Goal: Task Accomplishment & Management: Use online tool/utility

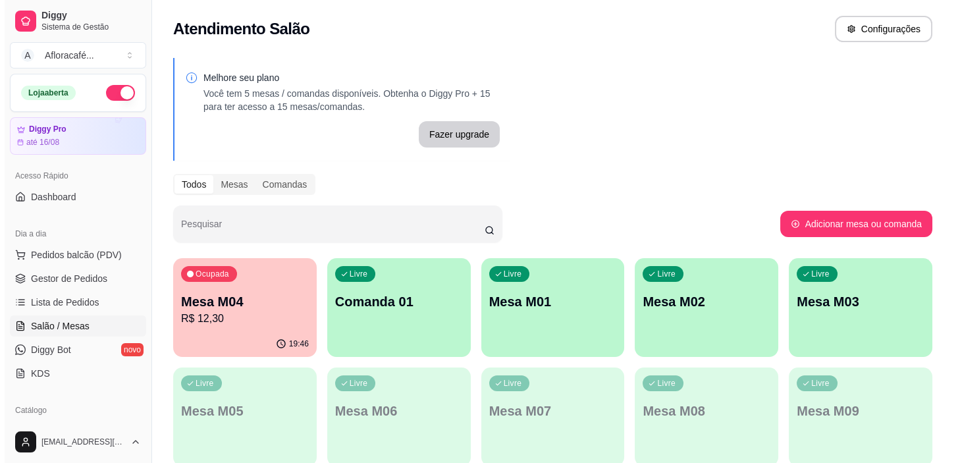
scroll to position [59, 0]
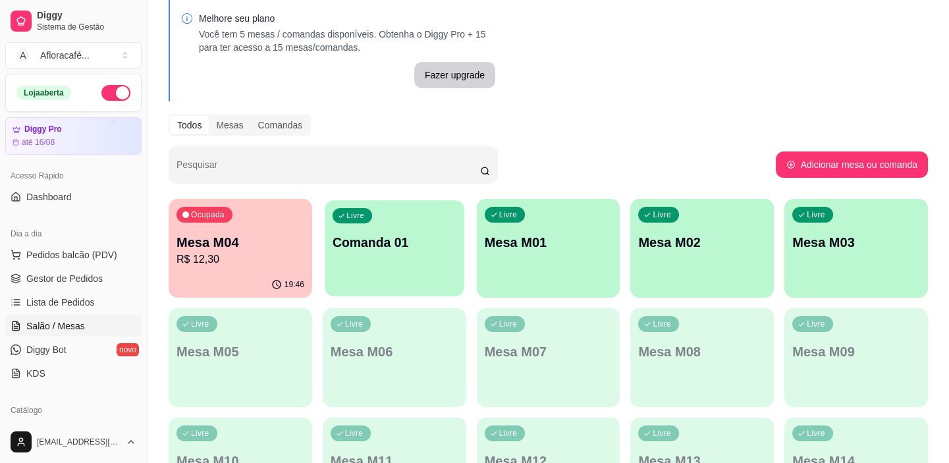
click at [374, 248] on p "Comanda 01" at bounding box center [395, 243] width 124 height 18
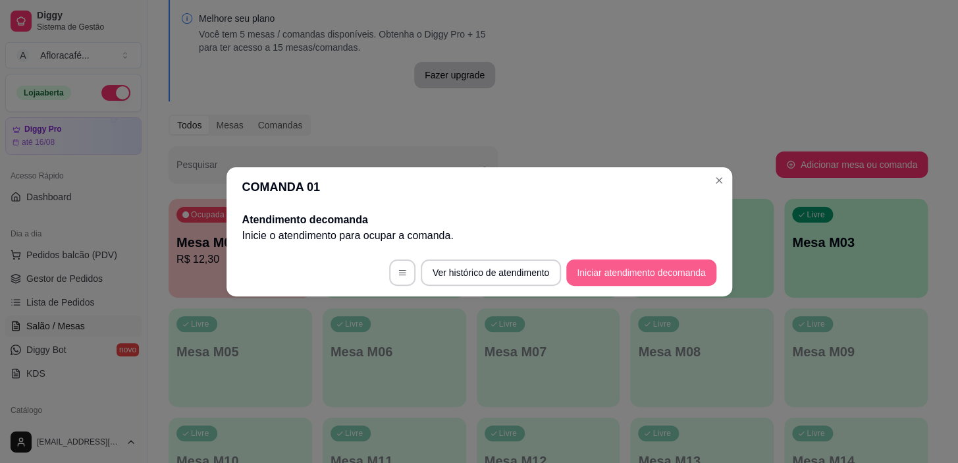
click at [667, 264] on button "Iniciar atendimento de comanda" at bounding box center [640, 272] width 149 height 26
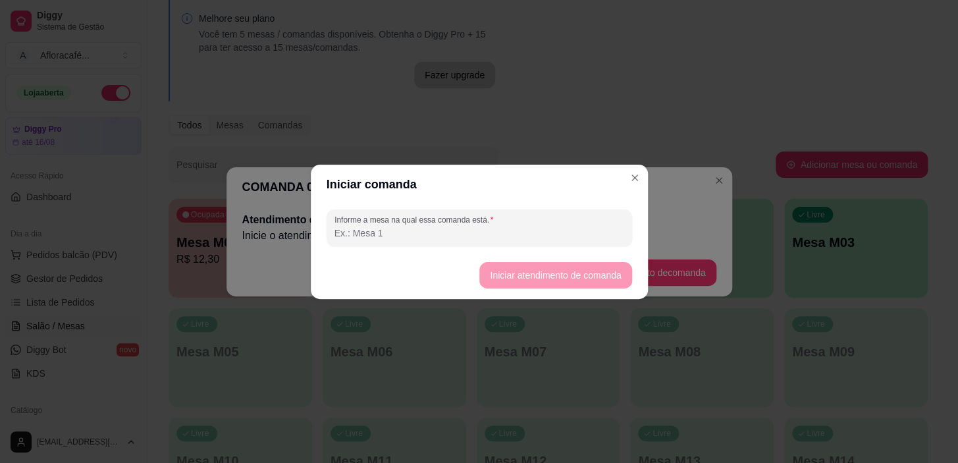
click at [548, 211] on div "Informe a mesa na qual essa comanda está." at bounding box center [480, 227] width 306 height 37
type input "1"
click at [577, 277] on button "Iniciar atendimento de comanda" at bounding box center [555, 275] width 147 height 26
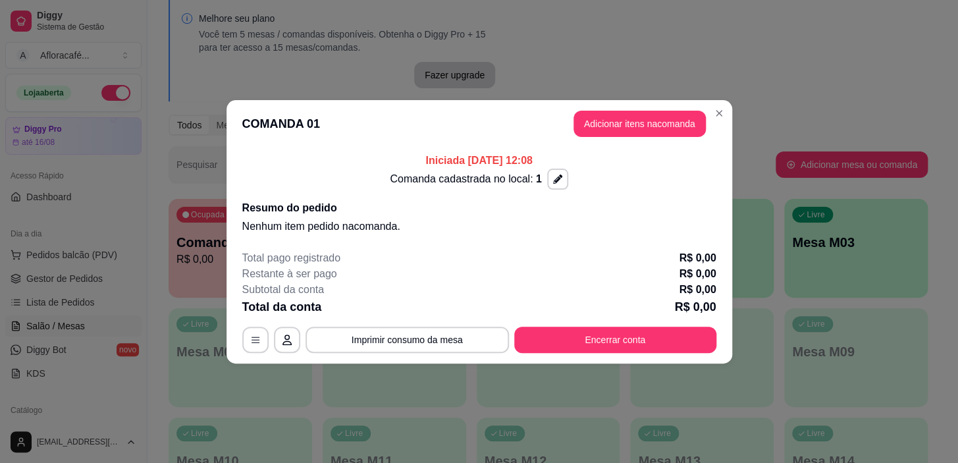
click at [631, 176] on div "Comanda cadastrada no local: 1" at bounding box center [479, 179] width 474 height 21
click at [622, 113] on button "Adicionar itens na comanda" at bounding box center [640, 124] width 128 height 26
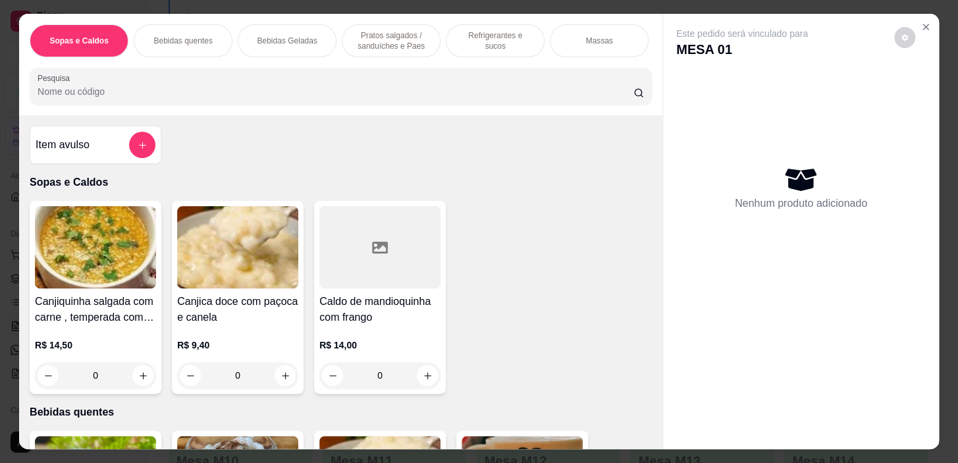
drag, startPoint x: 421, startPoint y: 45, endPoint x: 342, endPoint y: 165, distance: 143.5
click at [419, 46] on p "Pratos salgados / sanduíches e Paes" at bounding box center [391, 40] width 76 height 21
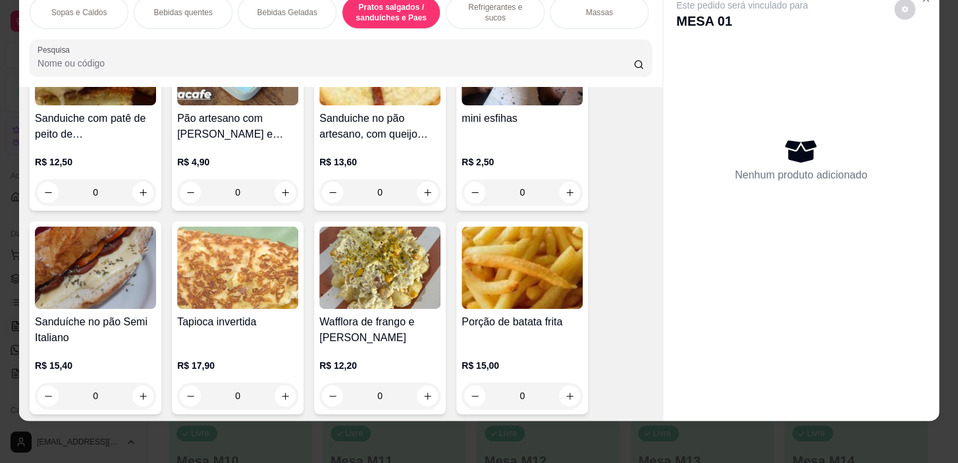
scroll to position [3925, 0]
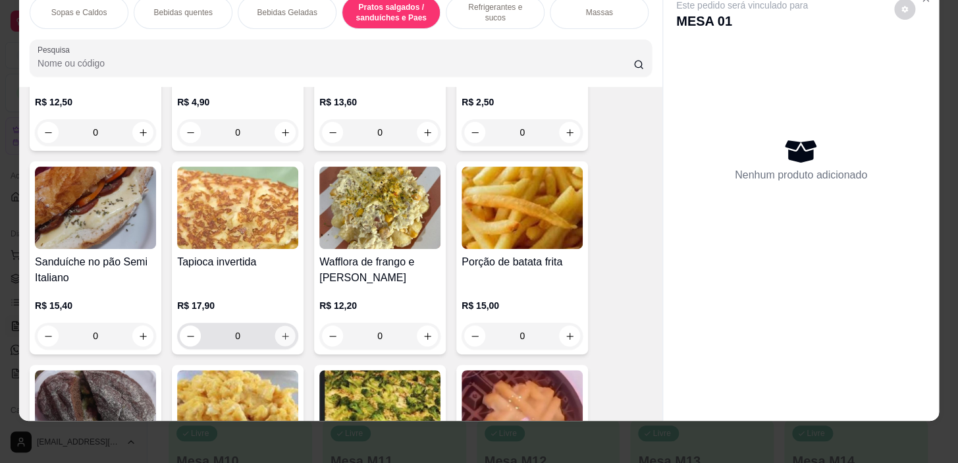
click at [275, 327] on button "increase-product-quantity" at bounding box center [285, 336] width 20 height 20
type input "1"
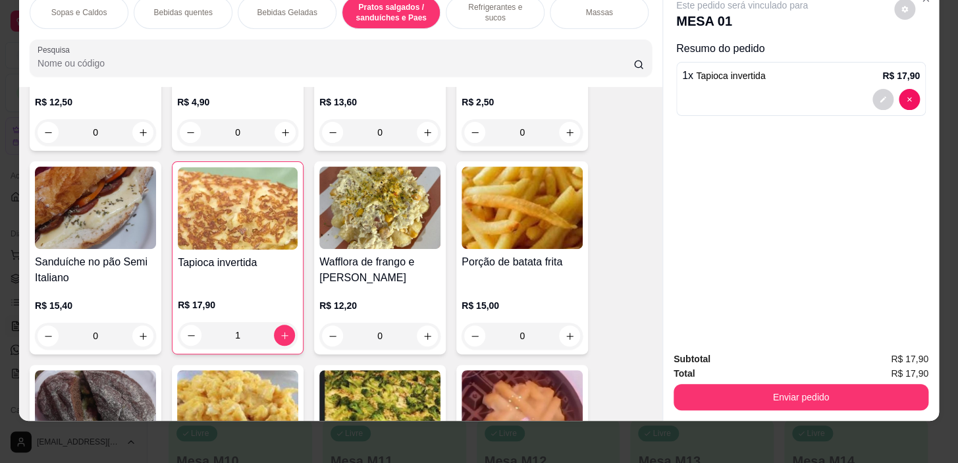
click at [560, 329] on div "0" at bounding box center [522, 336] width 121 height 26
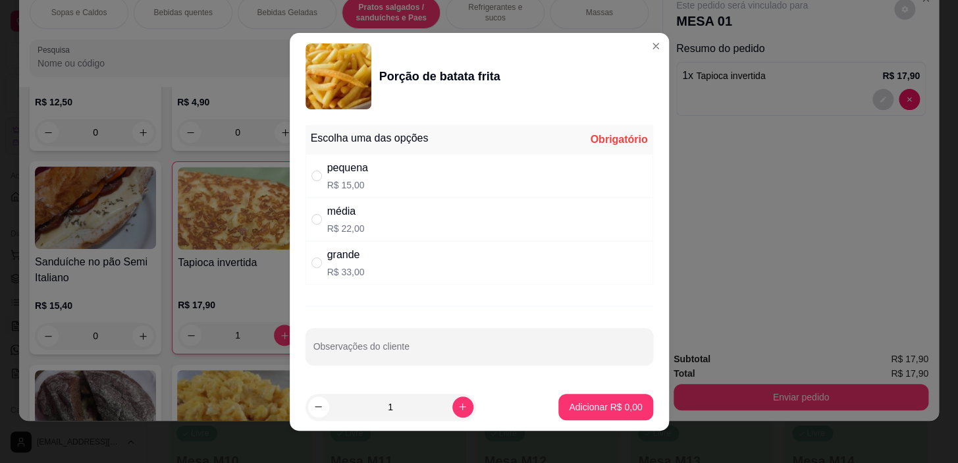
drag, startPoint x: 487, startPoint y: 221, endPoint x: 488, endPoint y: 193, distance: 28.3
click at [487, 220] on div "média R$ 22,00" at bounding box center [480, 219] width 348 height 43
radio input "true"
click at [488, 190] on div "pequena R$ 15,00" at bounding box center [480, 175] width 348 height 43
radio input "true"
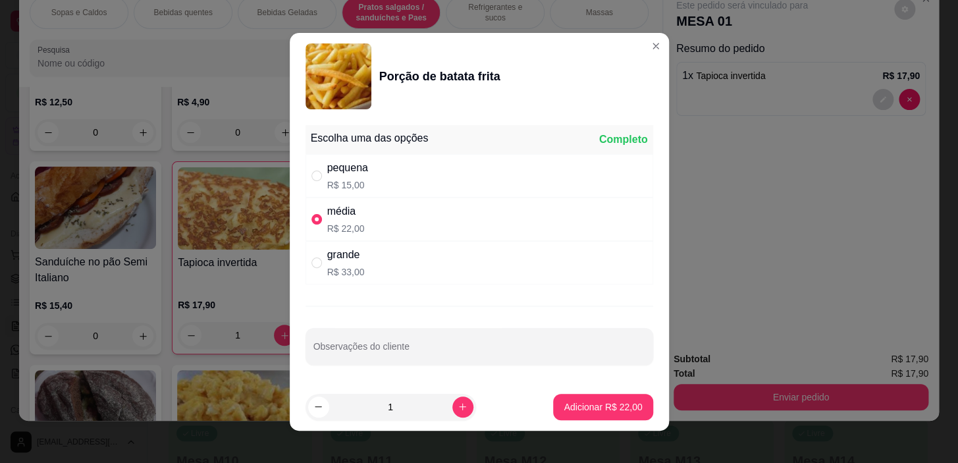
radio input "false"
click at [624, 404] on p "Adicionar R$ 15,00" at bounding box center [603, 406] width 76 height 13
type input "1"
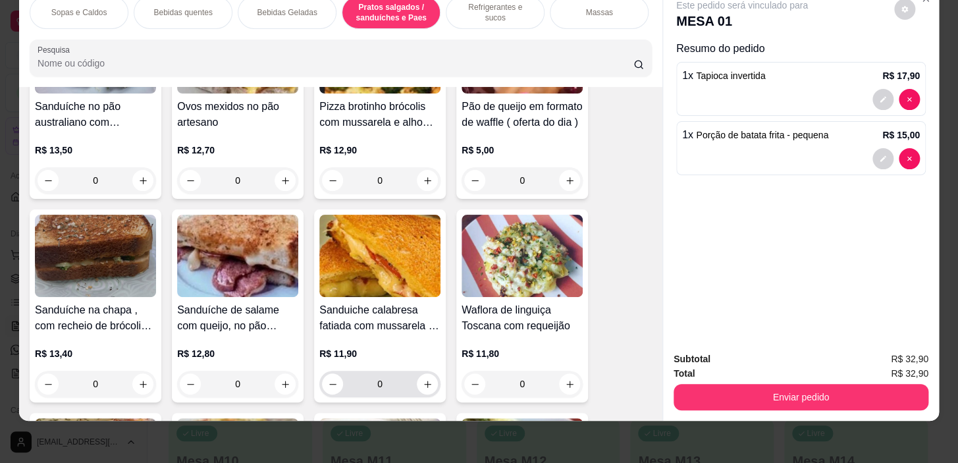
scroll to position [4343, 0]
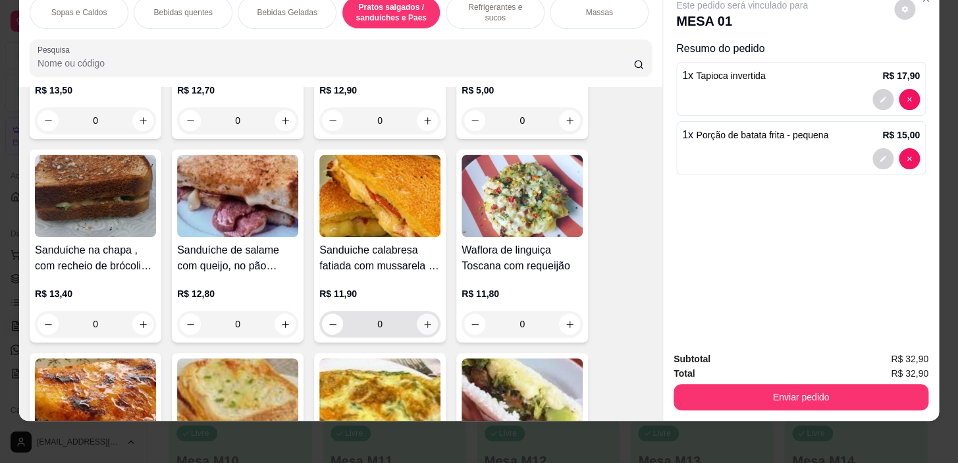
click at [423, 321] on icon "increase-product-quantity" at bounding box center [428, 324] width 10 height 10
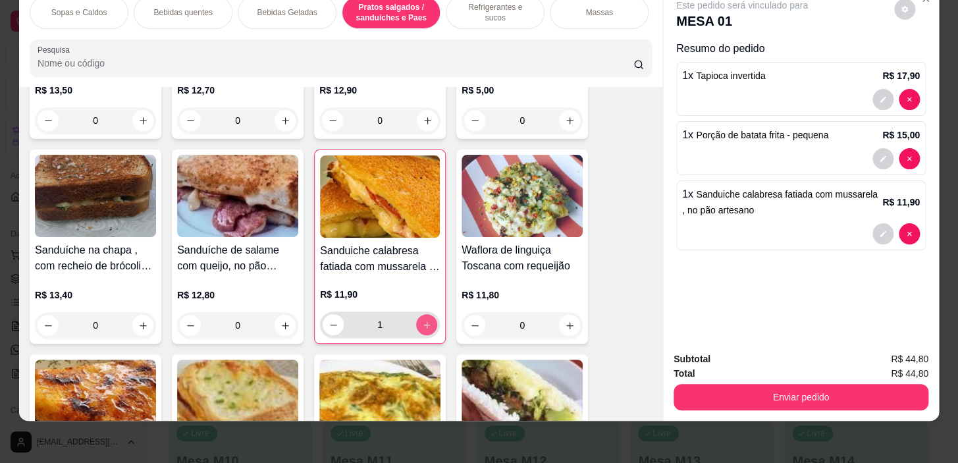
type input "1"
click at [489, 13] on div "Refrigerantes e sucos" at bounding box center [495, 12] width 99 height 33
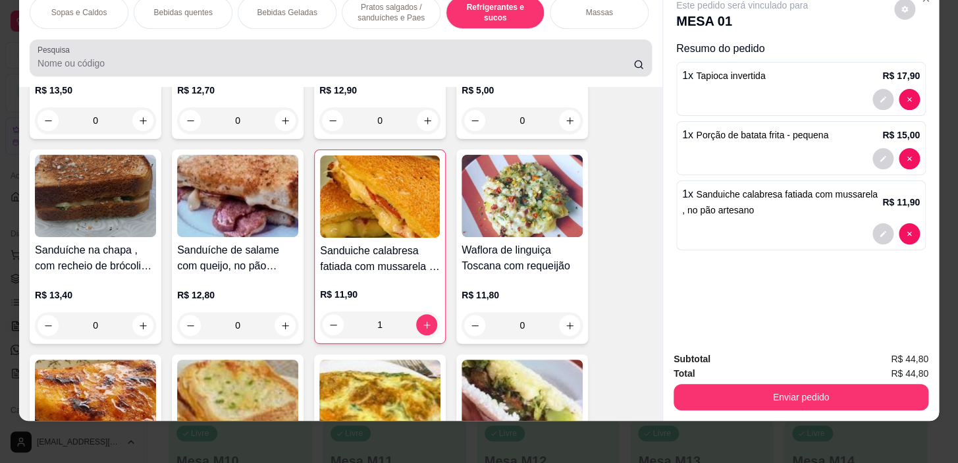
scroll to position [5423, 0]
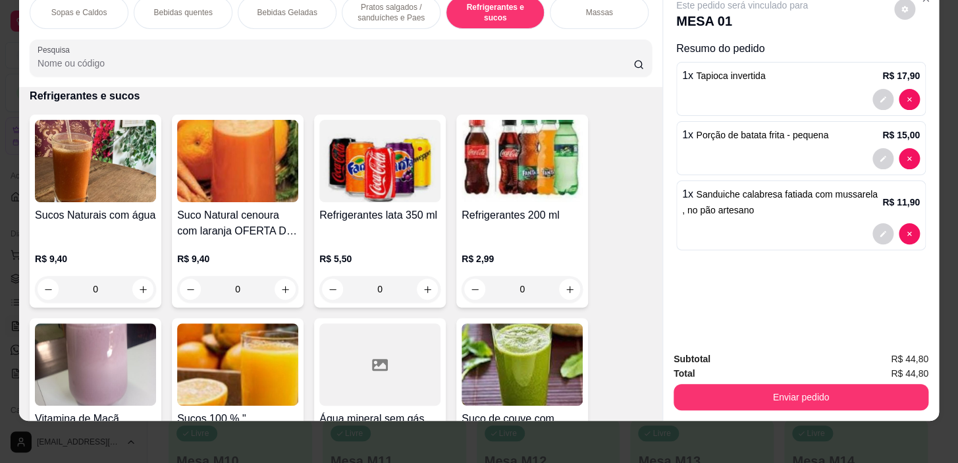
click at [132, 283] on div "0" at bounding box center [95, 289] width 121 height 26
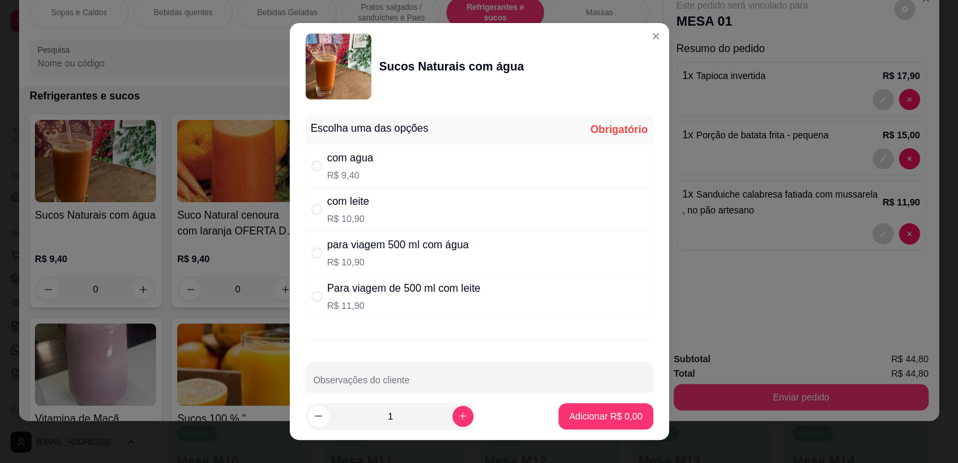
click at [338, 182] on div "com agua R$ 9,40" at bounding box center [480, 165] width 348 height 43
radio input "true"
click at [591, 415] on p "Adicionar R$ 9,40" at bounding box center [605, 416] width 71 height 13
type input "1"
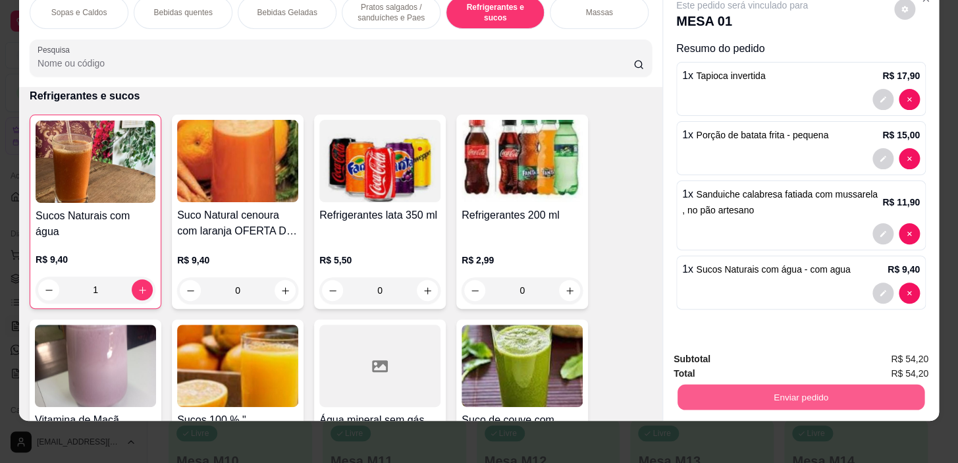
click at [832, 390] on button "Enviar pedido" at bounding box center [801, 398] width 247 height 26
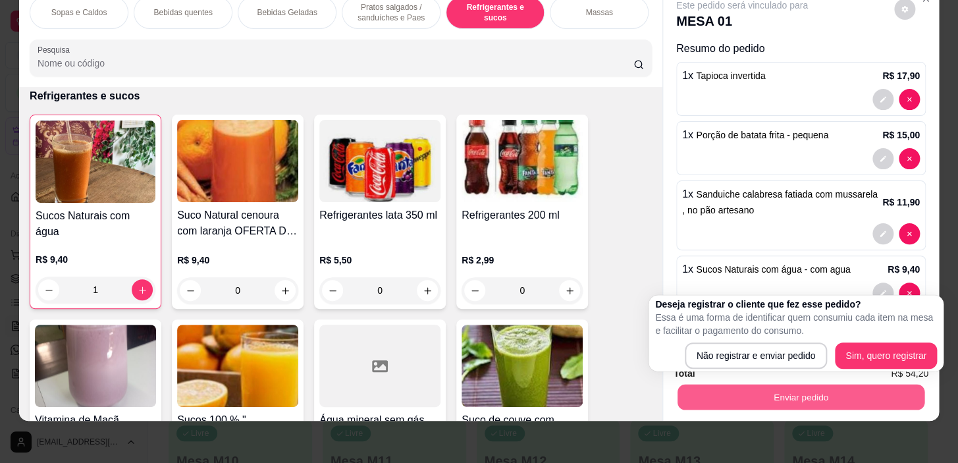
click at [748, 385] on button "Enviar pedido" at bounding box center [801, 398] width 247 height 26
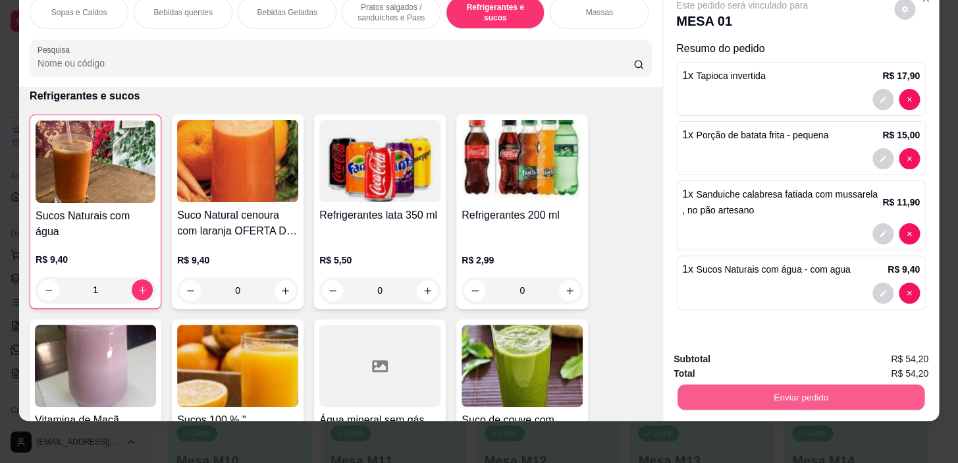
click at [747, 385] on button "Enviar pedido" at bounding box center [801, 398] width 247 height 26
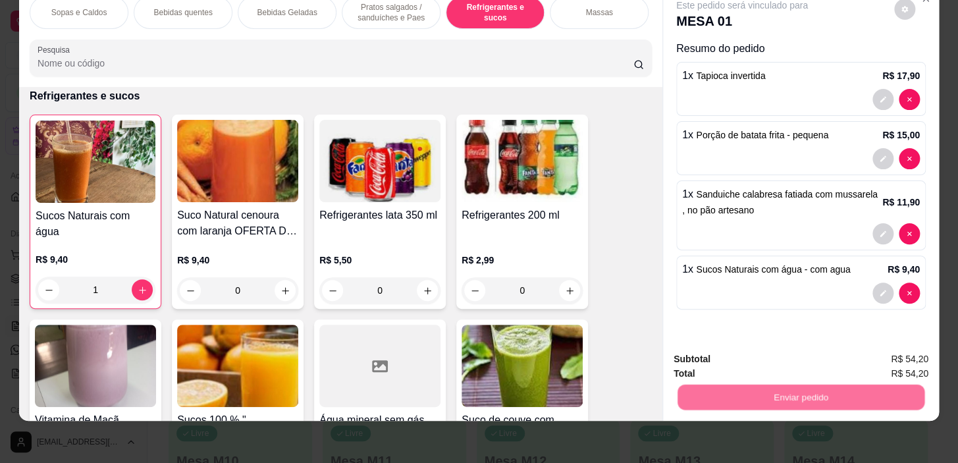
click at [745, 350] on button "Não registrar e enviar pedido" at bounding box center [757, 356] width 133 height 24
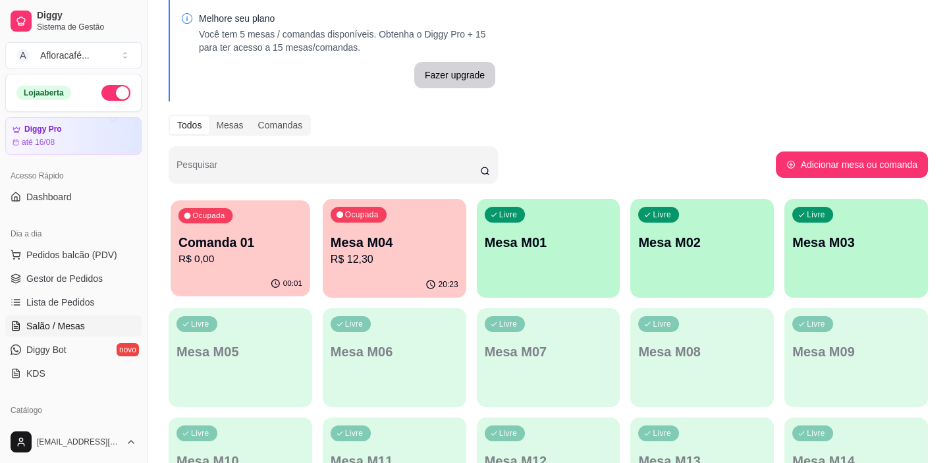
click at [194, 238] on p "Comanda 01" at bounding box center [240, 243] width 124 height 18
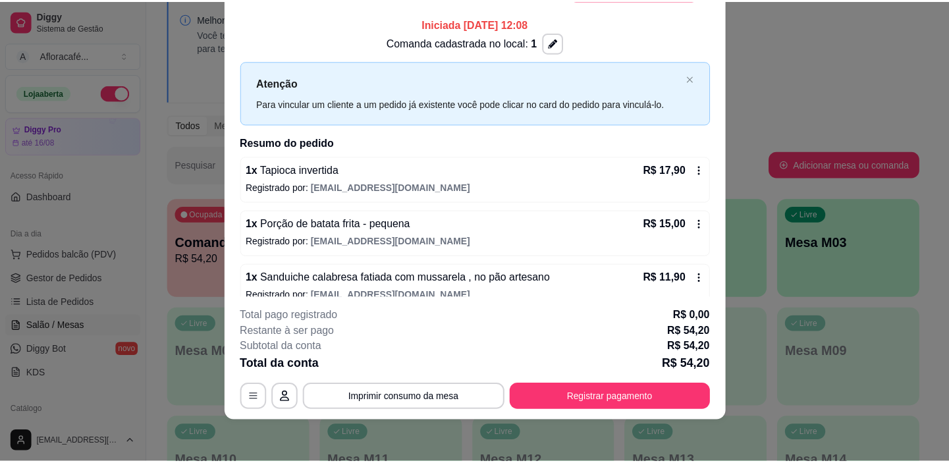
scroll to position [0, 0]
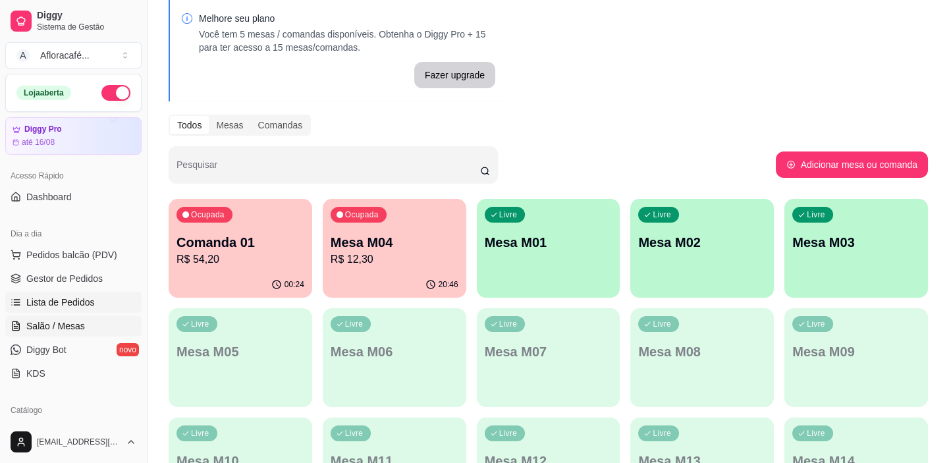
click at [92, 301] on link "Lista de Pedidos" at bounding box center [73, 302] width 136 height 21
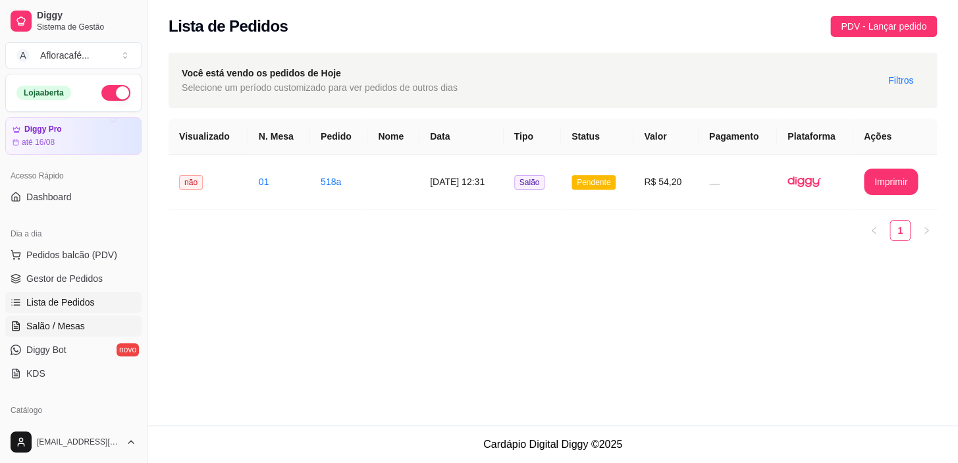
click at [28, 315] on link "Salão / Mesas" at bounding box center [73, 325] width 136 height 21
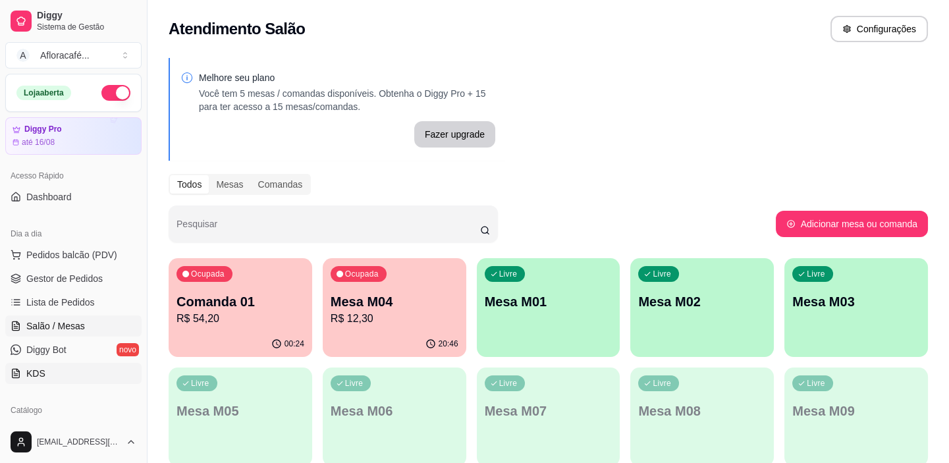
scroll to position [59, 0]
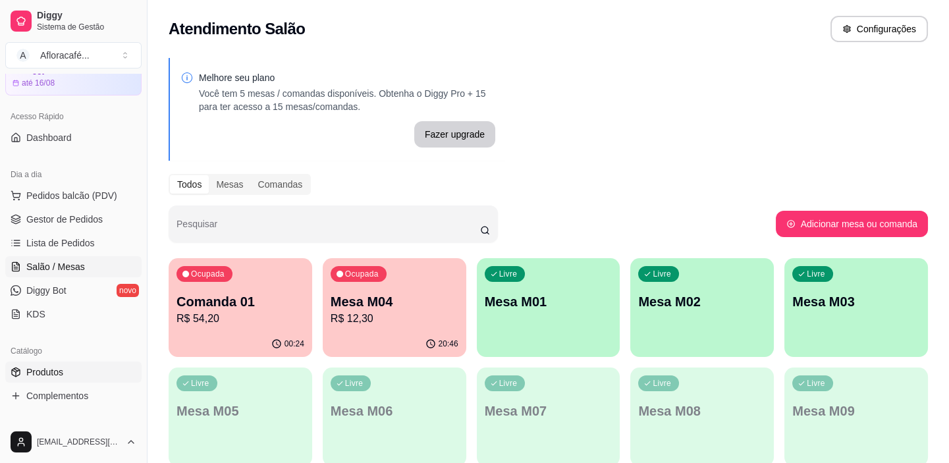
click at [76, 375] on link "Produtos" at bounding box center [73, 372] width 136 height 21
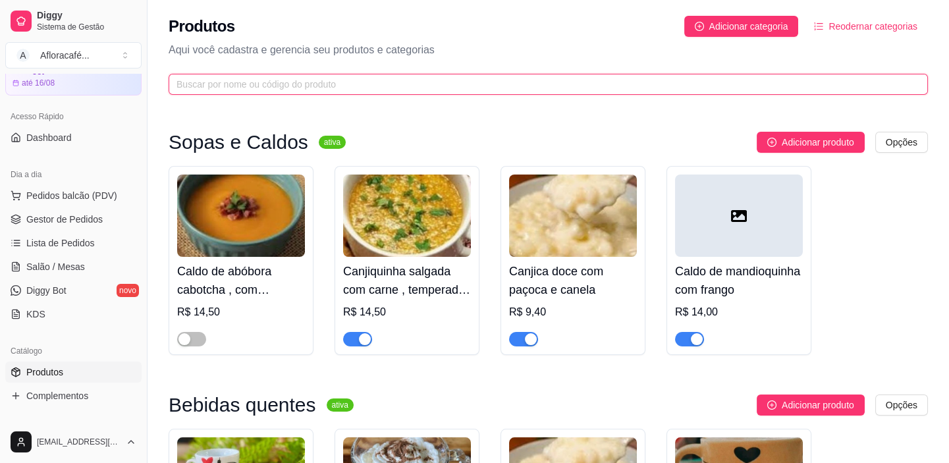
click at [414, 84] on input "text" at bounding box center [542, 84] width 733 height 14
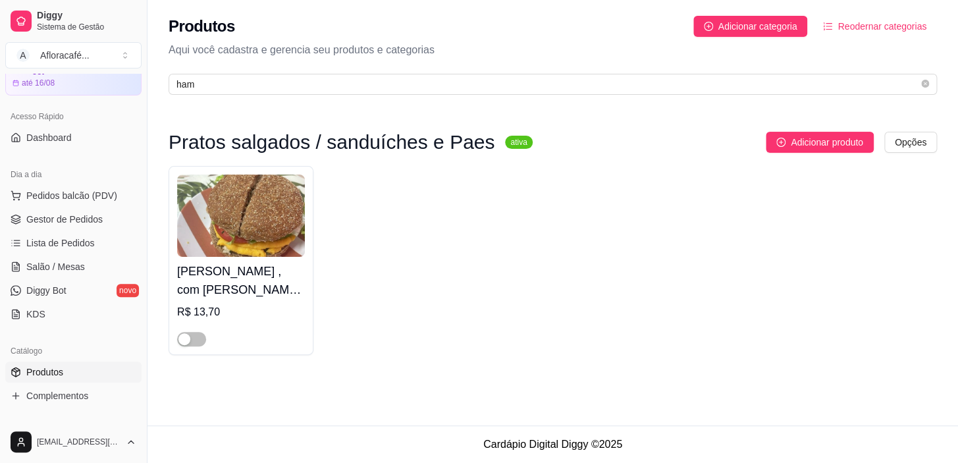
drag, startPoint x: 184, startPoint y: 342, endPoint x: 196, endPoint y: 310, distance: 33.8
click at [184, 342] on div "button" at bounding box center [184, 339] width 12 height 12
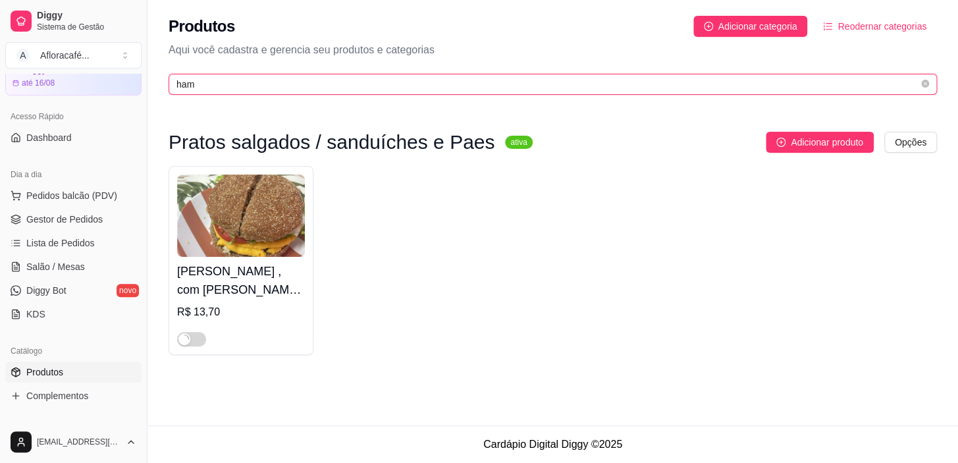
click at [305, 86] on input "ham" at bounding box center [547, 84] width 742 height 14
type input "h"
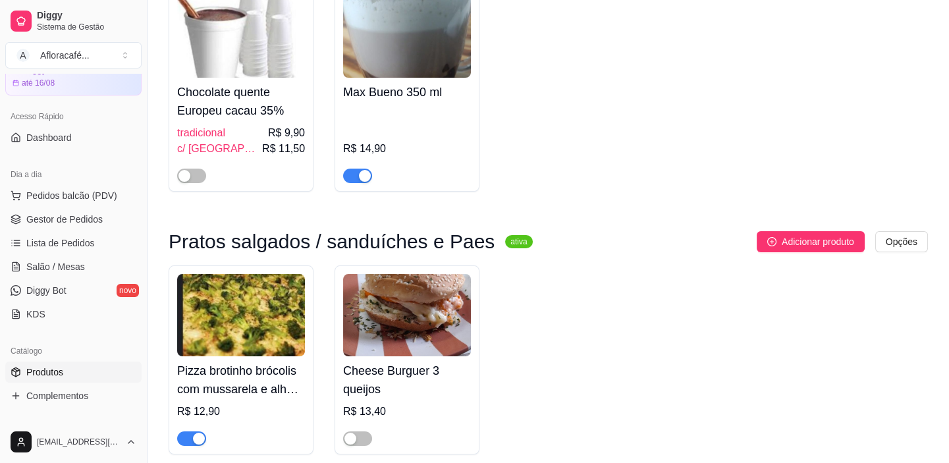
scroll to position [299, 0]
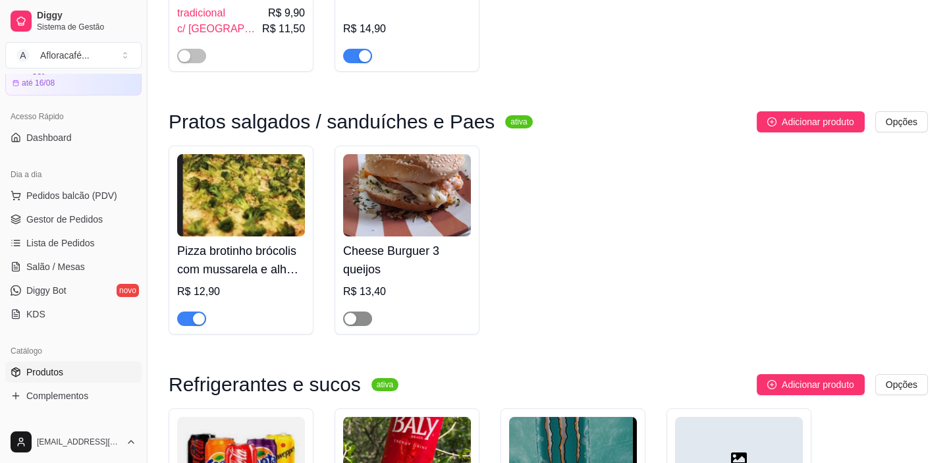
type input "3"
click at [367, 316] on span "button" at bounding box center [357, 318] width 29 height 14
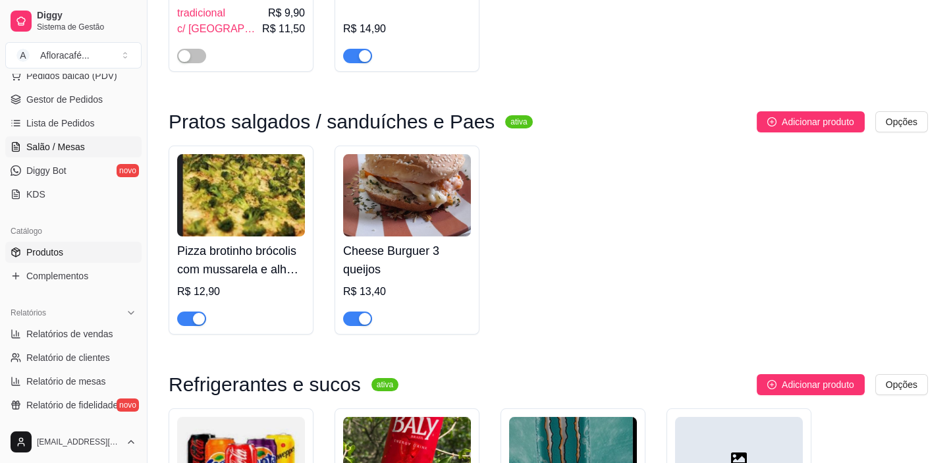
scroll to position [0, 0]
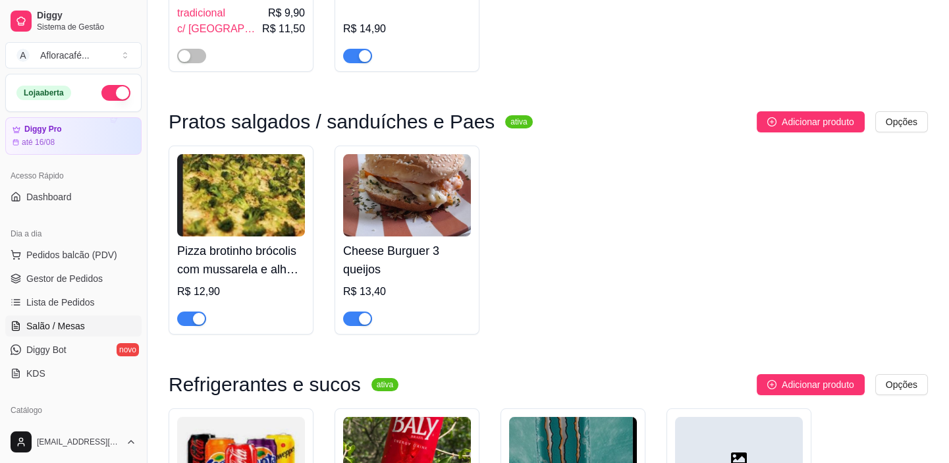
click at [74, 329] on span "Salão / Mesas" at bounding box center [55, 325] width 59 height 13
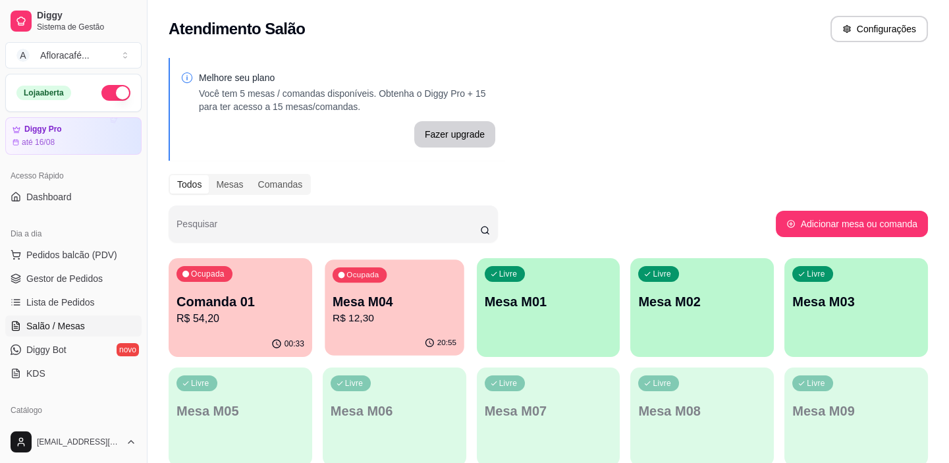
click at [404, 304] on p "Mesa M04" at bounding box center [395, 302] width 124 height 18
click at [285, 322] on p "R$ 54,20" at bounding box center [240, 318] width 124 height 15
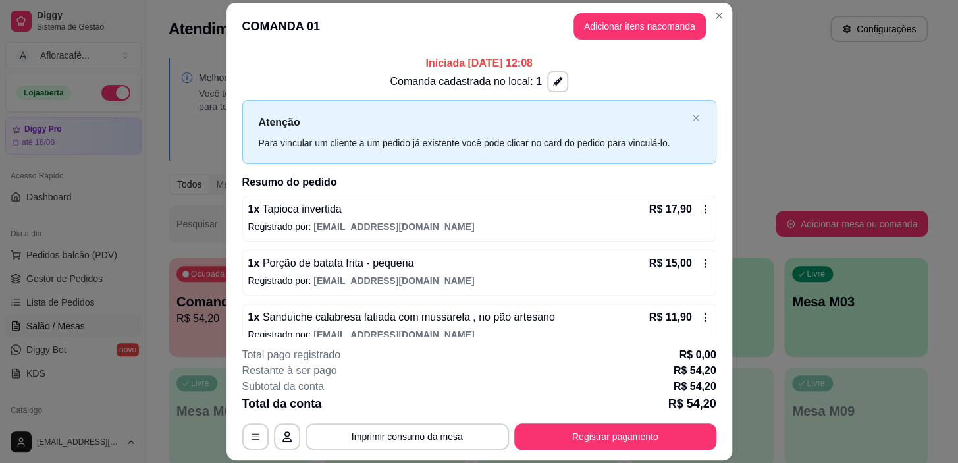
scroll to position [71, 0]
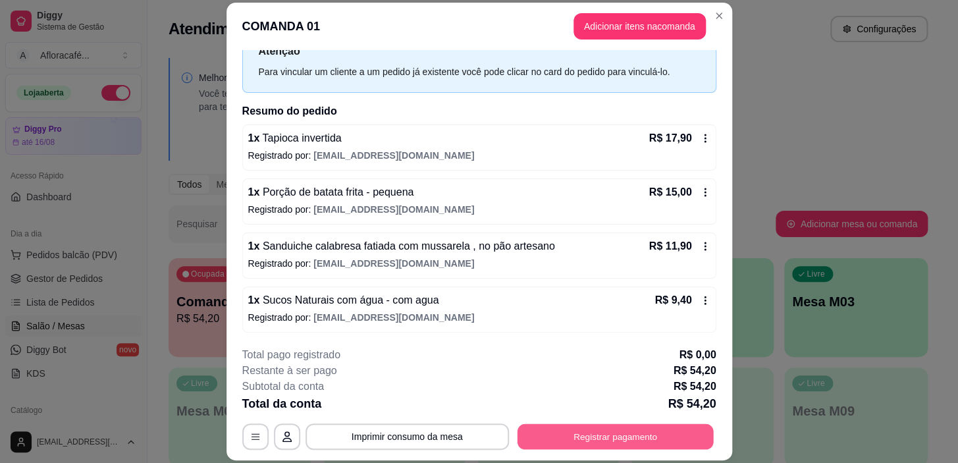
click at [578, 438] on button "Registrar pagamento" at bounding box center [615, 437] width 196 height 26
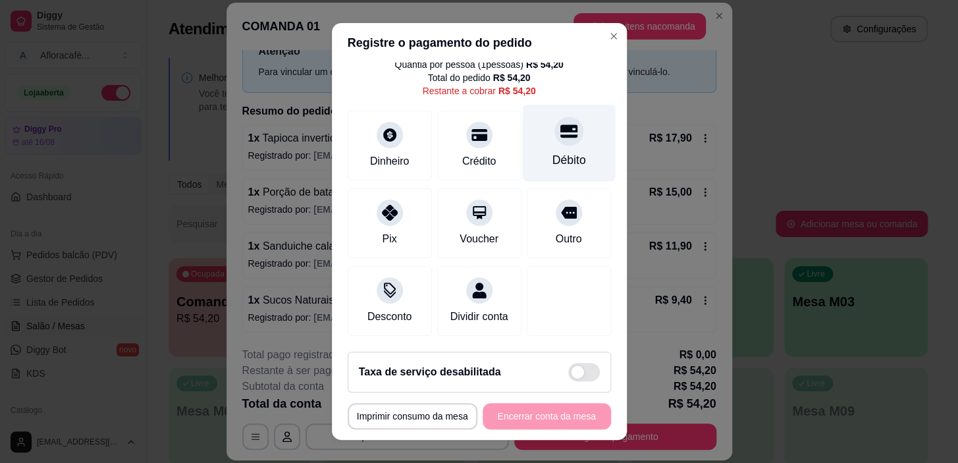
scroll to position [0, 0]
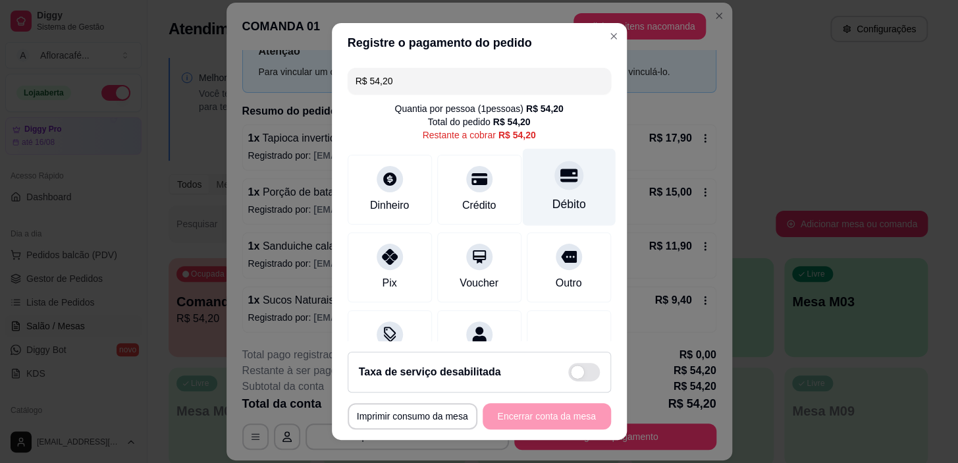
click at [549, 192] on div "Débito" at bounding box center [568, 187] width 93 height 77
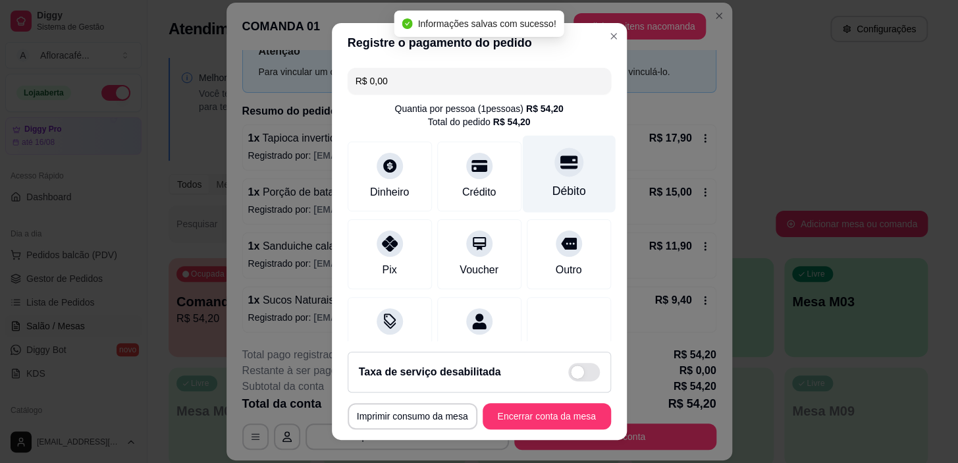
type input "R$ 0,00"
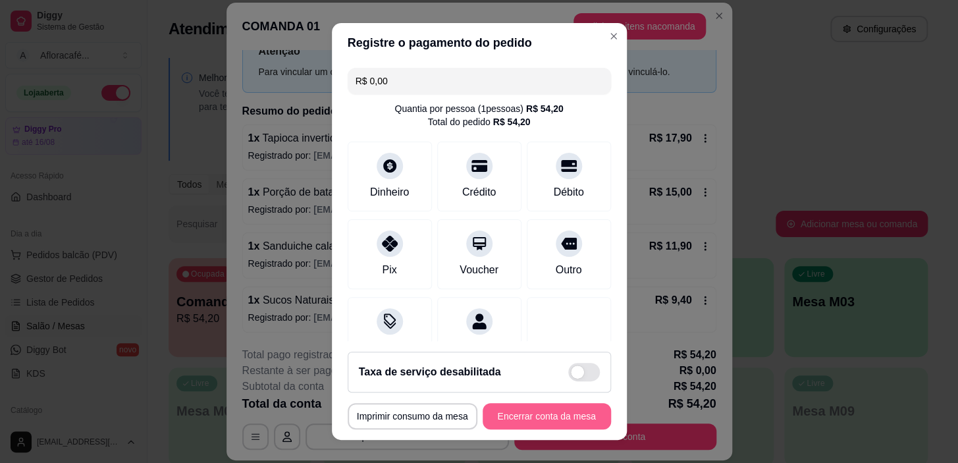
click at [552, 408] on button "Encerrar conta da mesa" at bounding box center [547, 416] width 128 height 26
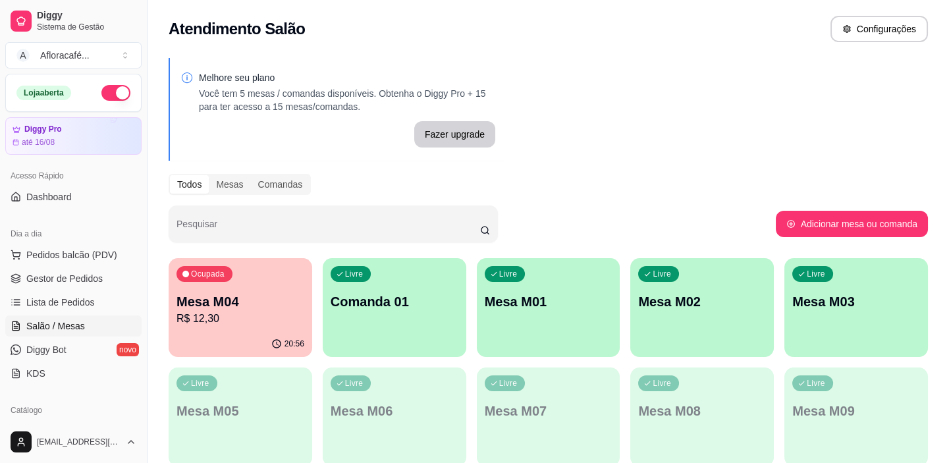
click at [342, 295] on p "Comanda 01" at bounding box center [395, 301] width 128 height 18
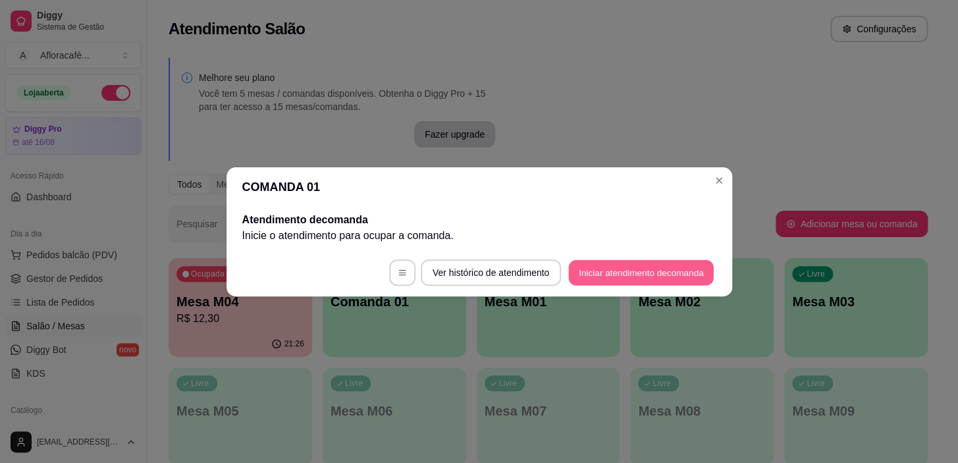
click at [615, 262] on button "Iniciar atendimento de comanda" at bounding box center [642, 272] width 146 height 26
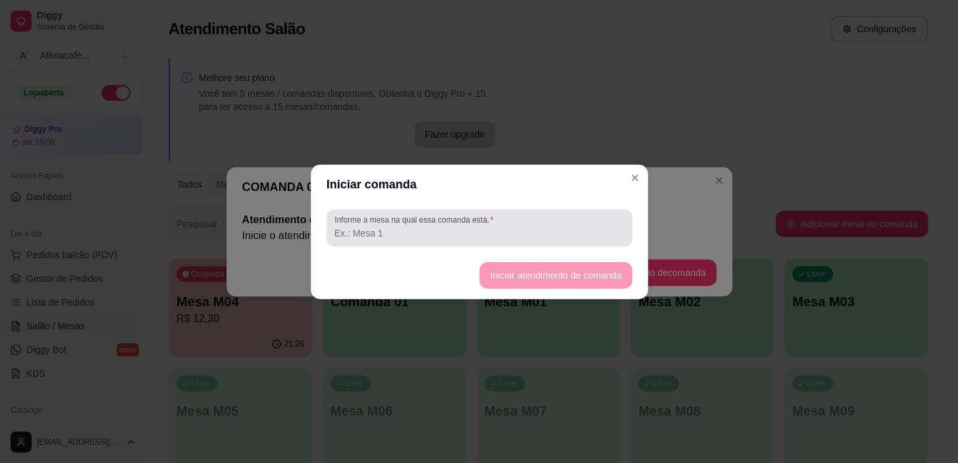
click at [617, 232] on input "Informe a mesa na qual essa comanda está." at bounding box center [480, 233] width 290 height 13
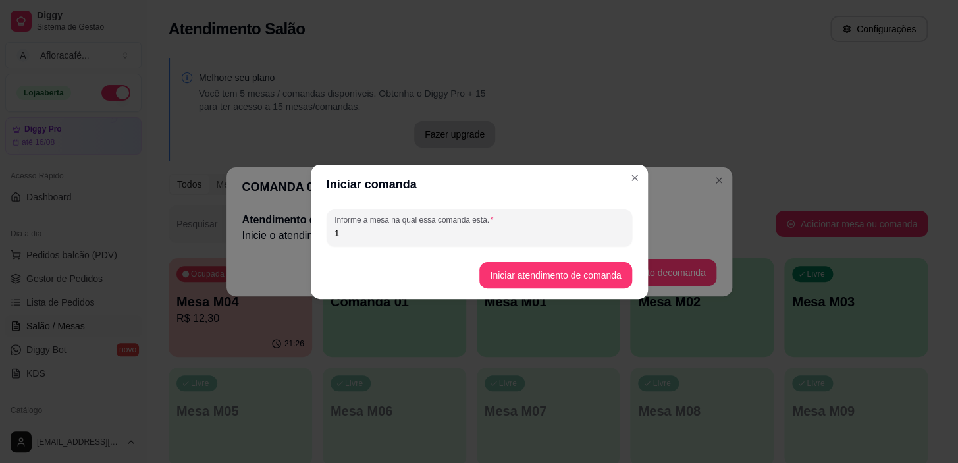
type input "1"
click at [590, 289] on footer "Iniciar atendimento de comanda" at bounding box center [479, 275] width 337 height 47
click at [595, 274] on button "Iniciar atendimento de comanda" at bounding box center [555, 275] width 152 height 26
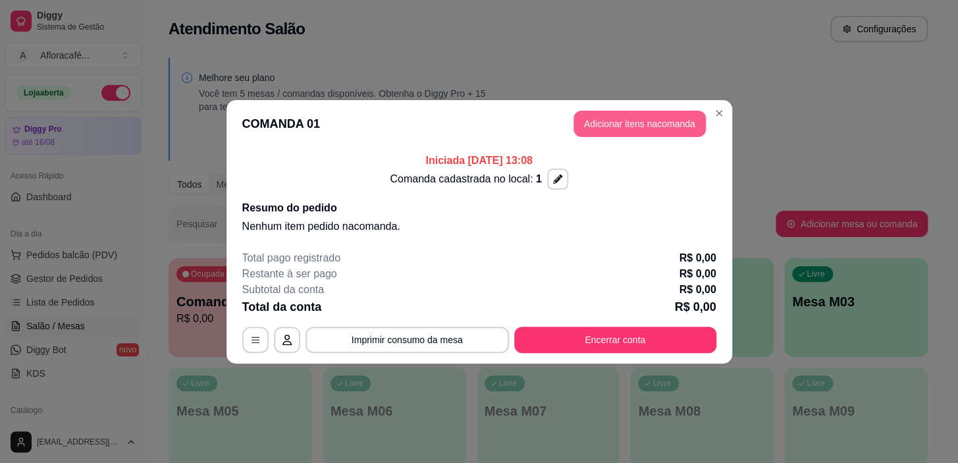
click at [646, 133] on button "Adicionar itens na comanda" at bounding box center [640, 124] width 132 height 26
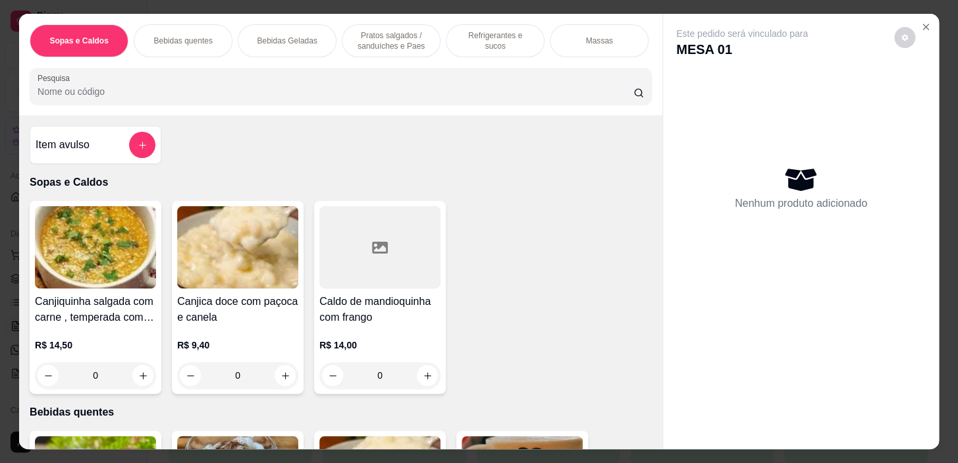
click at [485, 41] on div "Refrigerantes e sucos" at bounding box center [495, 40] width 99 height 33
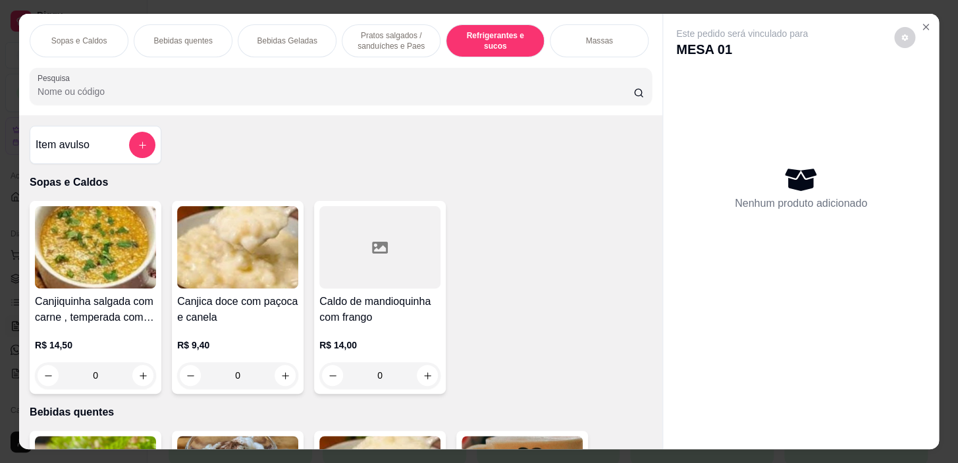
scroll to position [33, 0]
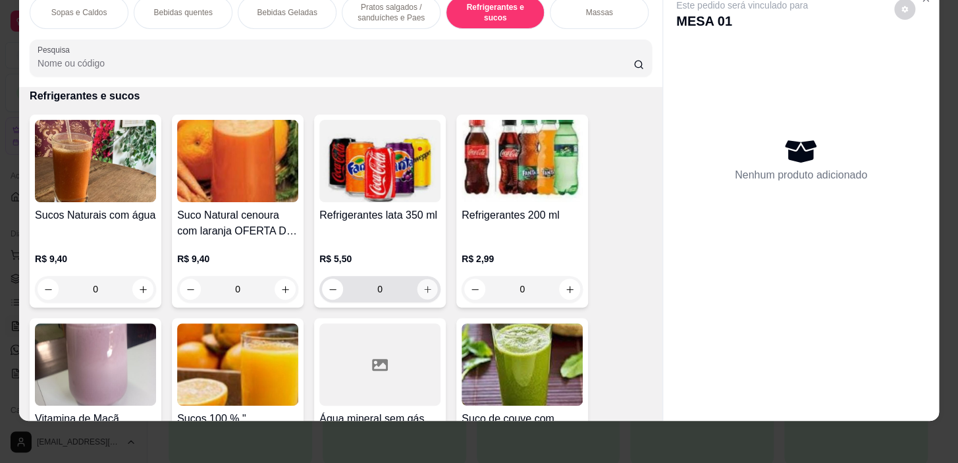
click at [417, 282] on button "increase-product-quantity" at bounding box center [427, 289] width 20 height 20
type input "1"
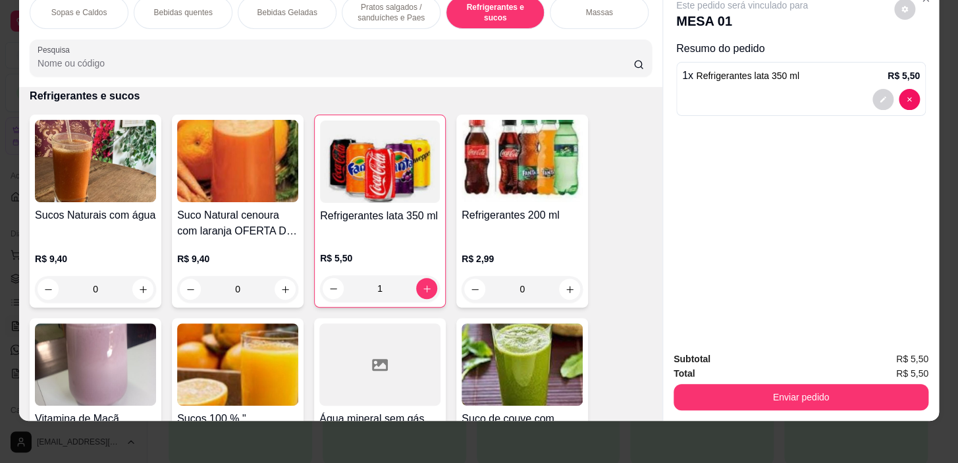
scroll to position [0, 517]
click at [199, 15] on div "Refeições" at bounding box center [186, 12] width 99 height 33
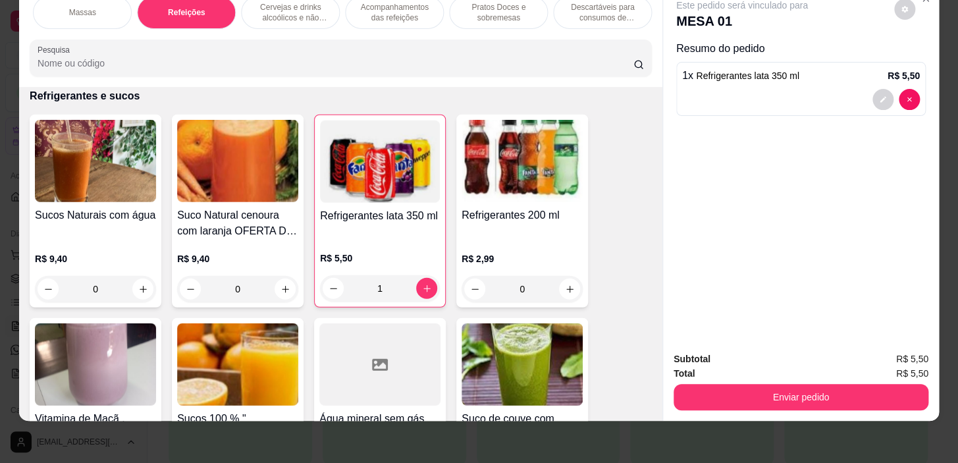
scroll to position [7493, 0]
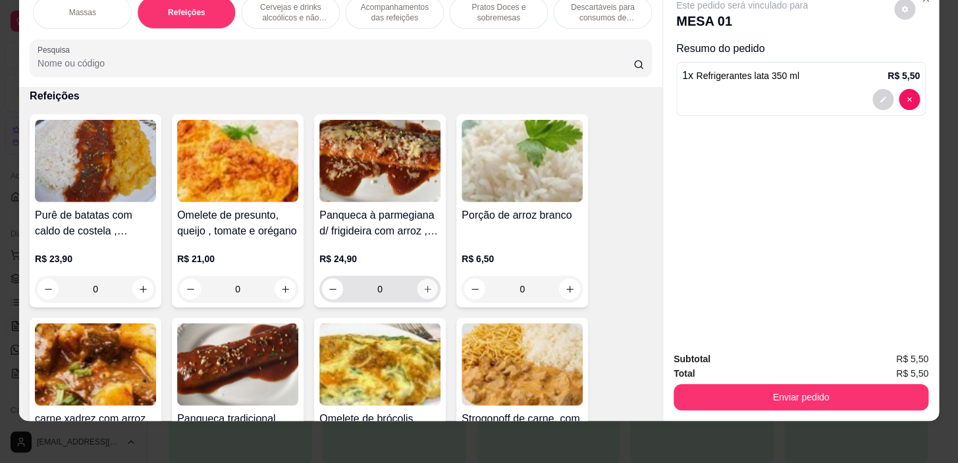
click at [423, 284] on icon "increase-product-quantity" at bounding box center [428, 289] width 10 height 10
type input "1"
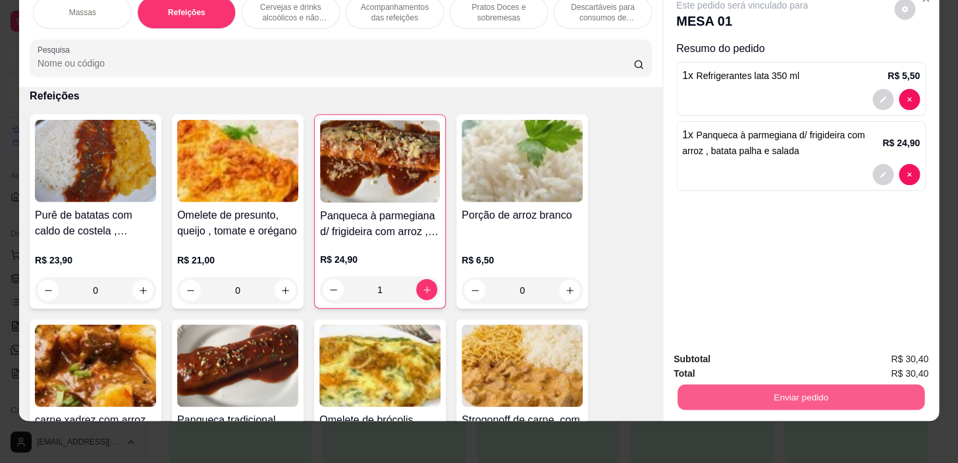
click at [858, 394] on button "Enviar pedido" at bounding box center [801, 398] width 247 height 26
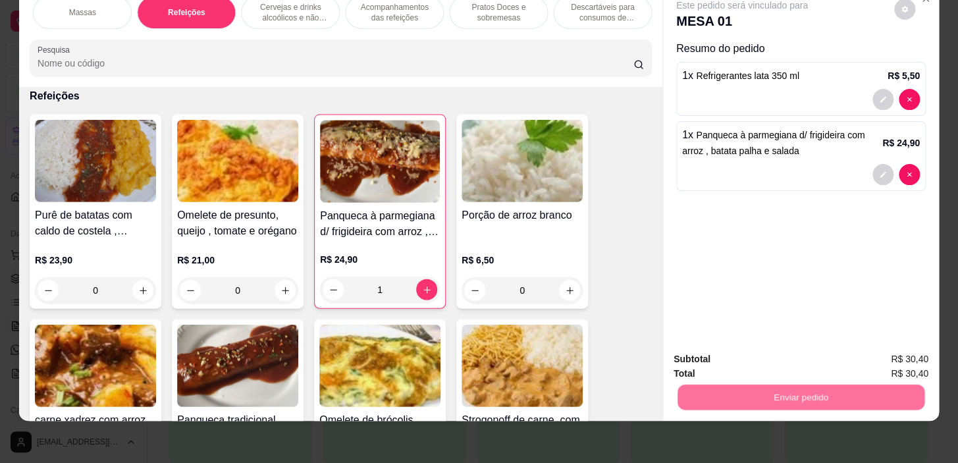
click at [780, 360] on button "Não registrar e enviar pedido" at bounding box center [757, 355] width 137 height 25
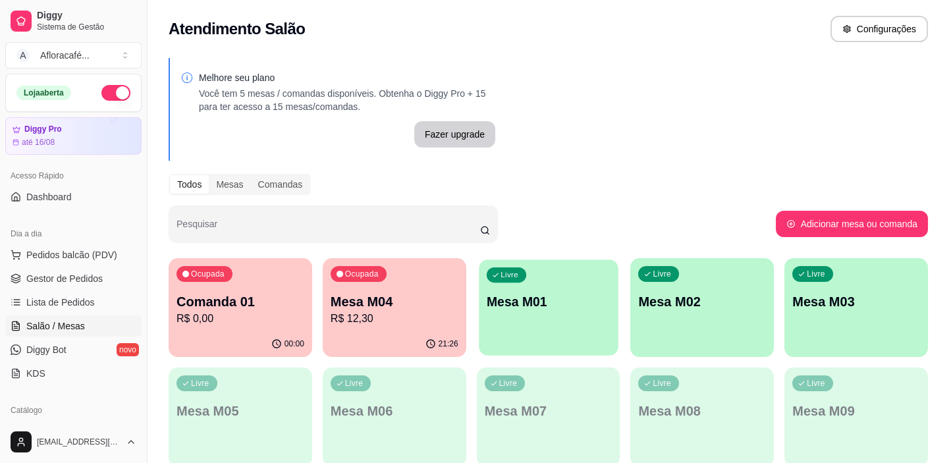
click at [558, 290] on div "Livre Mesa M01" at bounding box center [548, 299] width 139 height 80
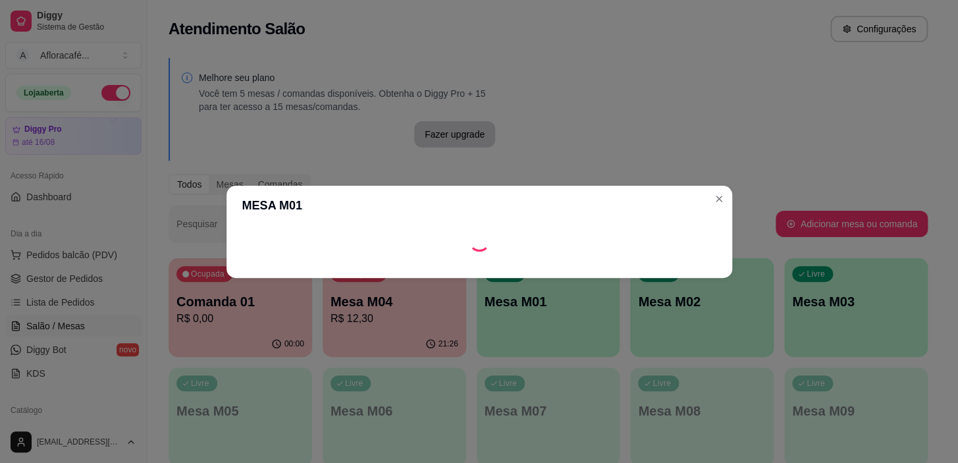
click at [634, 270] on footer at bounding box center [480, 267] width 506 height 21
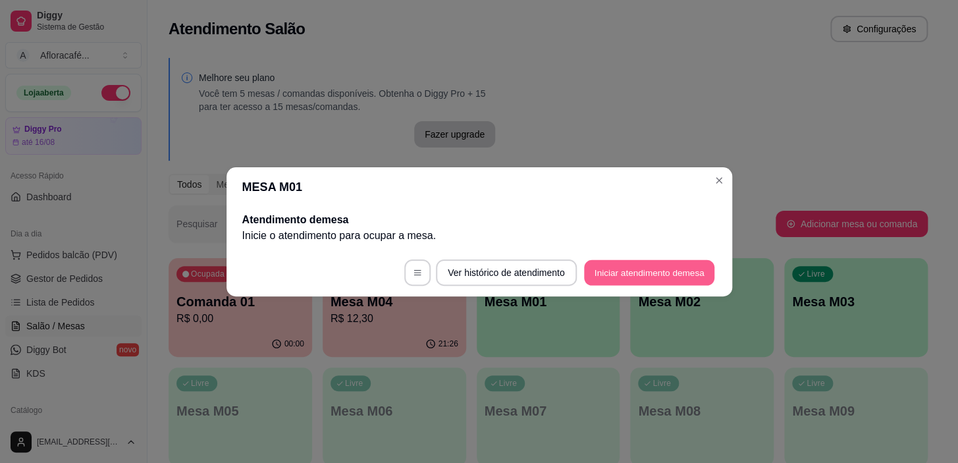
click at [638, 267] on button "Iniciar atendimento de mesa" at bounding box center [649, 272] width 130 height 26
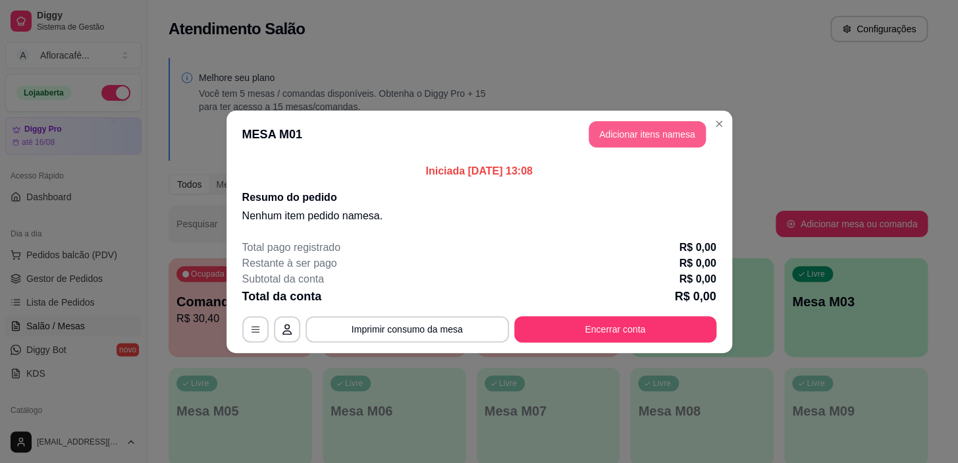
click at [655, 130] on button "Adicionar itens na mesa" at bounding box center [647, 134] width 117 height 26
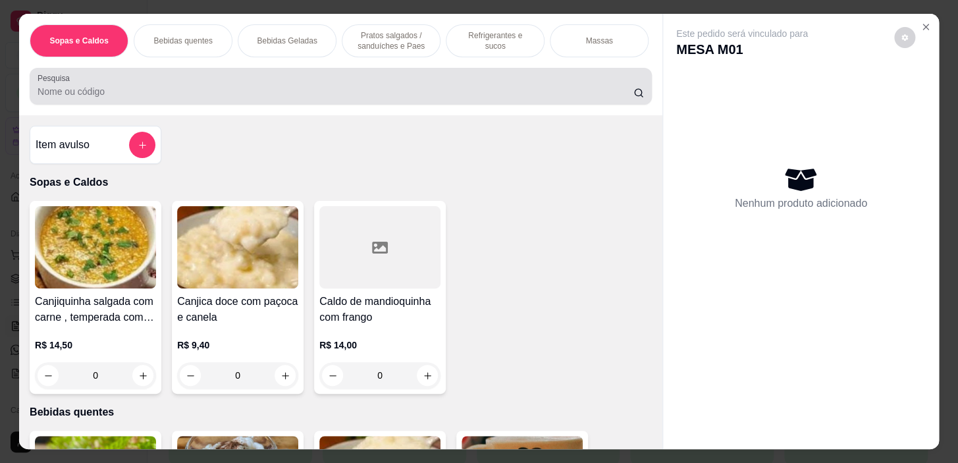
click at [510, 88] on div at bounding box center [341, 86] width 606 height 26
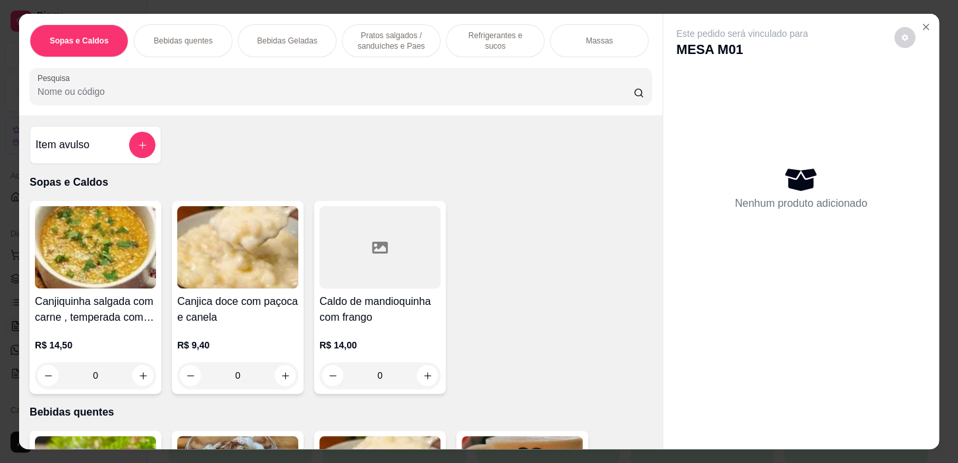
click at [500, 30] on p "Refrigerantes e sucos" at bounding box center [495, 40] width 76 height 21
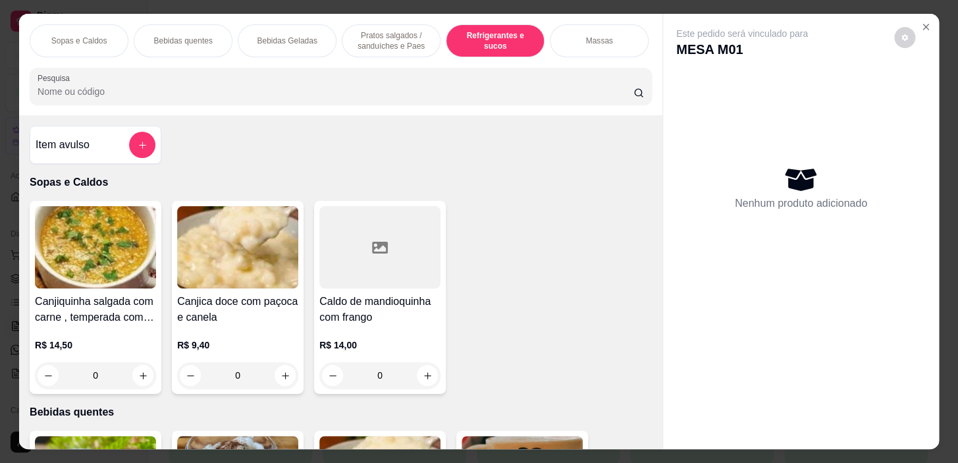
scroll to position [33, 0]
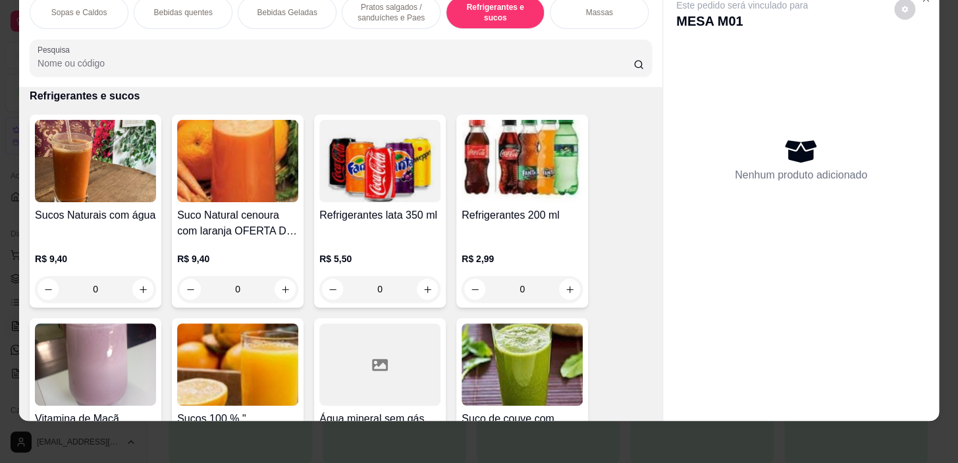
click at [375, 18] on div "Pratos salgados / sanduíches e Paes" at bounding box center [391, 12] width 99 height 33
click at [375, 20] on div "Sopas e Caldos Bebidas quentes Bebidas Geladas Pratos salgados / sanduíches e P…" at bounding box center [341, 12] width 622 height 33
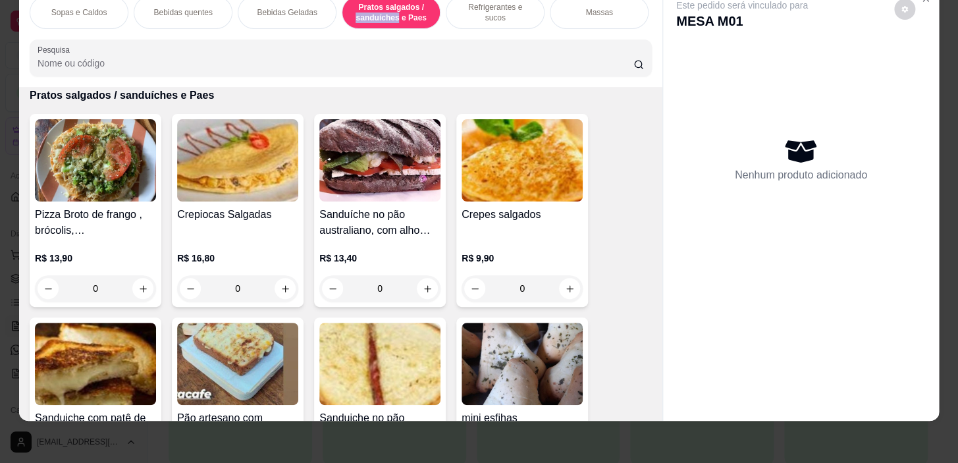
scroll to position [0, 517]
click at [167, 10] on div "Refeições" at bounding box center [186, 12] width 99 height 33
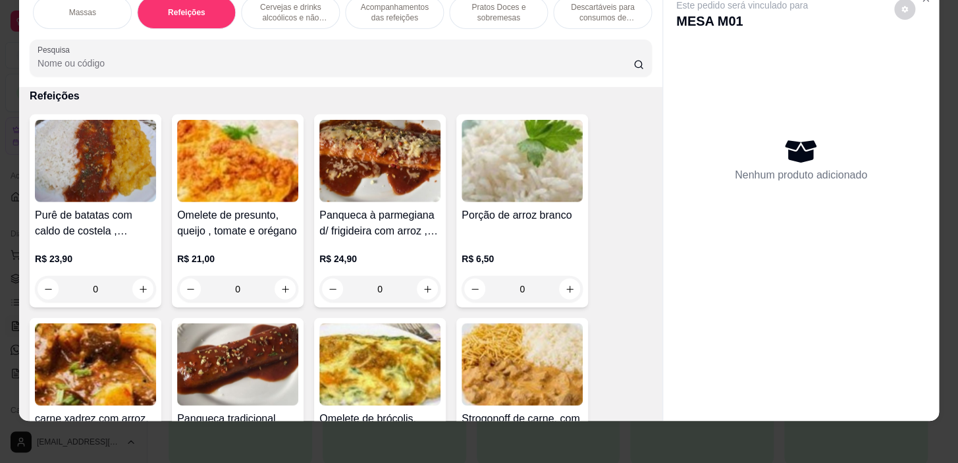
scroll to position [7673, 0]
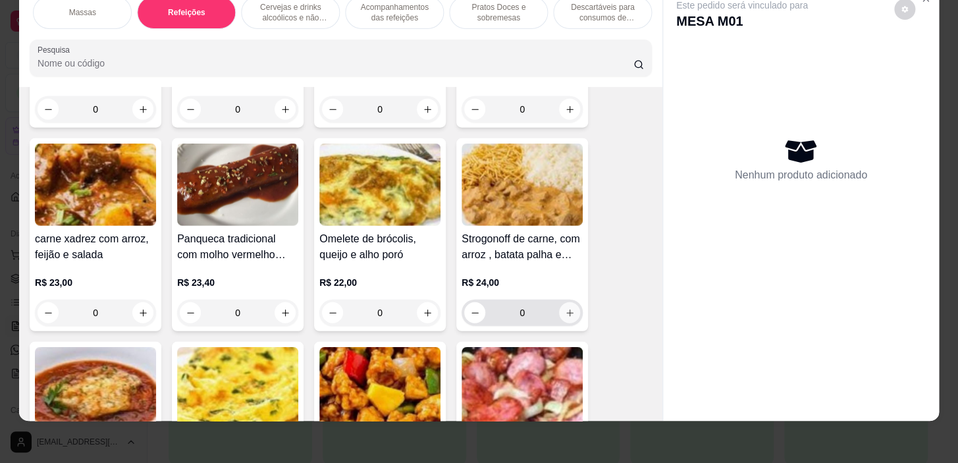
click at [562, 305] on button "increase-product-quantity" at bounding box center [569, 312] width 21 height 21
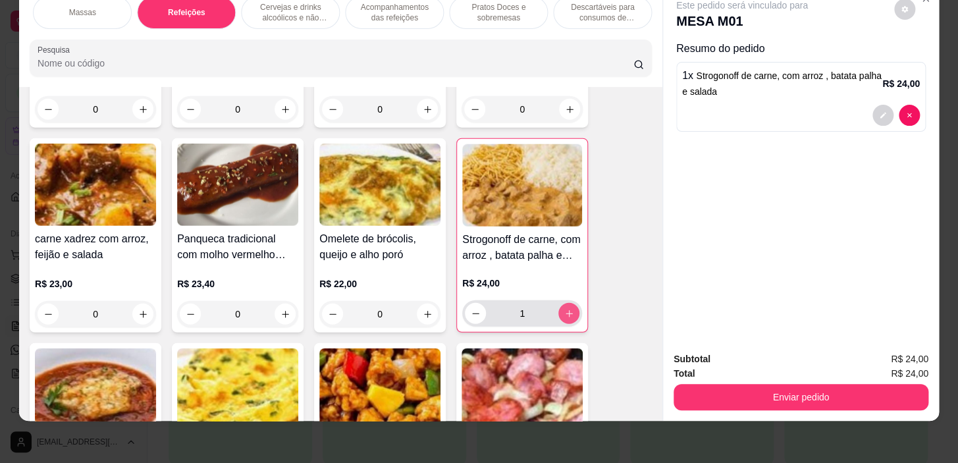
type input "1"
click at [423, 309] on icon "increase-product-quantity" at bounding box center [428, 314] width 10 height 10
type input "1"
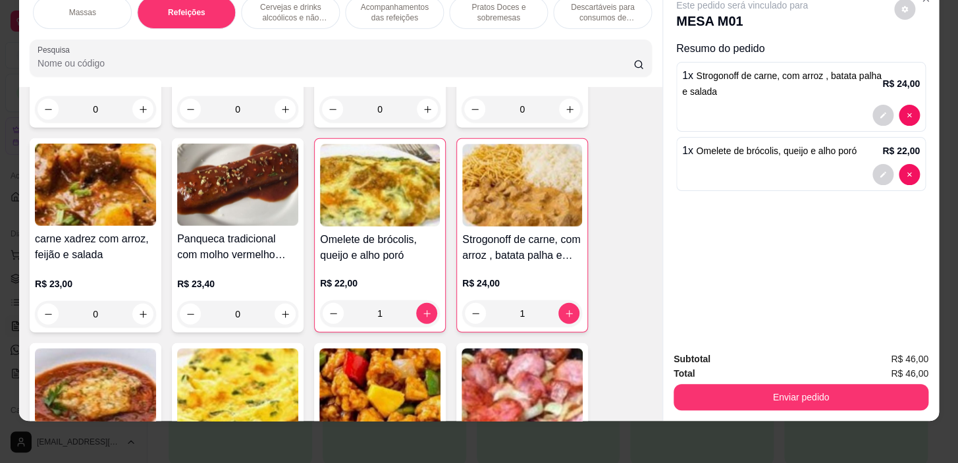
scroll to position [0, 0]
click at [362, 6] on p "Pratos salgados / sanduíches e Paes" at bounding box center [391, 12] width 76 height 21
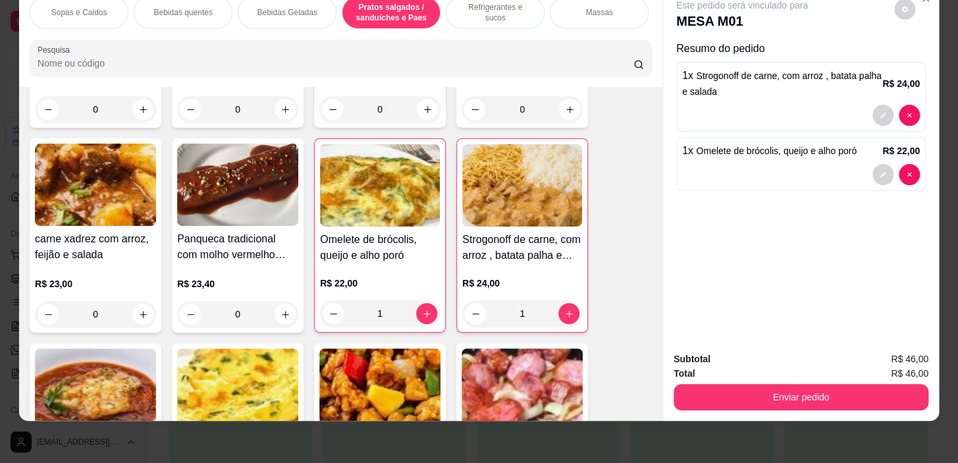
scroll to position [3565, 0]
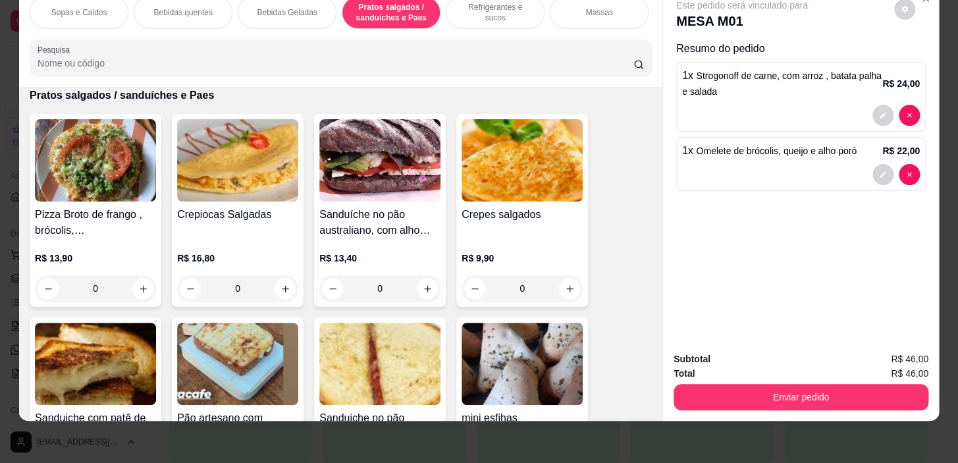
click at [468, 9] on div "Refrigerantes e sucos" at bounding box center [495, 12] width 99 height 33
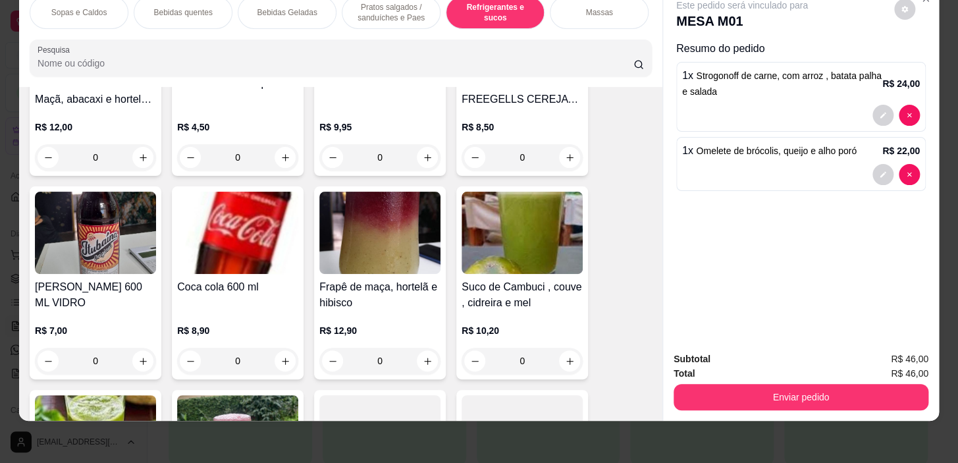
scroll to position [6224, 0]
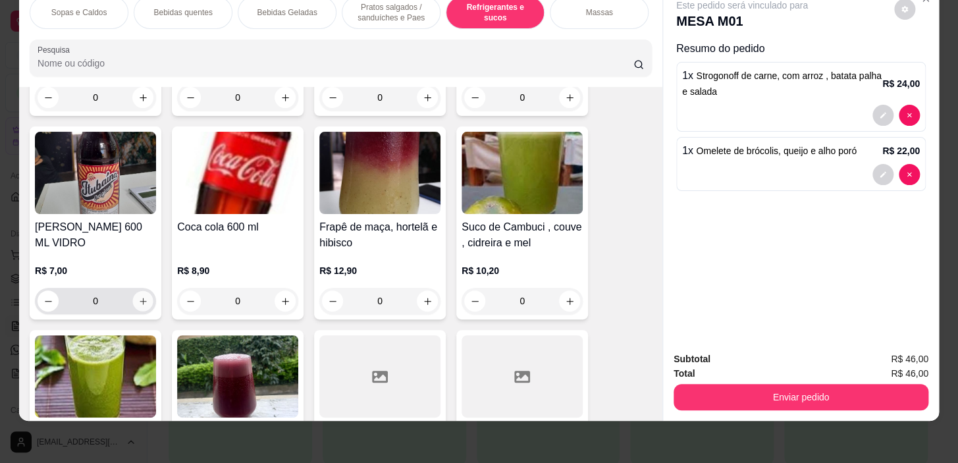
click at [142, 298] on icon "increase-product-quantity" at bounding box center [143, 301] width 10 height 10
type input "1"
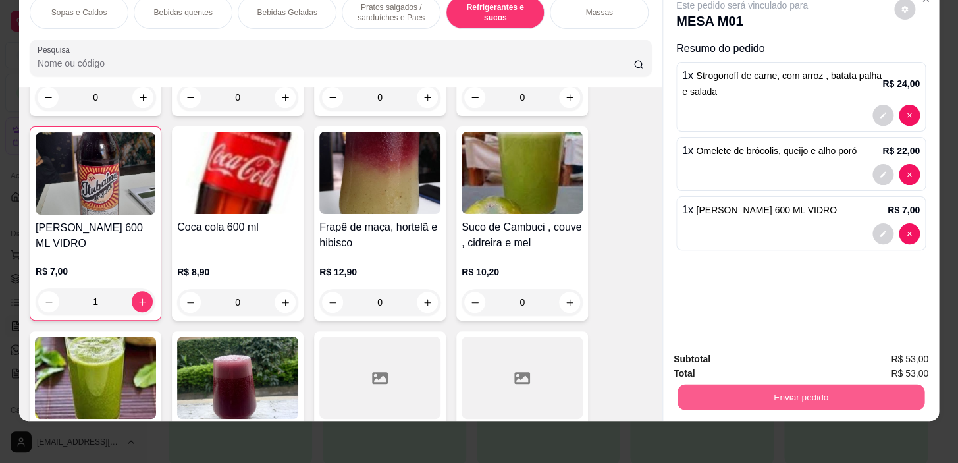
click at [856, 385] on button "Enviar pedido" at bounding box center [801, 398] width 247 height 26
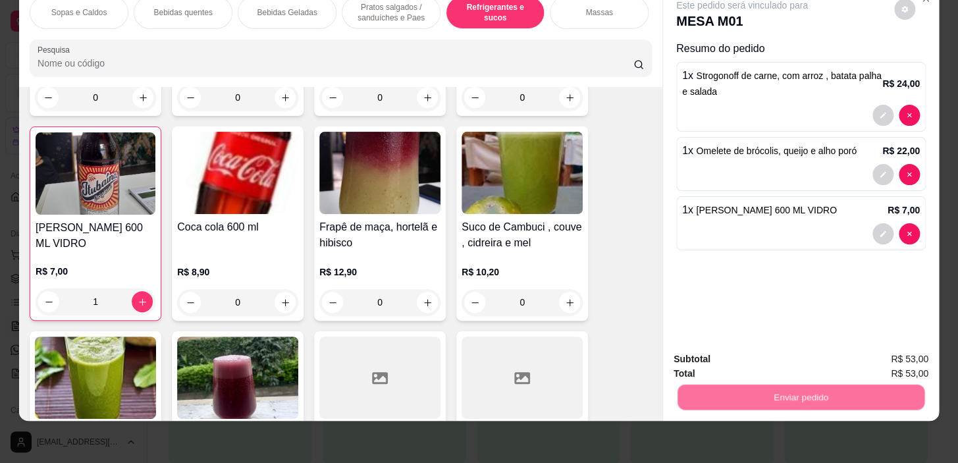
click at [780, 356] on button "Não registrar e enviar pedido" at bounding box center [757, 355] width 133 height 24
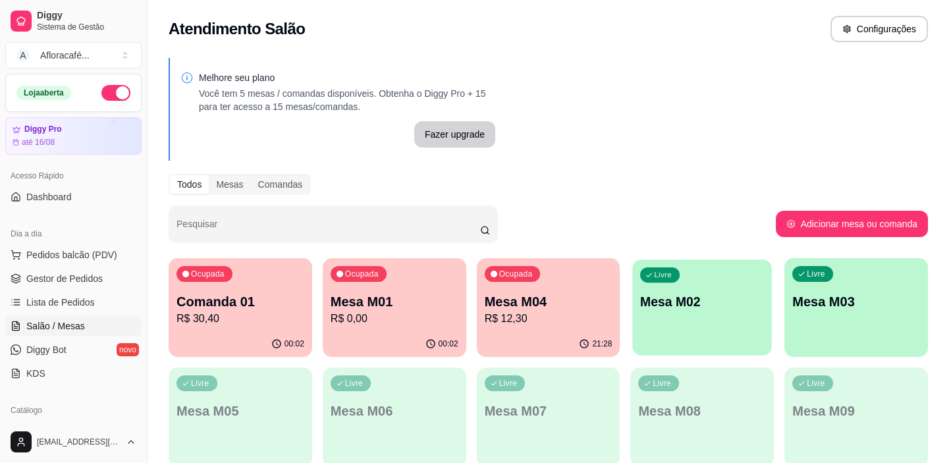
click at [686, 279] on div "Livre Mesa M02" at bounding box center [702, 299] width 139 height 80
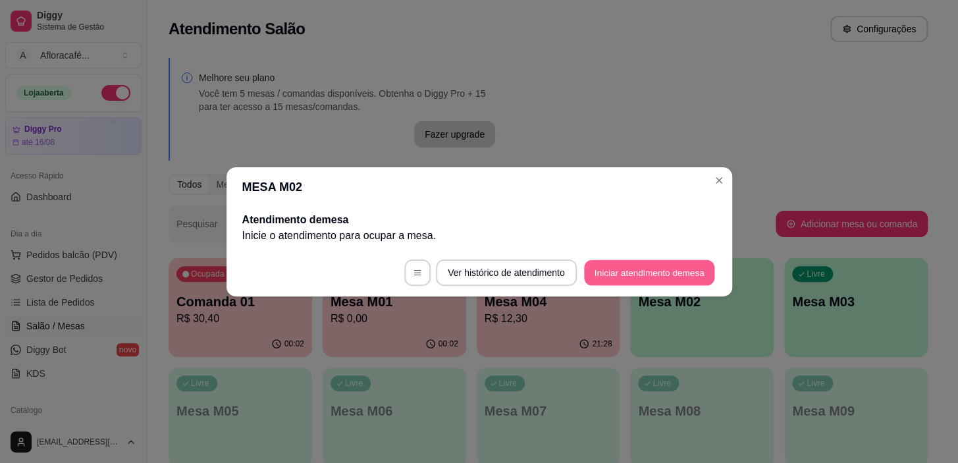
click at [676, 278] on button "Iniciar atendimento de mesa" at bounding box center [649, 272] width 130 height 26
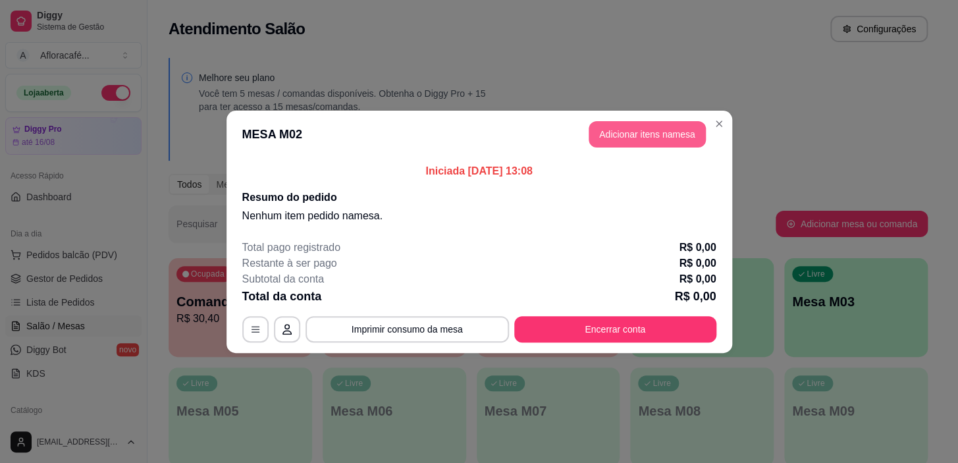
click at [686, 136] on button "Adicionar itens na mesa" at bounding box center [647, 134] width 117 height 26
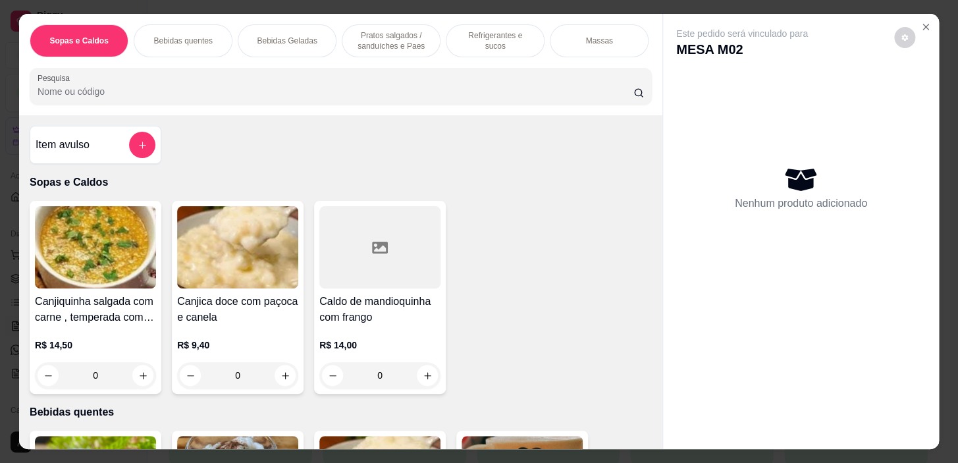
scroll to position [0, 517]
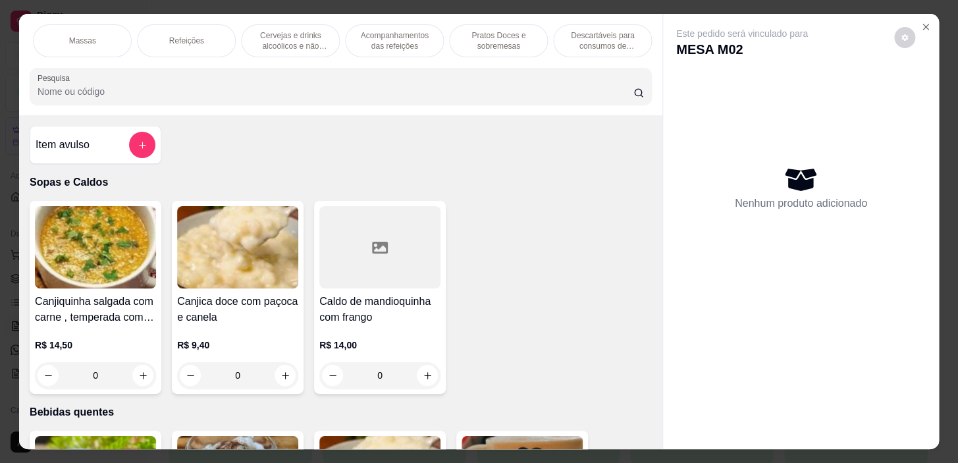
drag, startPoint x: 178, startPoint y: 20, endPoint x: 183, endPoint y: 30, distance: 11.2
click at [182, 24] on div "Refeições" at bounding box center [186, 40] width 99 height 33
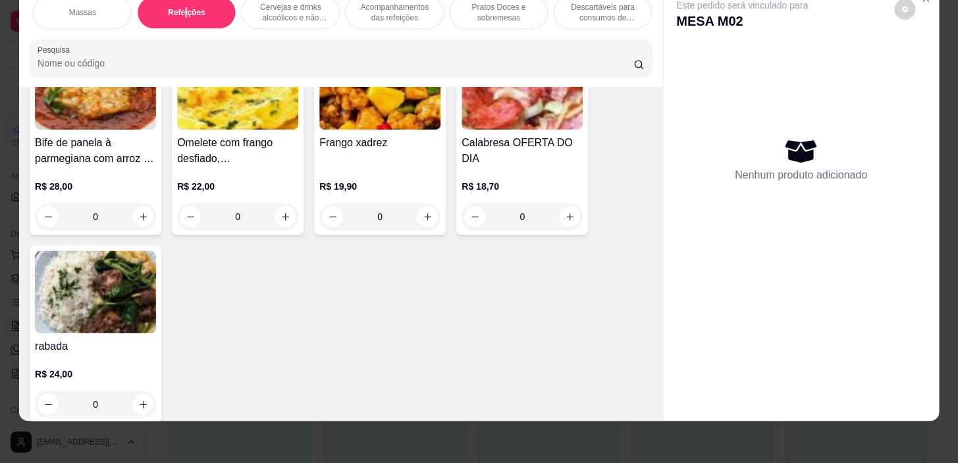
scroll to position [8093, 0]
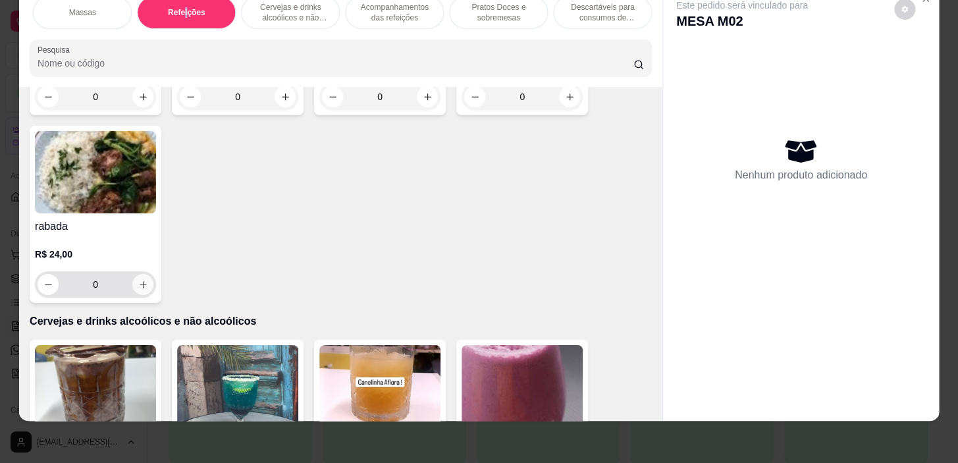
click at [138, 280] on icon "increase-product-quantity" at bounding box center [143, 285] width 10 height 10
type input "1"
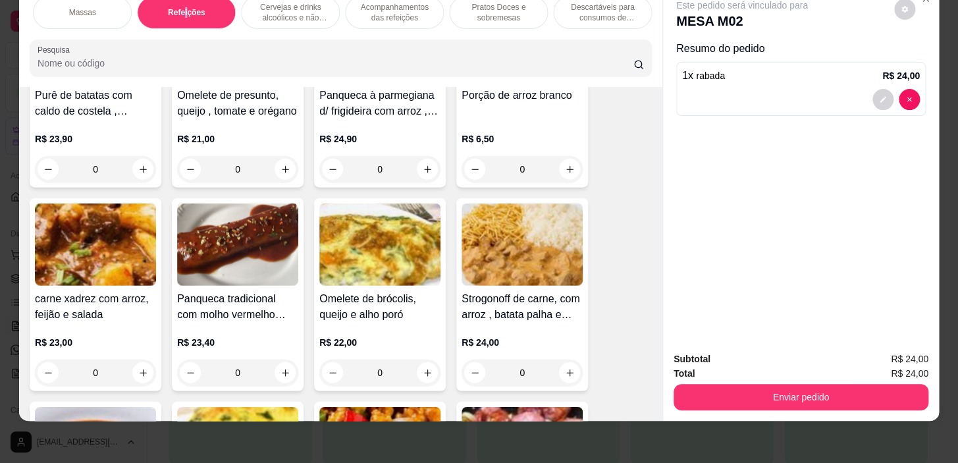
scroll to position [7673, 0]
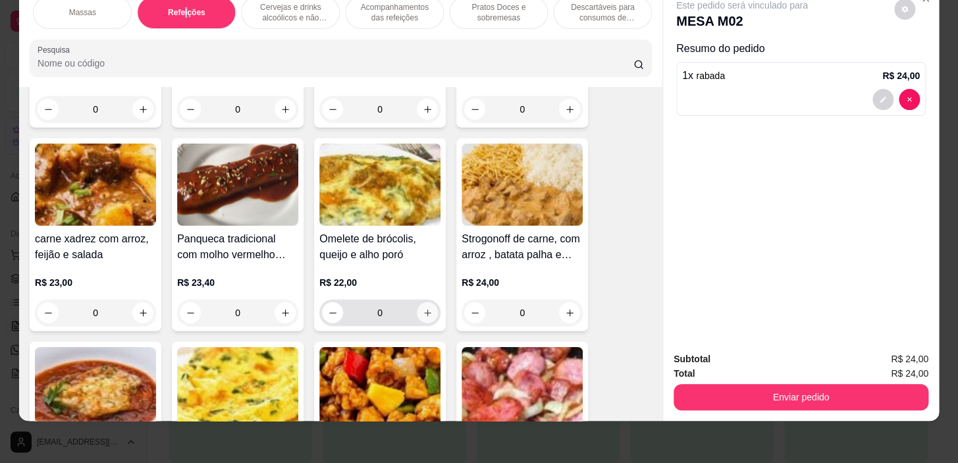
click at [424, 311] on icon "increase-product-quantity" at bounding box center [427, 312] width 7 height 7
type input "1"
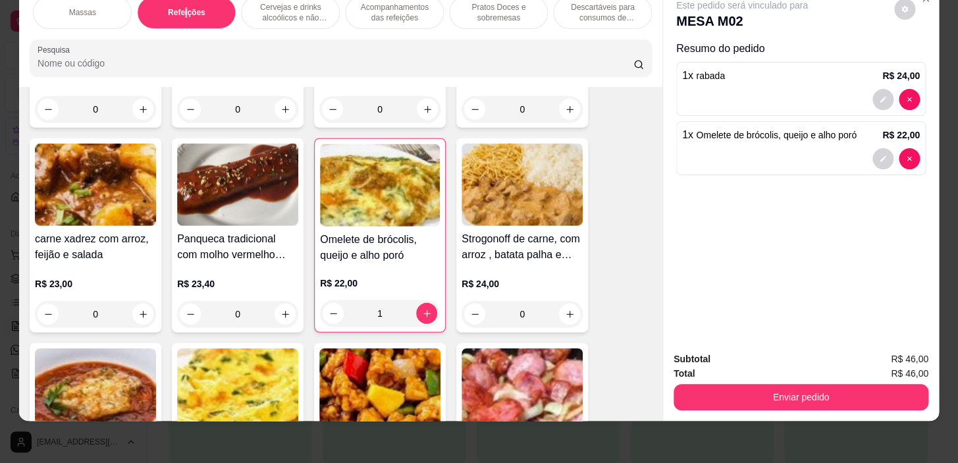
scroll to position [0, 0]
click at [486, 11] on div "Refrigerantes e sucos" at bounding box center [495, 12] width 99 height 33
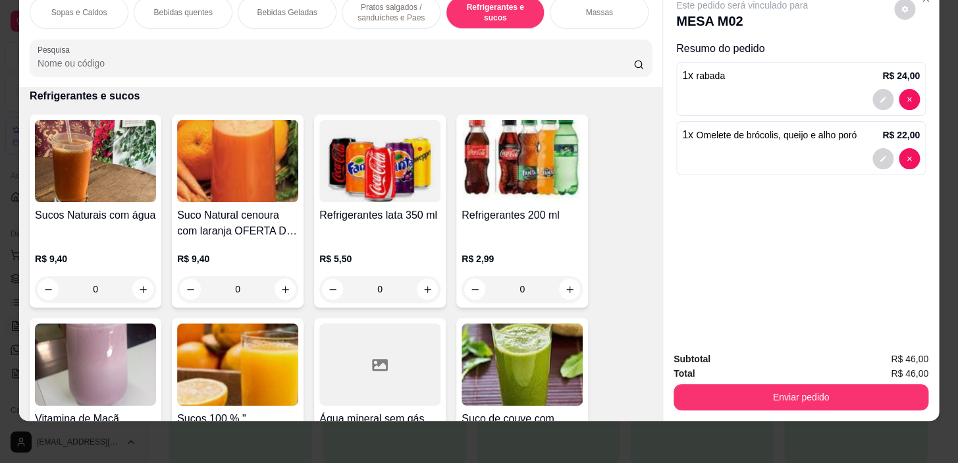
scroll to position [5685, 0]
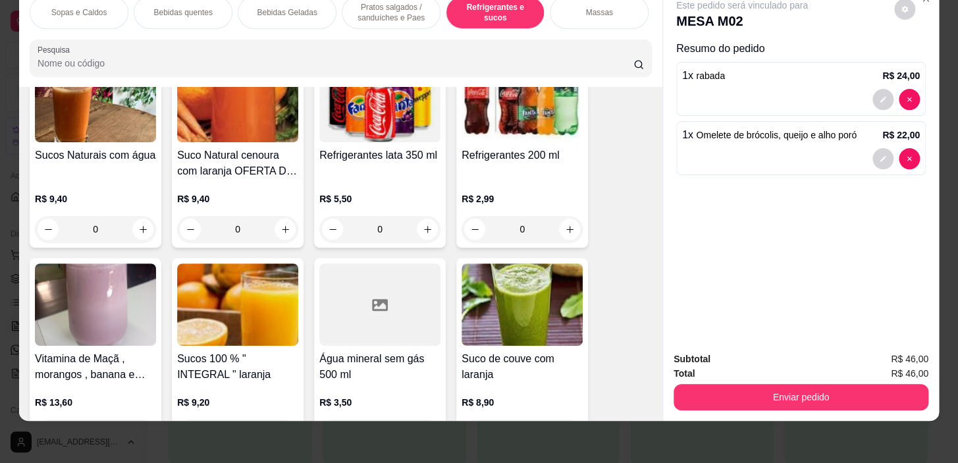
click at [141, 227] on div "0" at bounding box center [95, 229] width 121 height 26
click at [630, 157] on div "Escolha uma das opções Obrigatório com agua R$ 9,40 com leite R$ 10,90 para via…" at bounding box center [479, 251] width 380 height 282
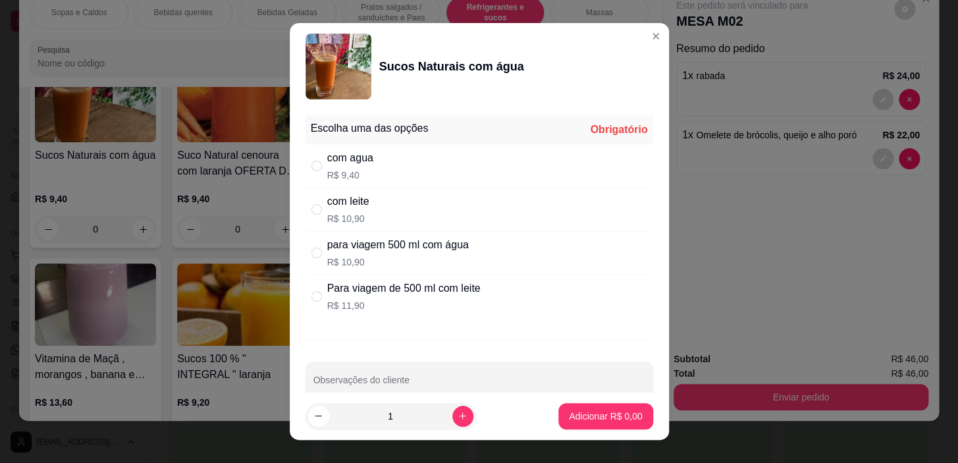
click at [552, 171] on div "com agua R$ 9,40" at bounding box center [480, 165] width 348 height 43
radio input "true"
click at [568, 426] on button "Adicionar R$ 9,40" at bounding box center [605, 416] width 94 height 26
type input "1"
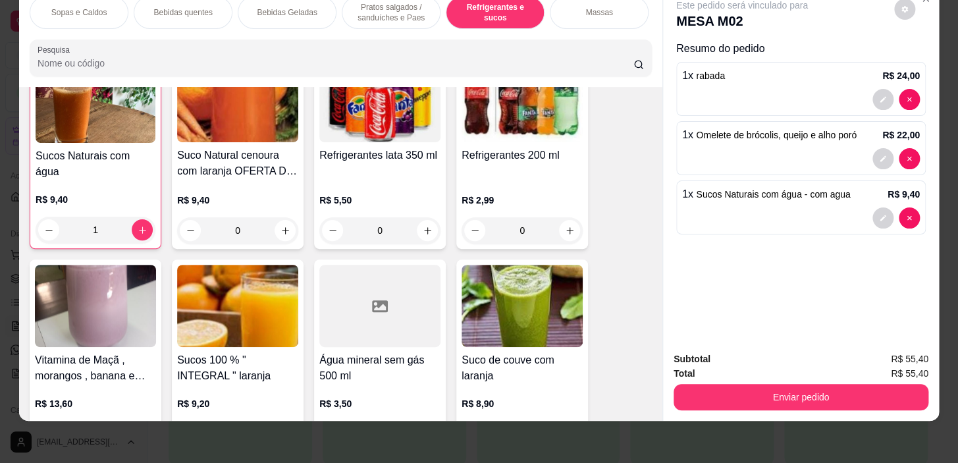
scroll to position [5686, 0]
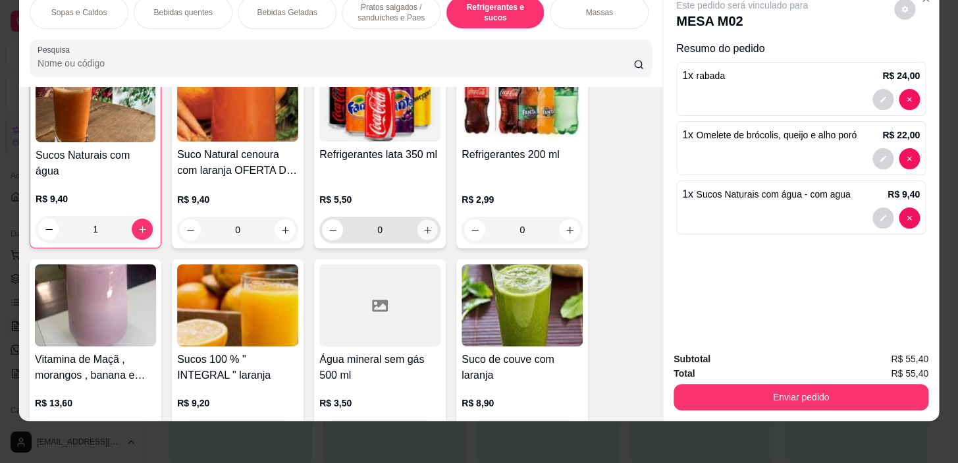
click at [421, 235] on button "increase-product-quantity" at bounding box center [427, 230] width 20 height 20
type input "1"
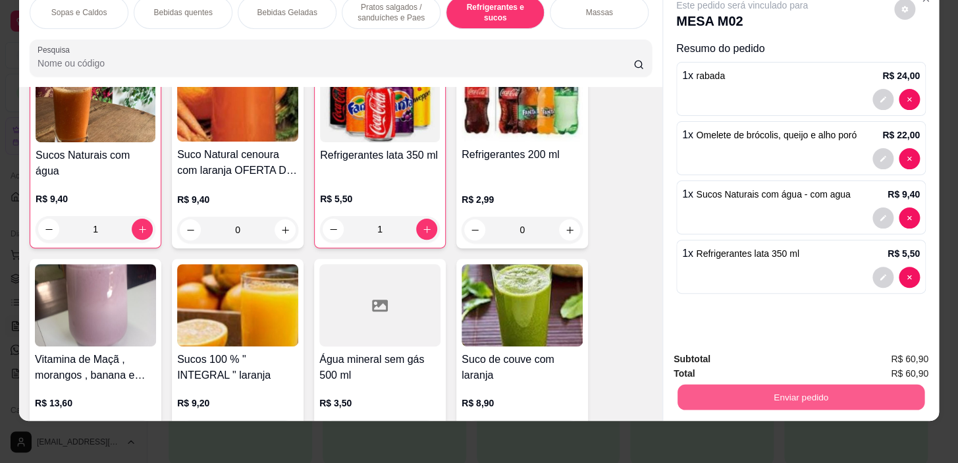
click at [741, 385] on button "Enviar pedido" at bounding box center [801, 398] width 247 height 26
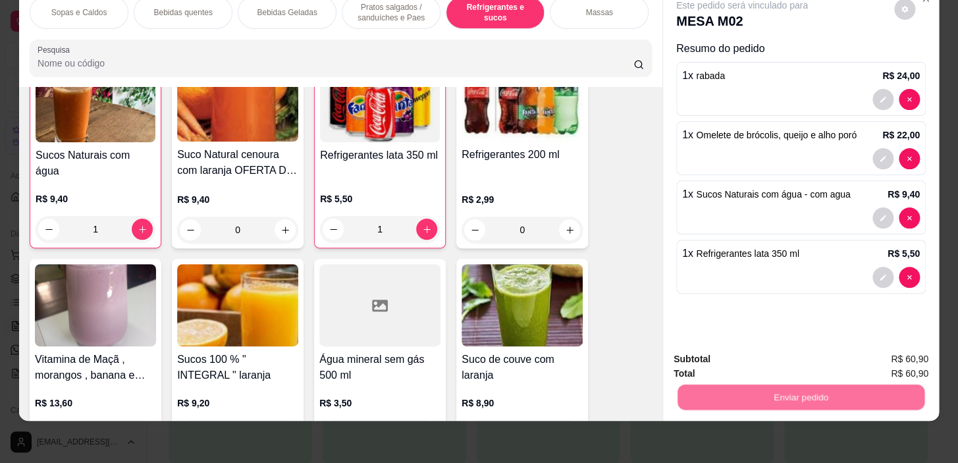
click at [747, 352] on button "Não registrar e enviar pedido" at bounding box center [757, 355] width 133 height 24
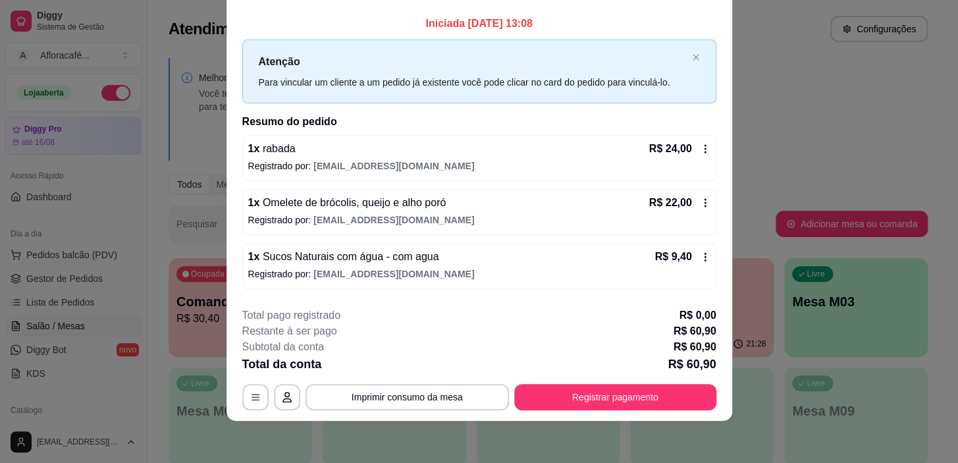
scroll to position [0, 0]
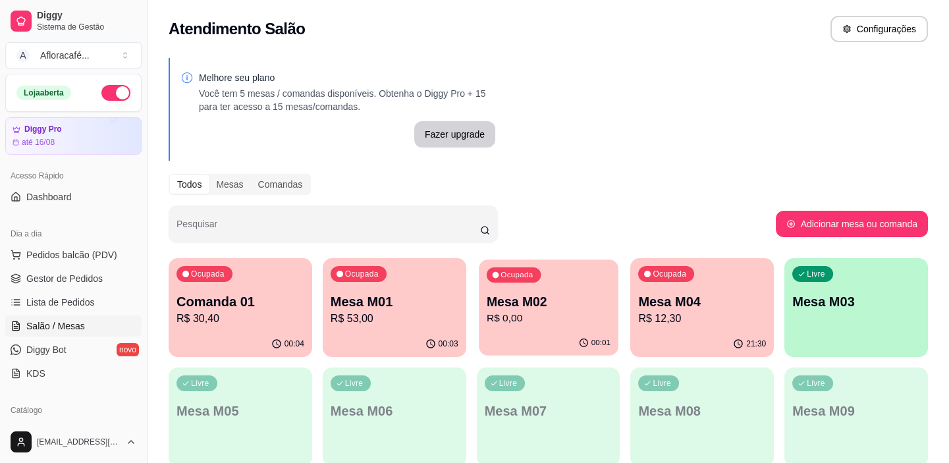
click at [541, 293] on p "Mesa M02" at bounding box center [549, 302] width 124 height 18
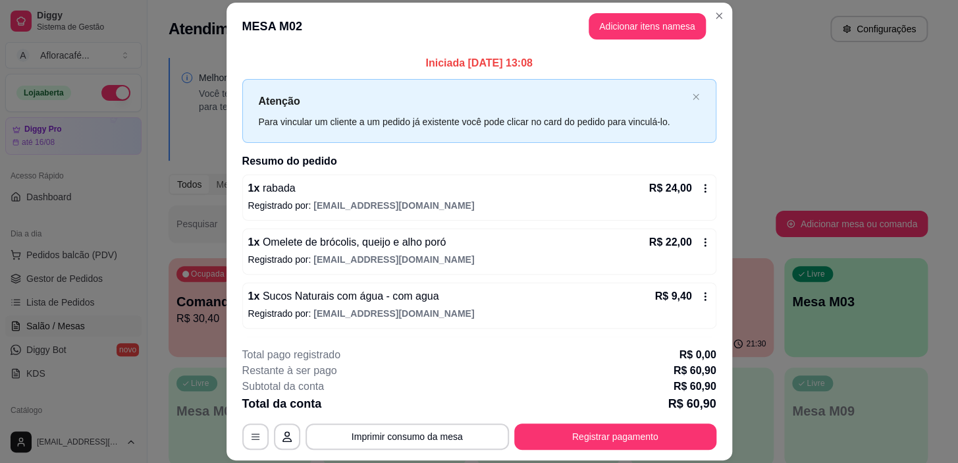
click at [704, 6] on header "MESA M02 Adicionar itens na mesa" at bounding box center [480, 26] width 506 height 47
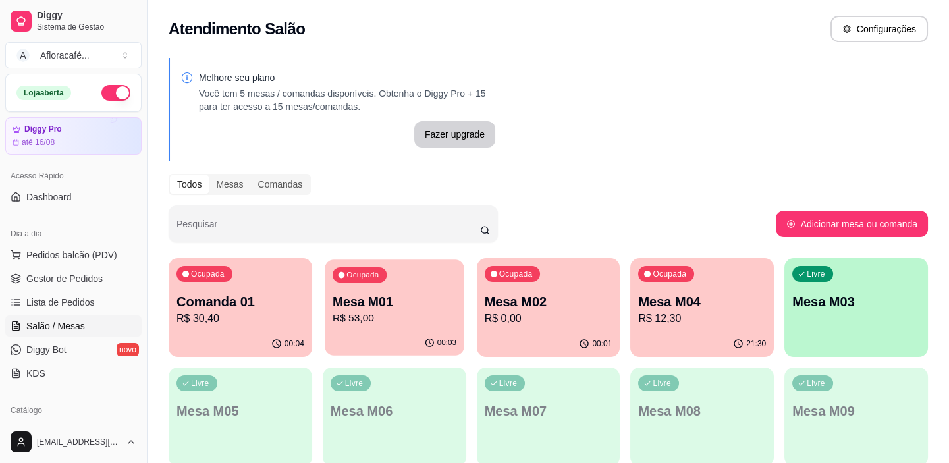
click at [427, 294] on p "Mesa M01" at bounding box center [395, 302] width 124 height 18
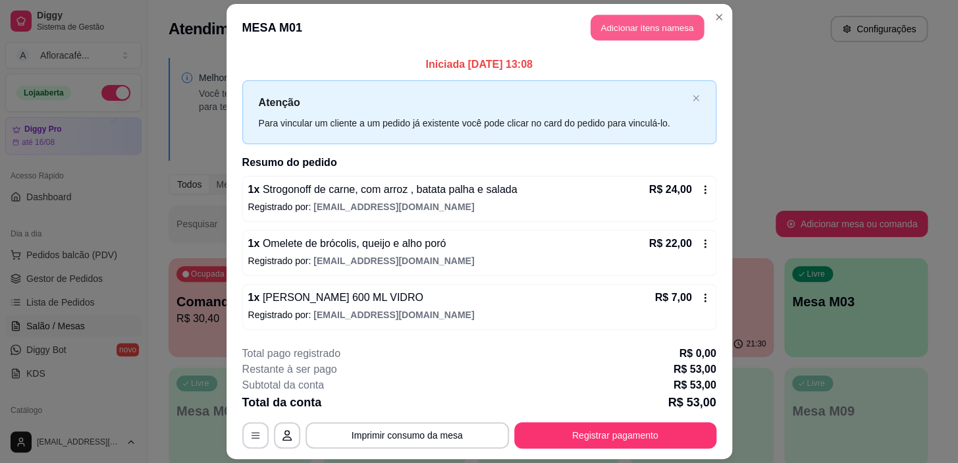
click at [651, 33] on button "Adicionar itens na mesa" at bounding box center [647, 28] width 113 height 26
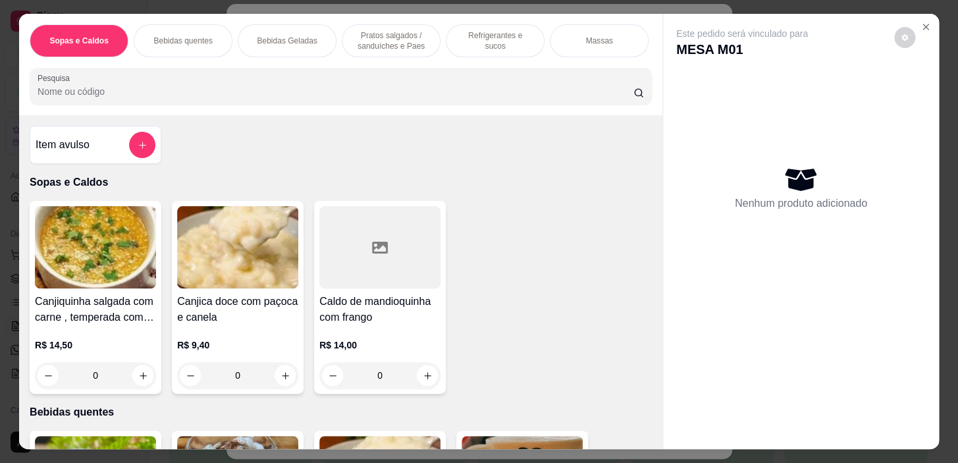
scroll to position [0, 517]
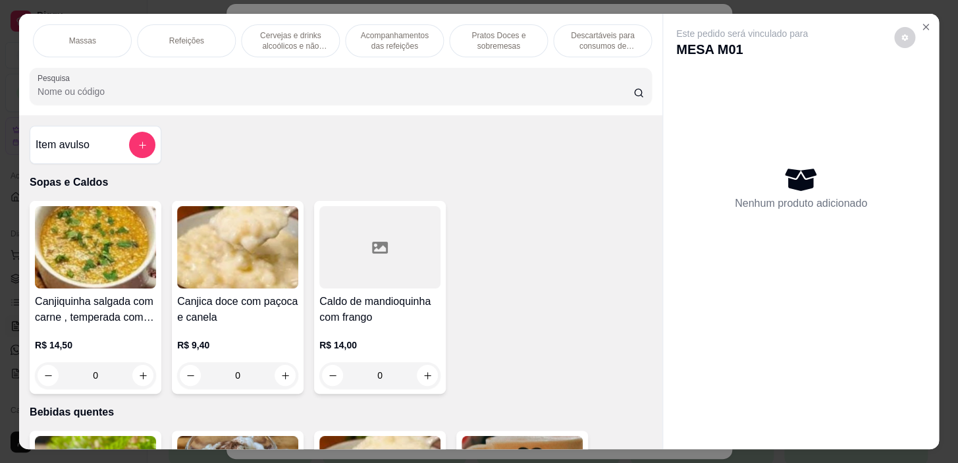
click at [395, 43] on p "Acompanhamentos das refeições" at bounding box center [394, 40] width 76 height 21
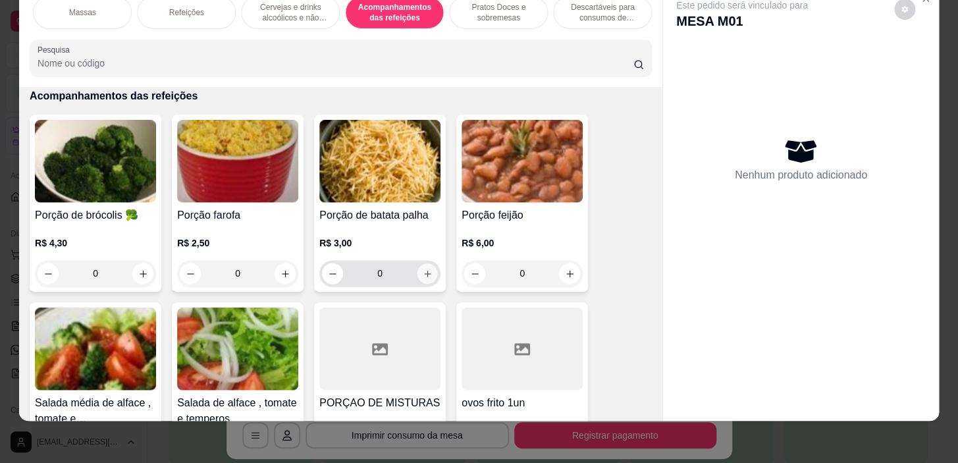
click at [425, 275] on icon "increase-product-quantity" at bounding box center [428, 274] width 10 height 10
type input "1"
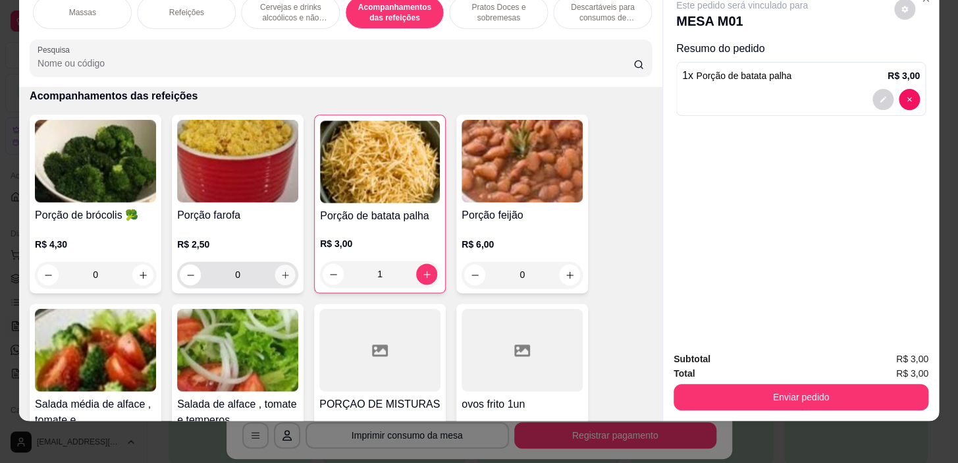
click at [282, 271] on icon "increase-product-quantity" at bounding box center [286, 275] width 10 height 10
type input "1"
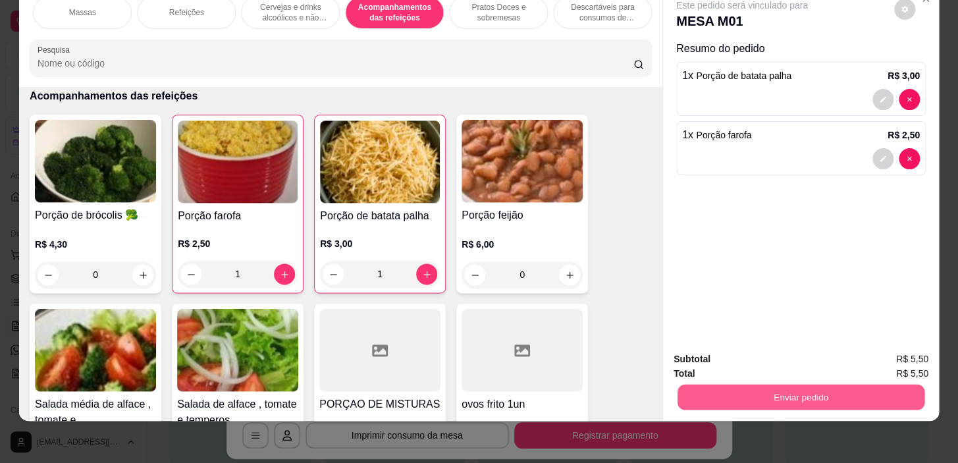
click at [734, 394] on button "Enviar pedido" at bounding box center [801, 398] width 247 height 26
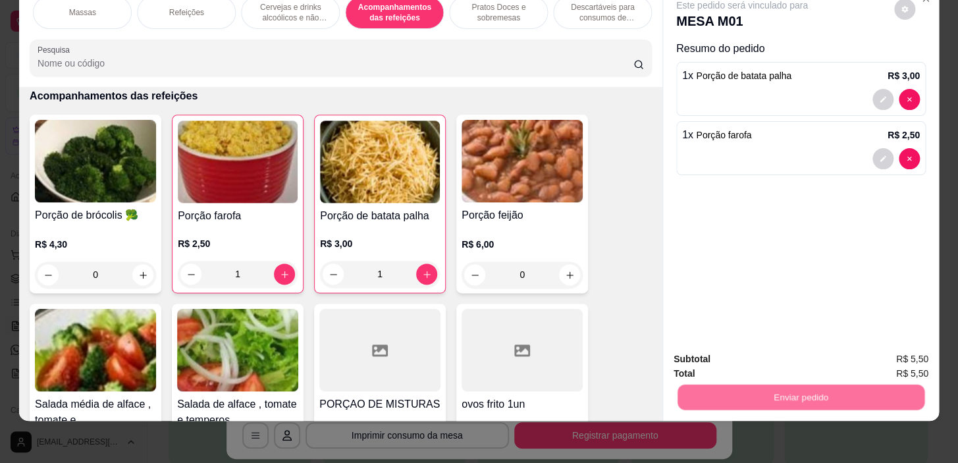
click at [744, 359] on button "Não registrar e enviar pedido" at bounding box center [757, 355] width 133 height 24
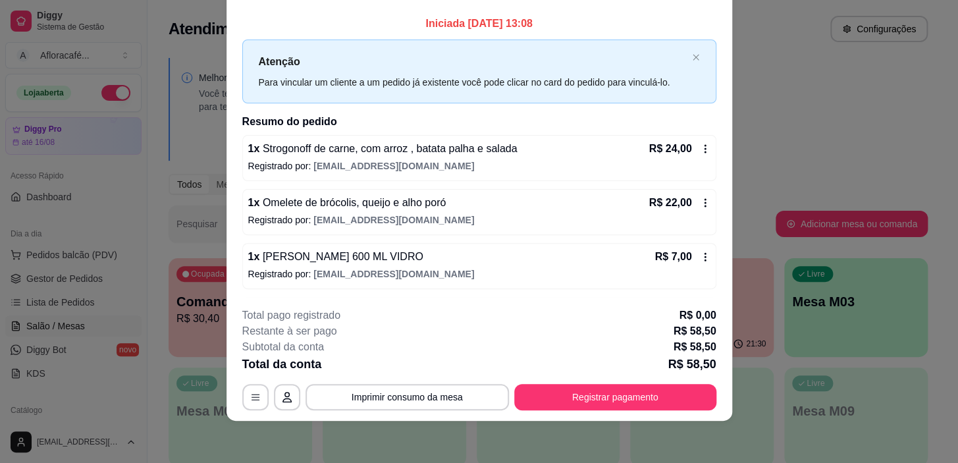
scroll to position [0, 0]
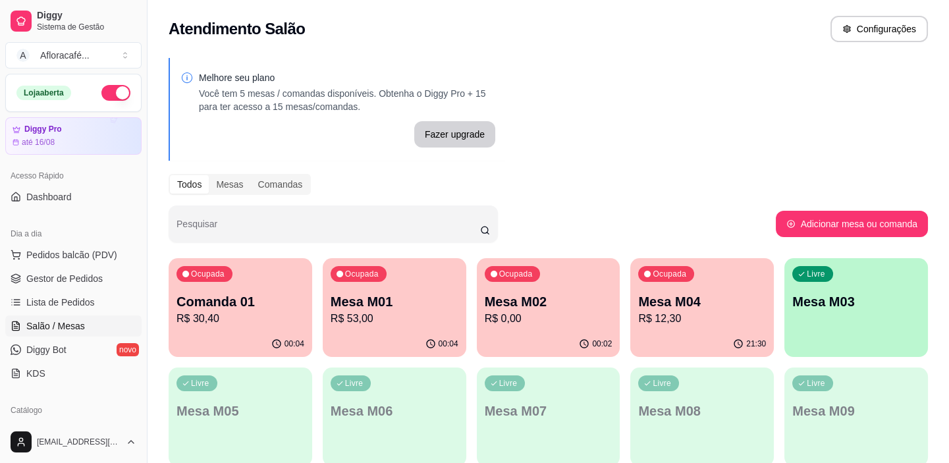
click at [305, 307] on div "Ocupada Comanda 01 R$ 30,40" at bounding box center [241, 294] width 144 height 73
click at [284, 315] on p "R$ 30,40" at bounding box center [240, 318] width 124 height 15
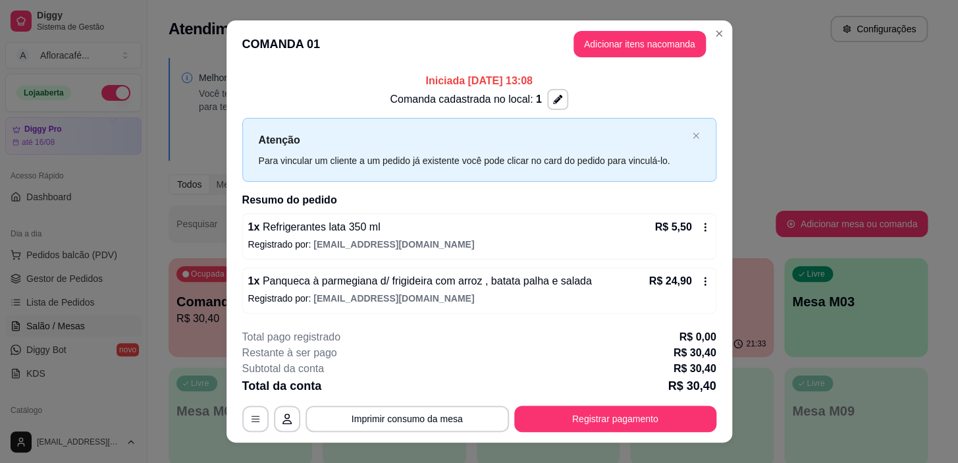
scroll to position [21, 0]
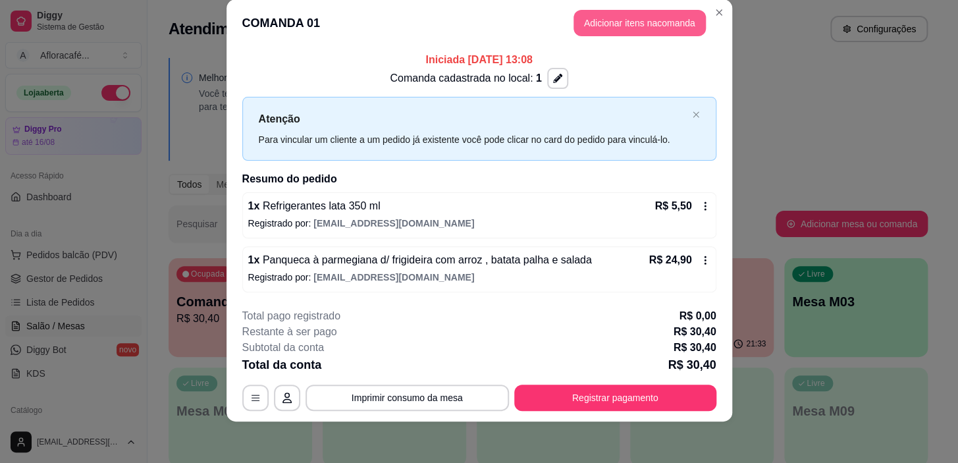
click at [674, 22] on button "Adicionar itens na comanda" at bounding box center [640, 23] width 132 height 26
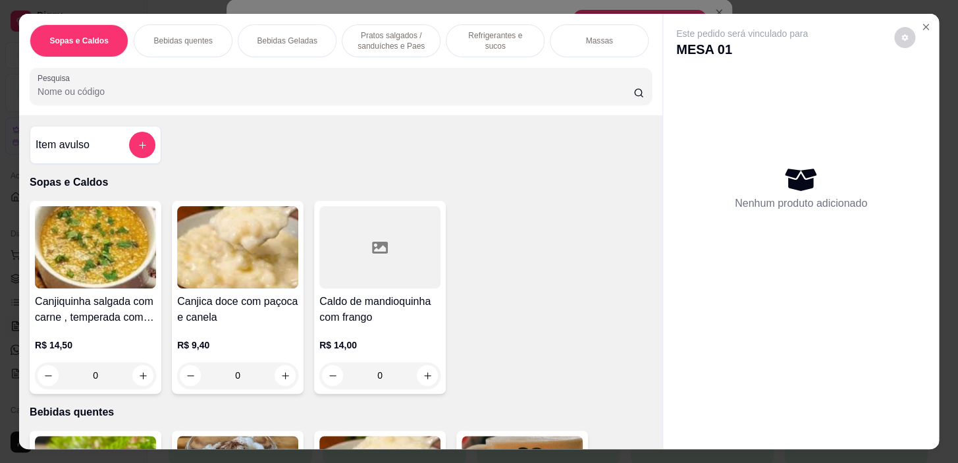
click at [152, 163] on div "Item avulso" at bounding box center [96, 145] width 132 height 38
click at [132, 153] on button "add-separate-item" at bounding box center [143, 145] width 26 height 26
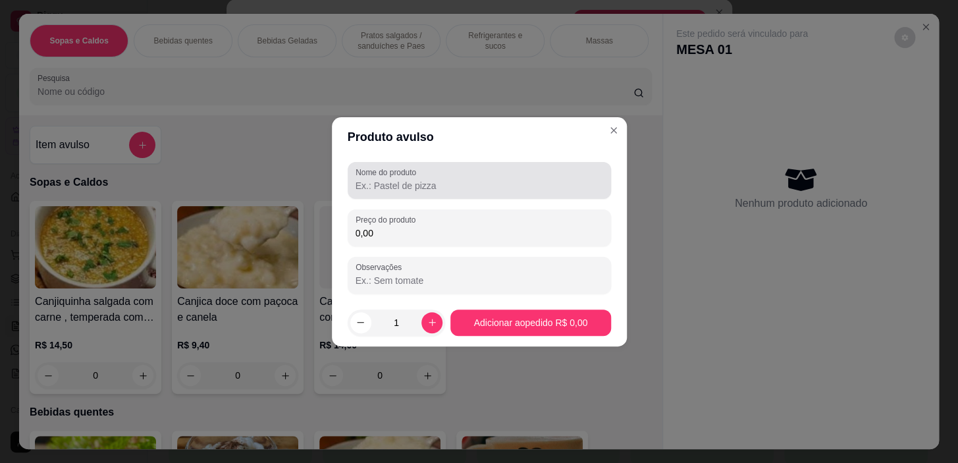
click at [385, 176] on label "Nome do produto" at bounding box center [388, 172] width 65 height 11
click at [385, 179] on input "Nome do produto" at bounding box center [480, 185] width 248 height 13
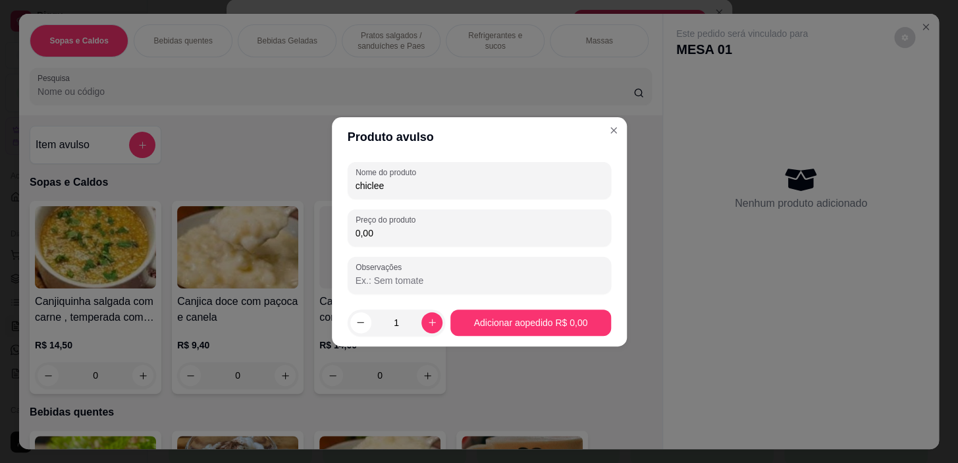
type input "chiclee"
drag, startPoint x: 429, startPoint y: 226, endPoint x: 437, endPoint y: 230, distance: 8.8
click at [430, 227] on input "0,00" at bounding box center [480, 233] width 248 height 13
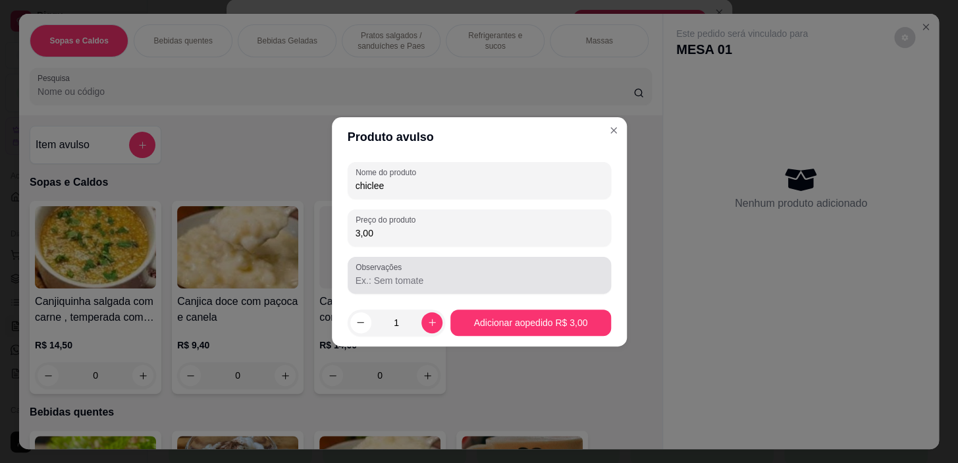
type input "3,00"
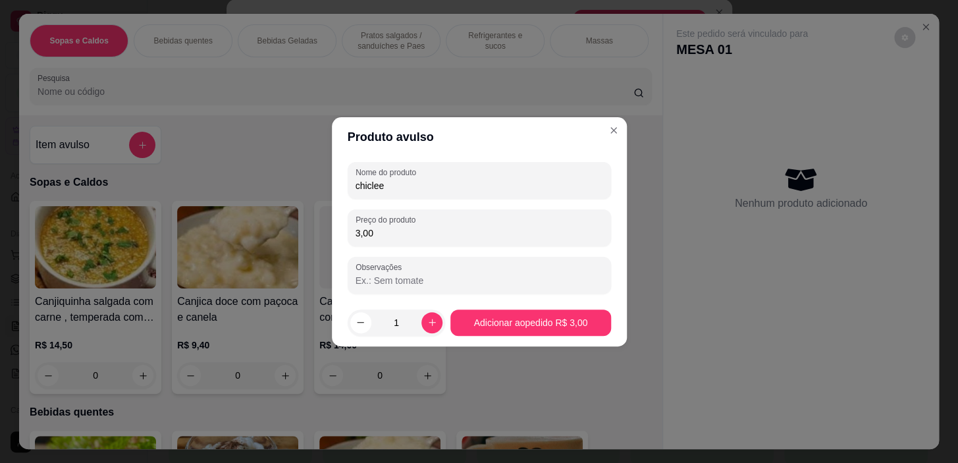
drag, startPoint x: 500, startPoint y: 300, endPoint x: 499, endPoint y: 309, distance: 9.2
click at [499, 309] on footer "1 Adicionar ao pedido R$ 3,00" at bounding box center [479, 322] width 295 height 47
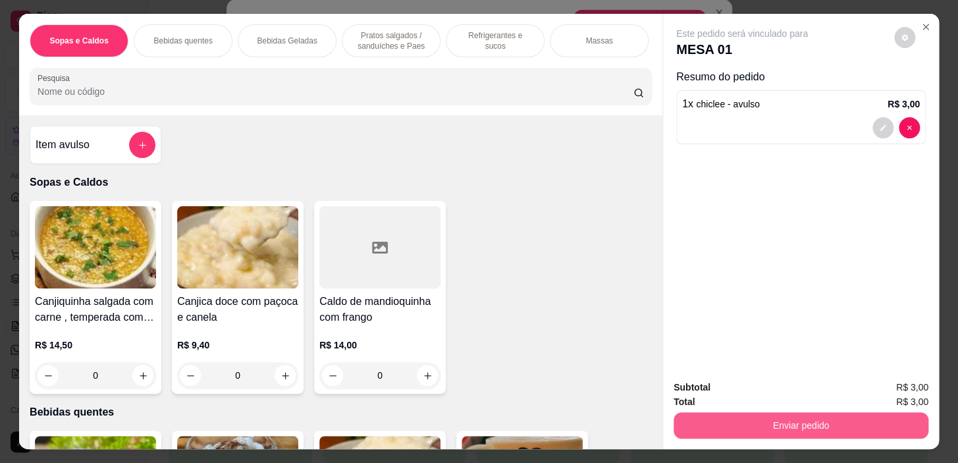
click at [684, 413] on button "Enviar pedido" at bounding box center [801, 425] width 255 height 26
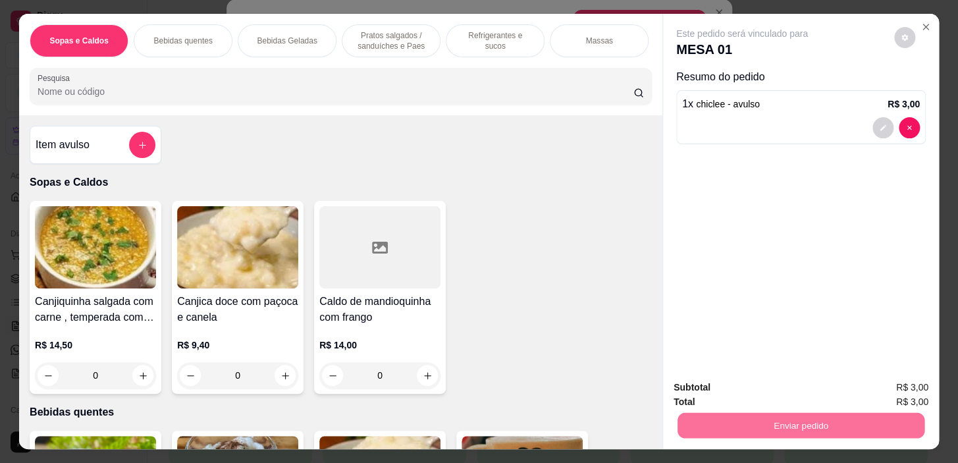
click at [749, 400] on button "Não registrar e enviar pedido" at bounding box center [757, 388] width 137 height 25
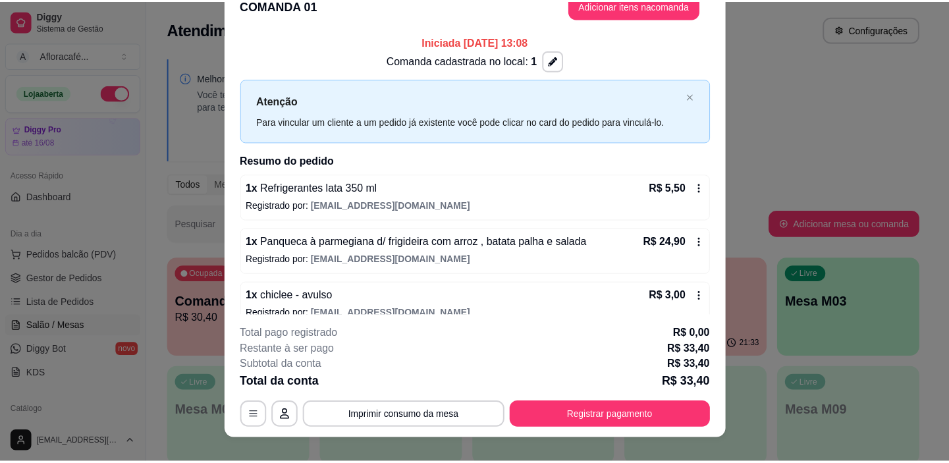
scroll to position [3, 0]
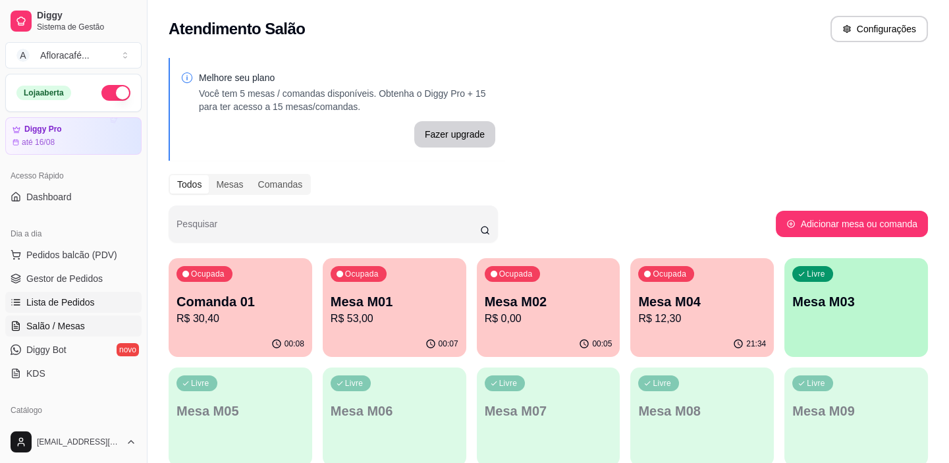
click at [80, 299] on span "Lista de Pedidos" at bounding box center [60, 302] width 68 height 13
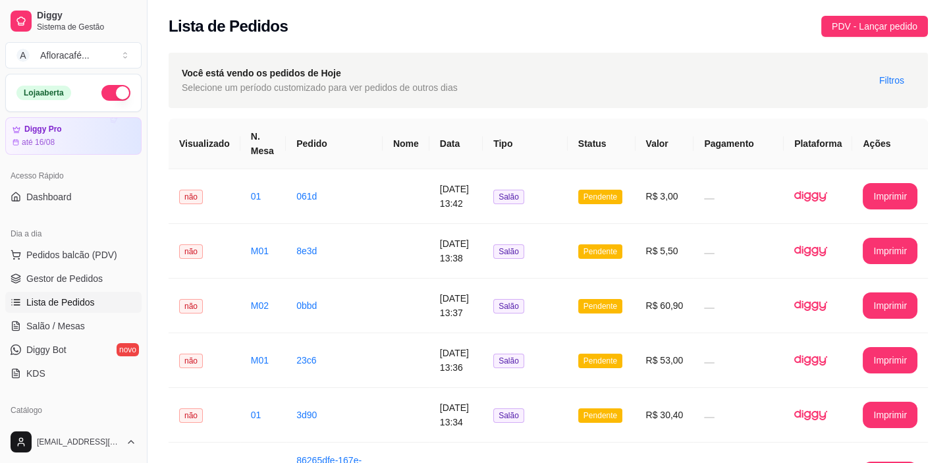
scroll to position [179, 0]
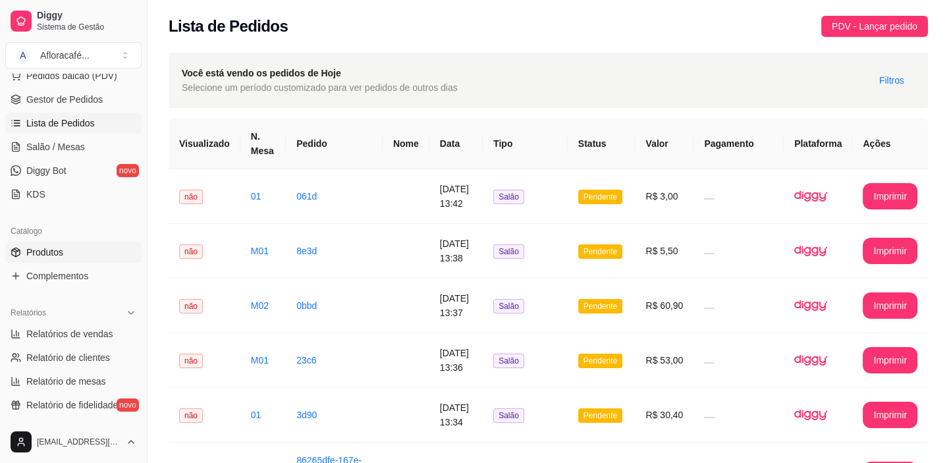
click at [74, 248] on link "Produtos" at bounding box center [73, 252] width 136 height 21
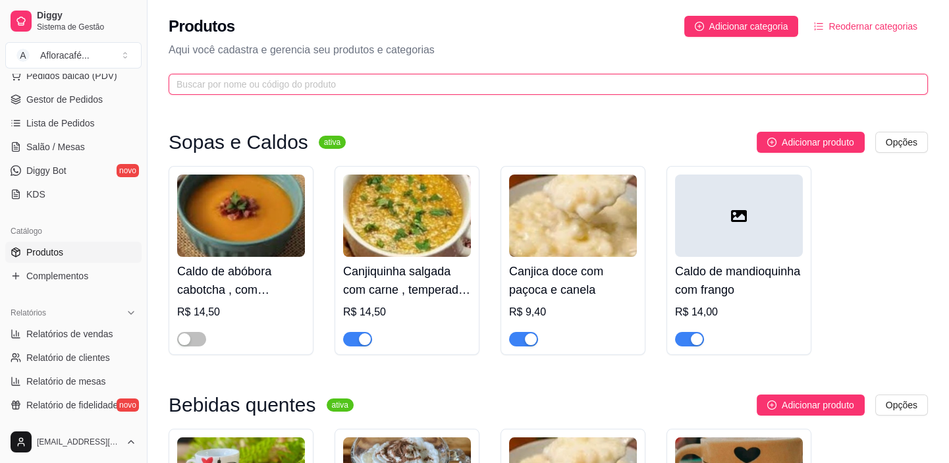
click at [427, 83] on input "text" at bounding box center [542, 84] width 733 height 14
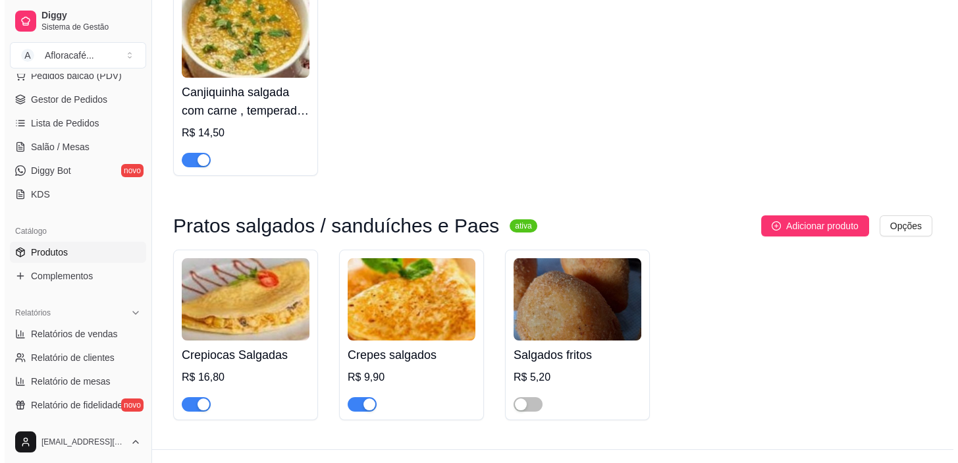
scroll to position [204, 0]
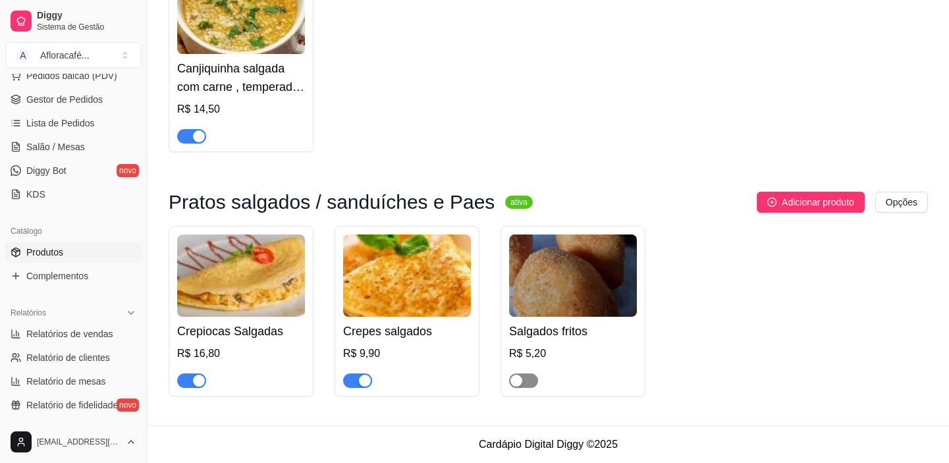
type input "salg"
click at [529, 381] on span "button" at bounding box center [523, 380] width 29 height 14
click at [535, 351] on div "R$ 5,20" at bounding box center [573, 354] width 128 height 16
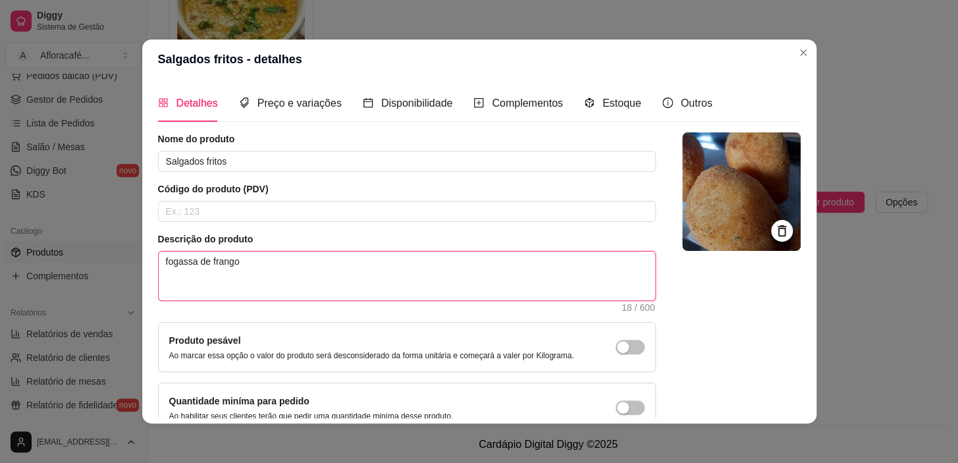
click at [323, 293] on textarea "fogassa de frango" at bounding box center [407, 276] width 496 height 49
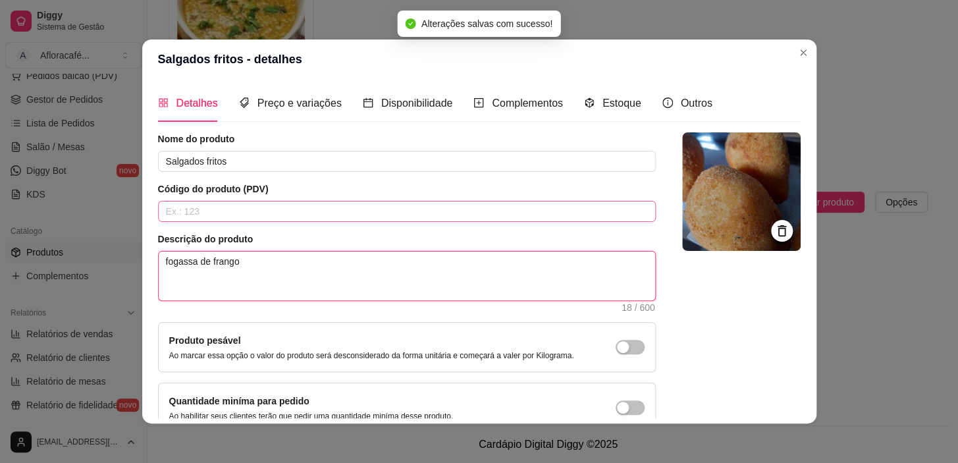
type textarea "fogassa de frango"
type textarea "fogassa de frang"
type textarea "fogassa de fran"
type textarea "fogassa de fra"
type textarea "fogassa de fr"
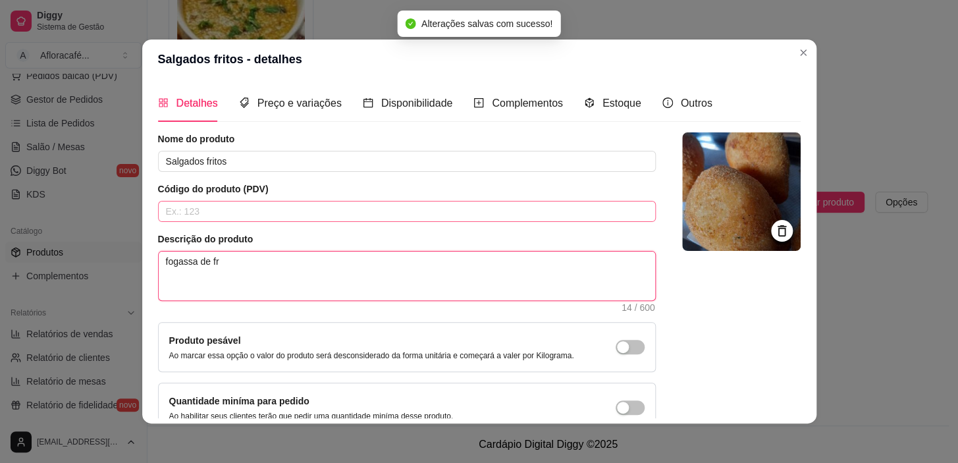
type textarea "fogassa de f"
type textarea "fogassa de"
type textarea "fogassa d"
type textarea "fogassa"
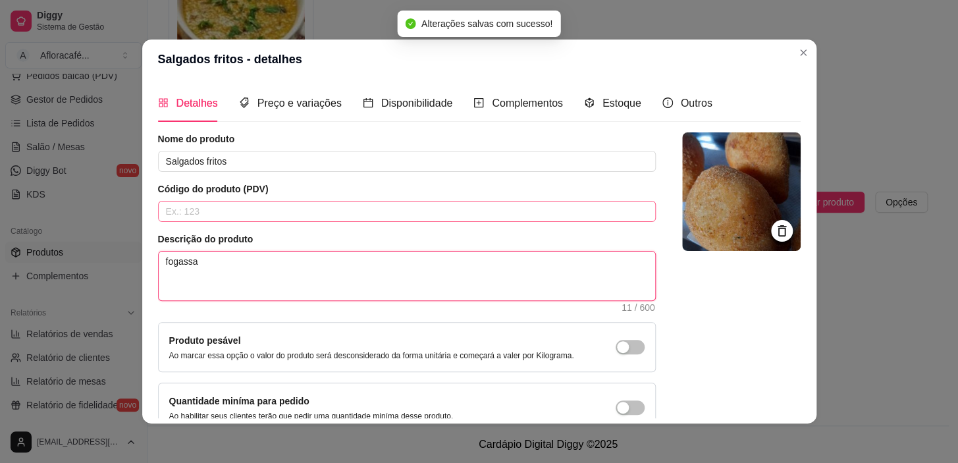
type textarea "fogassa"
type textarea "fogass"
type textarea "fogas"
type textarea "foga"
type textarea "fog"
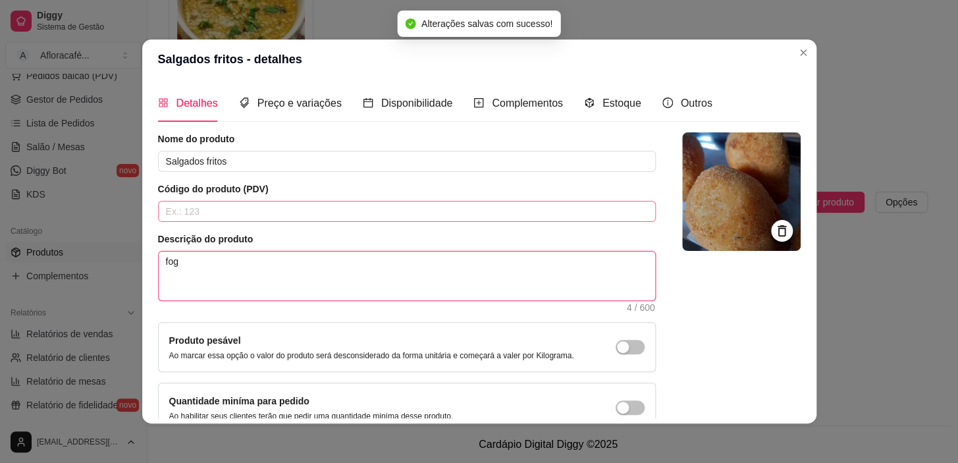
type textarea "fo"
type textarea "f"
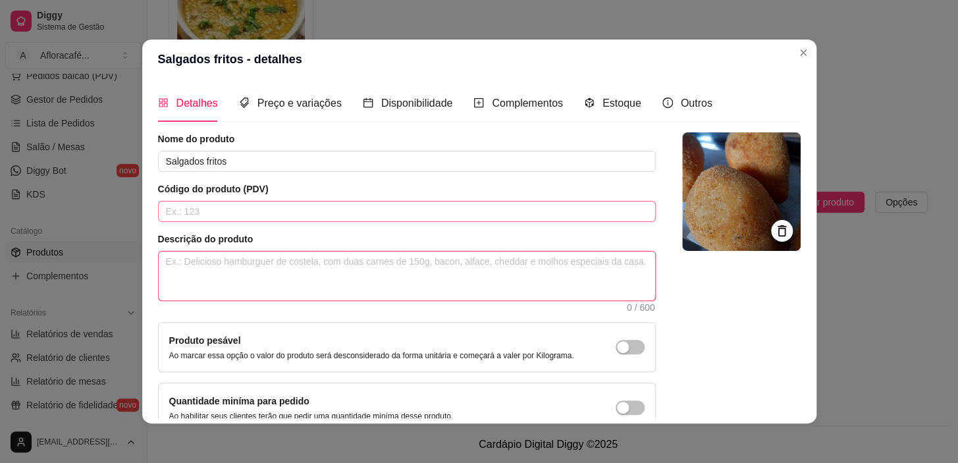
type textarea "c"
type textarea "co"
type textarea "cox"
type textarea "coxi"
type textarea "coxin"
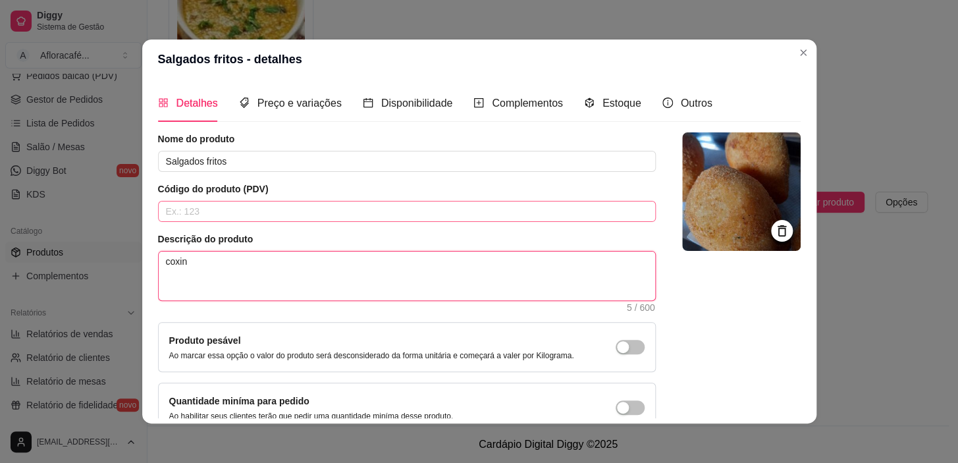
type textarea "coxinh"
type textarea "coxinha"
type textarea "coxinha r"
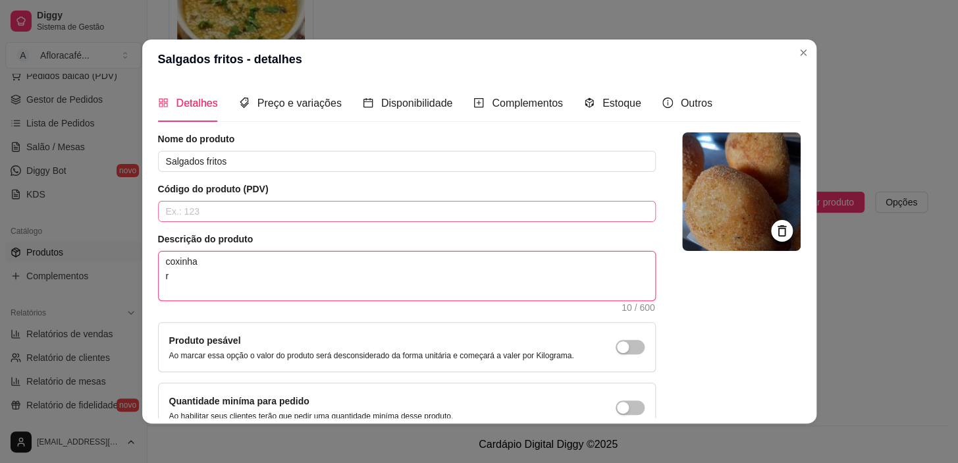
type textarea "coxinha ri"
type textarea "coxinha ris"
type textarea "coxinha risl"
type textarea "coxinha risle"
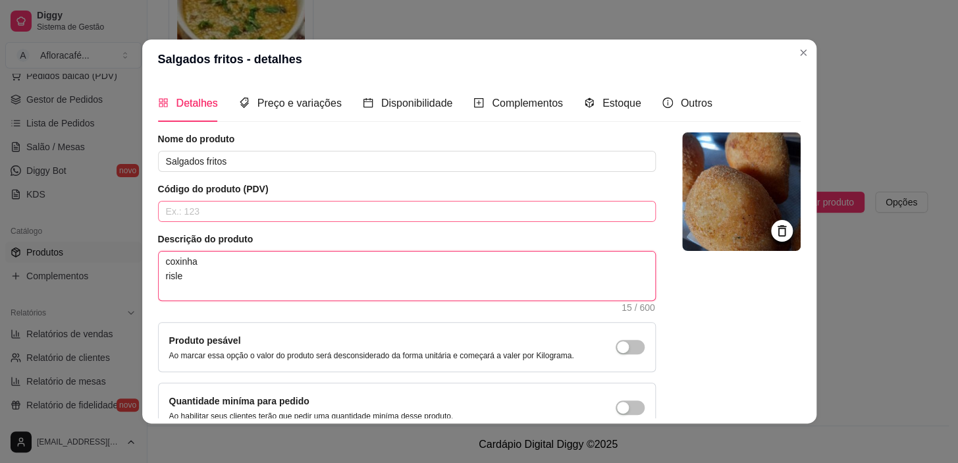
type textarea "coxinha risle p"
type textarea "coxinha risle pr"
type textarea "coxinha risle pre"
type textarea "coxinha risle pres"
type textarea "coxinha risle presu"
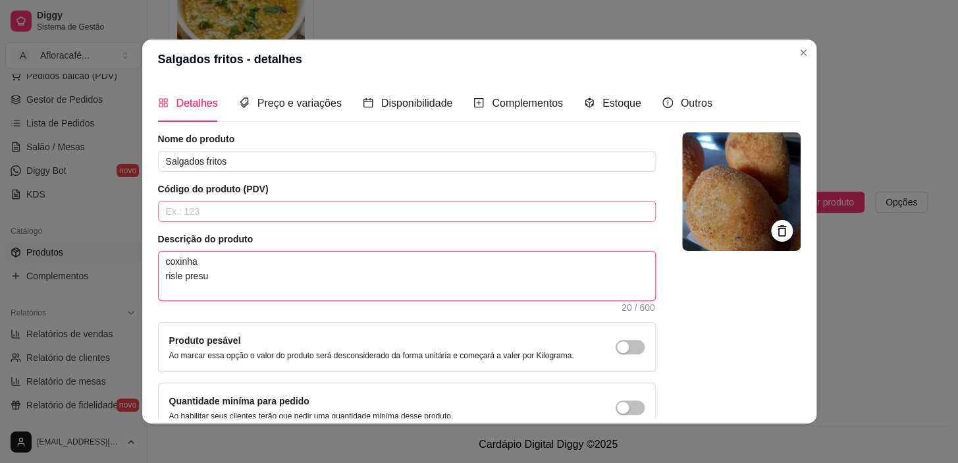
type textarea "coxinha risle presun"
type textarea "coxinha risle presunt"
type textarea "coxinha risle presunto"
type textarea "coxinha risle presunto e"
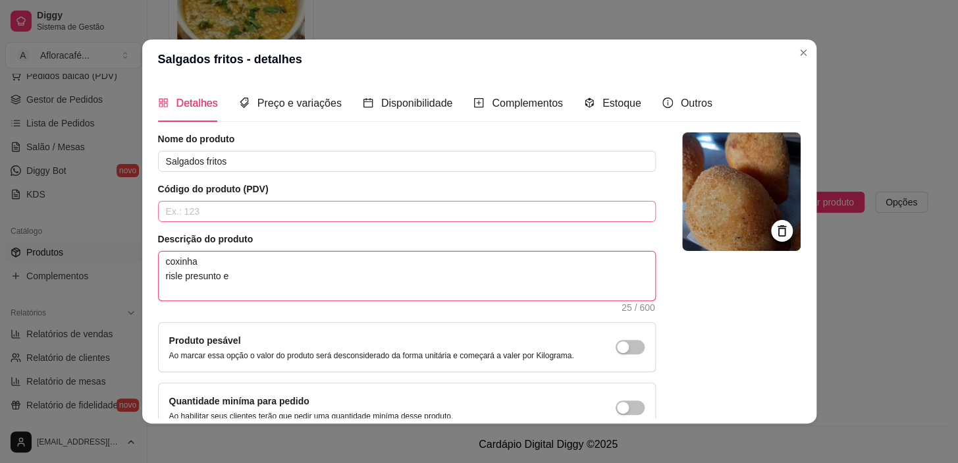
type textarea "coxinha risle presunto e"
type textarea "coxinha risle presunto e q"
type textarea "coxinha risle presunto e qu"
type textarea "coxinha risle presunto e que"
type textarea "coxinha risle presunto e quei"
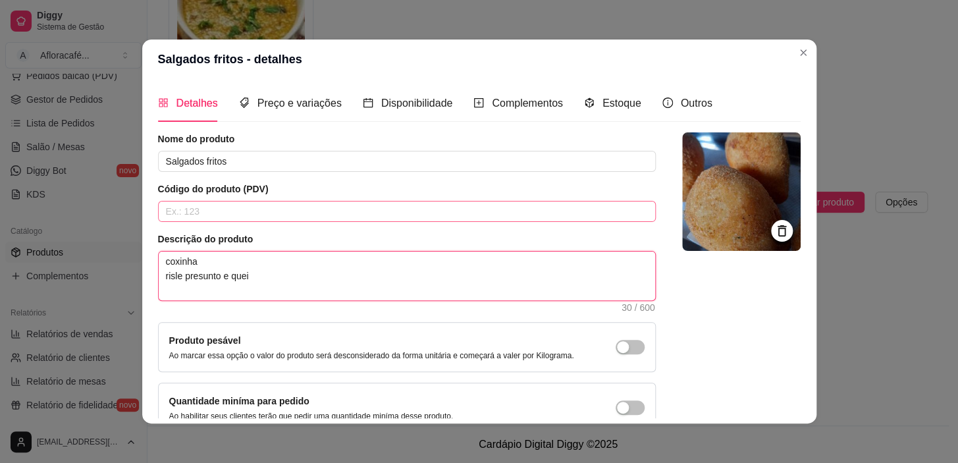
type textarea "coxinha risle presunto e queij"
type textarea "coxinha risle presunto e queijo"
type textarea "coxinha risle presunto e queijo b"
type textarea "coxinha risle presunto e queijo bo"
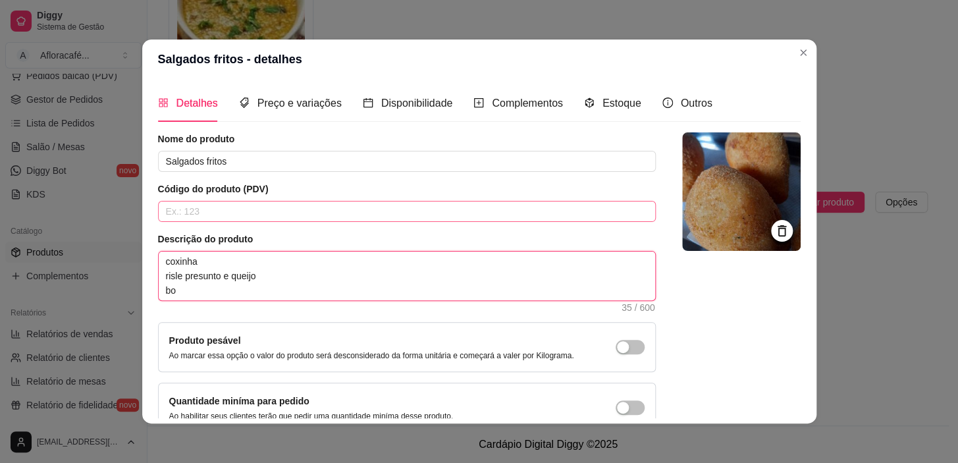
type textarea "coxinha risle presunto e queijo bol"
type textarea "coxinha risle presunto e queijo boli"
type textarea "coxinha risle presunto e queijo bolin"
type textarea "coxinha risle presunto e [PERSON_NAME]"
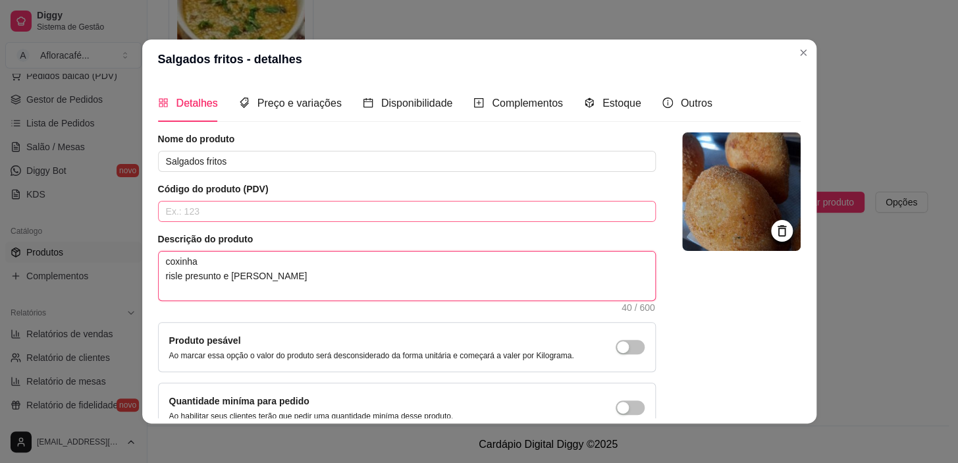
type textarea "coxinha risle presunto e [PERSON_NAME]"
type textarea "coxinha risle presunto e queijo bolin"
type textarea "coxinha risle presunto e [PERSON_NAME]"
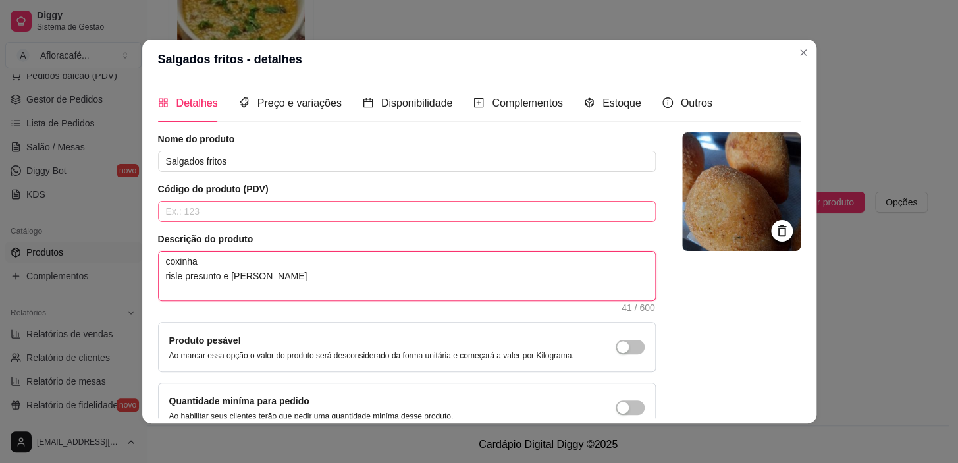
type textarea "coxinha risle presunto e queijo bolinho c"
type textarea "coxinha risle presunto e [PERSON_NAME] ca"
type textarea "coxinha risle presunto e queijo bolinho car"
type textarea "coxinha risle presunto e queijo bolinho carn"
type textarea "coxinha risle presunto e queijo bolinho carne"
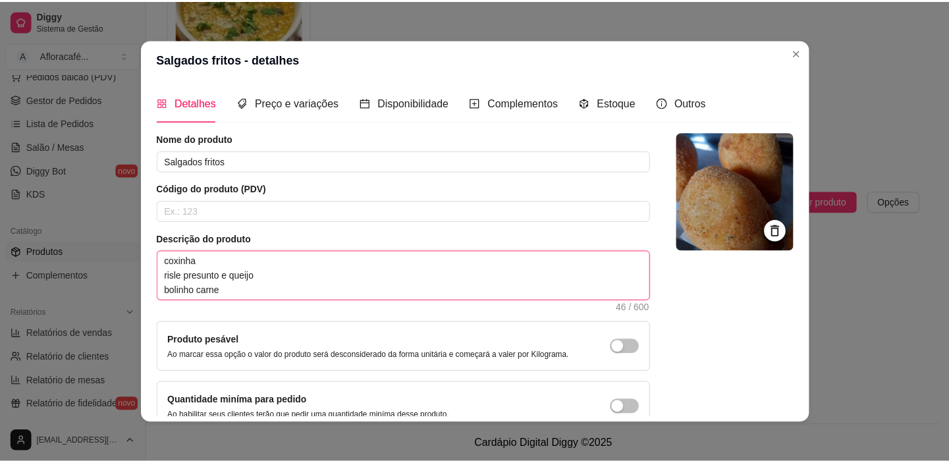
scroll to position [2, 0]
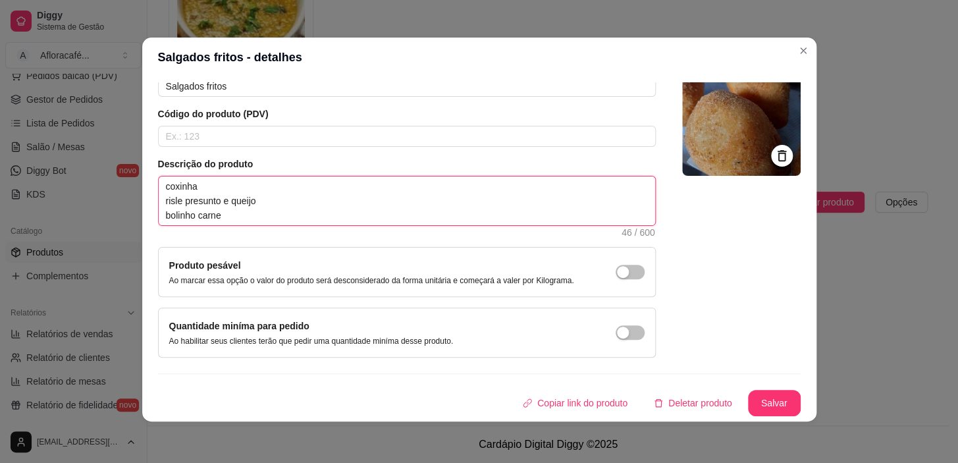
type textarea "coxinha risle presunto e queijo bolinho carne"
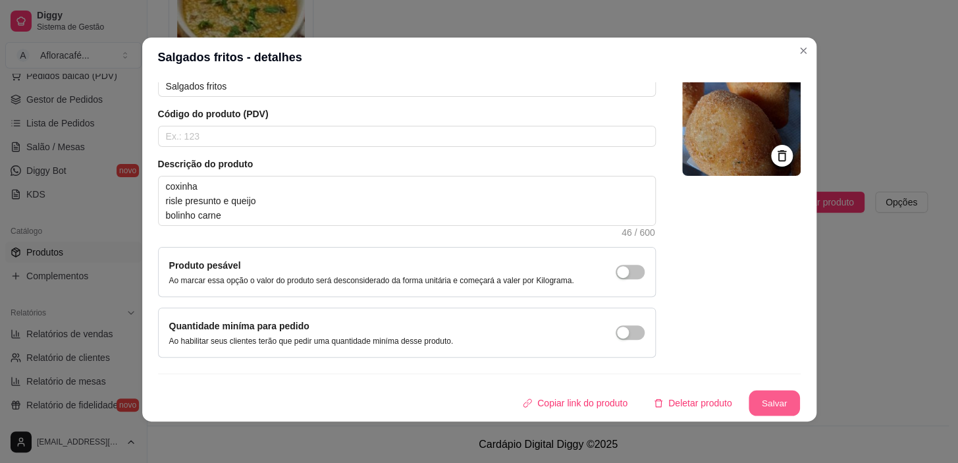
click at [749, 395] on button "Salvar" at bounding box center [774, 403] width 51 height 26
click at [744, 396] on div "Copiar link do produto Deletar produto Salvar" at bounding box center [479, 403] width 643 height 26
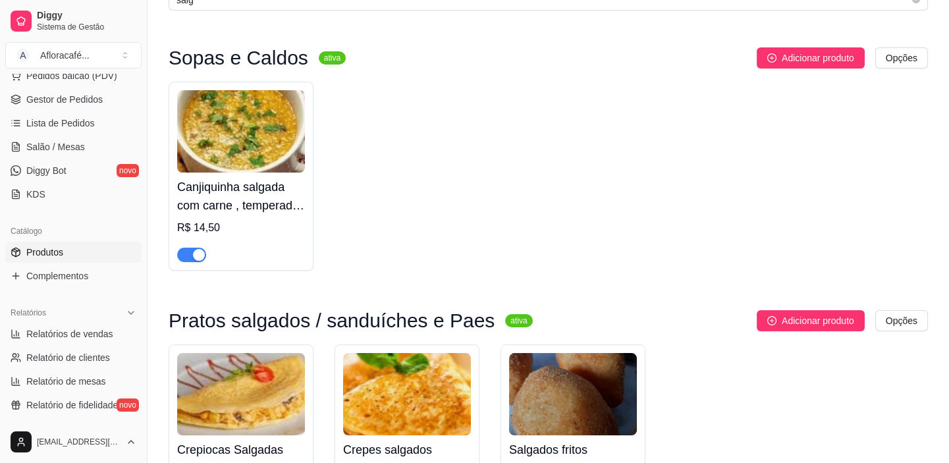
scroll to position [0, 0]
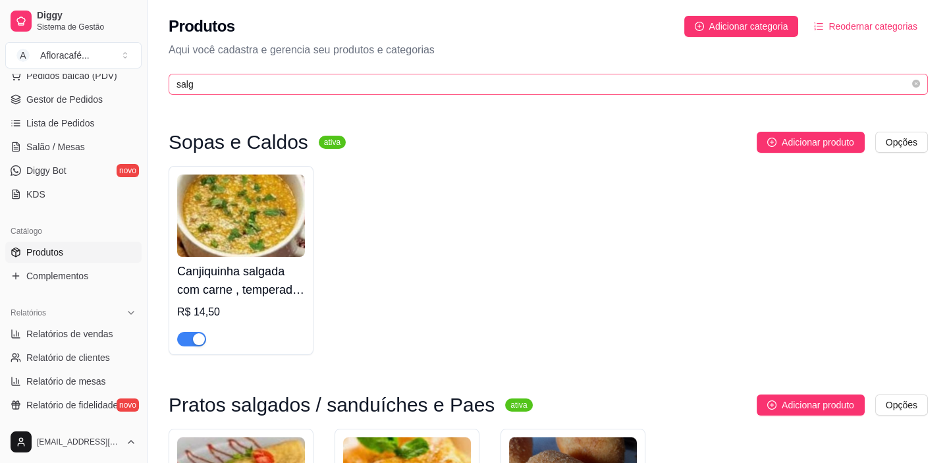
click at [315, 75] on span "salg" at bounding box center [548, 84] width 759 height 21
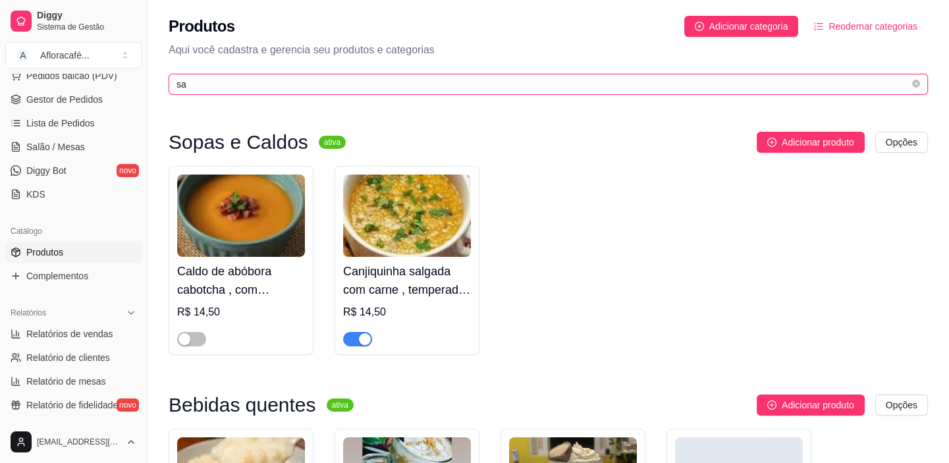
type input "s"
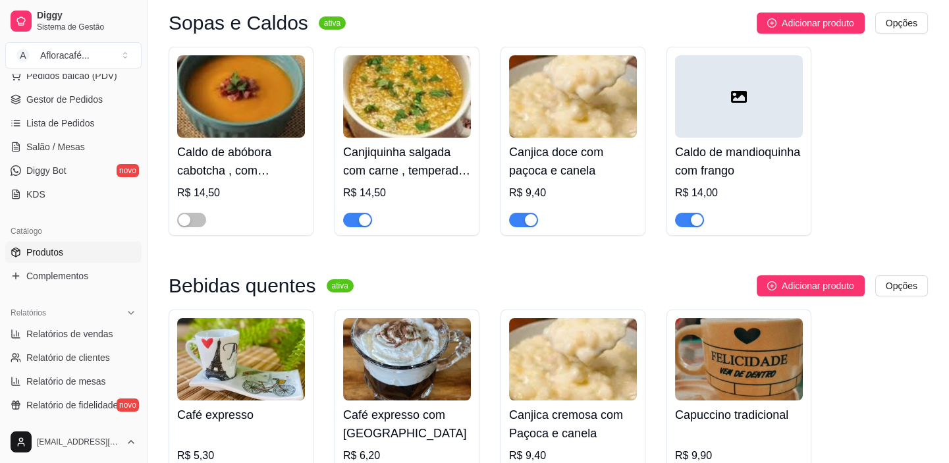
scroll to position [59, 0]
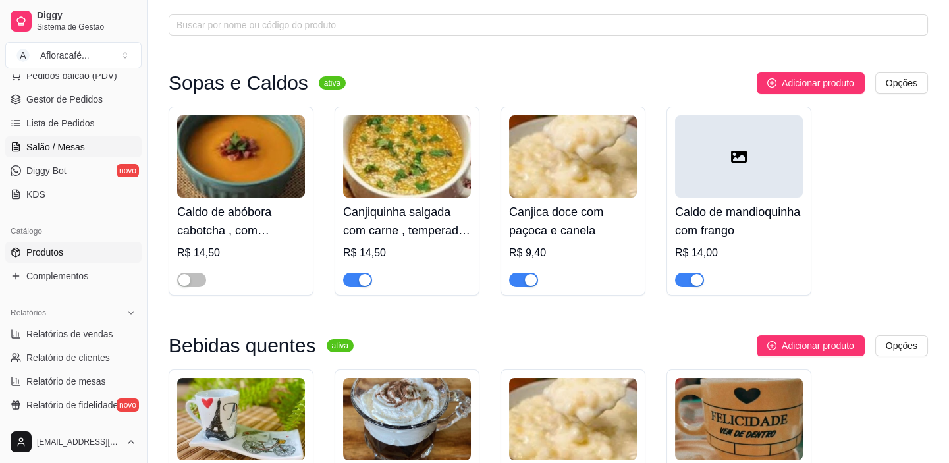
click at [63, 149] on span "Salão / Mesas" at bounding box center [55, 146] width 59 height 13
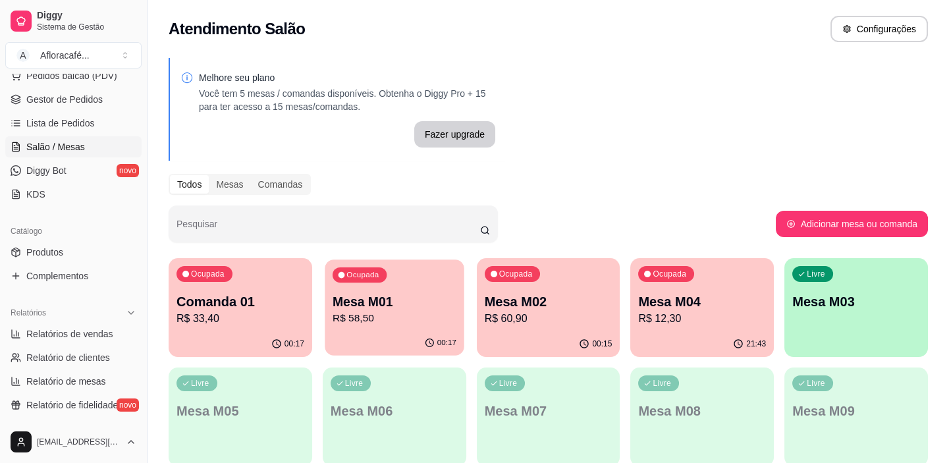
click at [346, 313] on p "R$ 58,50" at bounding box center [395, 318] width 124 height 15
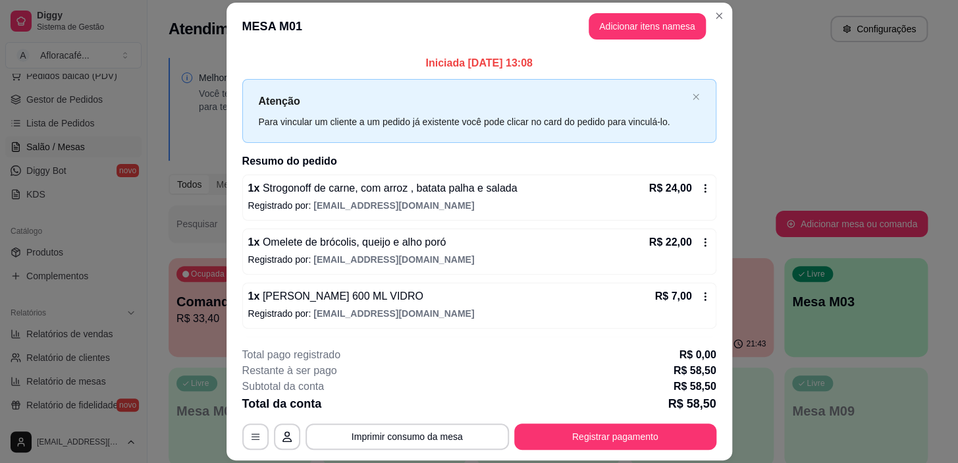
scroll to position [104, 0]
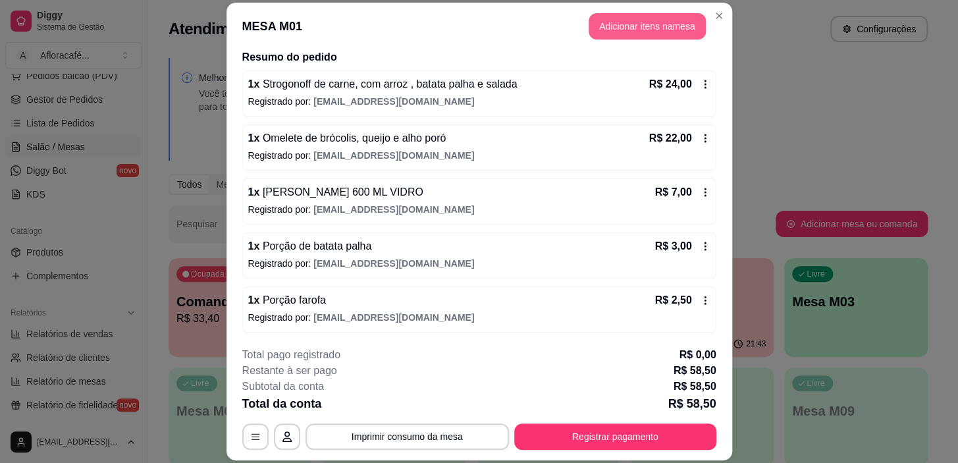
click at [668, 22] on button "Adicionar itens na mesa" at bounding box center [647, 26] width 117 height 26
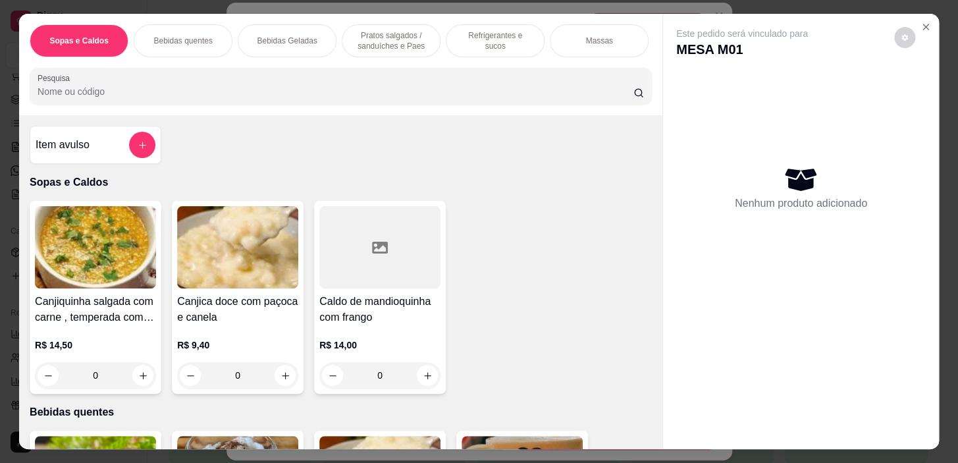
scroll to position [0, 517]
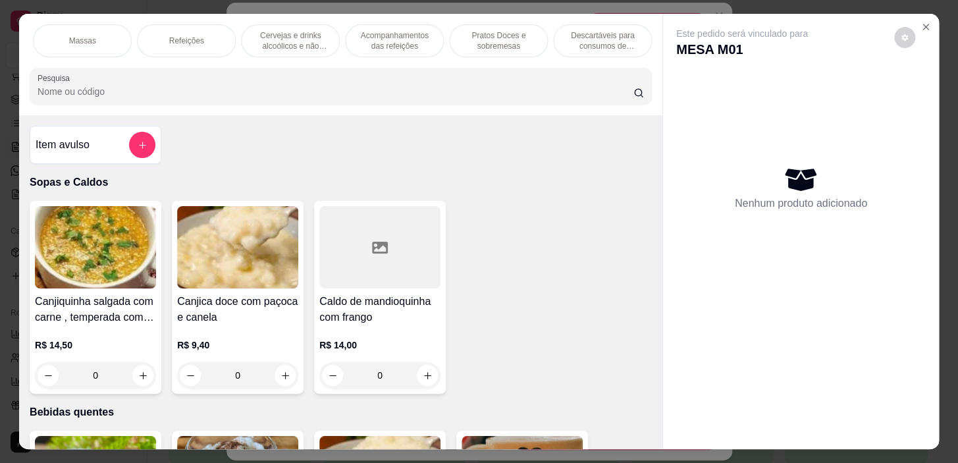
drag, startPoint x: 486, startPoint y: 32, endPoint x: 477, endPoint y: 36, distance: 10.3
click at [485, 36] on p "Pratos Doces e sobremesas" at bounding box center [498, 40] width 76 height 21
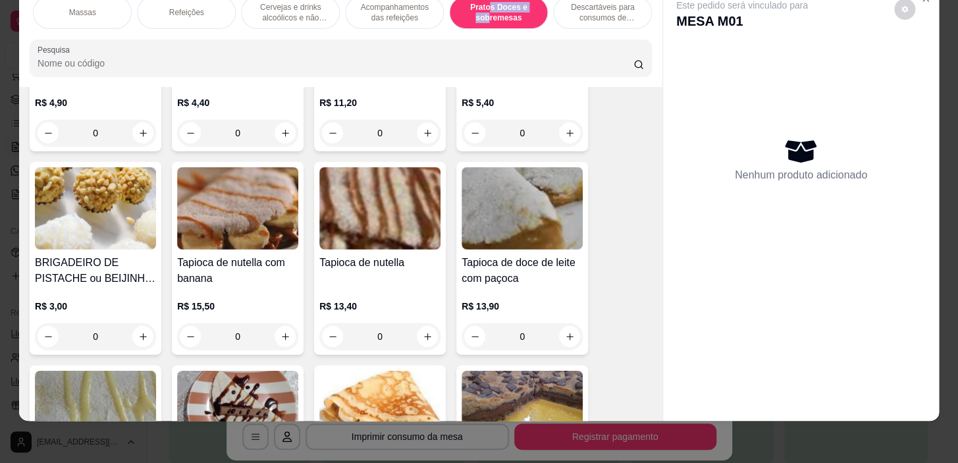
scroll to position [9963, 0]
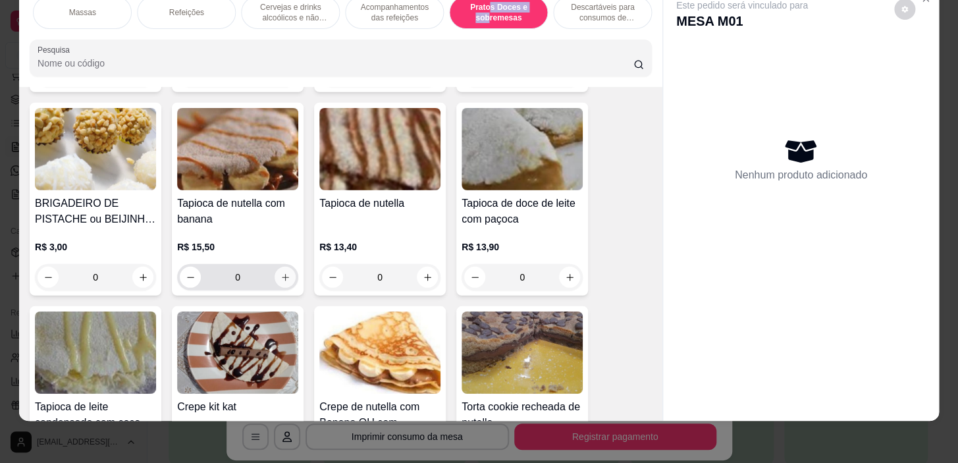
click at [281, 279] on icon "increase-product-quantity" at bounding box center [286, 278] width 10 height 10
type input "1"
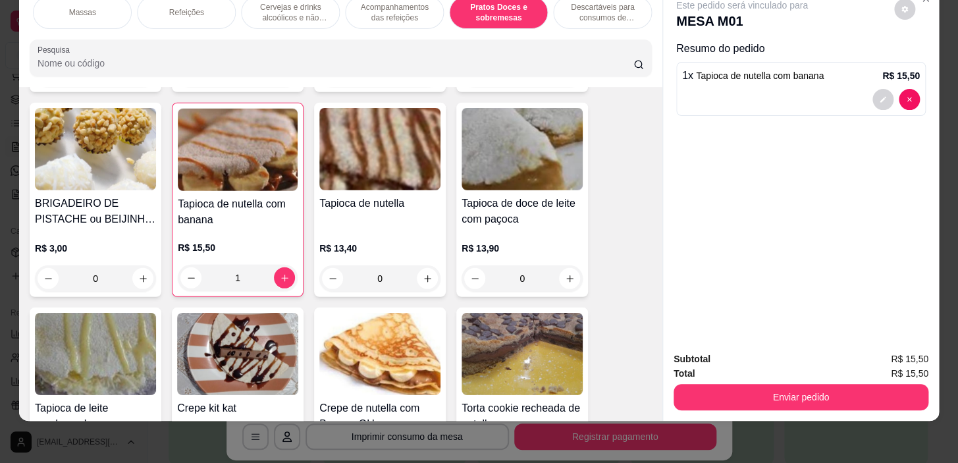
click at [757, 402] on div "Subtotal R$ 15,50 Total R$ 15,50 Enviar pedido" at bounding box center [801, 381] width 276 height 80
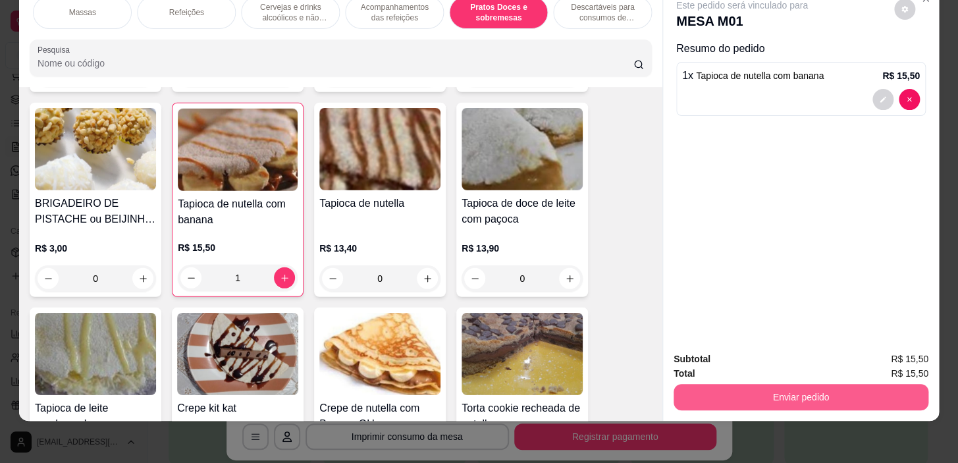
click at [745, 396] on button "Enviar pedido" at bounding box center [801, 397] width 255 height 26
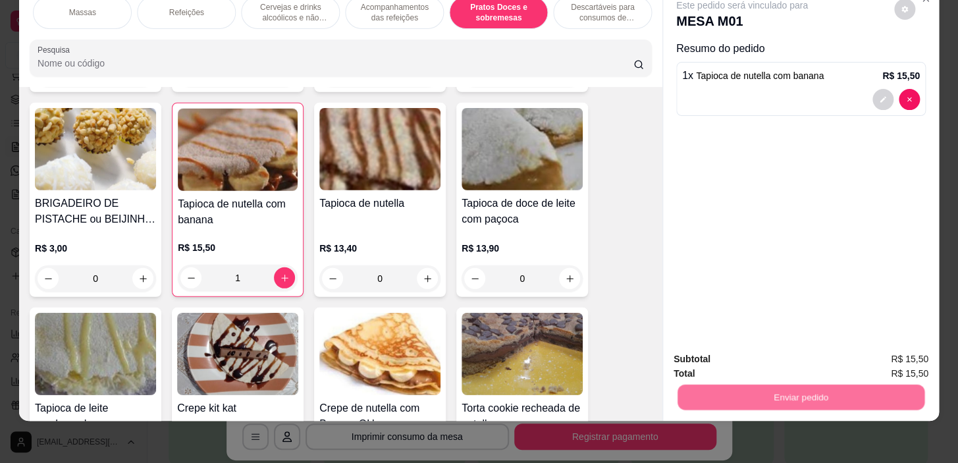
click at [763, 361] on button "Não registrar e enviar pedido" at bounding box center [757, 355] width 133 height 24
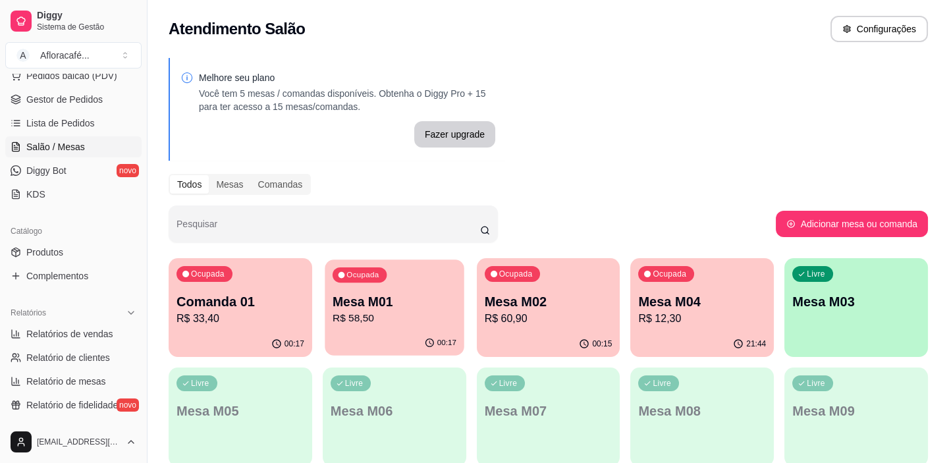
click at [377, 295] on p "Mesa M01" at bounding box center [395, 302] width 124 height 18
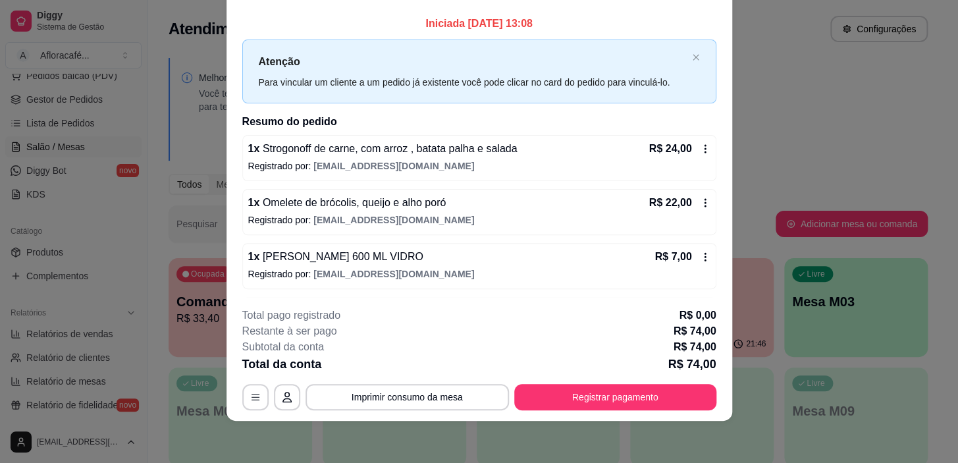
scroll to position [0, 0]
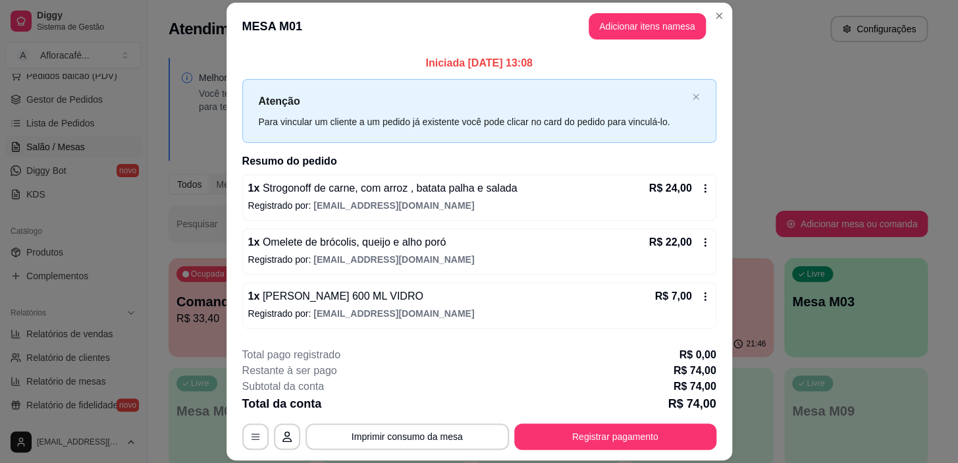
click at [715, 26] on header "MESA M01 Adicionar itens na mesa" at bounding box center [480, 26] width 506 height 47
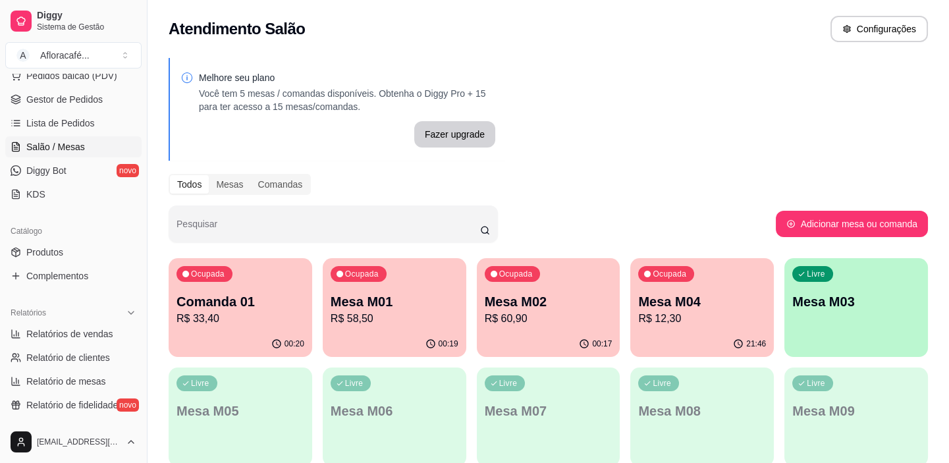
click at [227, 296] on p "Comanda 01" at bounding box center [240, 301] width 128 height 18
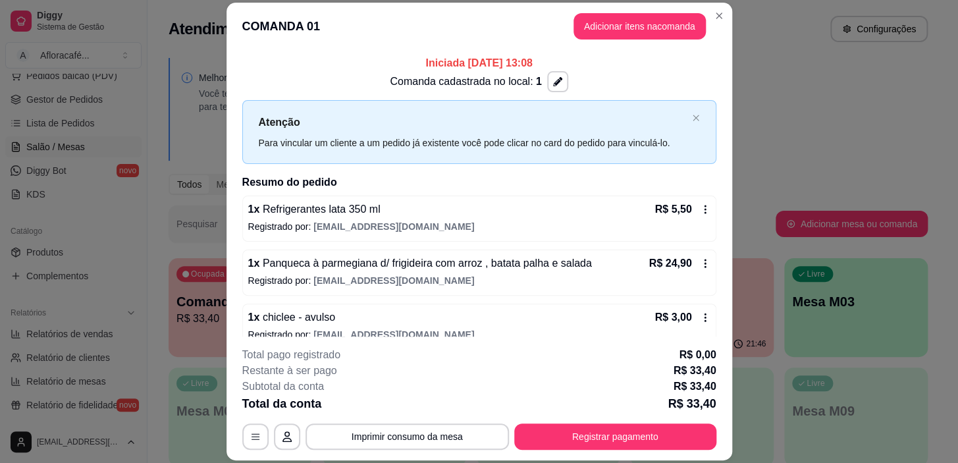
scroll to position [17, 0]
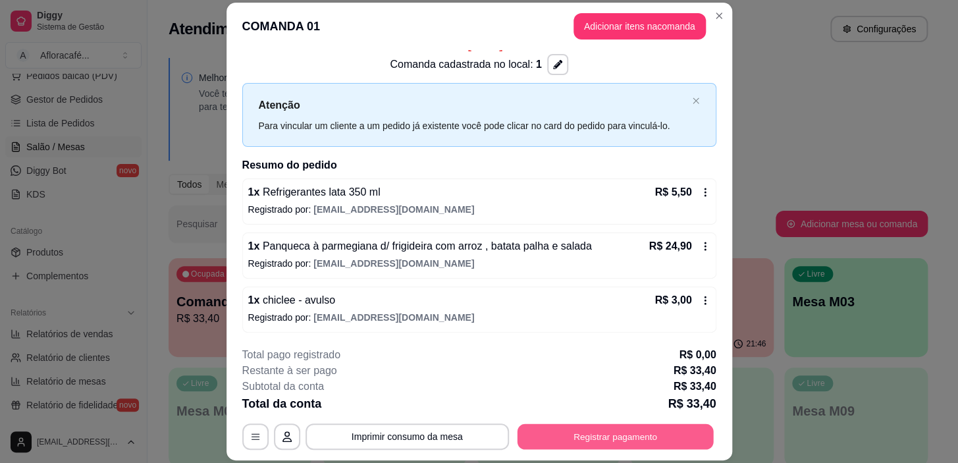
click at [580, 435] on button "Registrar pagamento" at bounding box center [615, 437] width 196 height 26
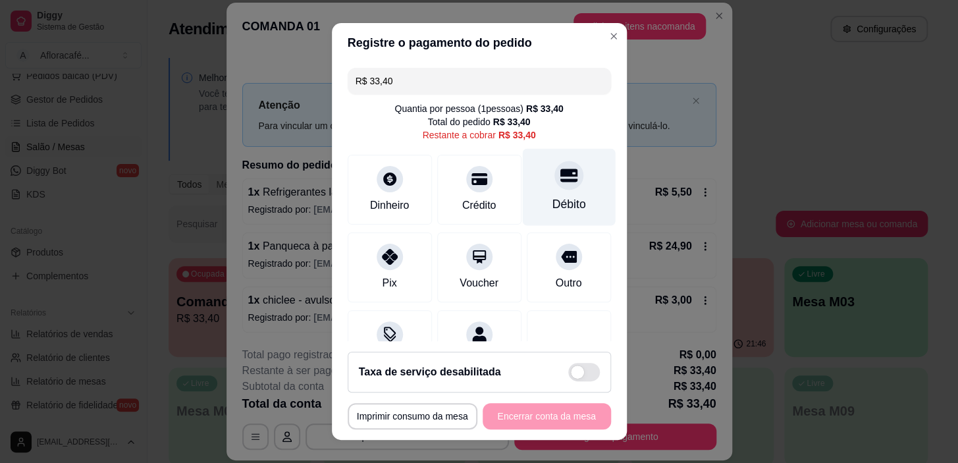
click at [525, 201] on div "Débito" at bounding box center [568, 187] width 93 height 77
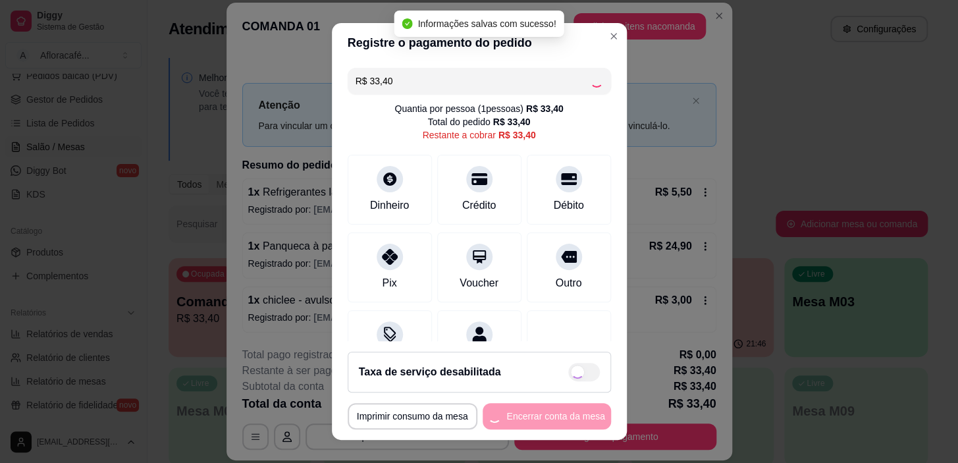
type input "R$ 0,00"
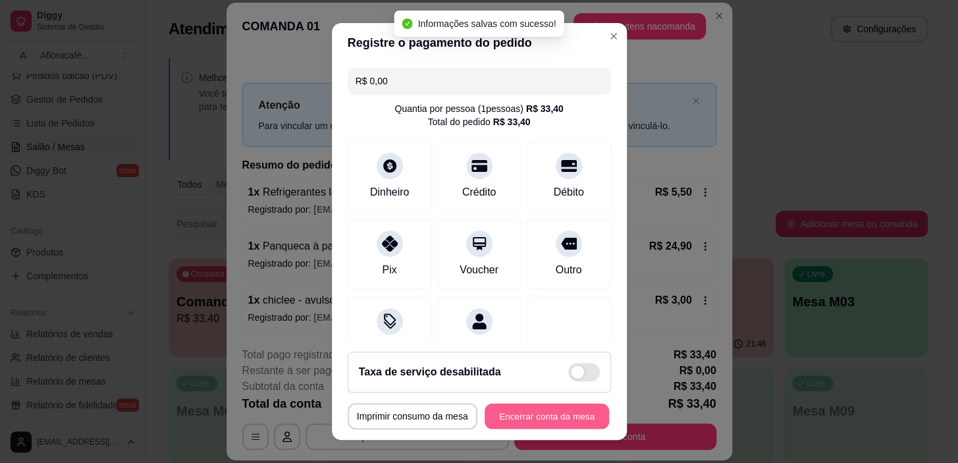
click at [537, 412] on button "Encerrar conta da mesa" at bounding box center [547, 416] width 124 height 26
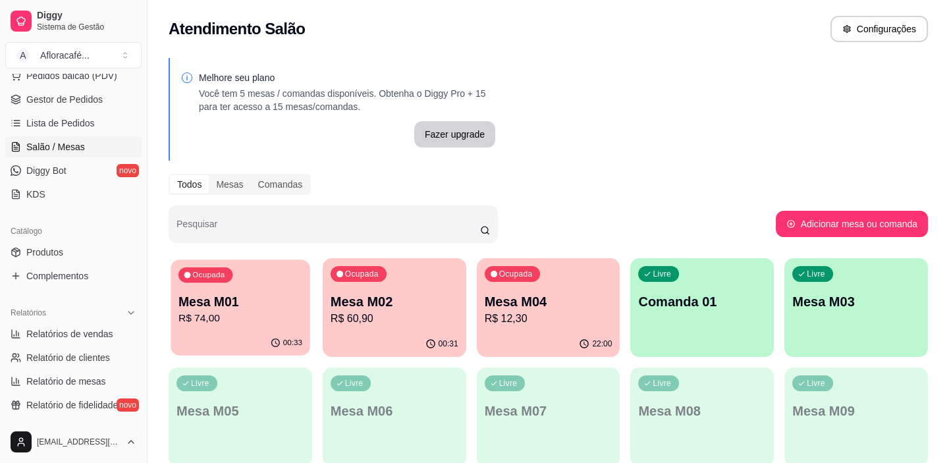
click at [186, 309] on div "Mesa M01 R$ 74,00" at bounding box center [240, 309] width 124 height 33
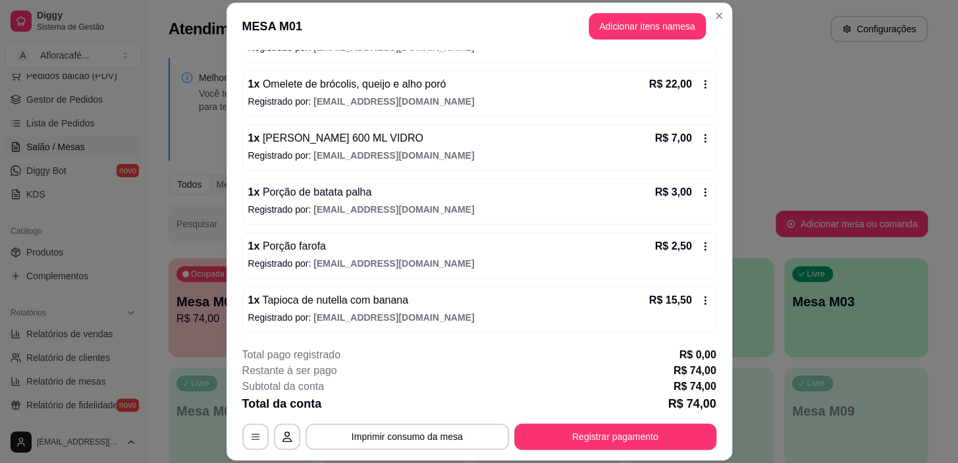
scroll to position [40, 0]
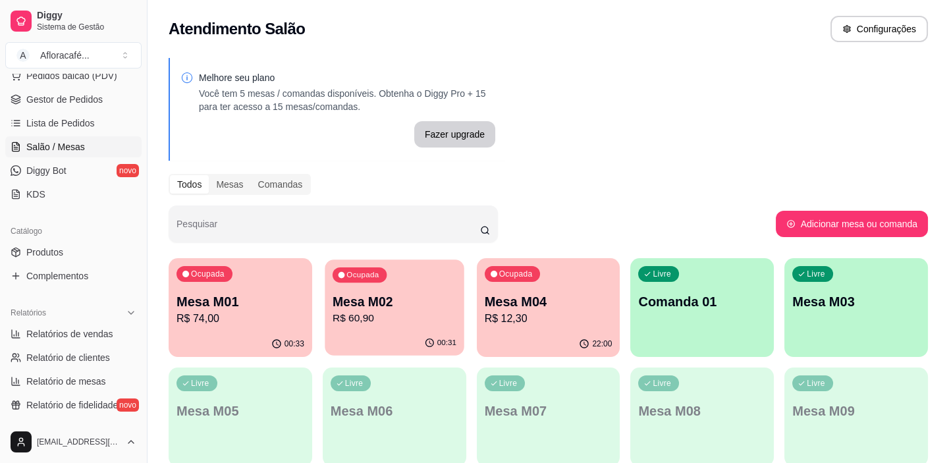
click at [419, 319] on p "R$ 60,90" at bounding box center [395, 318] width 124 height 15
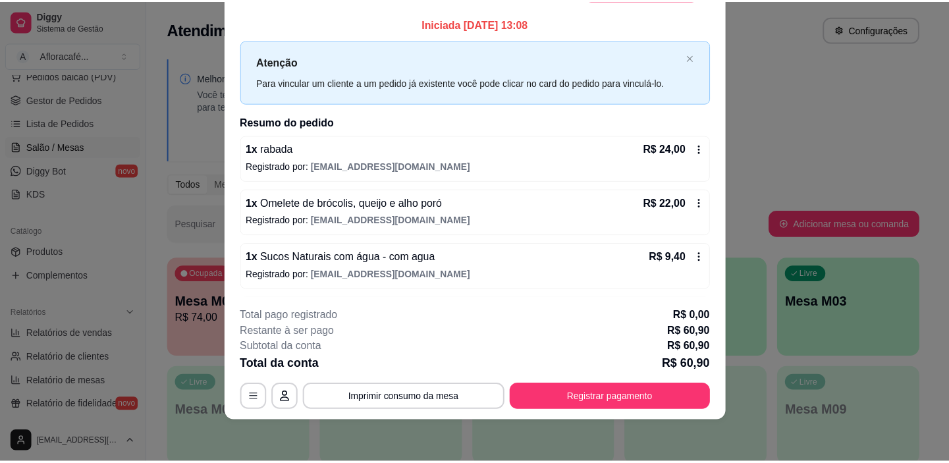
scroll to position [0, 0]
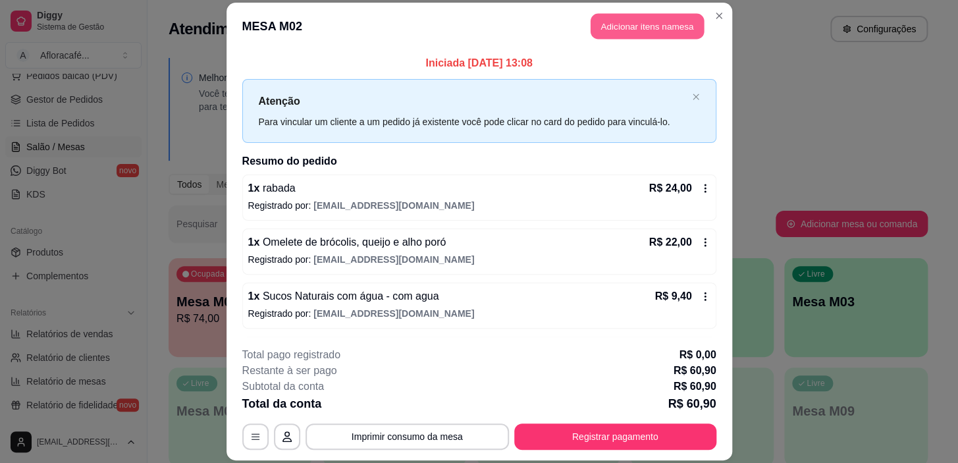
click at [618, 13] on button "Adicionar itens na mesa" at bounding box center [647, 26] width 113 height 26
click at [635, 32] on button "Adicionar itens na mesa" at bounding box center [647, 26] width 113 height 26
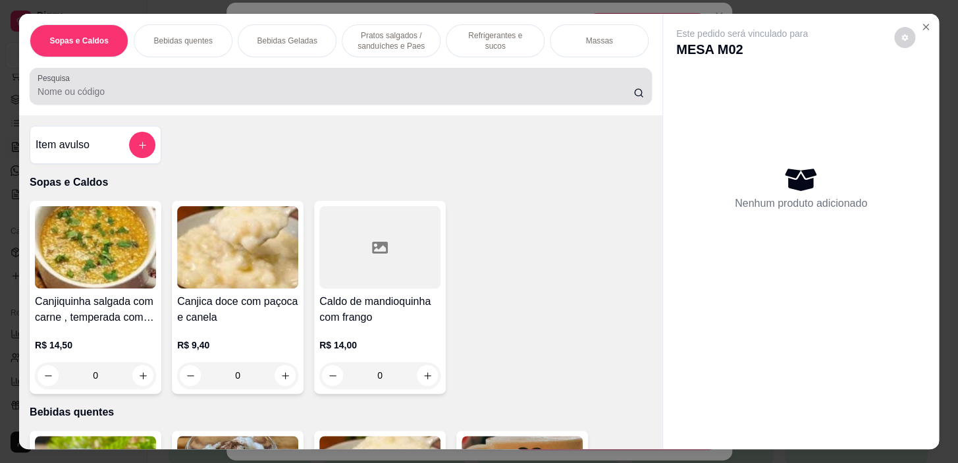
click at [359, 95] on input "Pesquisa" at bounding box center [336, 91] width 596 height 13
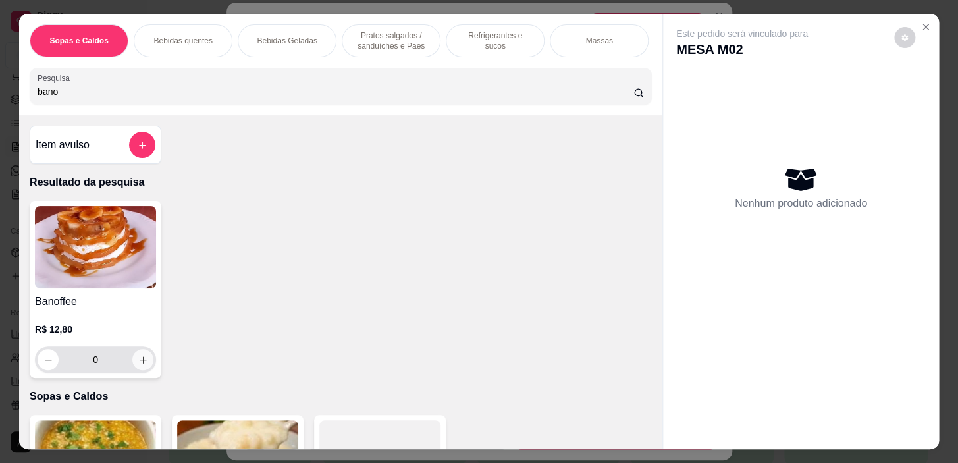
type input "bano"
click at [141, 362] on icon "increase-product-quantity" at bounding box center [143, 360] width 10 height 10
type input "1"
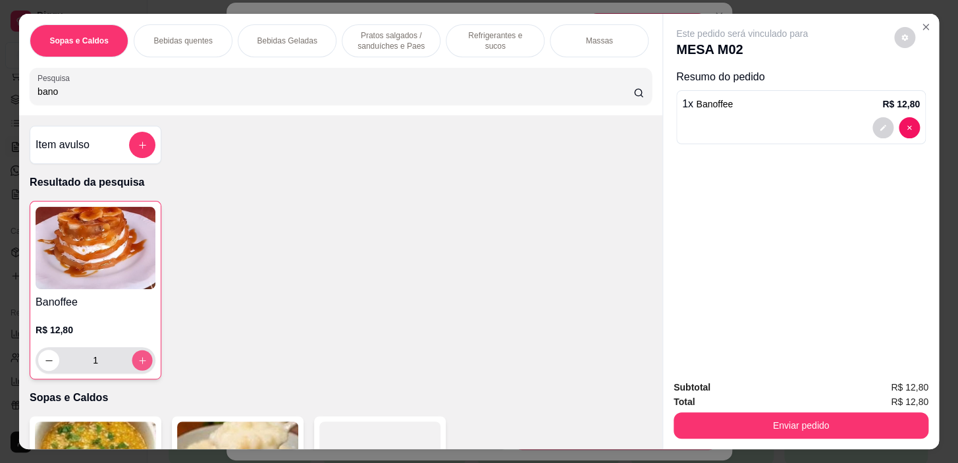
click at [141, 362] on icon "increase-product-quantity" at bounding box center [143, 361] width 10 height 10
type input "2"
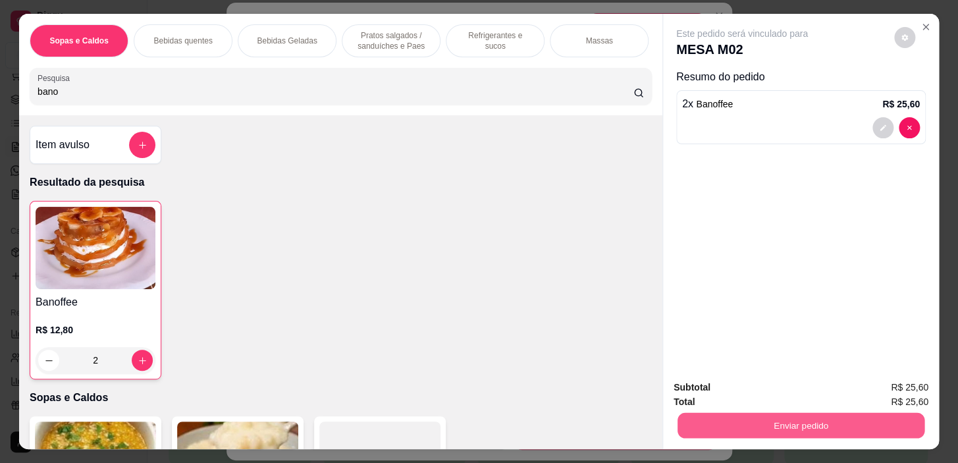
click at [722, 413] on button "Enviar pedido" at bounding box center [801, 426] width 247 height 26
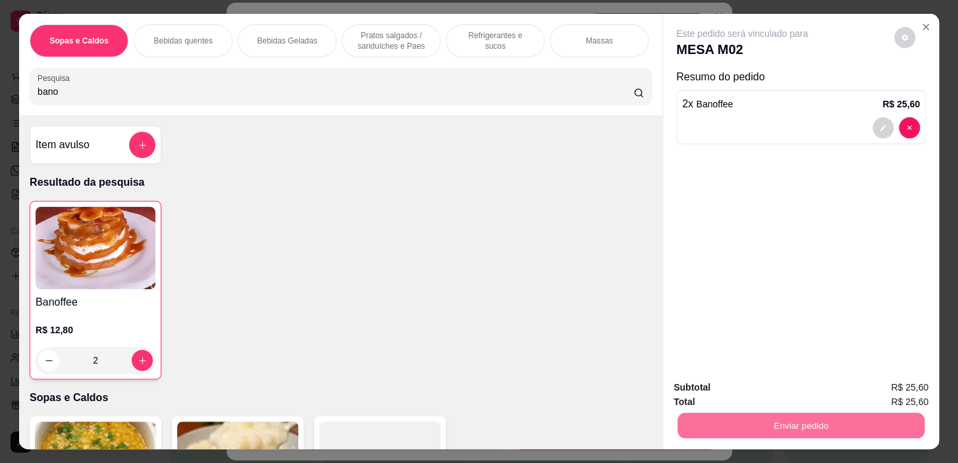
click at [760, 391] on button "Não registrar e enviar pedido" at bounding box center [757, 388] width 133 height 24
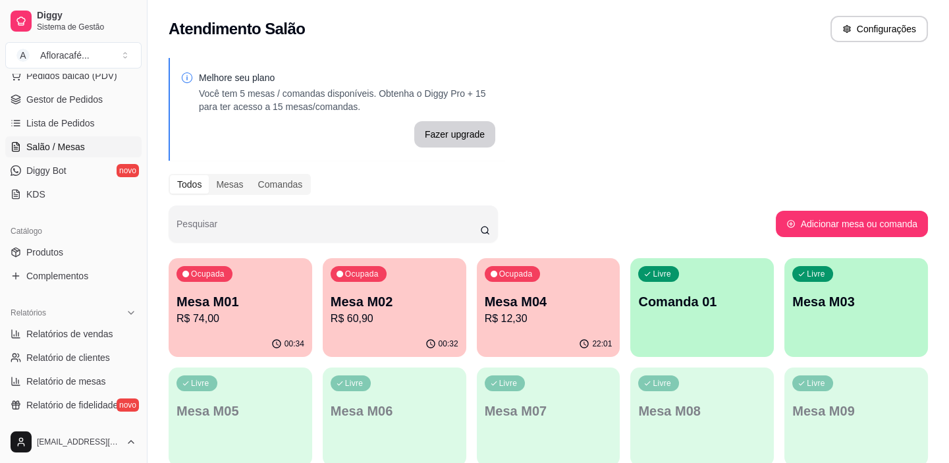
click at [369, 308] on p "Mesa M02" at bounding box center [395, 301] width 128 height 18
click at [40, 257] on span "Produtos" at bounding box center [44, 252] width 37 height 13
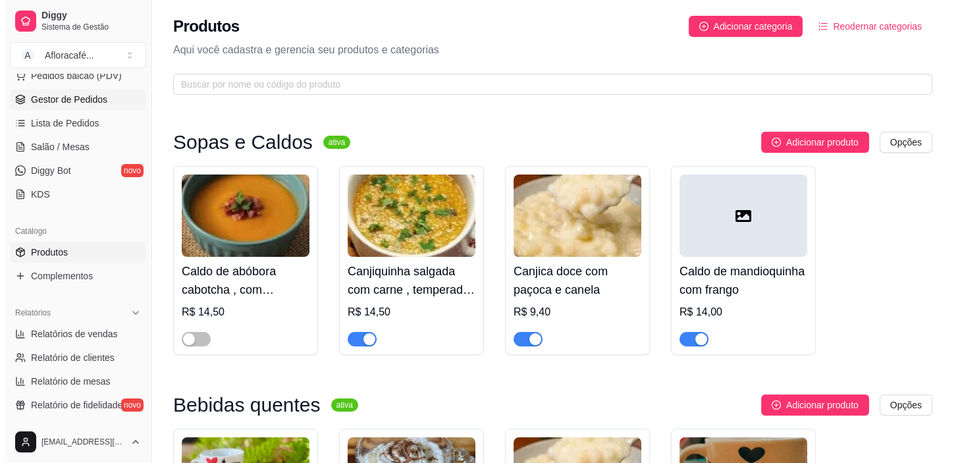
scroll to position [119, 0]
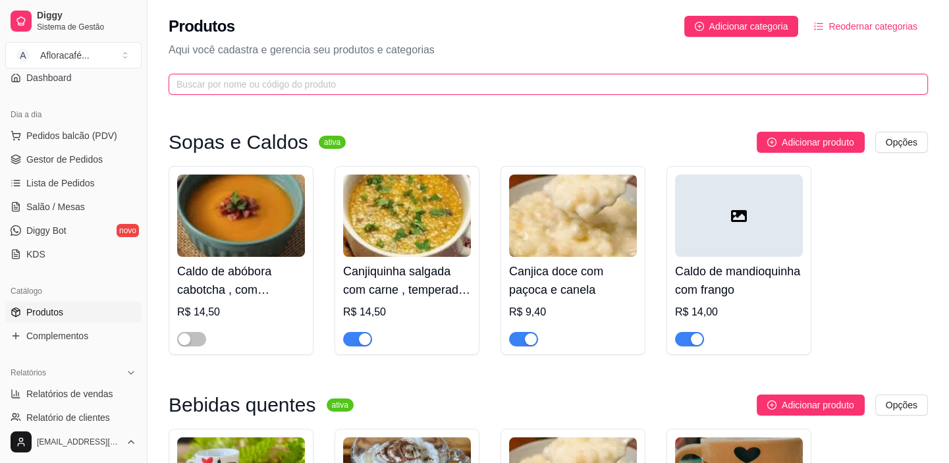
click at [234, 86] on input "text" at bounding box center [542, 84] width 733 height 14
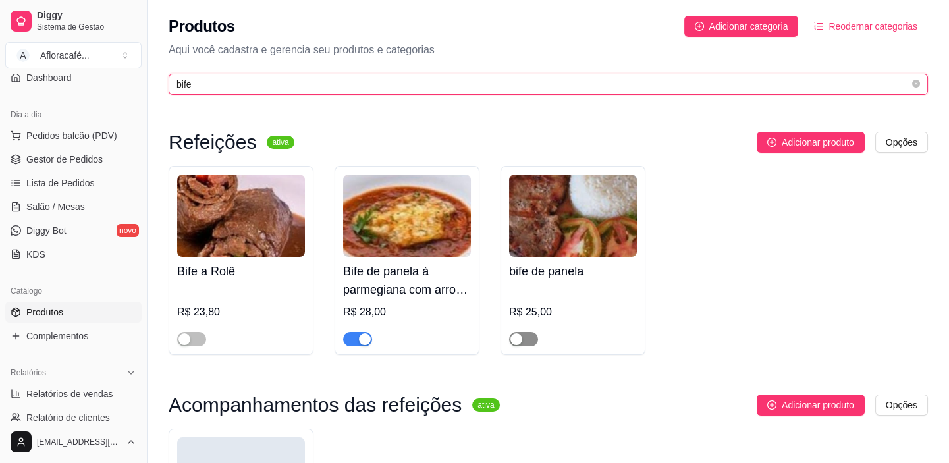
type input "bife"
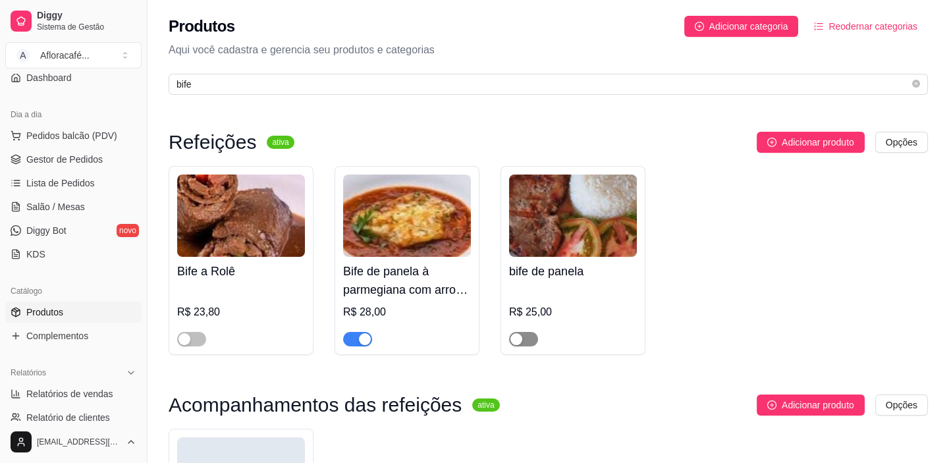
click at [533, 340] on span "button" at bounding box center [523, 339] width 29 height 14
click at [54, 205] on span "Salão / Mesas" at bounding box center [55, 206] width 59 height 13
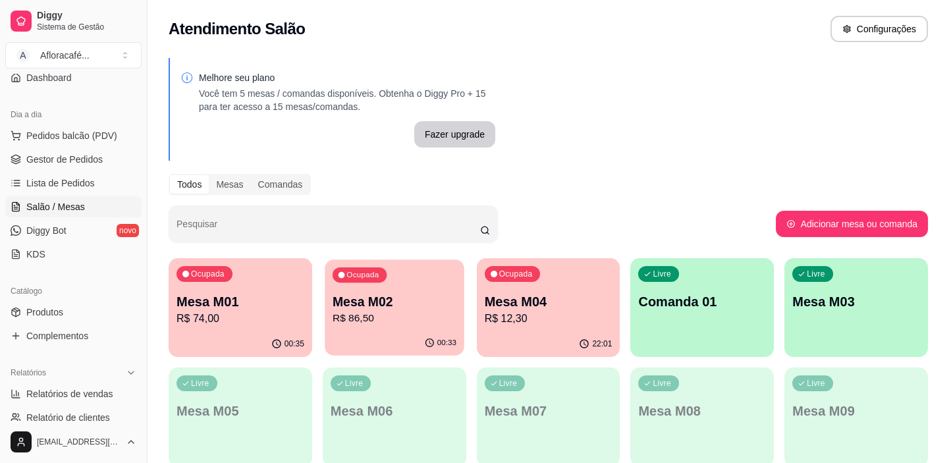
click at [398, 326] on div "Ocupada Mesa M02 R$ 86,50" at bounding box center [394, 294] width 139 height 71
click at [212, 315] on p "R$ 74,00" at bounding box center [240, 318] width 124 height 15
click at [196, 323] on p "R$ 74,00" at bounding box center [240, 318] width 124 height 15
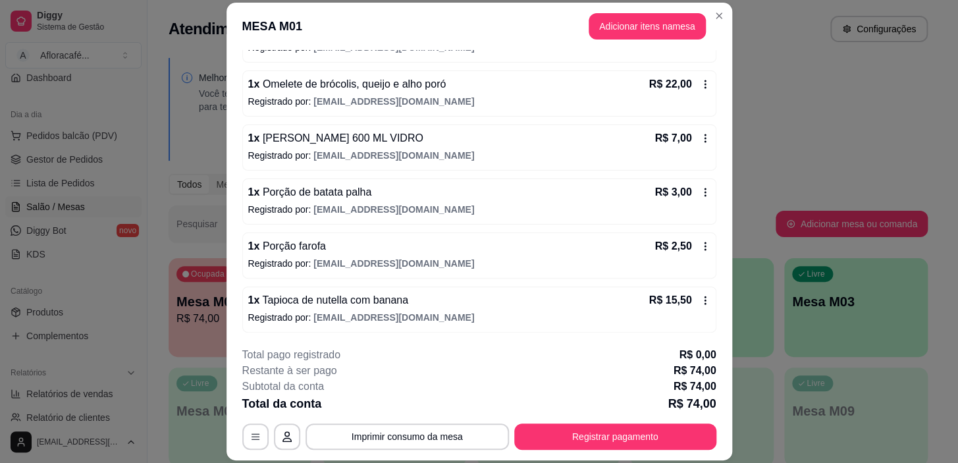
scroll to position [40, 0]
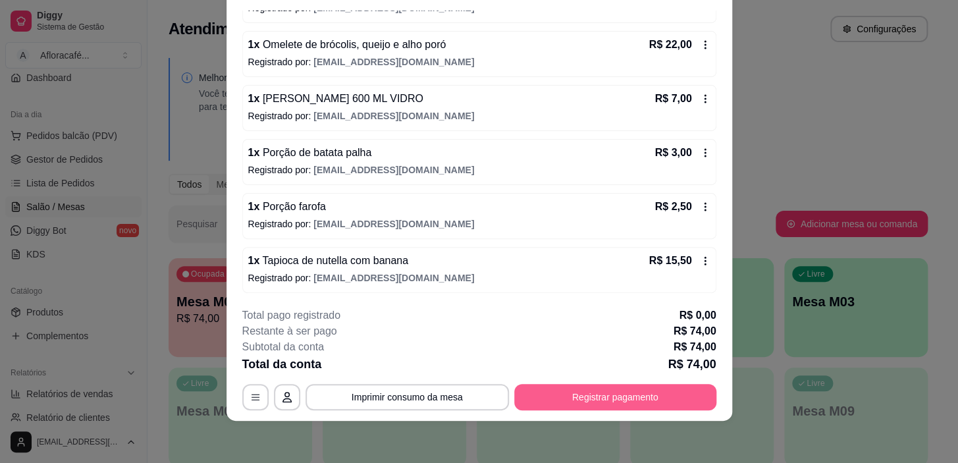
click at [622, 398] on button "Registrar pagamento" at bounding box center [615, 397] width 202 height 26
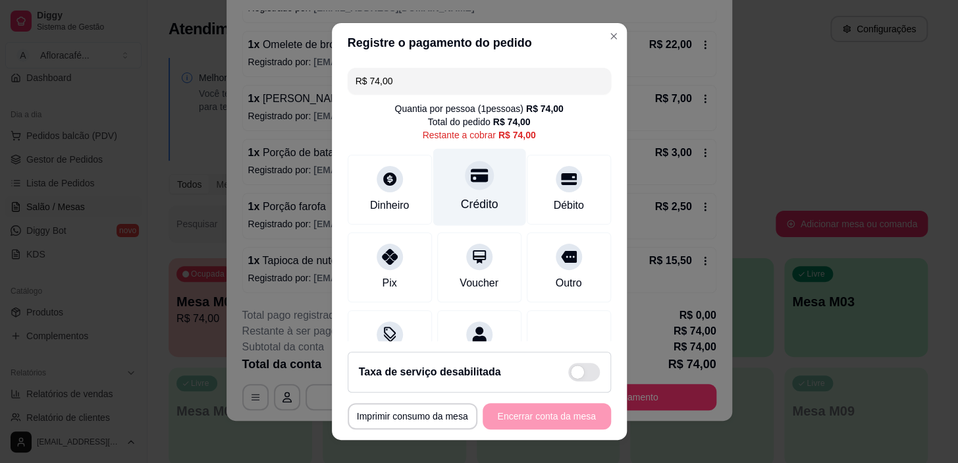
click at [475, 198] on div "Crédito" at bounding box center [479, 204] width 38 height 17
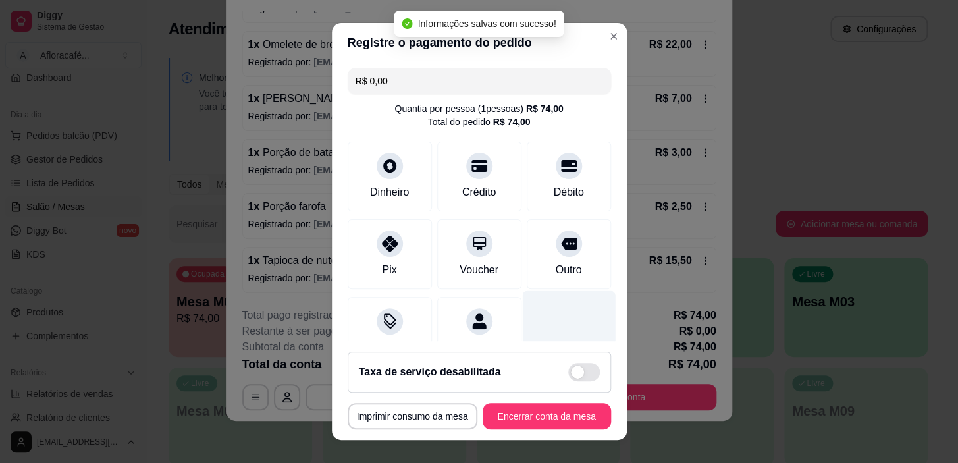
type input "R$ 0,00"
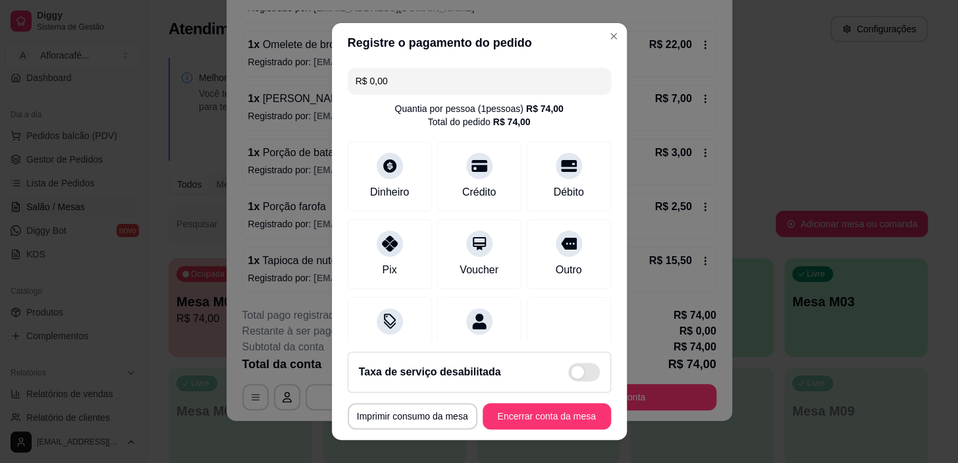
scroll to position [59, 0]
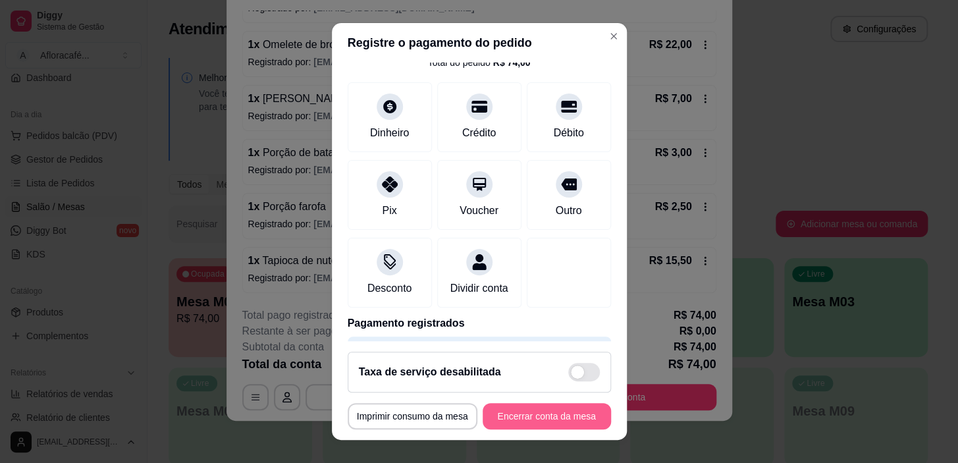
click at [527, 427] on button "Encerrar conta da mesa" at bounding box center [547, 416] width 128 height 26
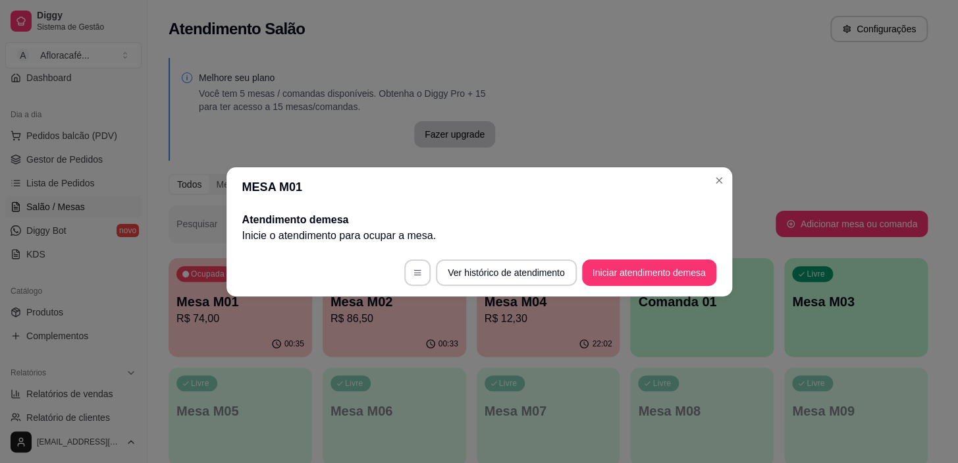
scroll to position [0, 0]
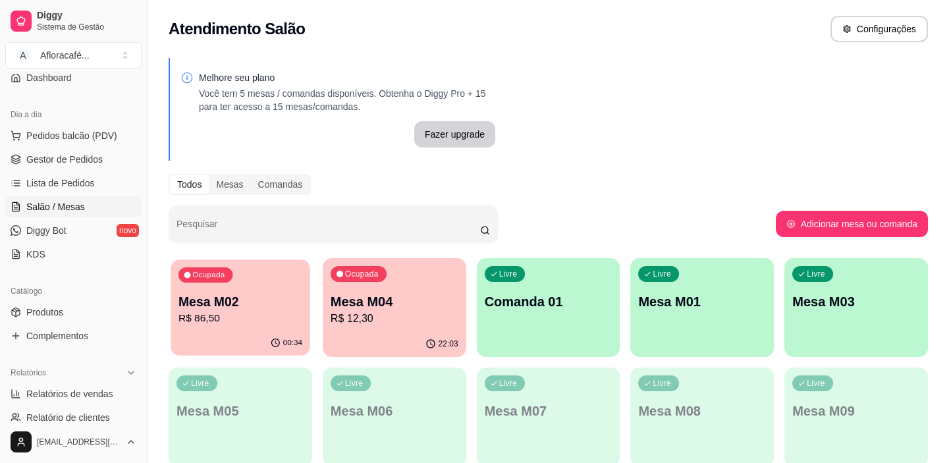
click at [267, 304] on p "Mesa M02" at bounding box center [240, 302] width 124 height 18
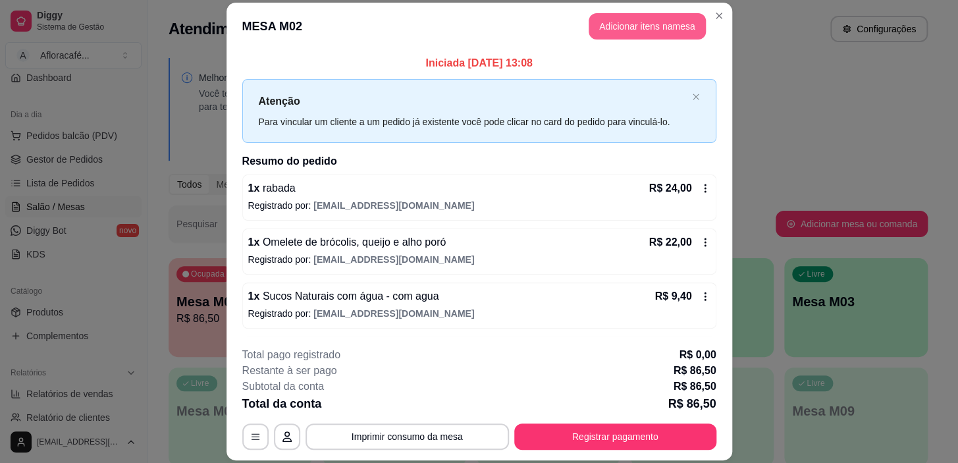
click at [620, 17] on button "Adicionar itens na mesa" at bounding box center [647, 26] width 117 height 26
click at [441, 95] on input "Pesquisa" at bounding box center [336, 91] width 596 height 13
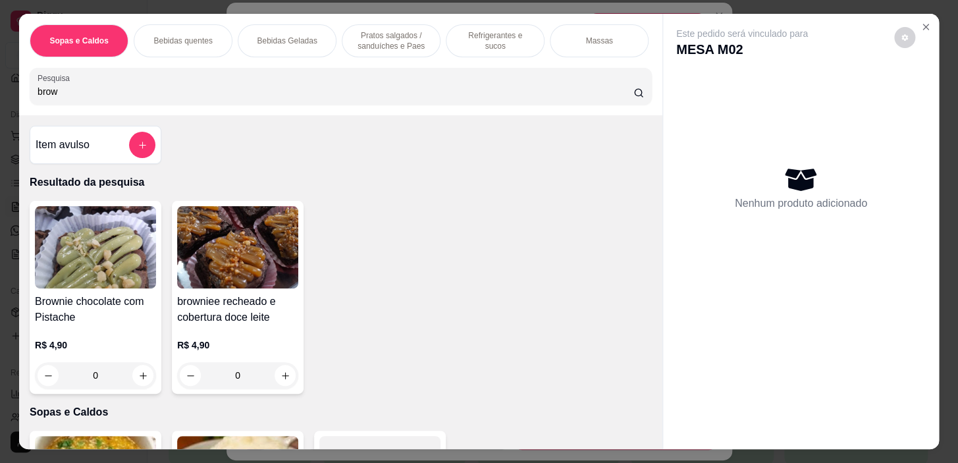
type input "brow"
click at [138, 378] on icon "increase-product-quantity" at bounding box center [143, 376] width 10 height 10
type input "1"
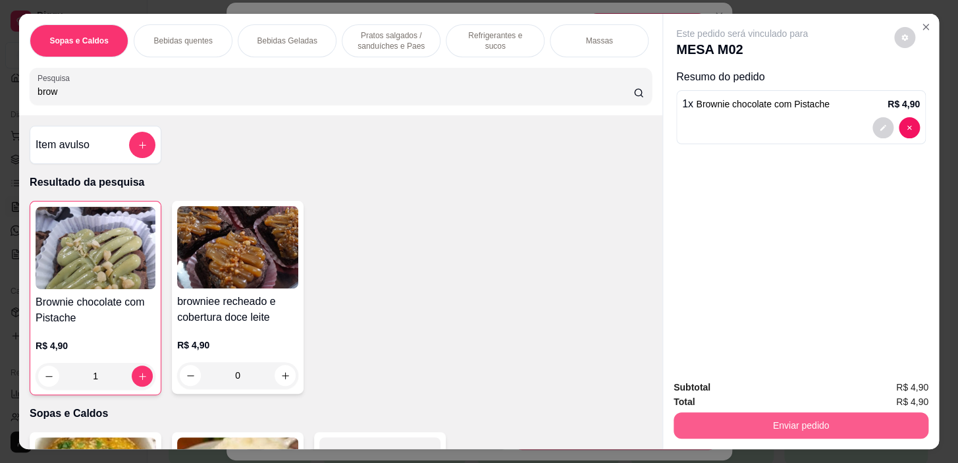
click at [724, 420] on button "Enviar pedido" at bounding box center [801, 425] width 255 height 26
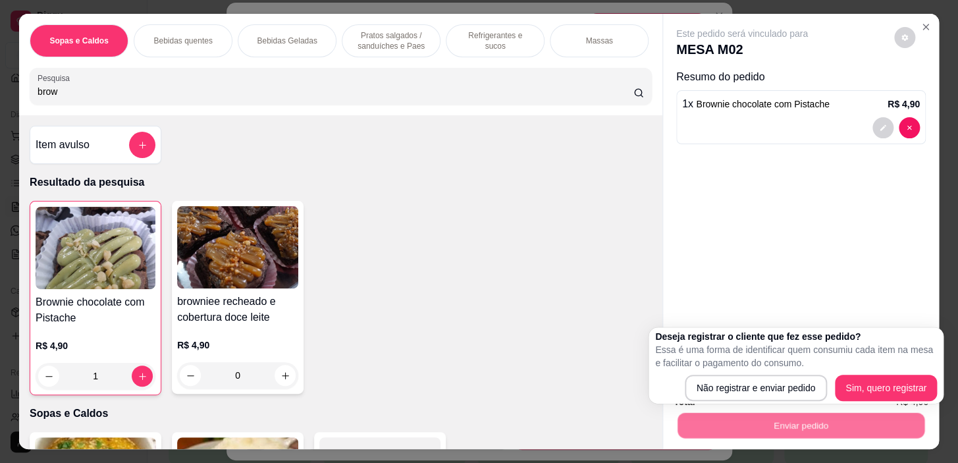
drag, startPoint x: 800, startPoint y: 356, endPoint x: 806, endPoint y: 382, distance: 26.4
click at [801, 369] on div "Deseja registrar o cliente que fez esse pedido? Essa é uma forma de identificar…" at bounding box center [796, 365] width 282 height 71
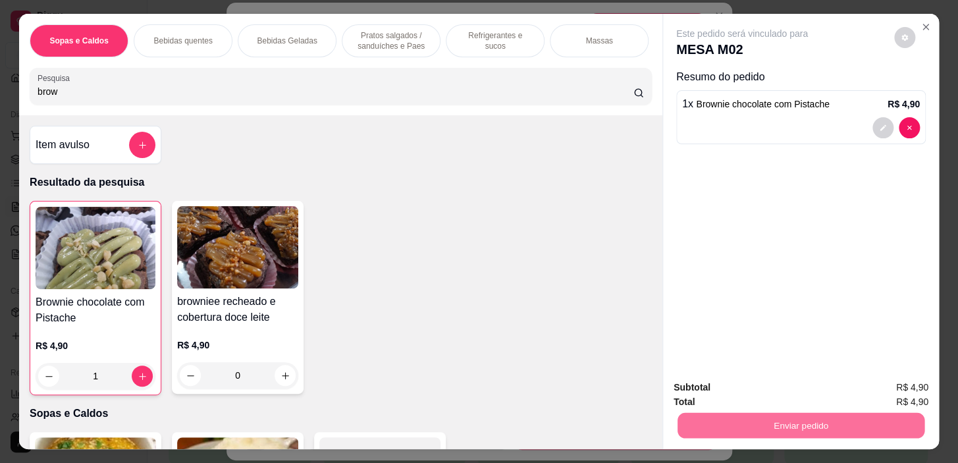
click at [813, 388] on button "Não registrar e enviar pedido" at bounding box center [757, 388] width 137 height 25
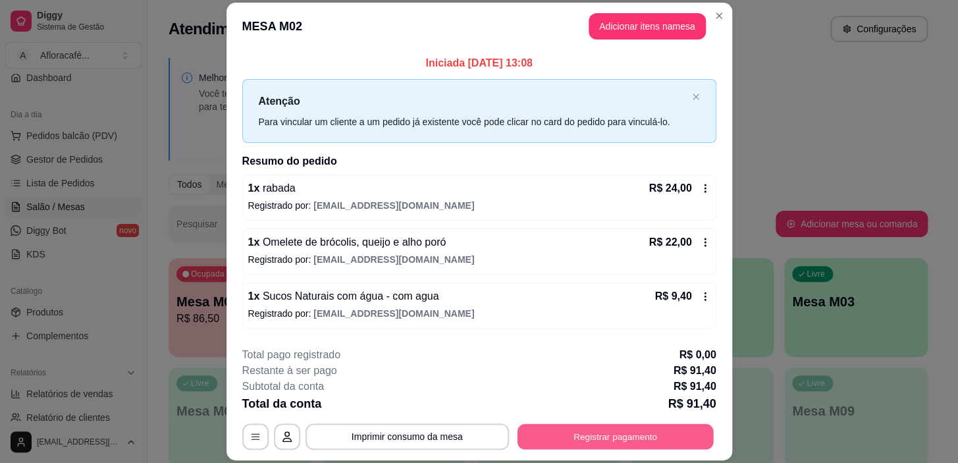
click at [649, 425] on button "Registrar pagamento" at bounding box center [615, 437] width 196 height 26
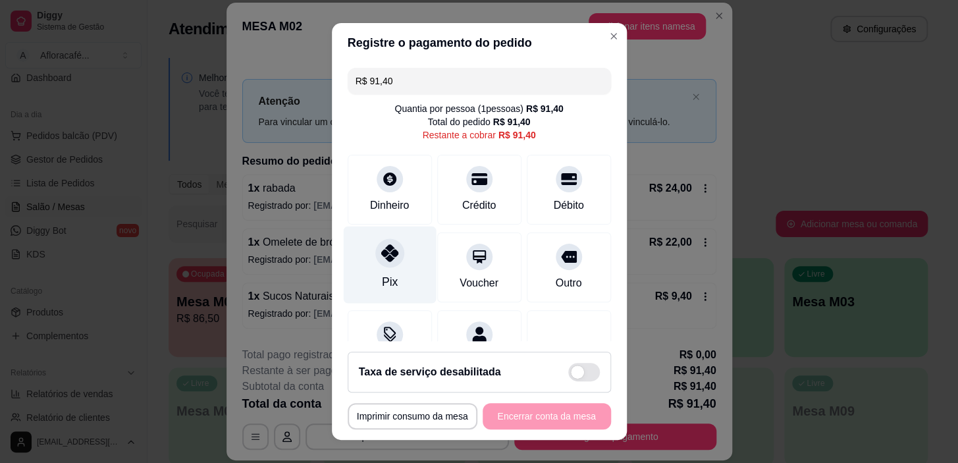
click at [377, 267] on div "Pix" at bounding box center [389, 265] width 93 height 77
type input "R$ 0,00"
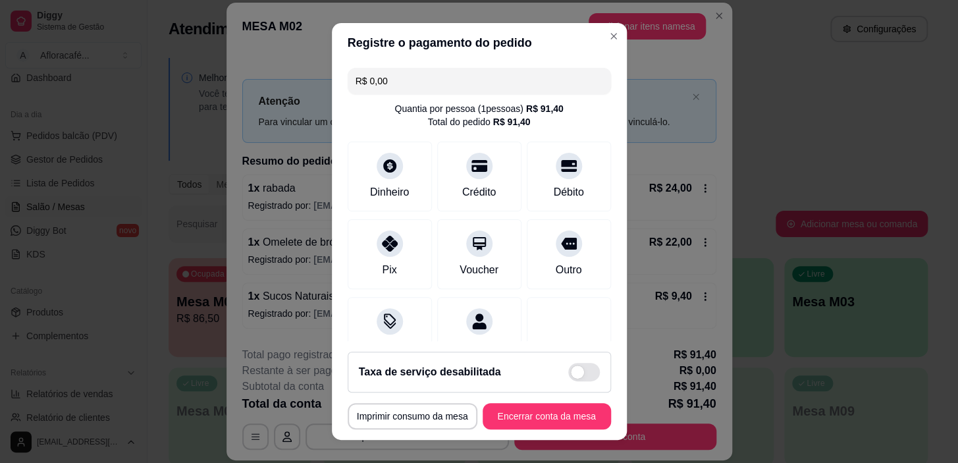
drag, startPoint x: 518, startPoint y: 398, endPoint x: 518, endPoint y: 416, distance: 17.8
click at [518, 415] on footer "**********" at bounding box center [479, 390] width 295 height 99
click at [518, 416] on button "Encerrar conta da mesa" at bounding box center [547, 416] width 124 height 26
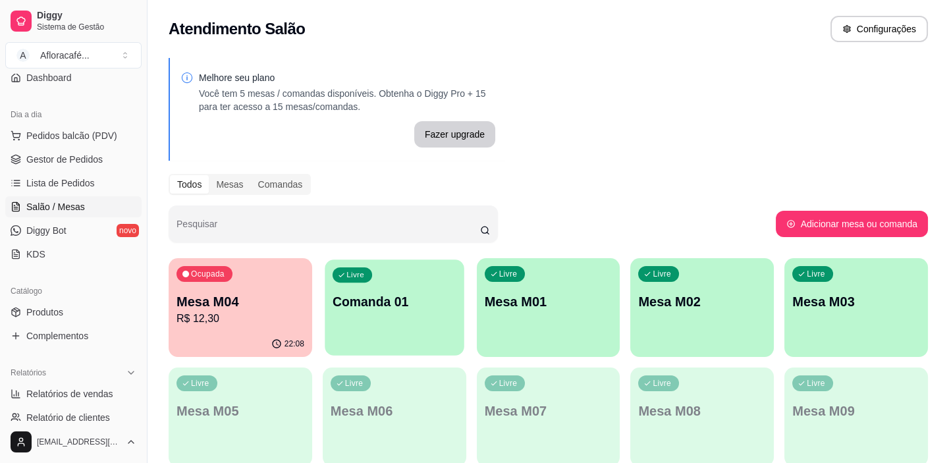
click at [387, 289] on div "Livre Comanda 01" at bounding box center [394, 299] width 139 height 80
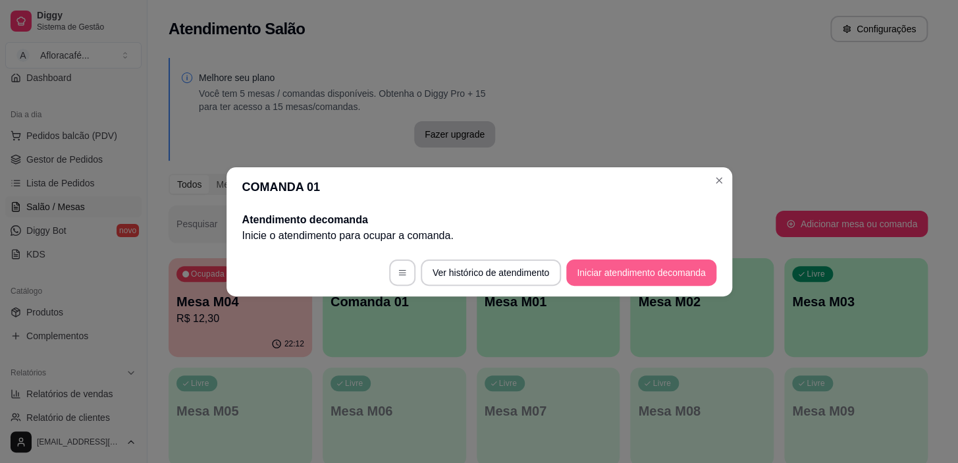
click at [666, 267] on button "Iniciar atendimento de comanda" at bounding box center [640, 272] width 149 height 26
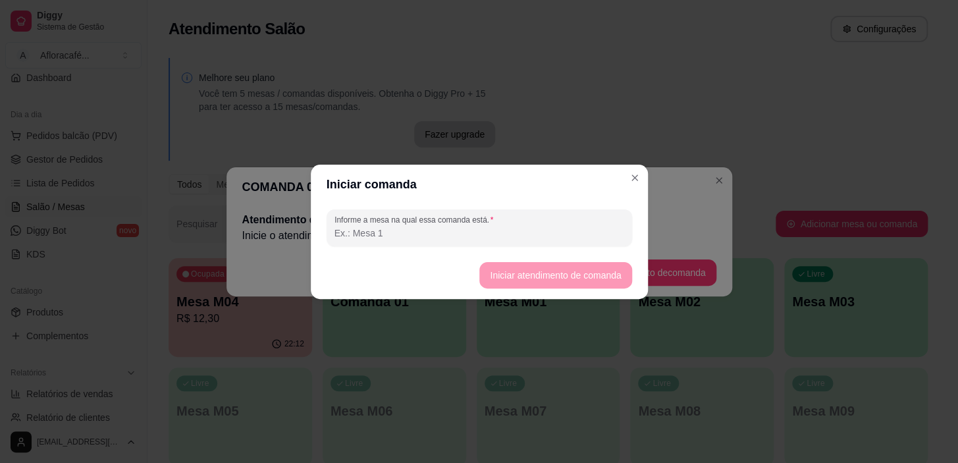
drag, startPoint x: 606, startPoint y: 197, endPoint x: 612, endPoint y: 215, distance: 18.7
click at [606, 199] on header "Iniciar comanda" at bounding box center [479, 185] width 337 height 40
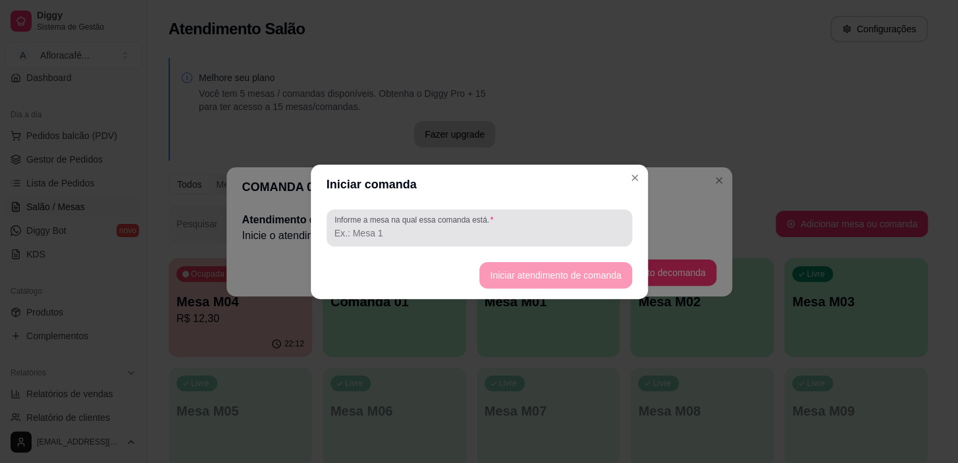
drag, startPoint x: 616, startPoint y: 217, endPoint x: 626, endPoint y: 241, distance: 26.0
click at [618, 217] on div at bounding box center [480, 228] width 290 height 26
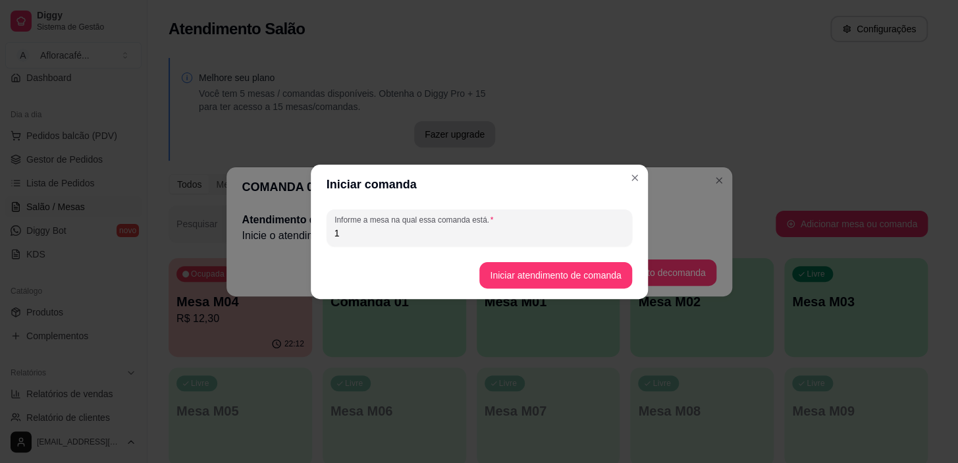
type input "1"
drag, startPoint x: 585, startPoint y: 289, endPoint x: 585, endPoint y: 269, distance: 19.8
click at [584, 288] on footer "Iniciar atendimento de comanda" at bounding box center [479, 275] width 337 height 47
click at [585, 269] on button "Iniciar atendimento de comanda" at bounding box center [555, 275] width 152 height 26
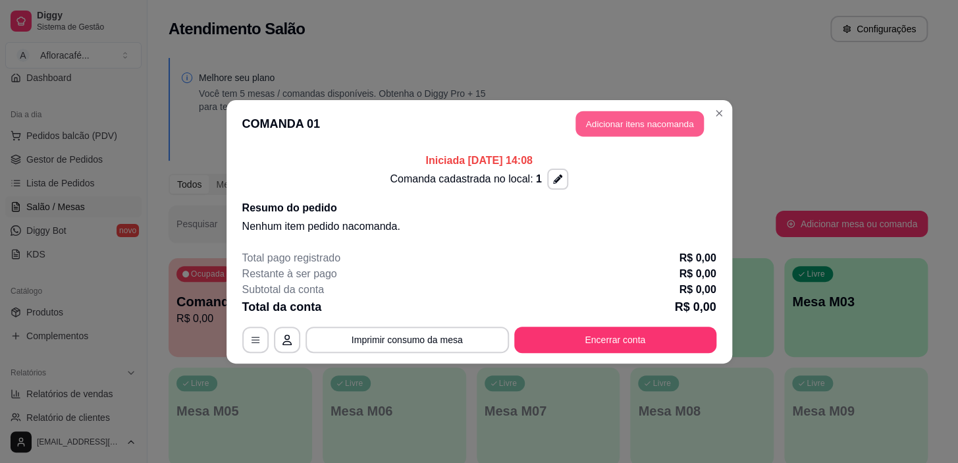
click at [640, 129] on button "Adicionar itens na comanda" at bounding box center [640, 124] width 128 height 26
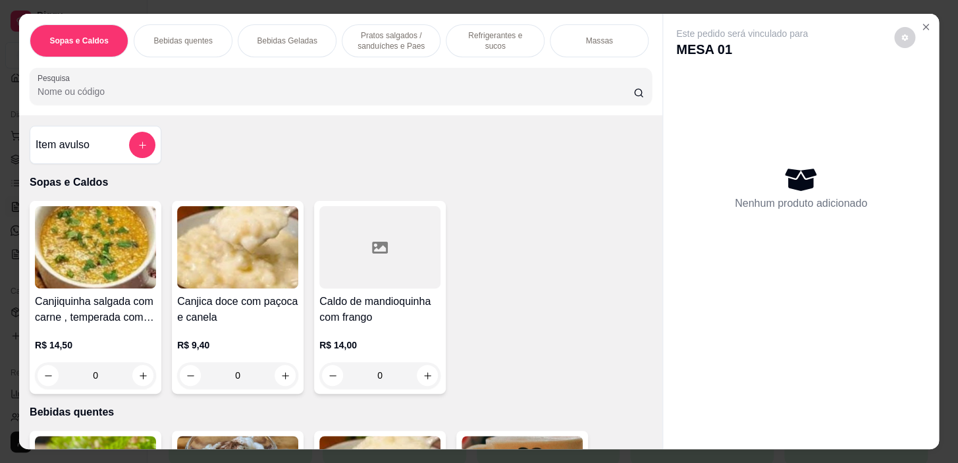
click at [416, 94] on input "Pesquisa" at bounding box center [336, 91] width 596 height 13
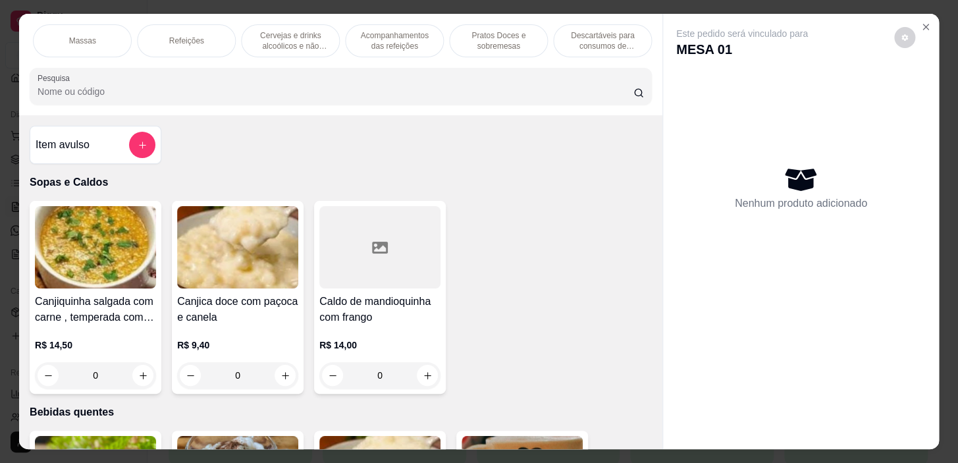
click at [203, 37] on div "Refeições" at bounding box center [186, 40] width 99 height 33
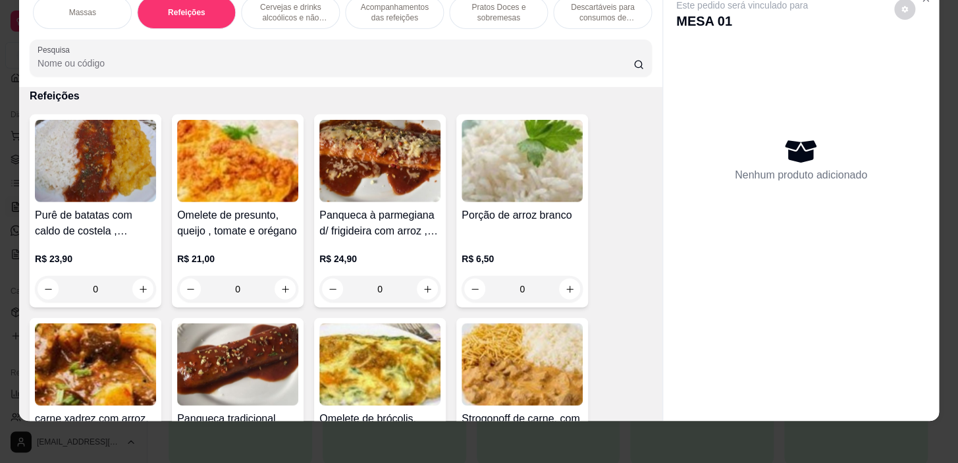
click at [262, 290] on input "0" at bounding box center [238, 289] width 74 height 26
click at [286, 290] on button "increase-product-quantity" at bounding box center [285, 289] width 21 height 21
type input "1"
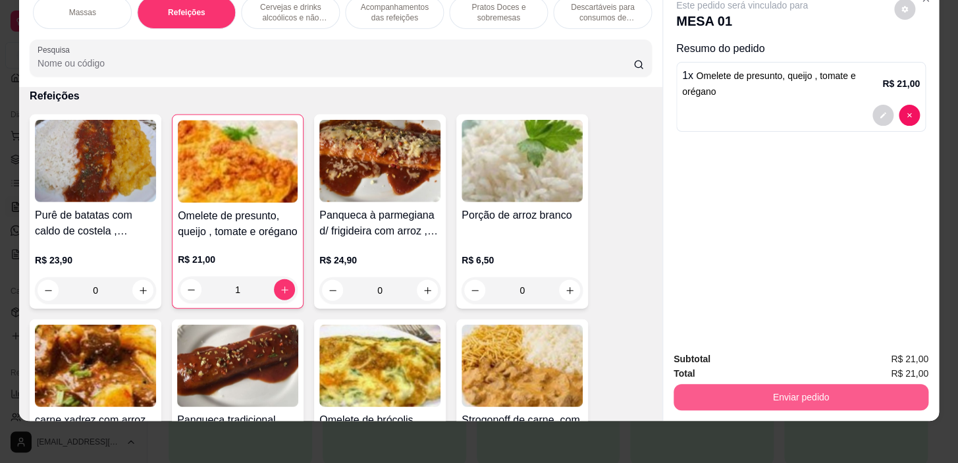
click at [677, 384] on button "Enviar pedido" at bounding box center [801, 397] width 255 height 26
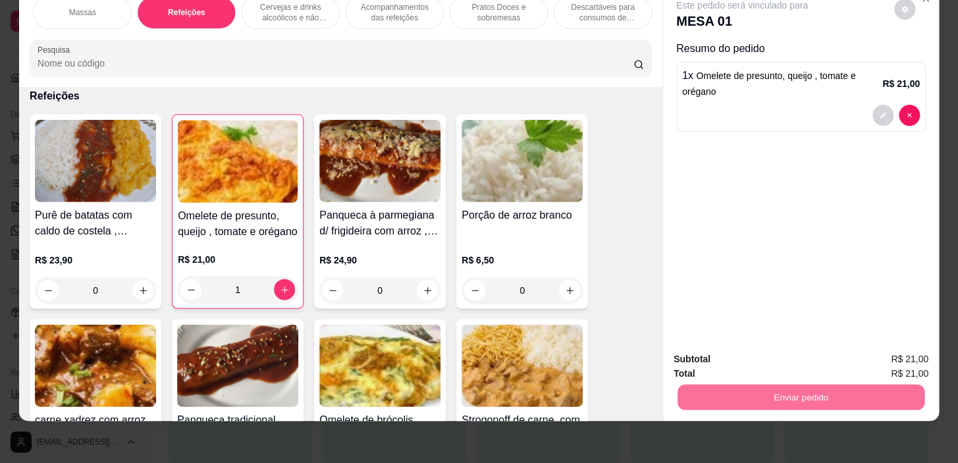
click at [753, 355] on button "Não registrar e enviar pedido" at bounding box center [757, 355] width 133 height 24
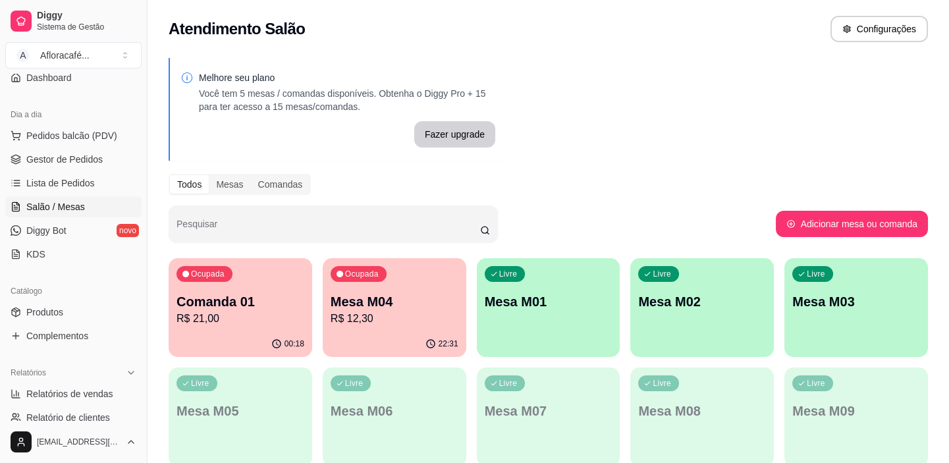
click at [229, 300] on p "Comanda 01" at bounding box center [240, 301] width 128 height 18
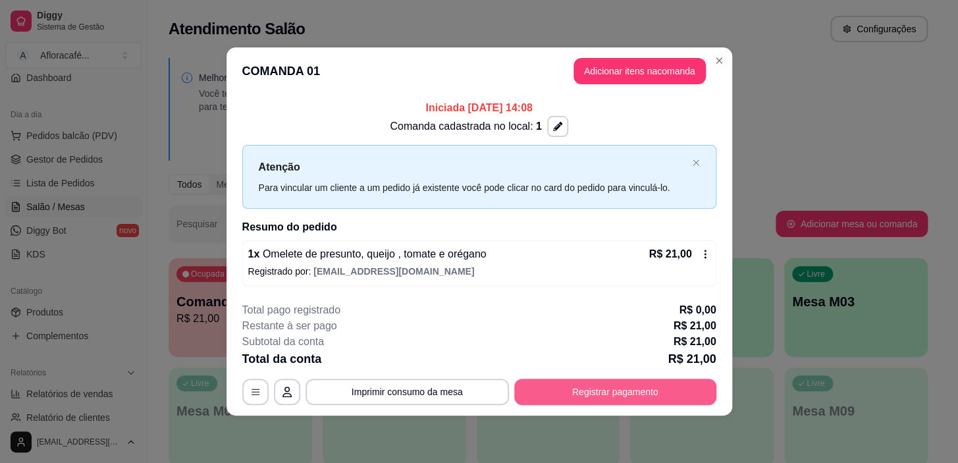
click at [610, 398] on button "Registrar pagamento" at bounding box center [615, 392] width 202 height 26
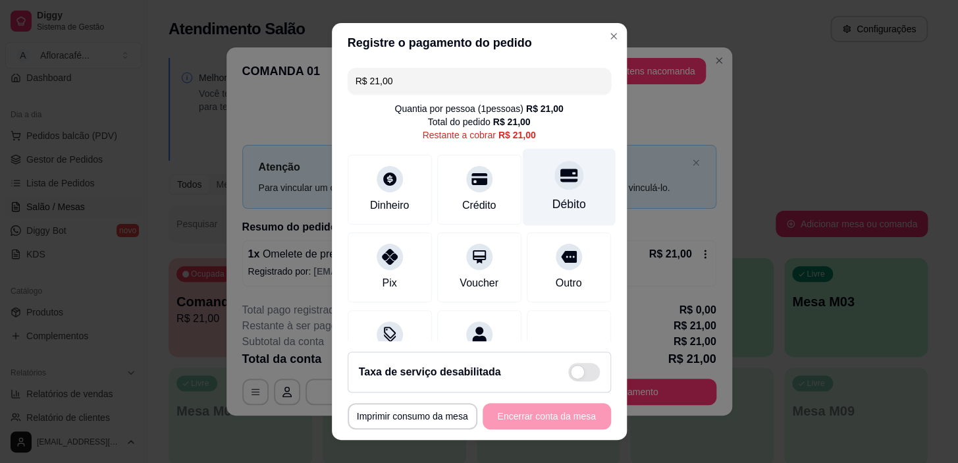
click at [560, 183] on icon at bounding box center [568, 175] width 17 height 17
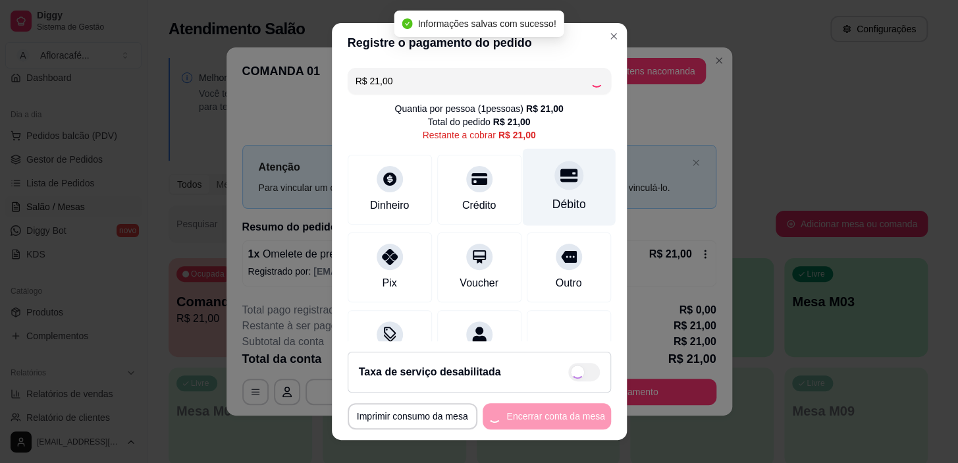
type input "R$ 0,00"
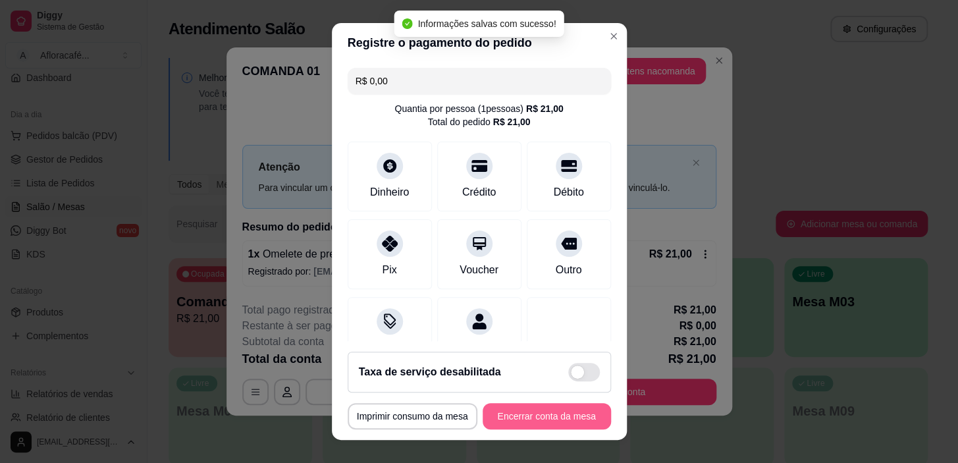
click at [533, 418] on button "Encerrar conta da mesa" at bounding box center [547, 416] width 128 height 26
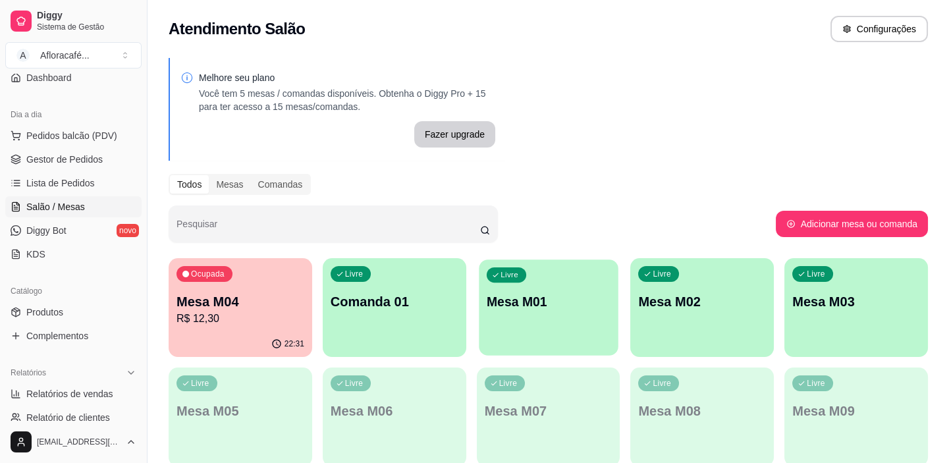
click at [502, 293] on p "Mesa M01" at bounding box center [549, 302] width 124 height 18
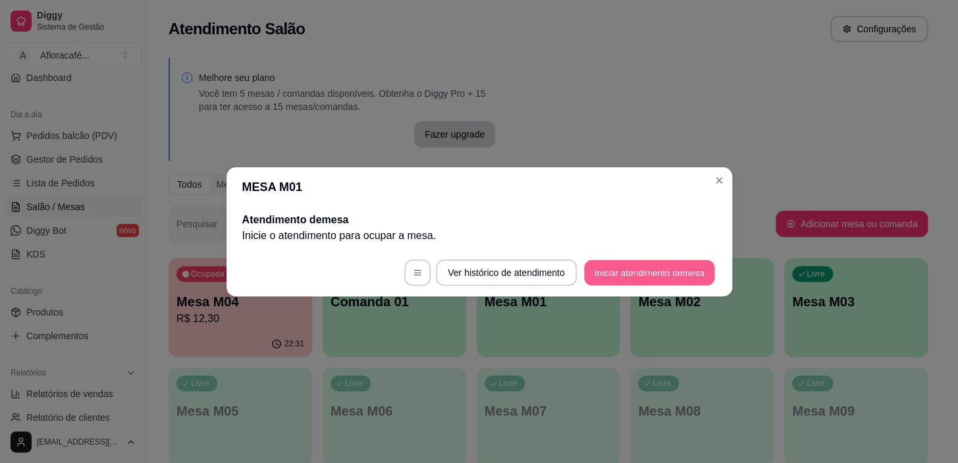
click at [620, 265] on button "Iniciar atendimento de mesa" at bounding box center [649, 272] width 130 height 26
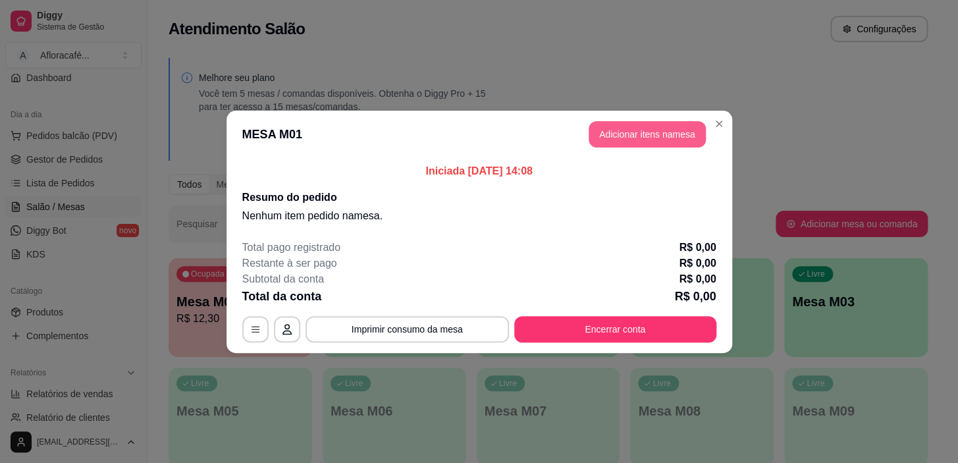
click at [639, 126] on button "Adicionar itens na mesa" at bounding box center [647, 134] width 117 height 26
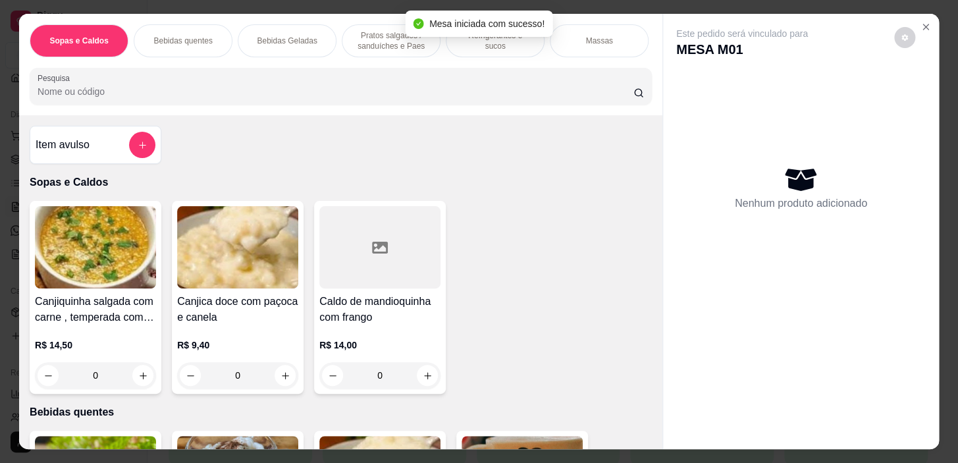
click at [466, 34] on body "Diggy Sistema de Gestão A Afloracafé ... Loja aberta Diggy Pro até 16/08 Acesso…" at bounding box center [474, 231] width 949 height 463
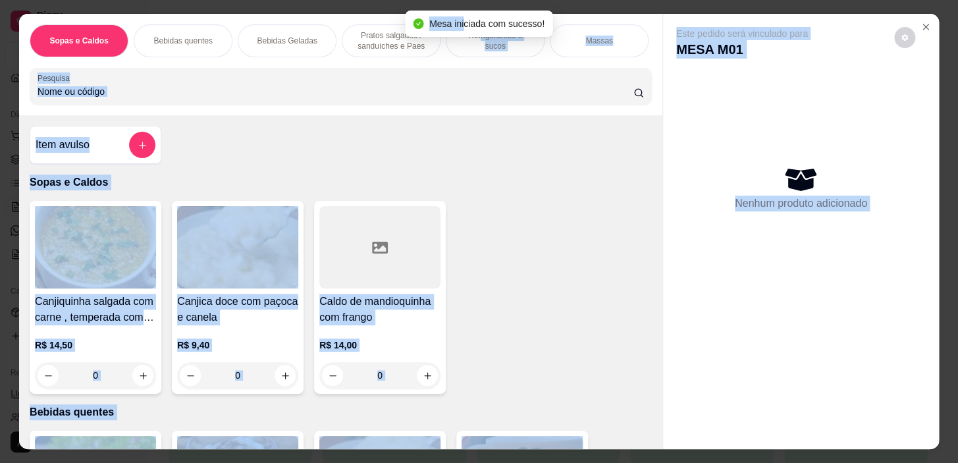
click at [475, 41] on p "Refrigerantes e sucos" at bounding box center [495, 40] width 76 height 21
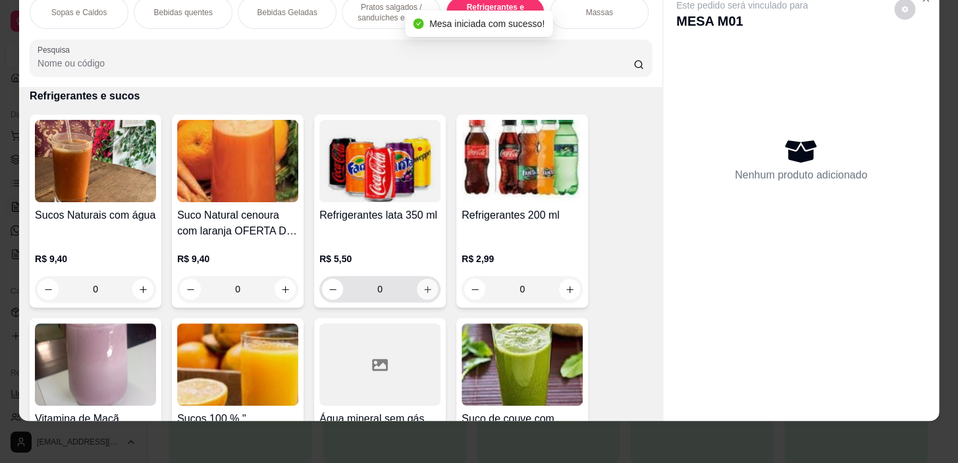
click at [423, 290] on icon "increase-product-quantity" at bounding box center [428, 289] width 10 height 10
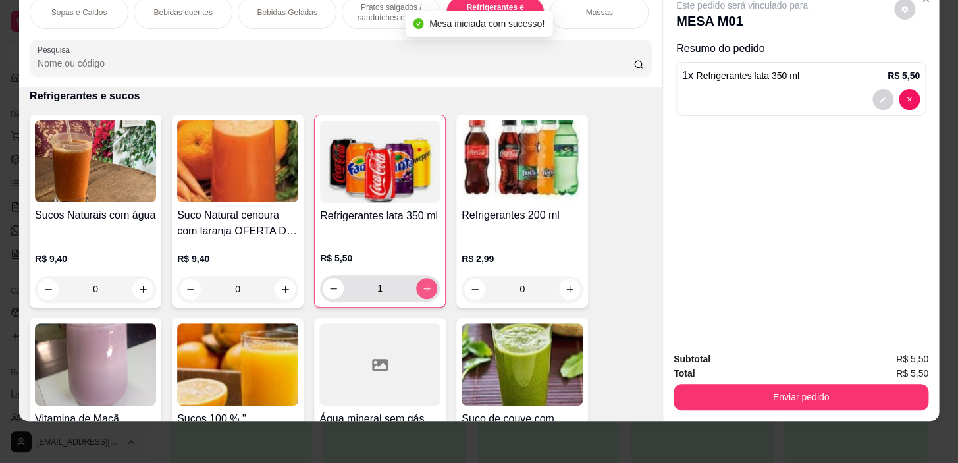
type input "1"
click at [581, 13] on div "Massas" at bounding box center [599, 12] width 99 height 33
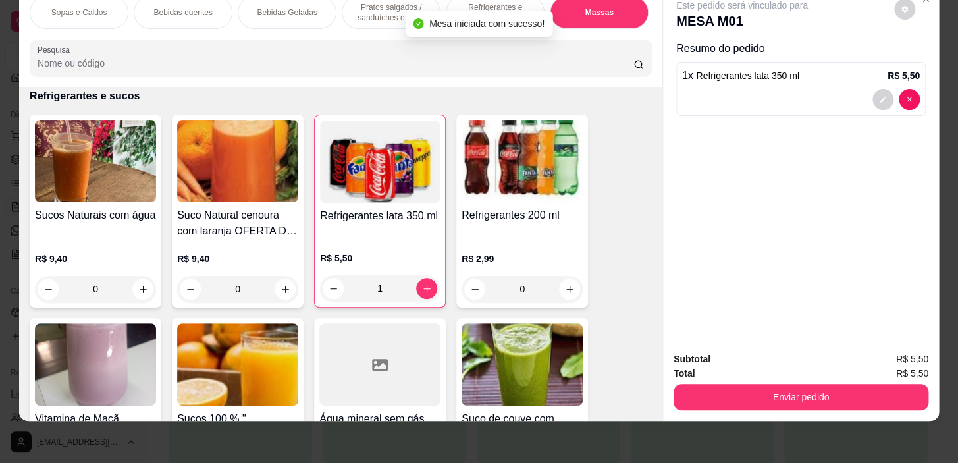
scroll to position [7060, 0]
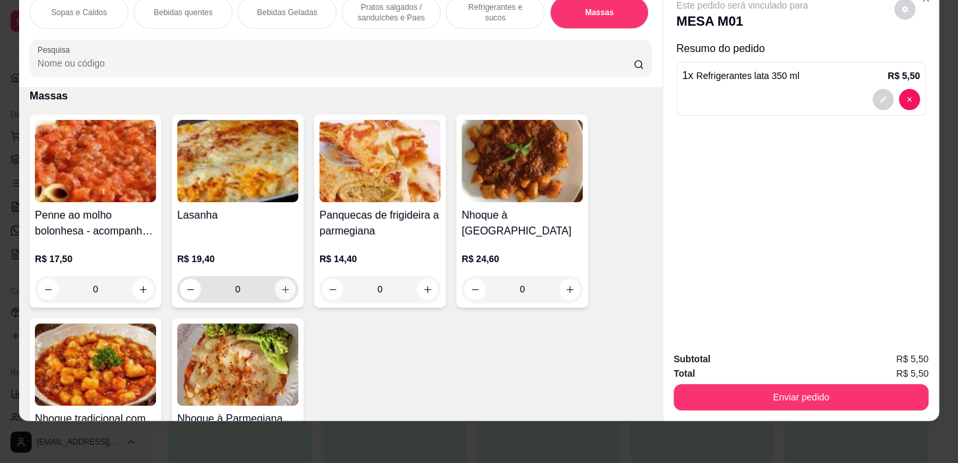
click at [282, 292] on button "increase-product-quantity" at bounding box center [285, 289] width 21 height 21
type input "1"
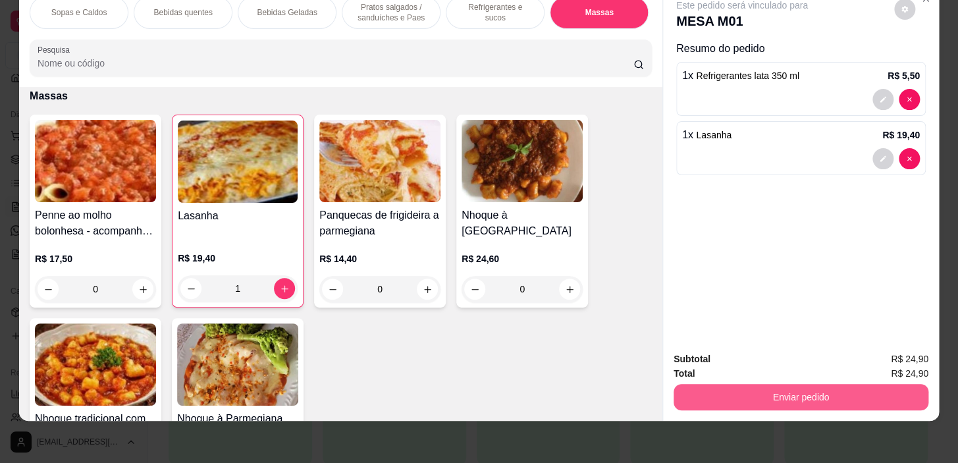
click at [784, 384] on button "Enviar pedido" at bounding box center [801, 397] width 255 height 26
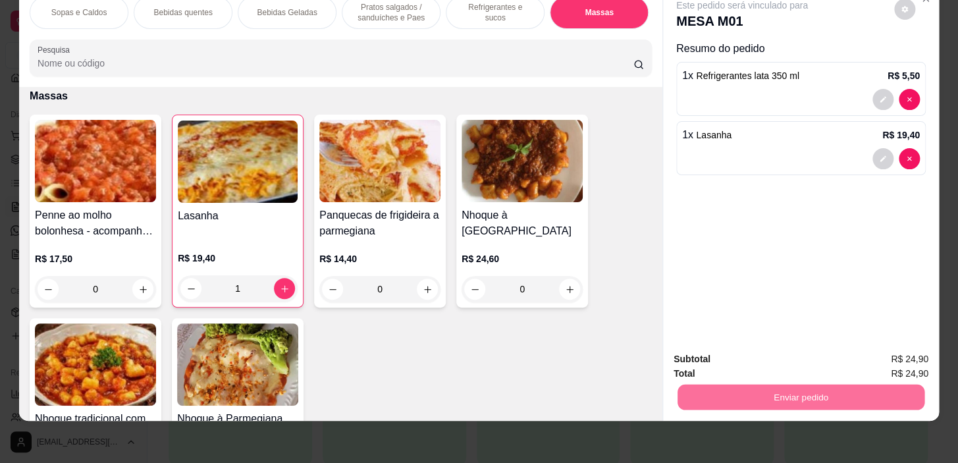
click at [783, 361] on button "Não registrar e enviar pedido" at bounding box center [757, 355] width 133 height 24
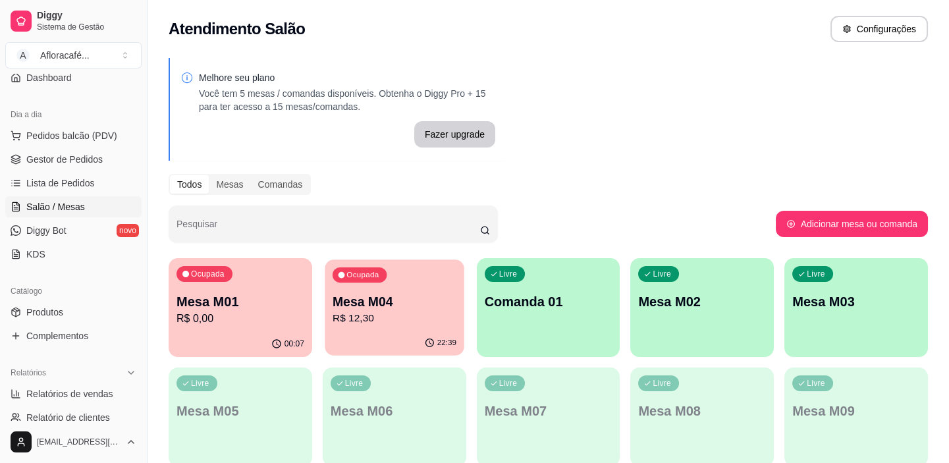
click at [408, 332] on div "22:39" at bounding box center [394, 343] width 139 height 25
click at [252, 323] on p "R$ 0,00" at bounding box center [240, 318] width 124 height 15
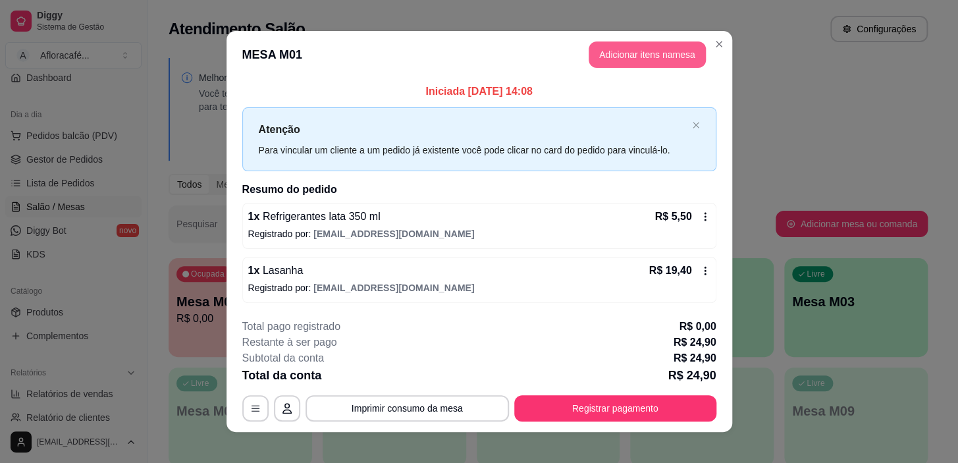
click at [657, 51] on button "Adicionar itens na mesa" at bounding box center [647, 54] width 117 height 26
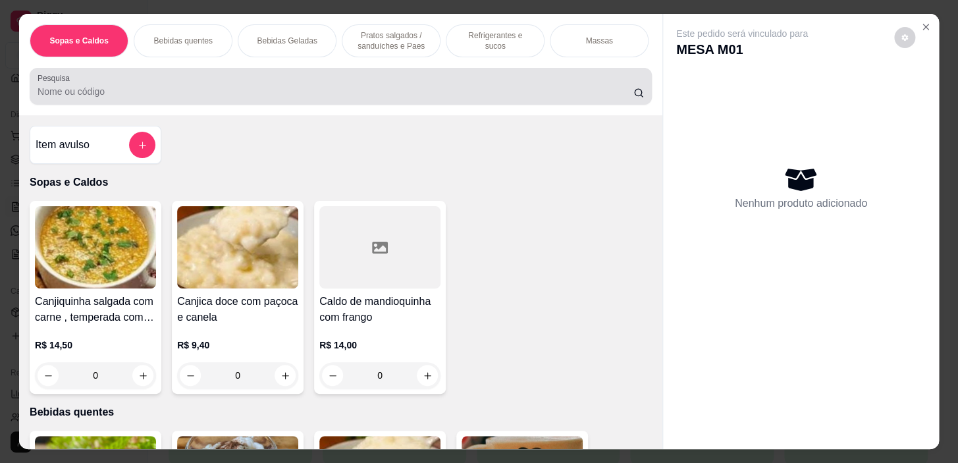
click at [381, 82] on div "Pesquisa" at bounding box center [341, 86] width 622 height 37
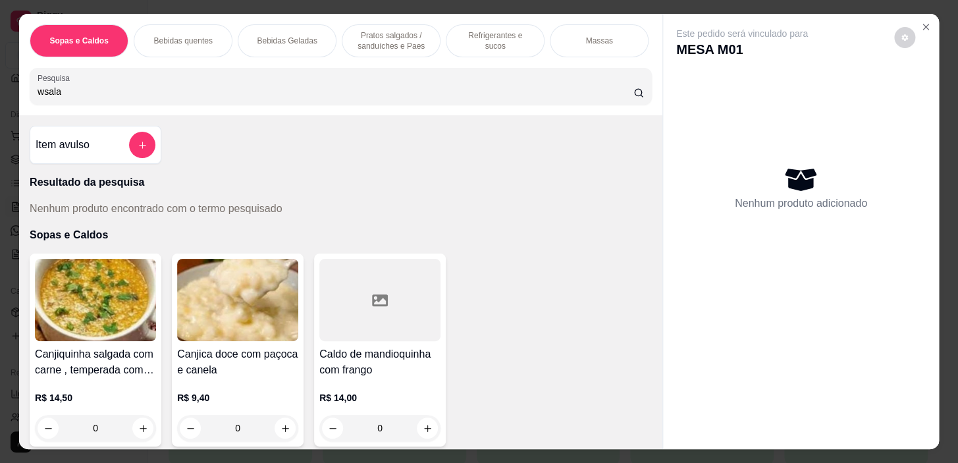
type input "wsala"
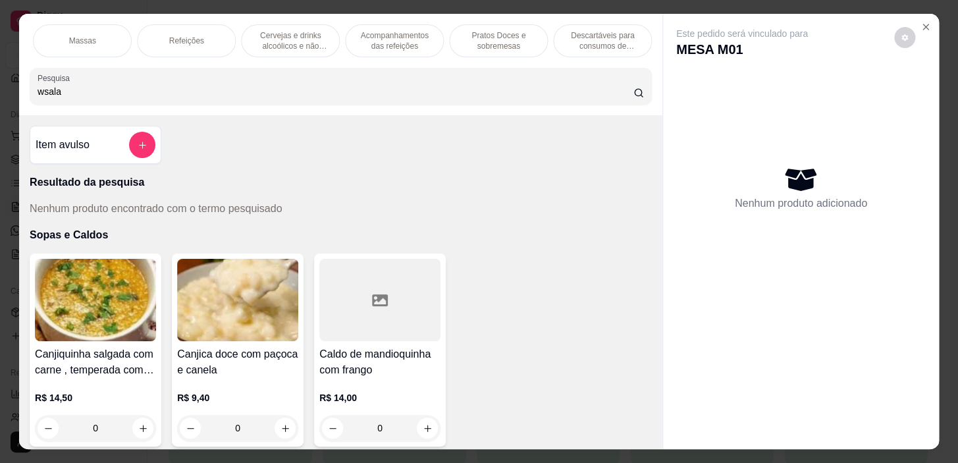
click at [510, 39] on p "Pratos Doces e sobremesas" at bounding box center [498, 40] width 76 height 21
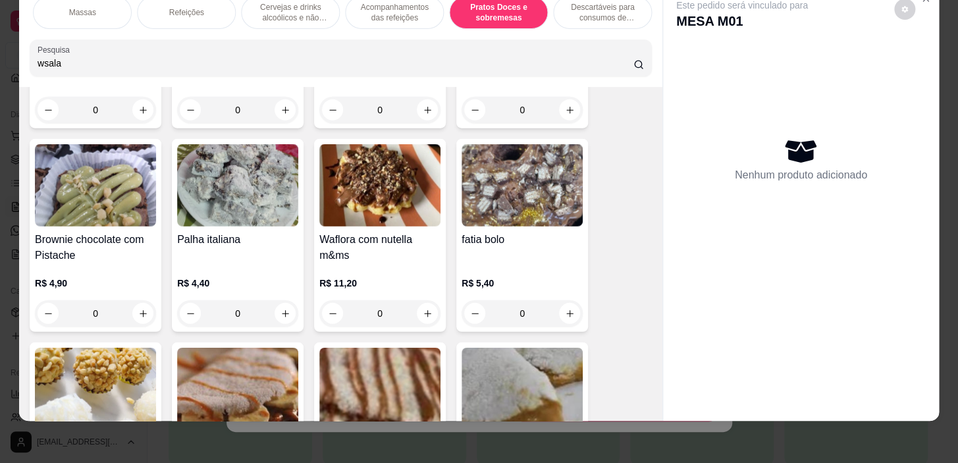
click at [392, 11] on p "Acompanhamentos das refeições" at bounding box center [394, 12] width 76 height 21
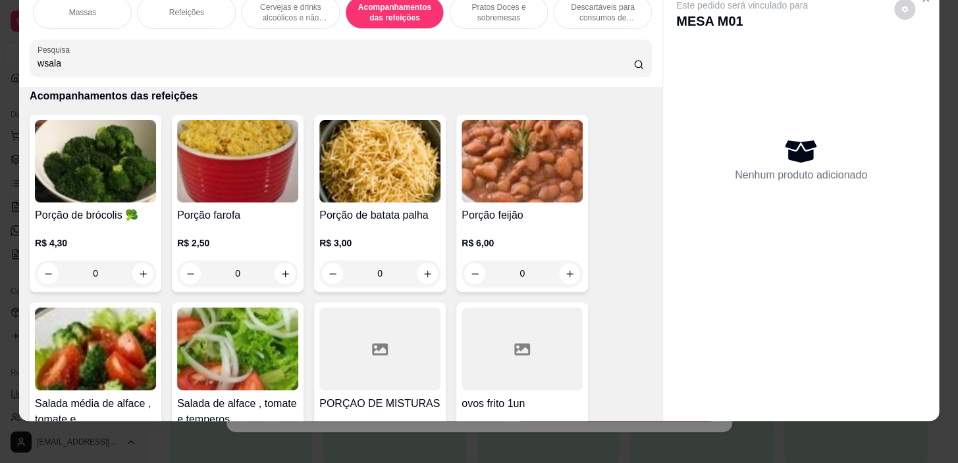
scroll to position [9315, 0]
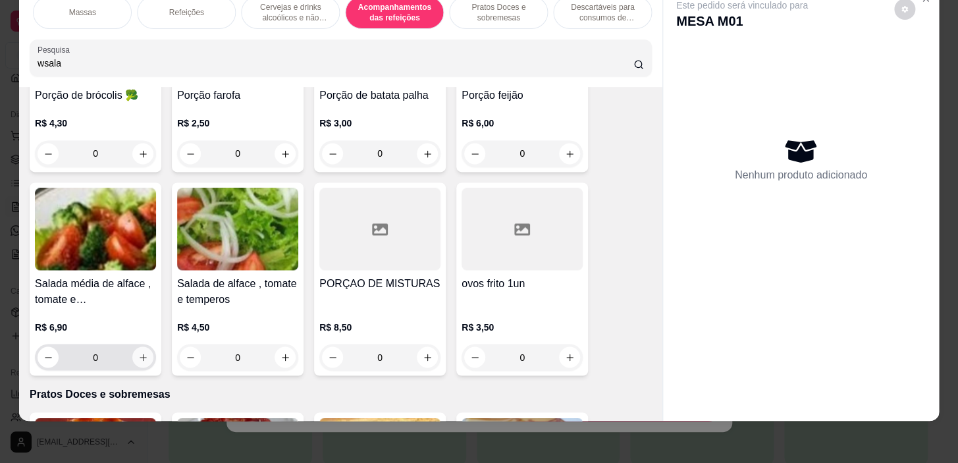
click at [138, 353] on icon "increase-product-quantity" at bounding box center [143, 357] width 10 height 10
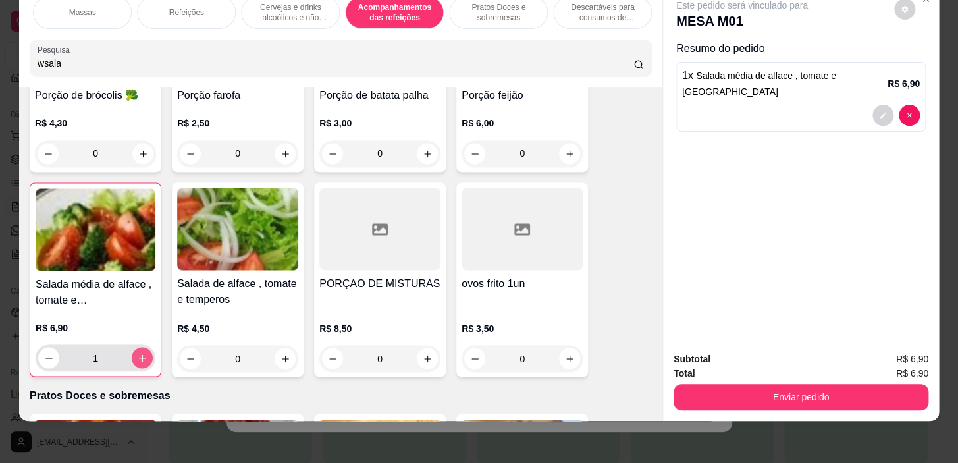
type input "1"
click at [751, 407] on div "Subtotal R$ 6,90 Total R$ 6,90 Enviar pedido" at bounding box center [801, 381] width 276 height 80
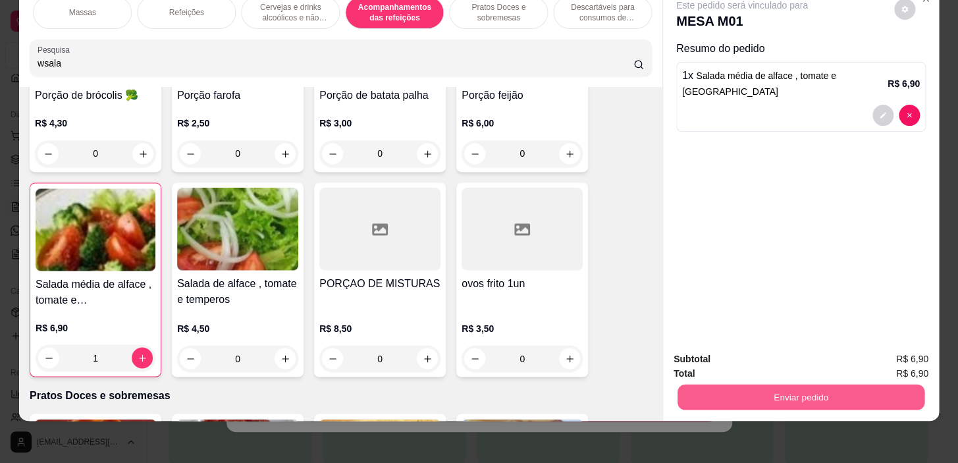
click at [747, 385] on button "Enviar pedido" at bounding box center [801, 398] width 247 height 26
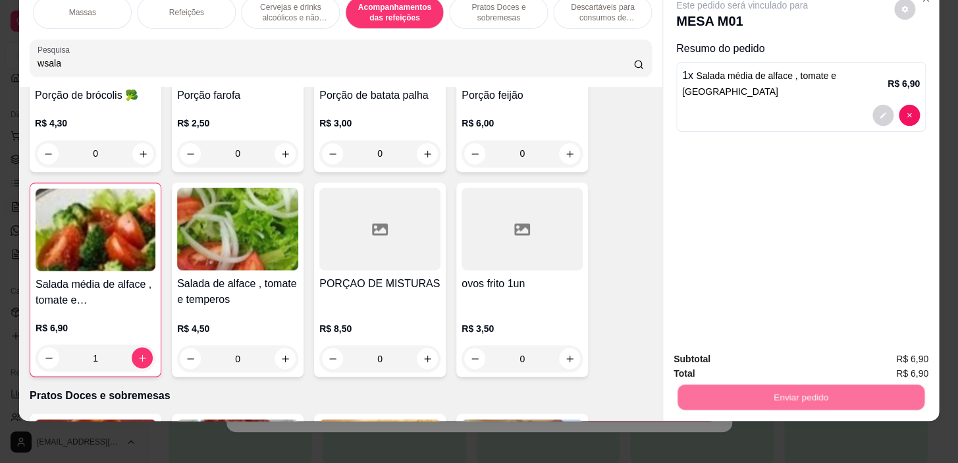
click at [740, 357] on button "Não registrar e enviar pedido" at bounding box center [757, 355] width 137 height 25
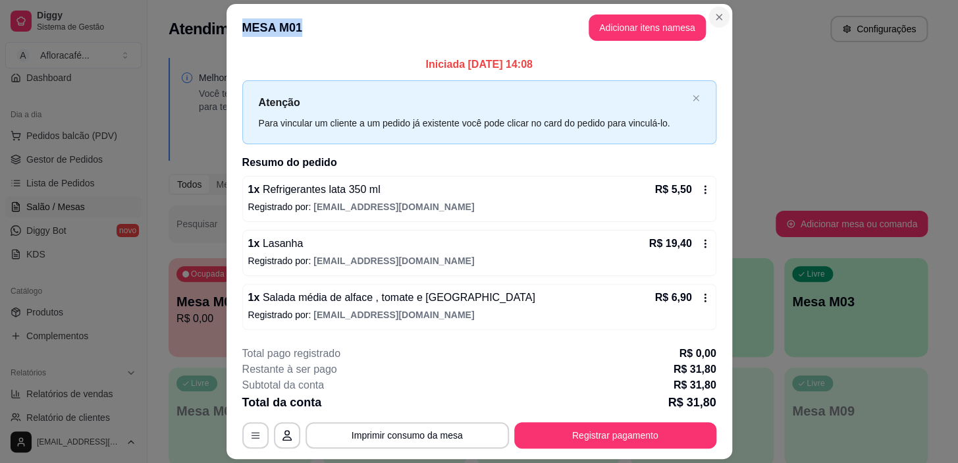
click at [703, 19] on section "**********" at bounding box center [480, 231] width 506 height 455
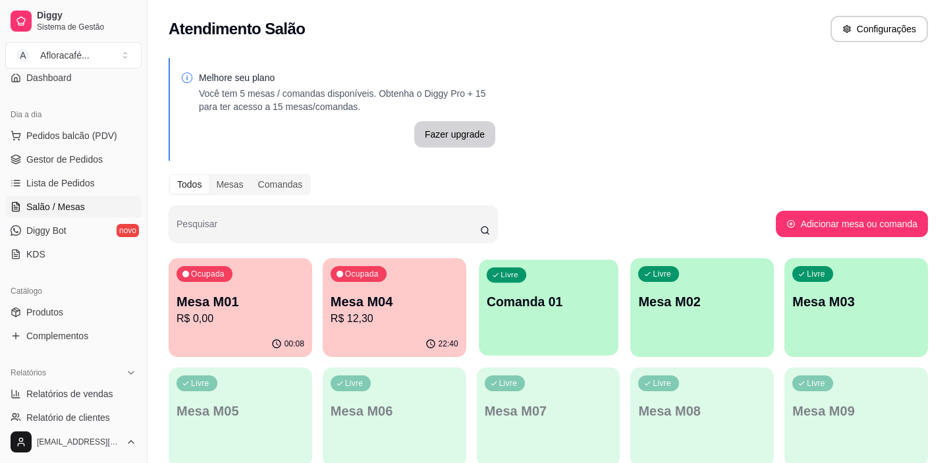
click at [606, 316] on div "Livre Comanda 01" at bounding box center [548, 299] width 139 height 80
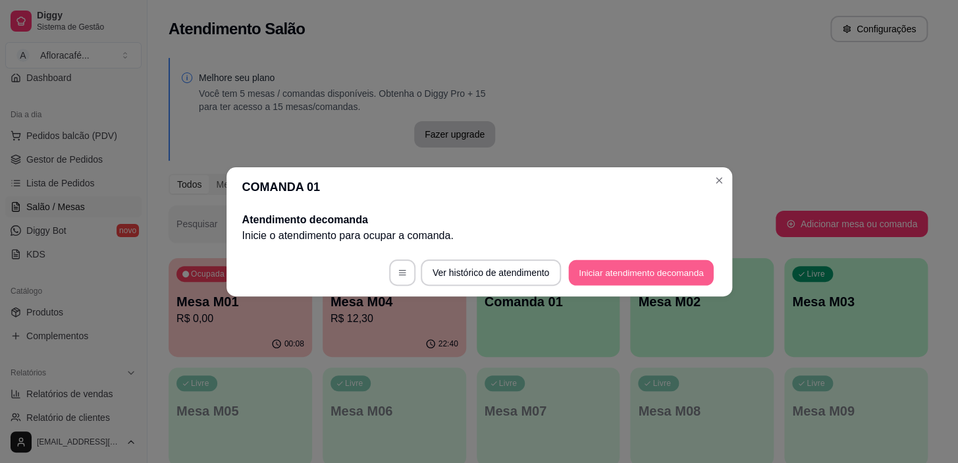
click at [661, 263] on button "Iniciar atendimento de comanda" at bounding box center [642, 272] width 146 height 26
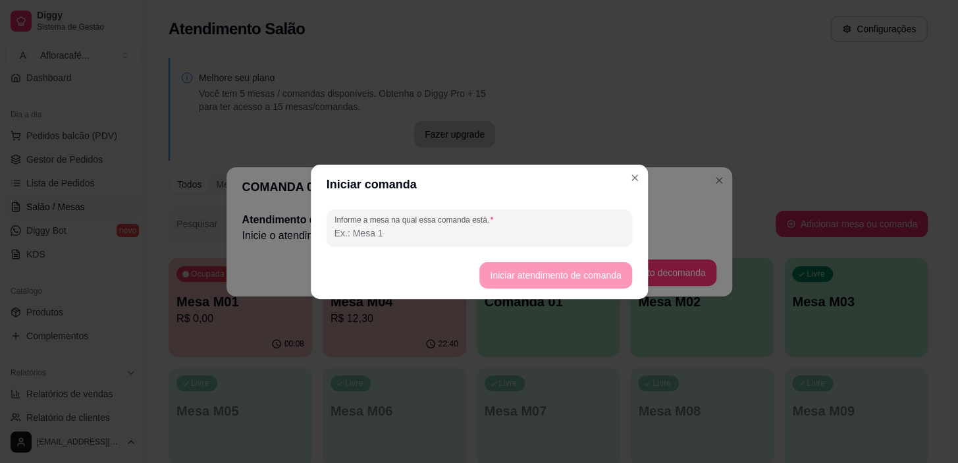
click at [585, 230] on input "Informe a mesa na qual essa comanda está." at bounding box center [480, 233] width 290 height 13
type input "1"
click at [591, 265] on button "Iniciar atendimento de comanda" at bounding box center [555, 275] width 147 height 26
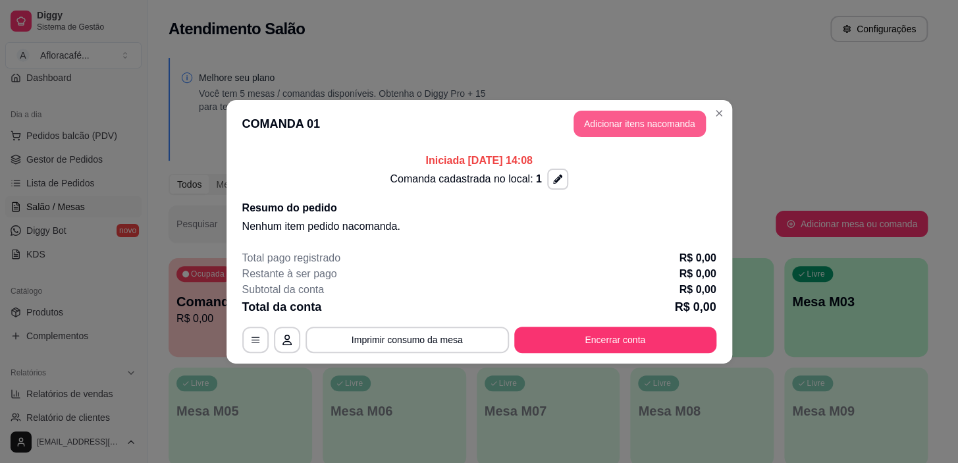
click at [650, 125] on button "Adicionar itens na comanda" at bounding box center [640, 124] width 132 height 26
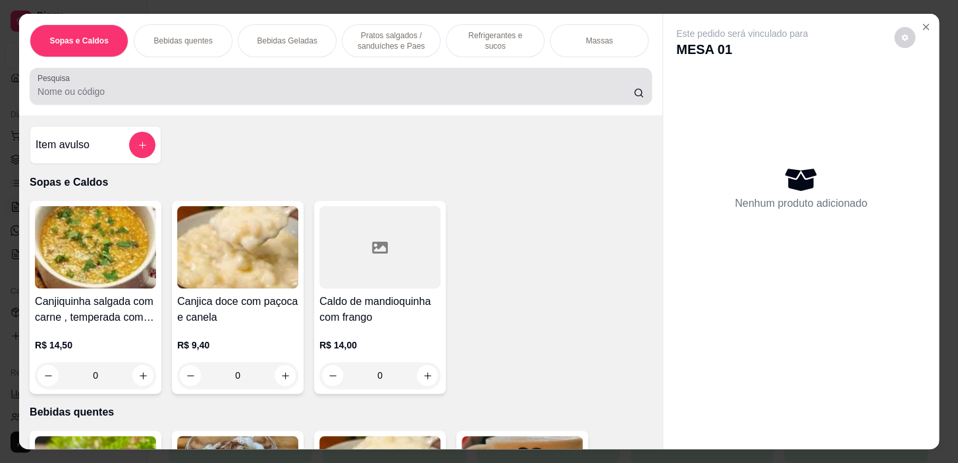
click at [365, 97] on input "Pesquisa" at bounding box center [336, 91] width 596 height 13
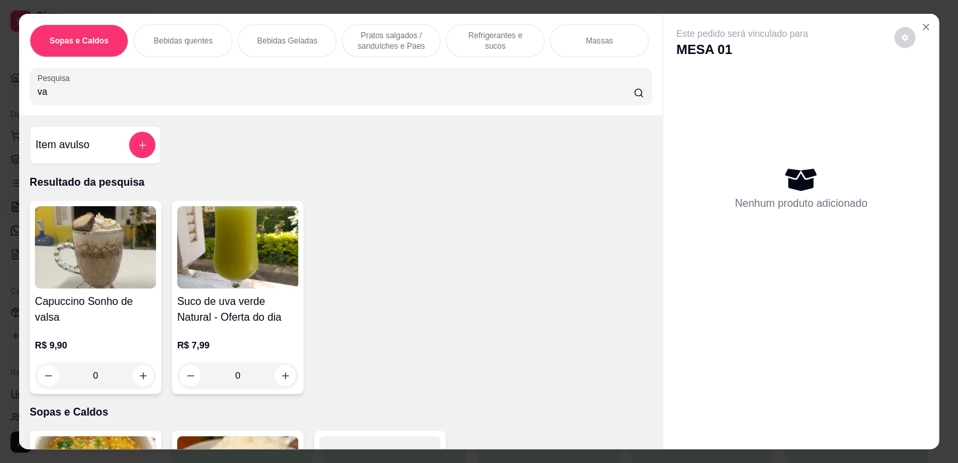
type input "va"
click at [130, 143] on button "add-separate-item" at bounding box center [143, 145] width 26 height 26
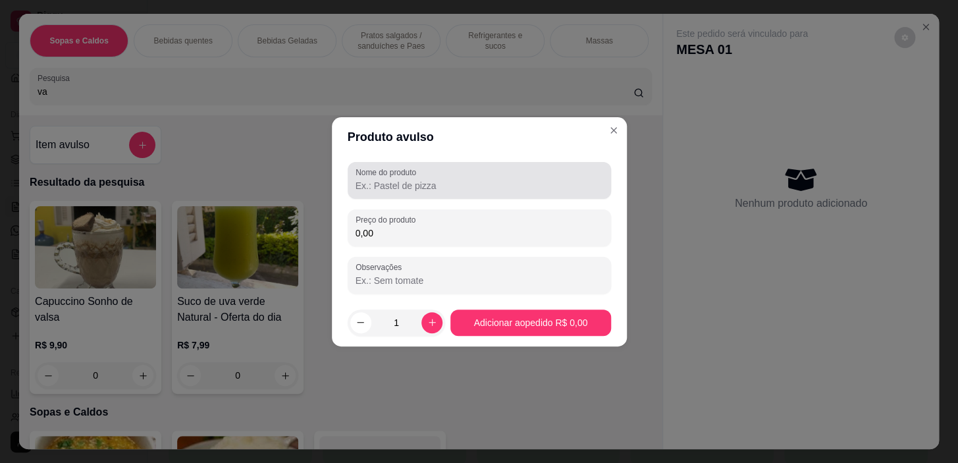
click at [387, 169] on label "Nome do produto" at bounding box center [388, 172] width 65 height 11
click at [387, 179] on input "Nome do produto" at bounding box center [480, 185] width 248 height 13
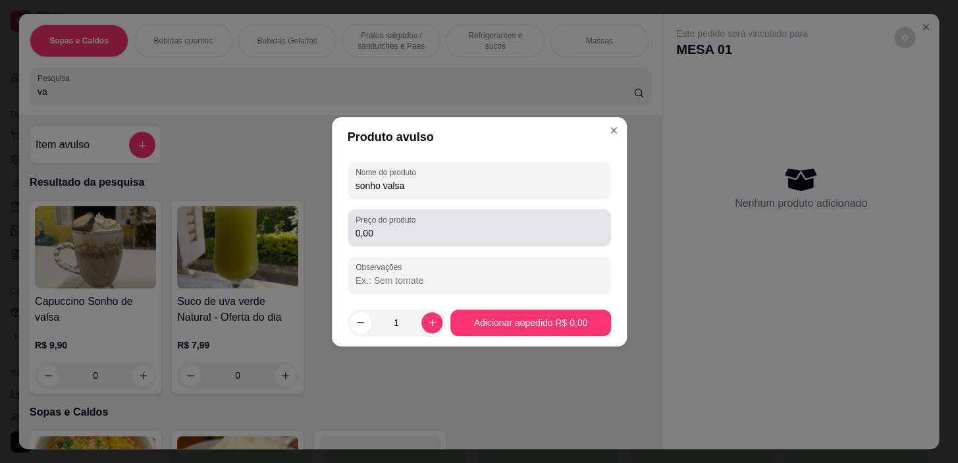
type input "sonho valsa"
click at [458, 239] on div "Preço do produto 0,00" at bounding box center [479, 227] width 263 height 37
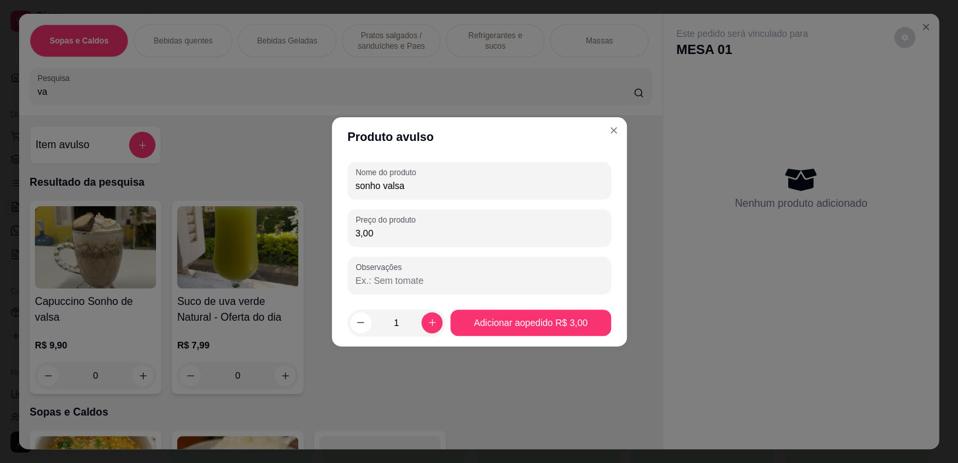
type input "3,00"
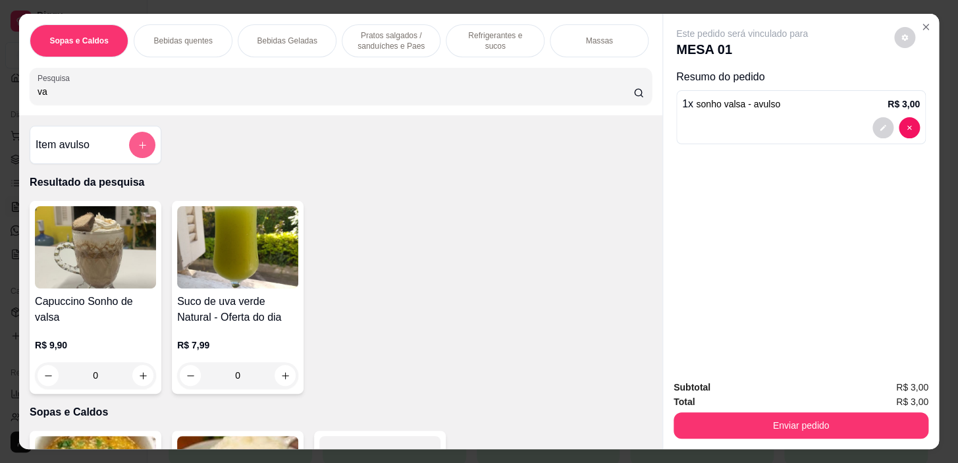
click at [140, 144] on icon "add-separate-item" at bounding box center [143, 145] width 10 height 10
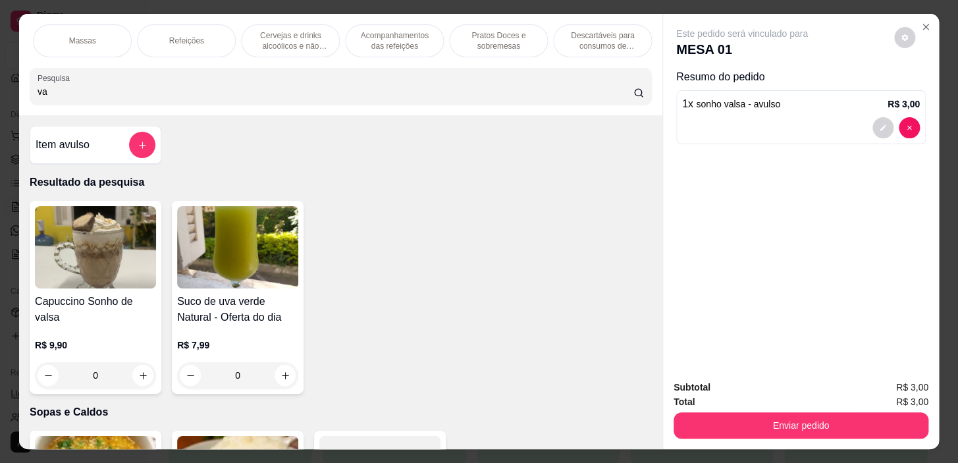
click at [484, 43] on p "Pratos Doces e sobremesas" at bounding box center [498, 40] width 76 height 21
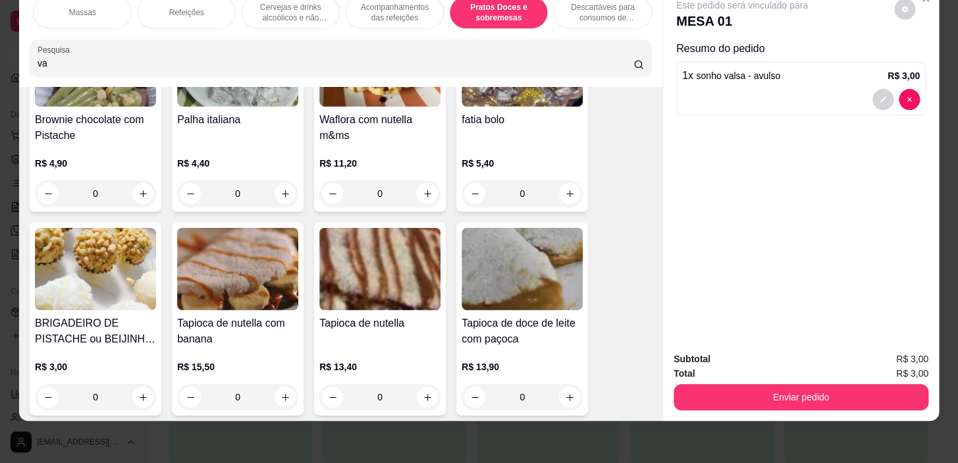
scroll to position [10328, 0]
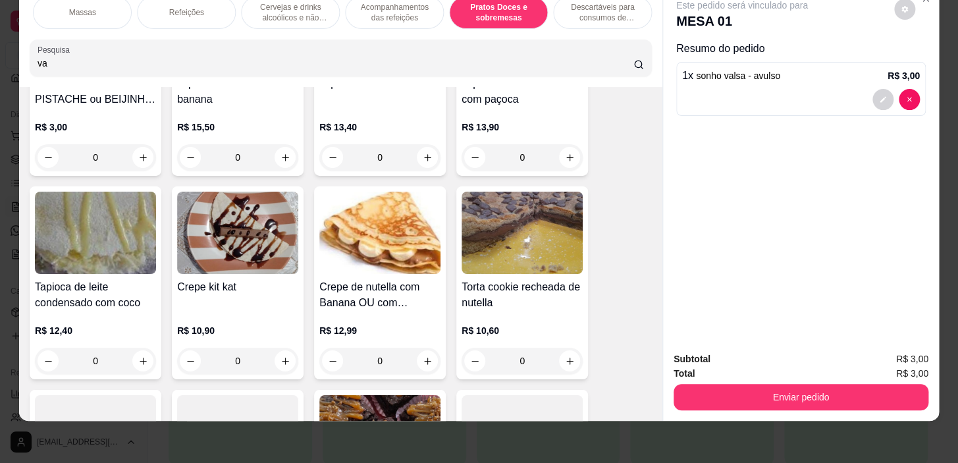
click at [136, 152] on div "0" at bounding box center [95, 157] width 121 height 26
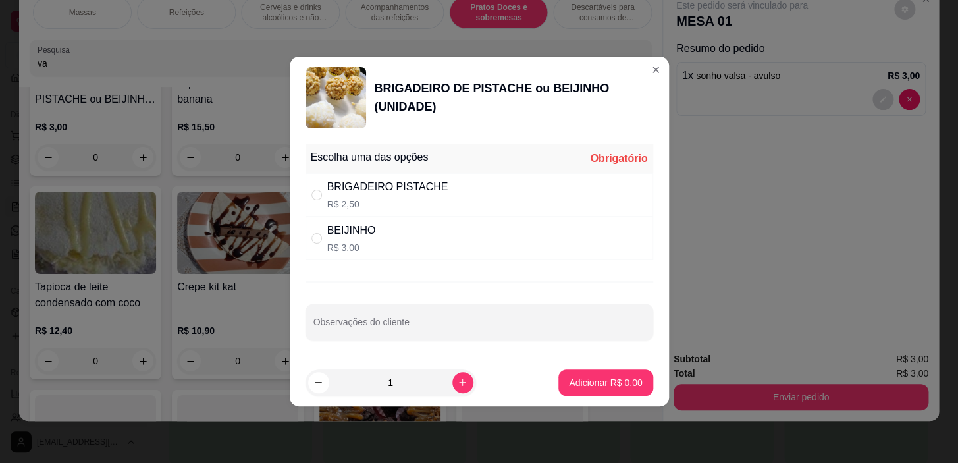
click at [436, 209] on p "R$ 2,50" at bounding box center [387, 204] width 121 height 13
radio input "true"
click at [595, 377] on p "Adicionar R$ 2,50" at bounding box center [605, 382] width 73 height 13
type input "1"
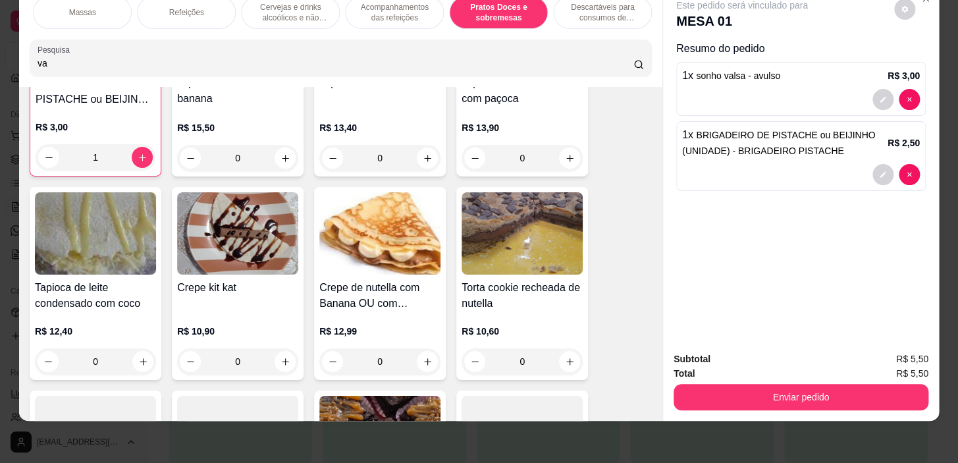
scroll to position [0, 0]
click at [389, 7] on p "Pratos salgados / sanduíches e Paes" at bounding box center [391, 12] width 76 height 21
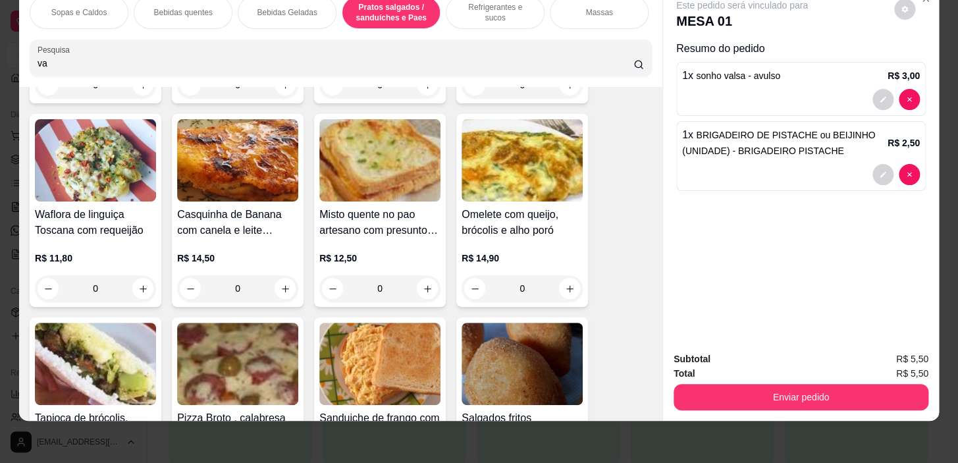
scroll to position [5051, 0]
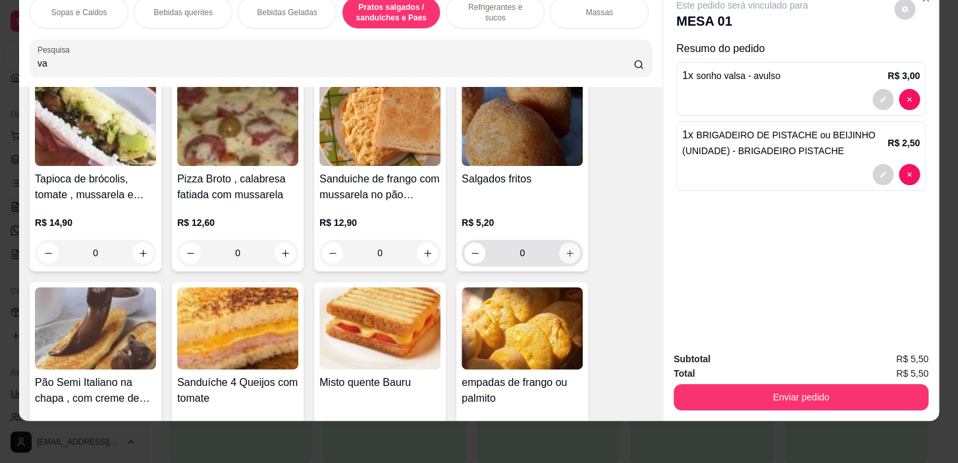
click at [572, 246] on button "increase-product-quantity" at bounding box center [569, 252] width 21 height 21
type input "1"
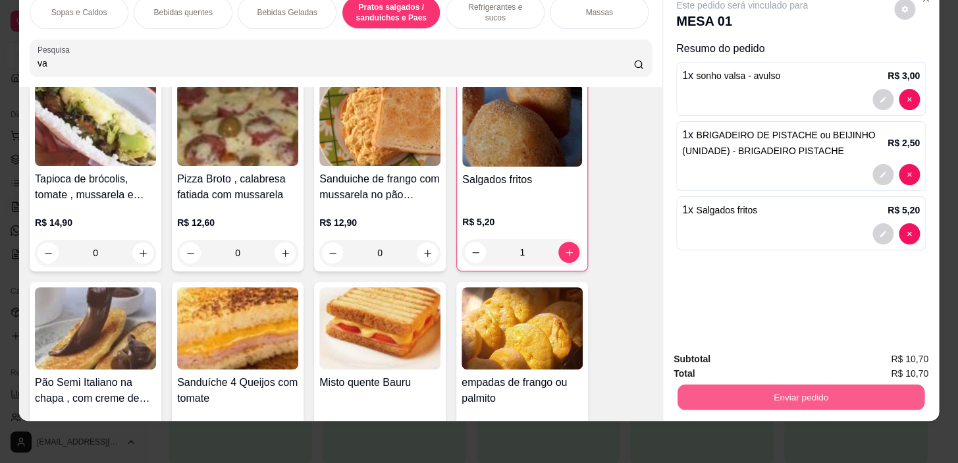
click at [750, 387] on button "Enviar pedido" at bounding box center [801, 398] width 247 height 26
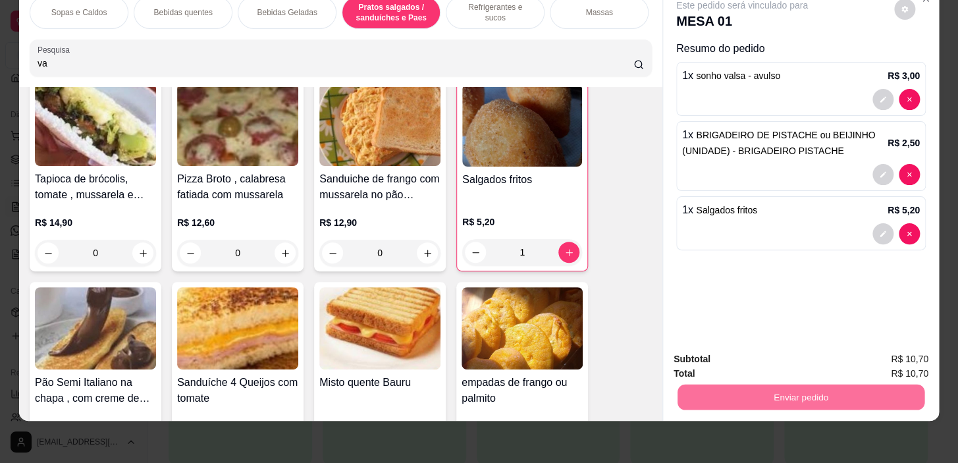
click at [747, 365] on button "Não registrar e enviar pedido" at bounding box center [757, 355] width 137 height 25
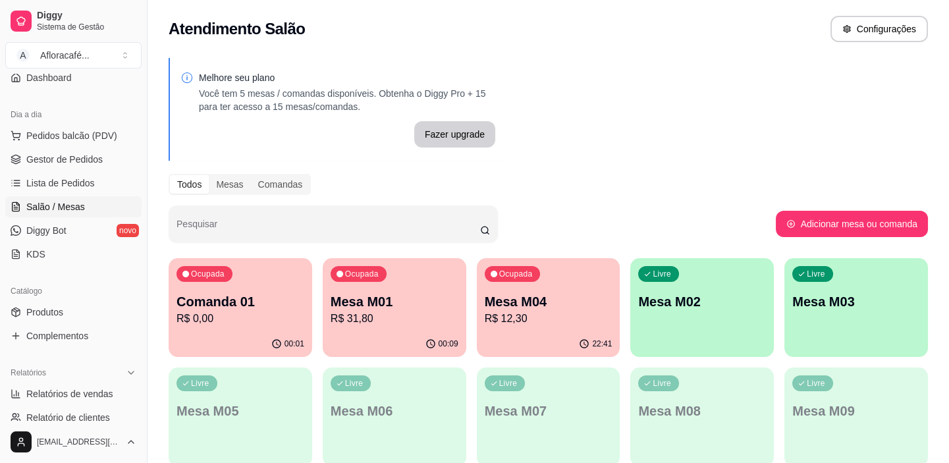
click at [655, 285] on div "Livre Mesa M02" at bounding box center [702, 299] width 144 height 83
click at [724, 184] on div "Todos Mesas Comandas" at bounding box center [548, 184] width 759 height 21
click at [231, 290] on div "Ocupada Comanda 01 R$ 0,00" at bounding box center [241, 294] width 144 height 73
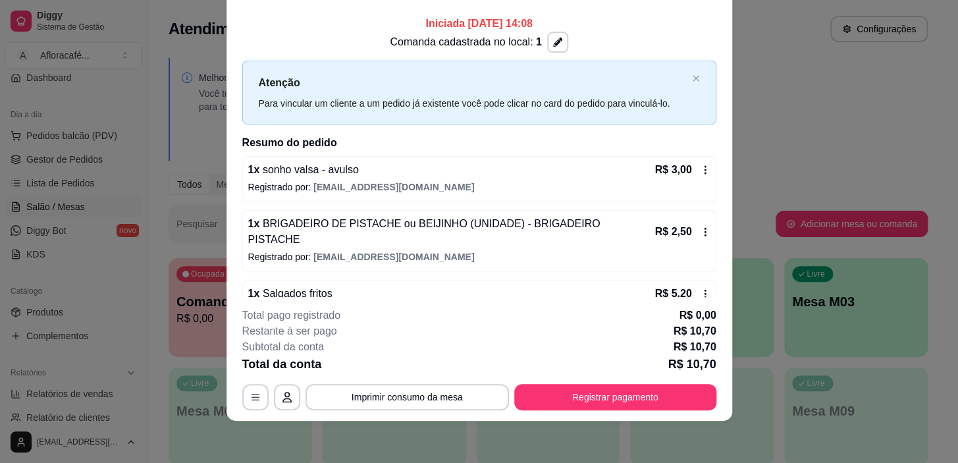
scroll to position [0, 0]
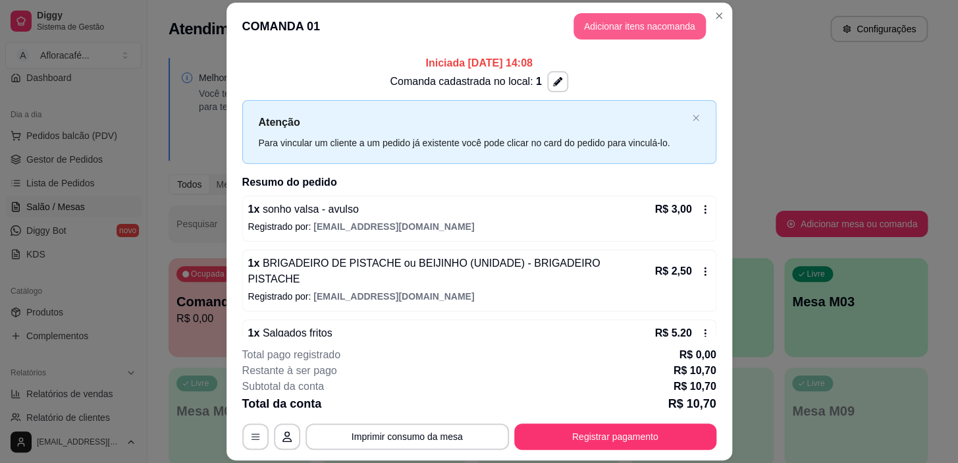
click at [606, 35] on button "Adicionar itens na comanda" at bounding box center [640, 26] width 132 height 26
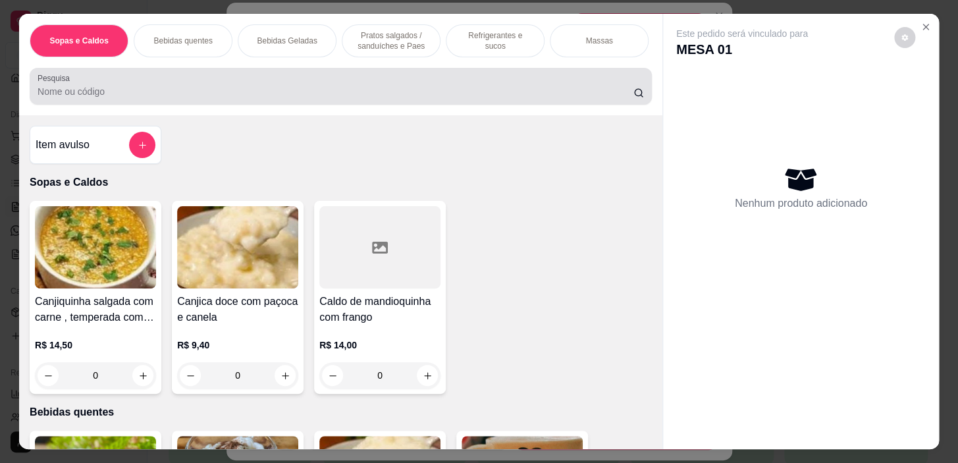
click at [378, 88] on div at bounding box center [341, 86] width 606 height 26
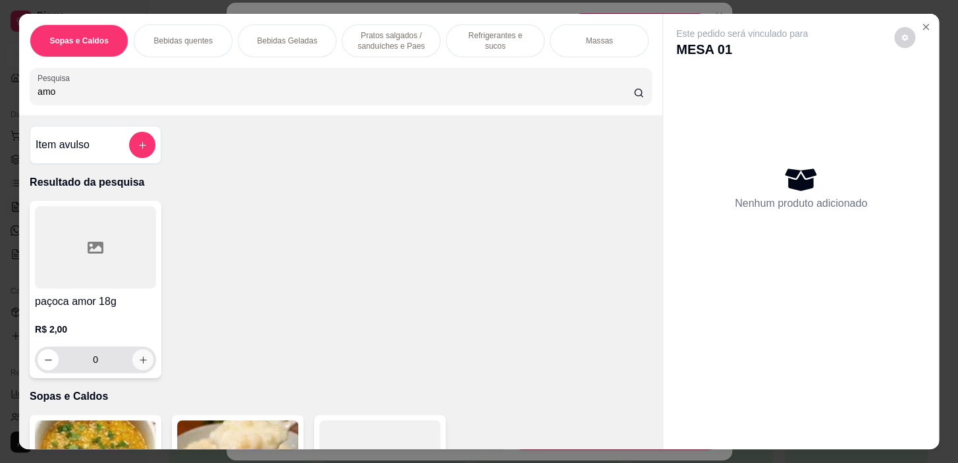
type input "amo"
click at [139, 363] on icon "increase-product-quantity" at bounding box center [143, 360] width 10 height 10
type input "1"
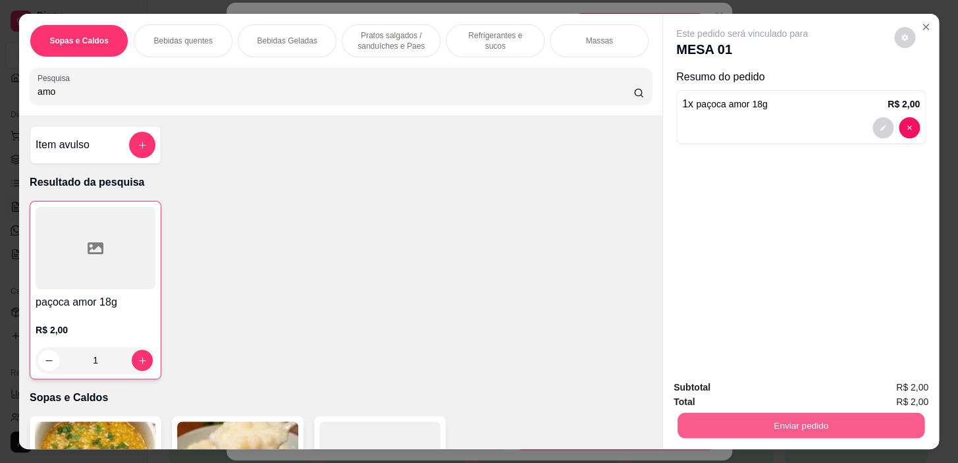
click at [870, 440] on div "Subtotal R$ 2,00 Total R$ 2,00 Enviar pedido" at bounding box center [801, 409] width 276 height 80
click at [754, 413] on button "Enviar pedido" at bounding box center [801, 426] width 247 height 26
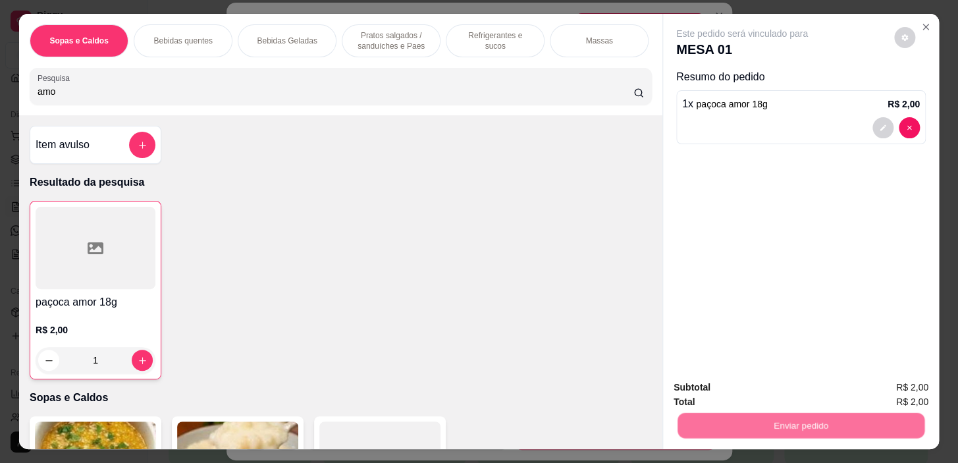
click at [744, 388] on button "Não registrar e enviar pedido" at bounding box center [757, 388] width 137 height 25
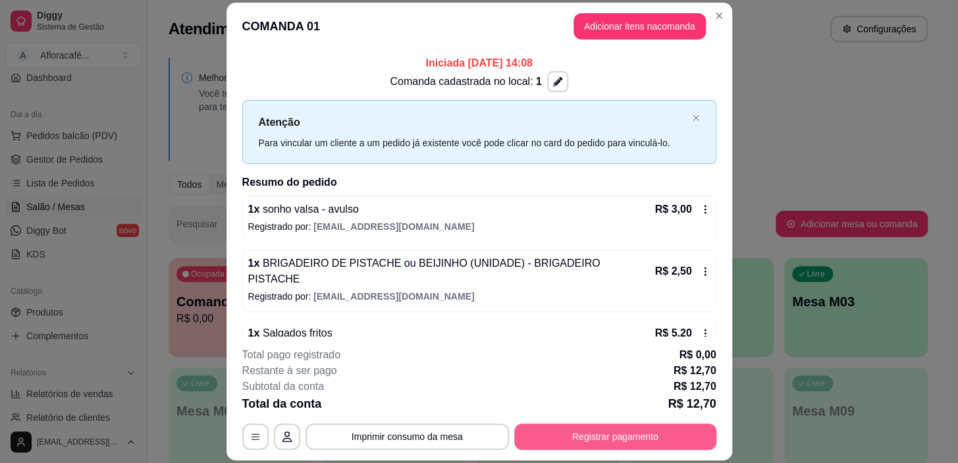
click at [658, 449] on button "Registrar pagamento" at bounding box center [615, 436] width 202 height 26
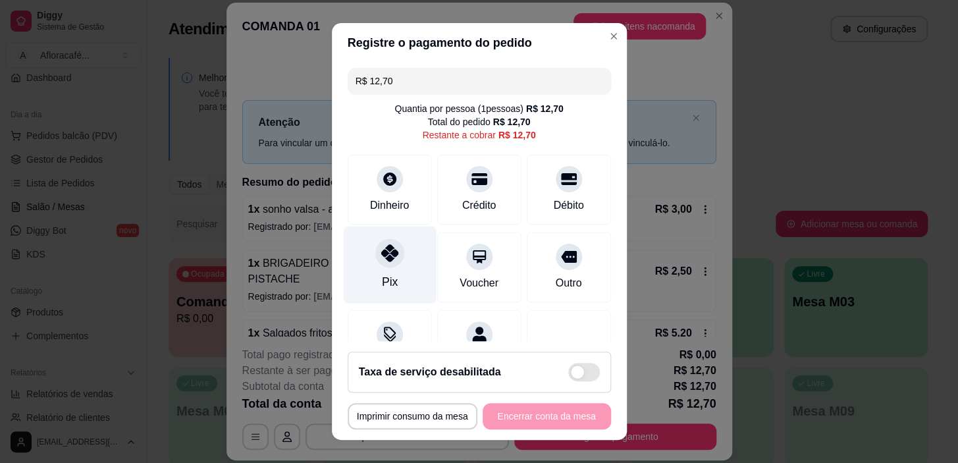
click at [381, 250] on icon at bounding box center [389, 252] width 17 height 17
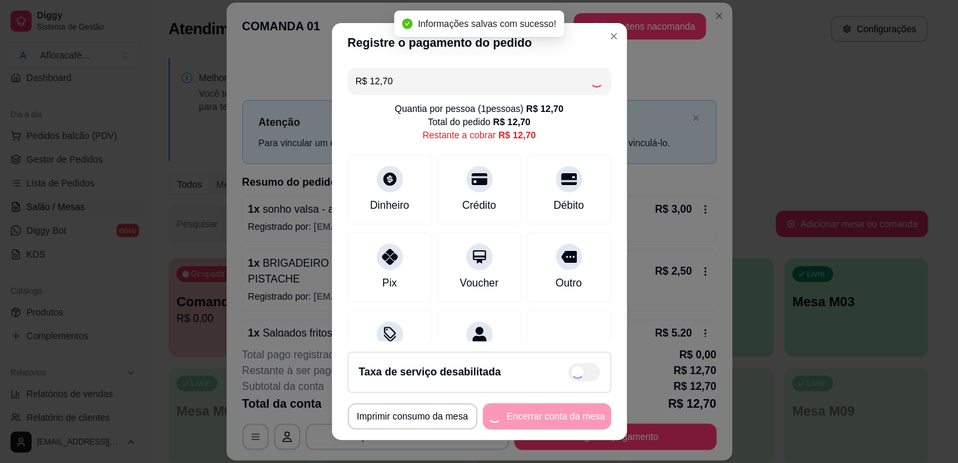
type input "R$ 0,00"
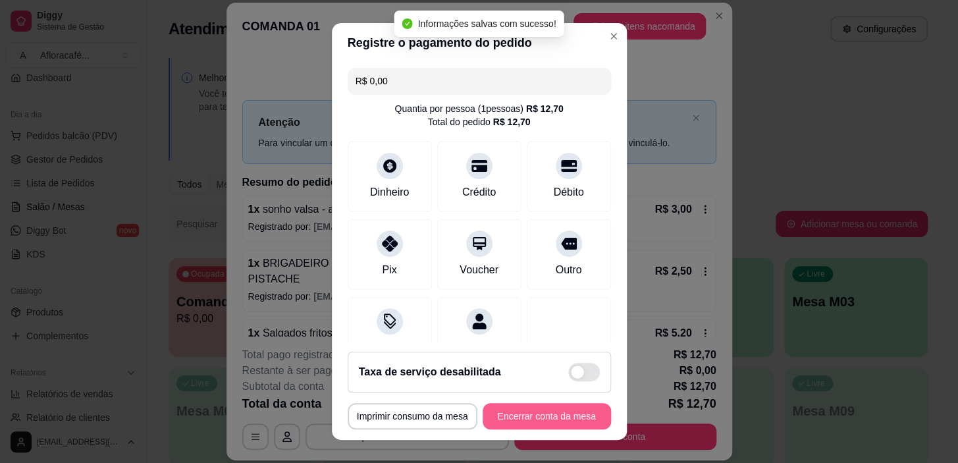
click at [552, 416] on button "Encerrar conta da mesa" at bounding box center [547, 416] width 128 height 26
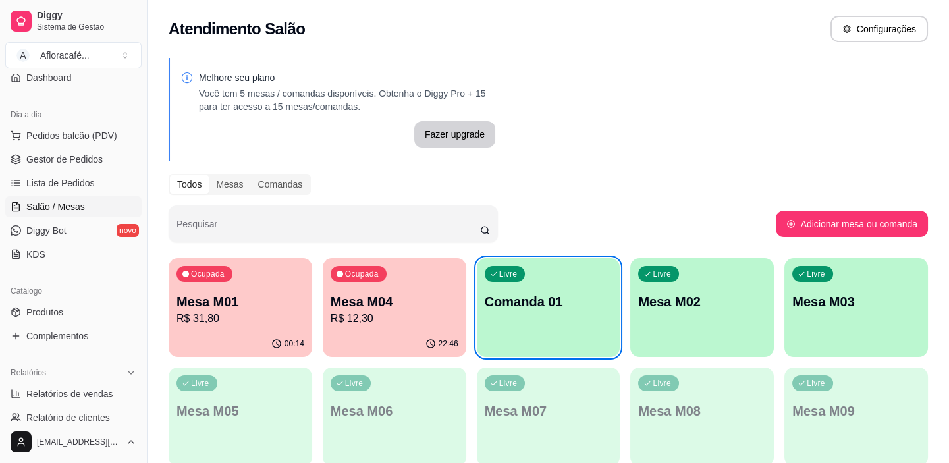
click at [242, 303] on p "Mesa M01" at bounding box center [240, 301] width 128 height 18
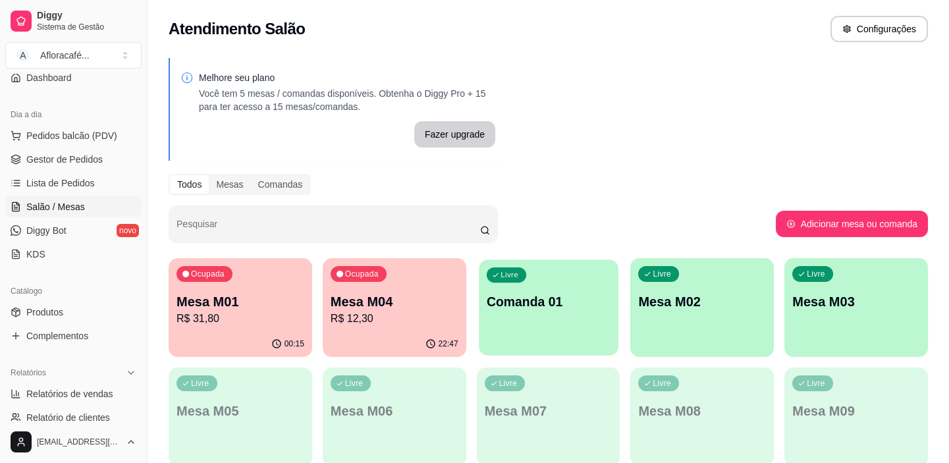
click at [534, 293] on p "Comanda 01" at bounding box center [549, 302] width 124 height 18
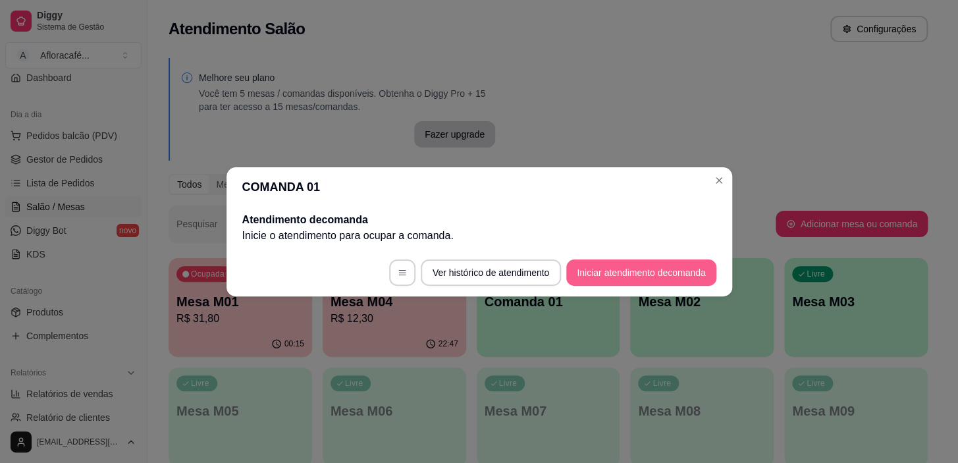
click at [593, 277] on button "Iniciar atendimento de comanda" at bounding box center [640, 272] width 149 height 26
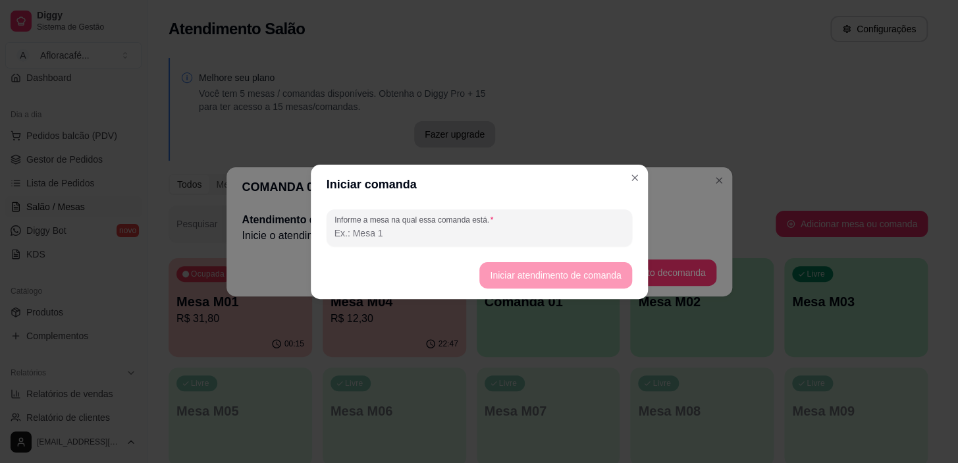
click at [585, 234] on input "Informe a mesa na qual essa comanda está." at bounding box center [480, 233] width 290 height 13
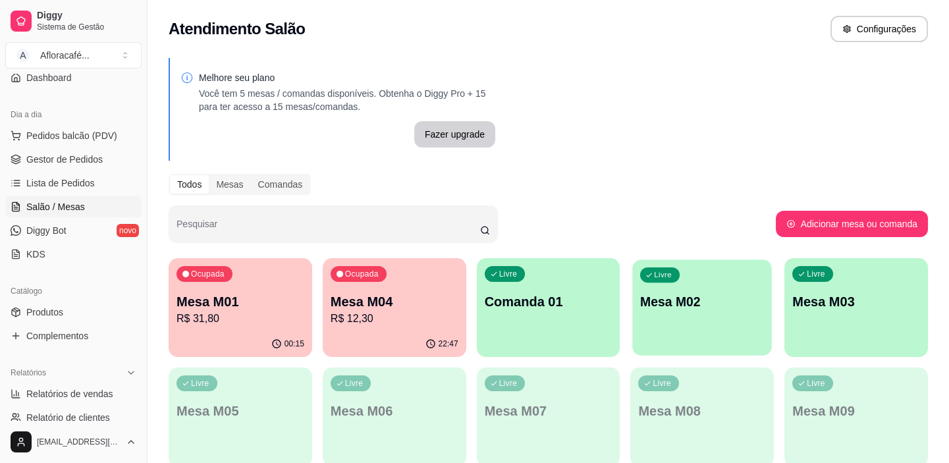
click at [678, 308] on p "Mesa M02" at bounding box center [702, 302] width 124 height 18
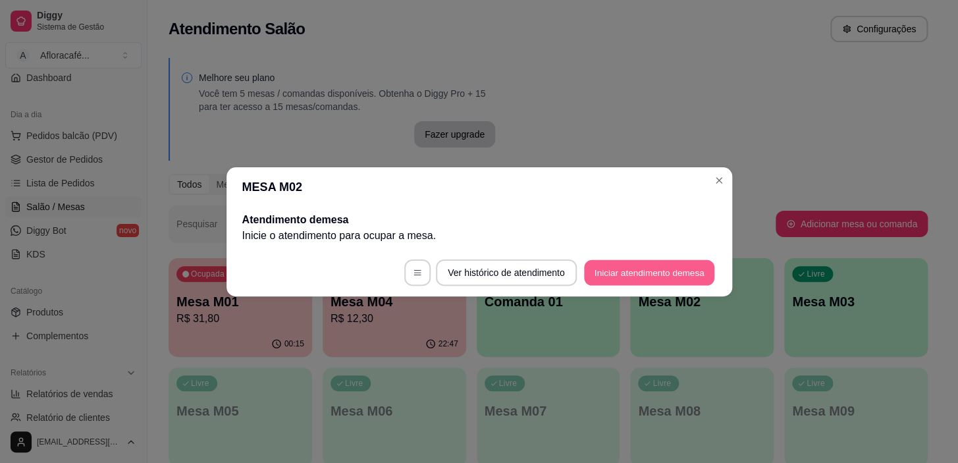
click at [643, 270] on button "Iniciar atendimento de mesa" at bounding box center [649, 272] width 130 height 26
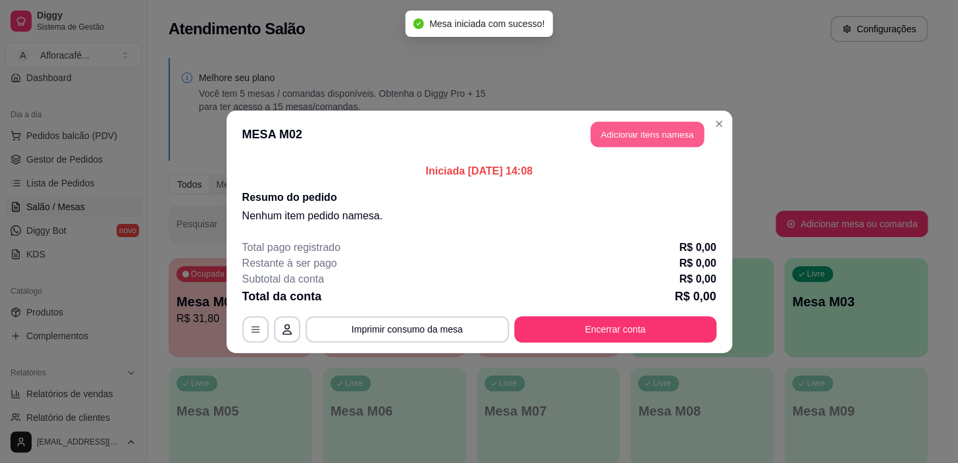
click at [622, 132] on button "Adicionar itens na mesa" at bounding box center [647, 134] width 113 height 26
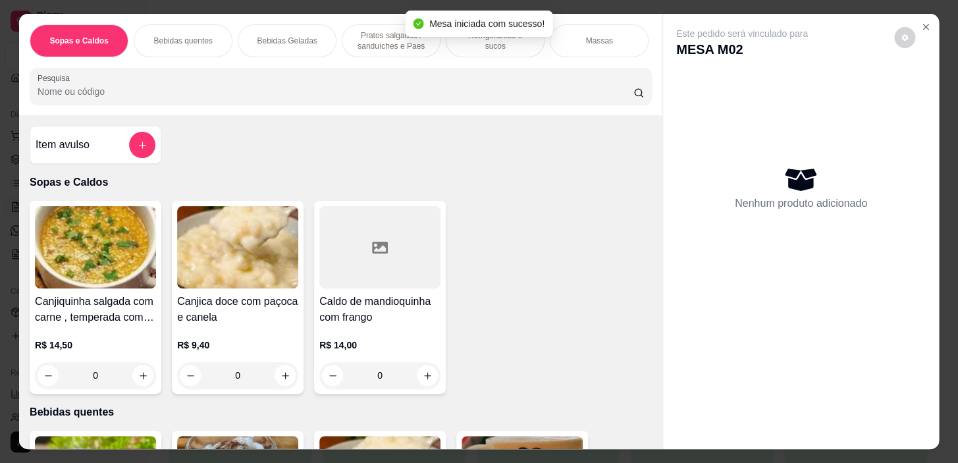
drag, startPoint x: 474, startPoint y: 42, endPoint x: 427, endPoint y: 151, distance: 118.3
click at [475, 42] on div "Refrigerantes e sucos" at bounding box center [495, 40] width 99 height 33
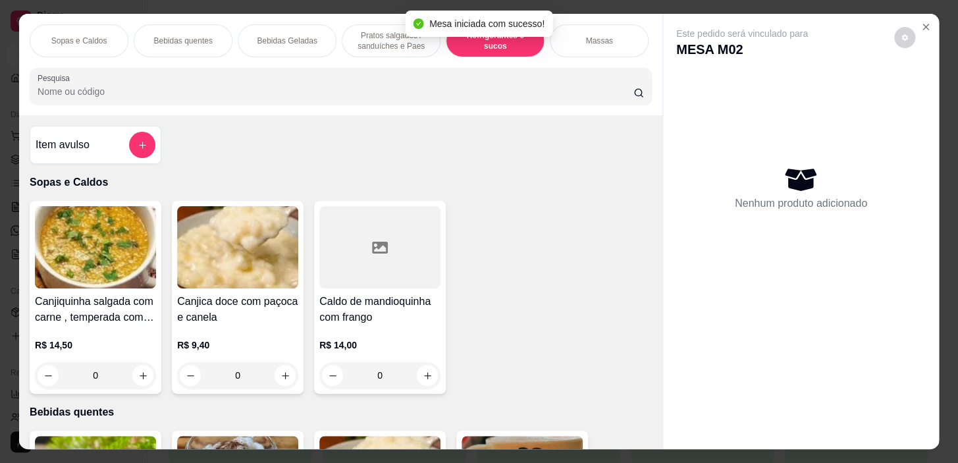
scroll to position [33, 0]
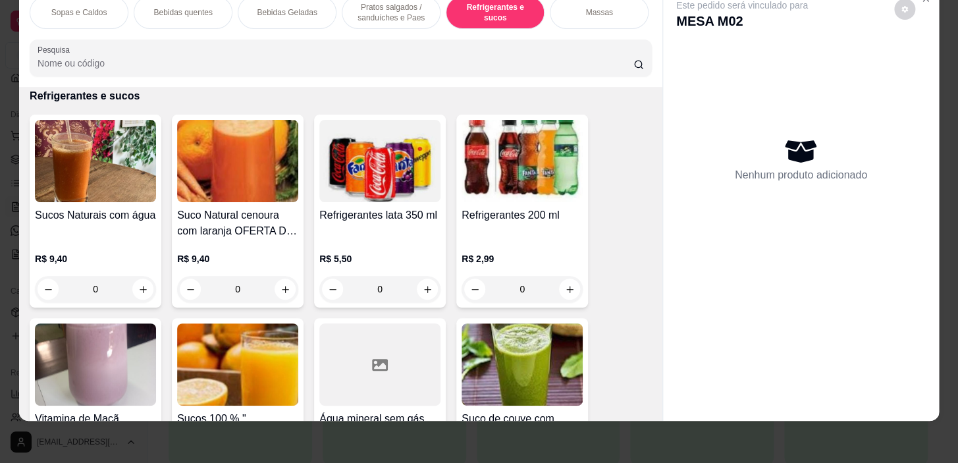
click at [132, 286] on div "0" at bounding box center [95, 289] width 121 height 26
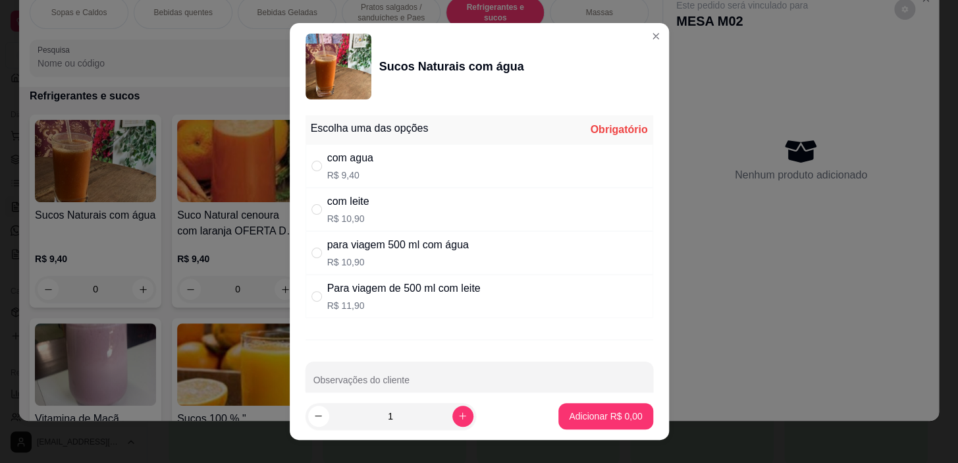
click at [356, 217] on p "R$ 10,90" at bounding box center [348, 218] width 42 height 13
click at [380, 171] on div "com agua R$ 9,40" at bounding box center [480, 165] width 348 height 43
click at [570, 421] on p "Adicionar R$ 9,40" at bounding box center [605, 416] width 71 height 13
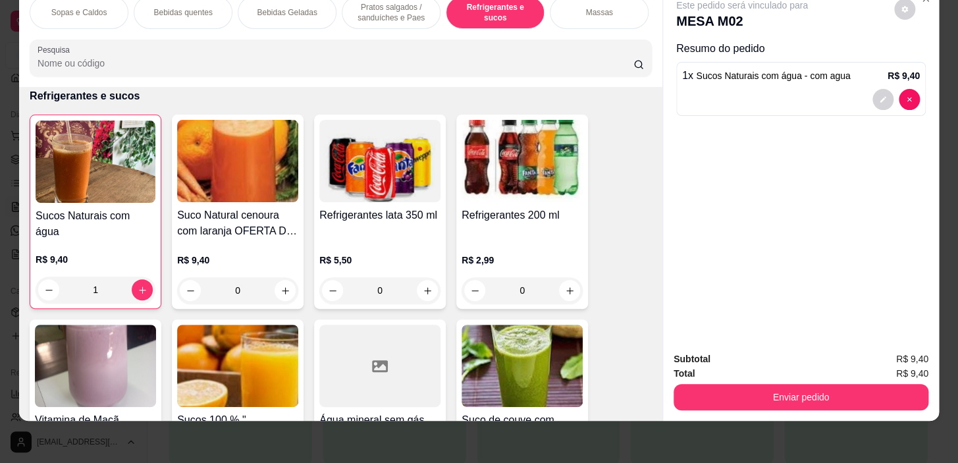
scroll to position [0, 517]
click at [185, 11] on div "Refeições" at bounding box center [186, 12] width 99 height 33
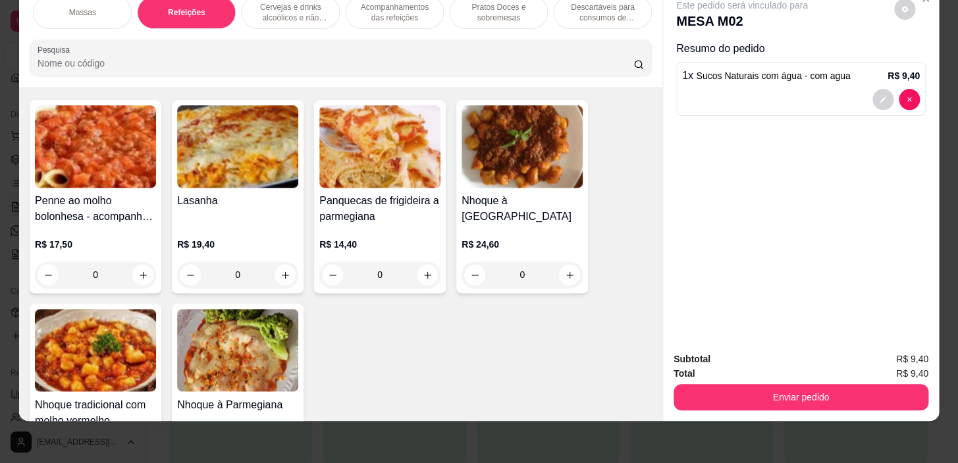
scroll to position [7256, 0]
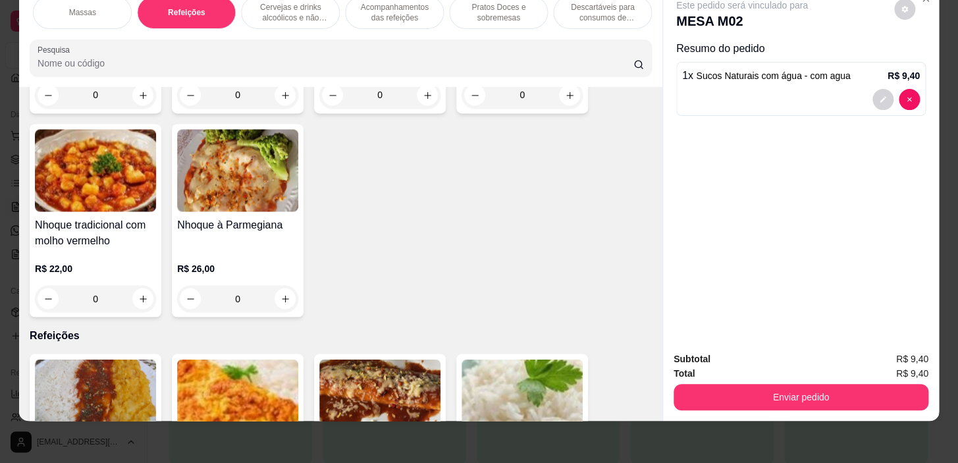
click at [268, 301] on input "0" at bounding box center [238, 298] width 74 height 26
click at [286, 296] on button "increase-product-quantity" at bounding box center [285, 298] width 21 height 21
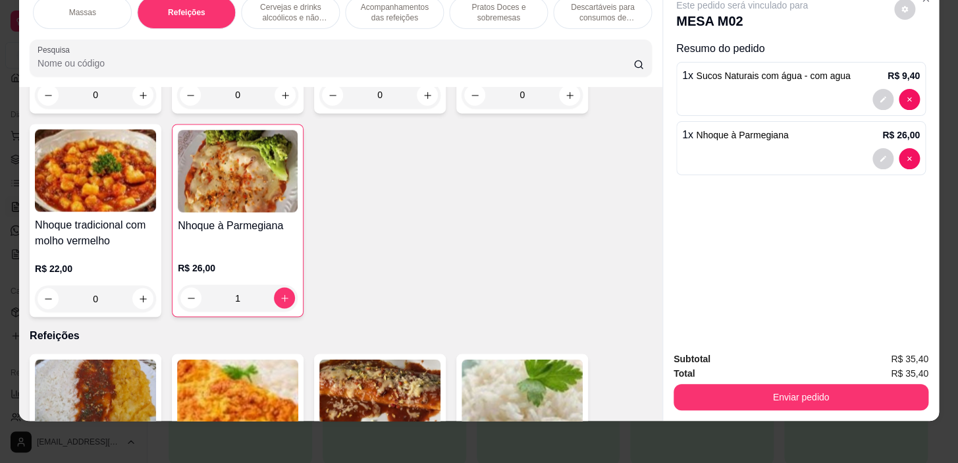
click at [764, 387] on button "Enviar pedido" at bounding box center [801, 397] width 255 height 26
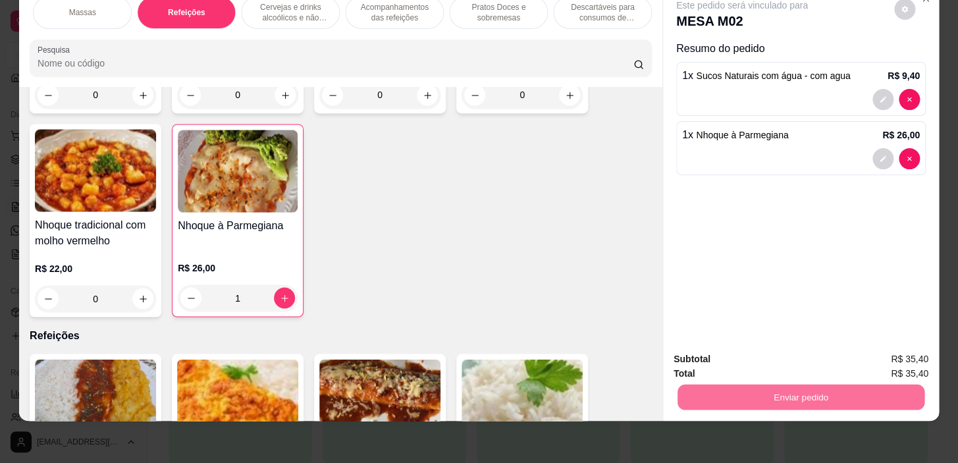
click at [857, 358] on button "Sim, quero registrar" at bounding box center [882, 355] width 95 height 24
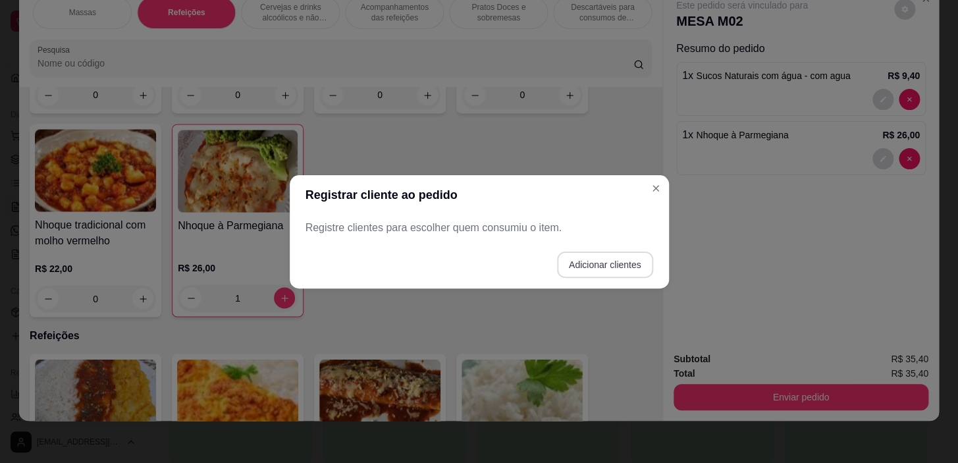
click at [618, 256] on button "Adicionar clientes" at bounding box center [605, 265] width 96 height 26
click at [635, 234] on input "Nome do cliente" at bounding box center [479, 232] width 332 height 13
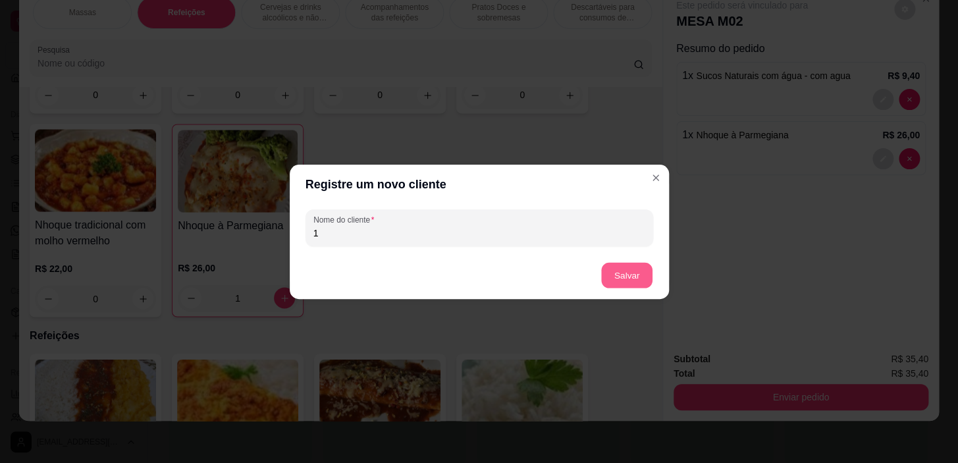
click at [620, 275] on button "Salvar" at bounding box center [626, 275] width 51 height 26
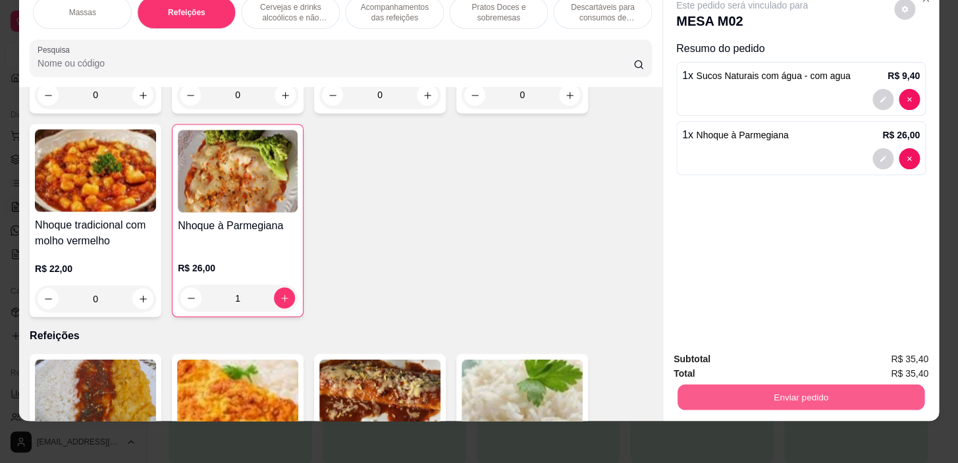
click at [813, 396] on button "Enviar pedido" at bounding box center [801, 398] width 247 height 26
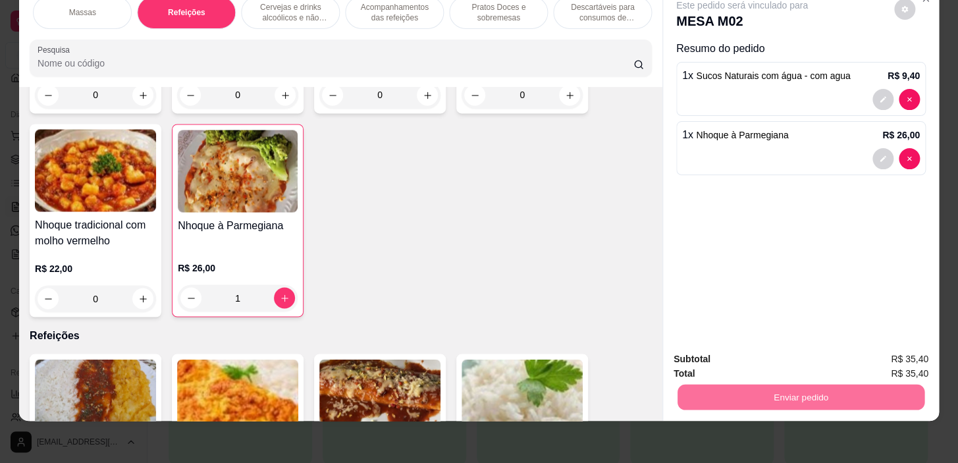
click at [877, 352] on button "Sim, quero registrar" at bounding box center [882, 355] width 95 height 24
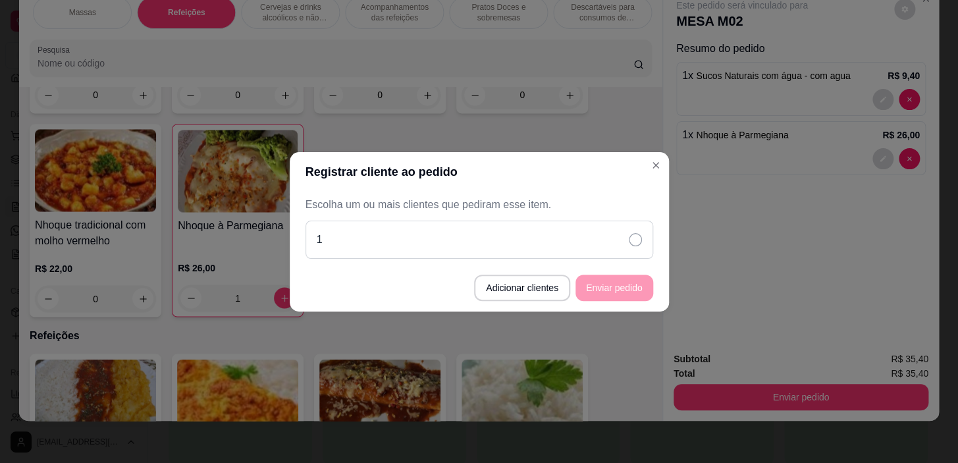
click at [643, 232] on div "1" at bounding box center [480, 240] width 348 height 38
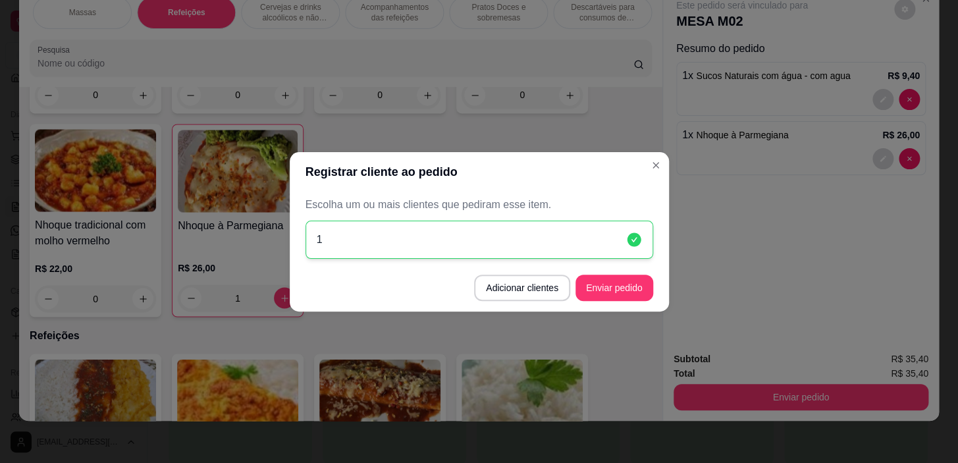
drag, startPoint x: 609, startPoint y: 304, endPoint x: 617, endPoint y: 294, distance: 12.6
click at [609, 304] on footer "Adicionar clientes Enviar pedido" at bounding box center [479, 287] width 379 height 47
click at [625, 289] on button "Enviar pedido" at bounding box center [615, 288] width 78 height 26
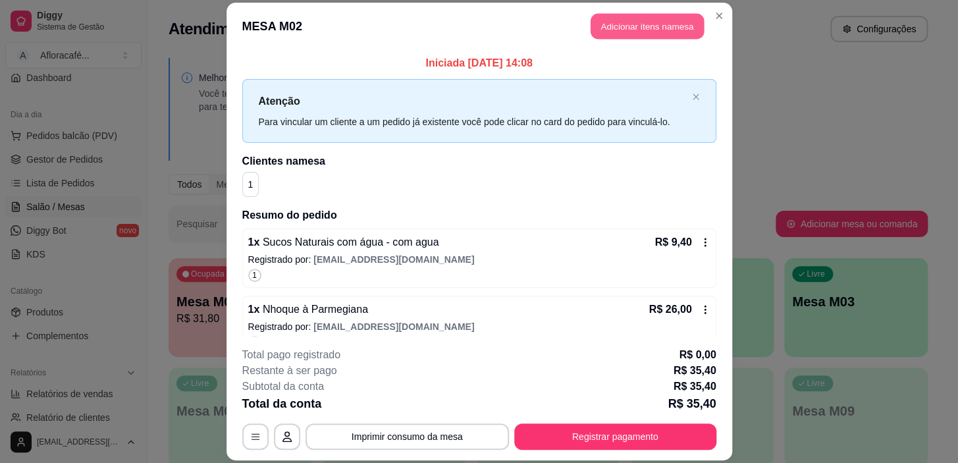
click at [688, 24] on button "Adicionar itens na mesa" at bounding box center [647, 26] width 113 height 26
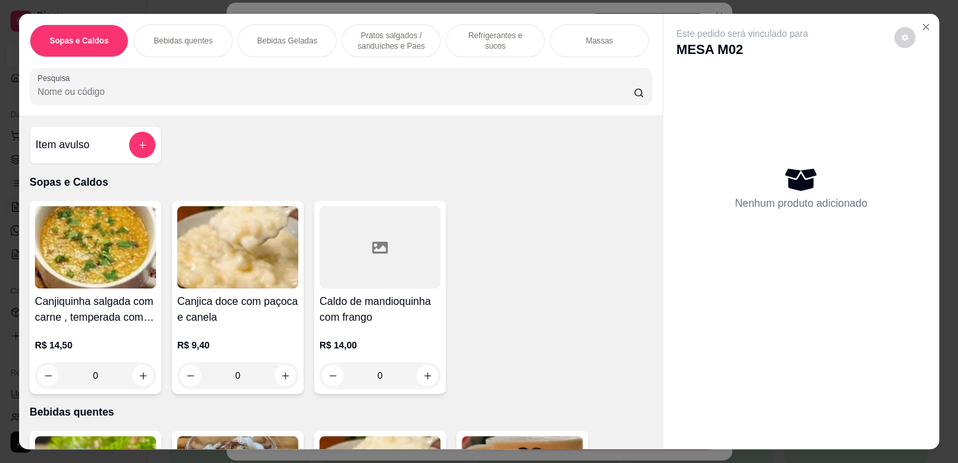
click at [457, 32] on p "Refrigerantes e sucos" at bounding box center [495, 40] width 76 height 21
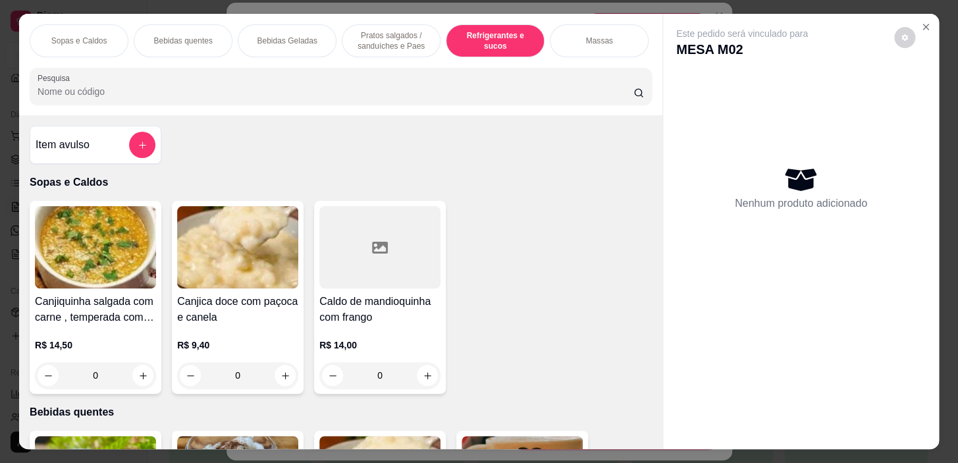
scroll to position [33, 0]
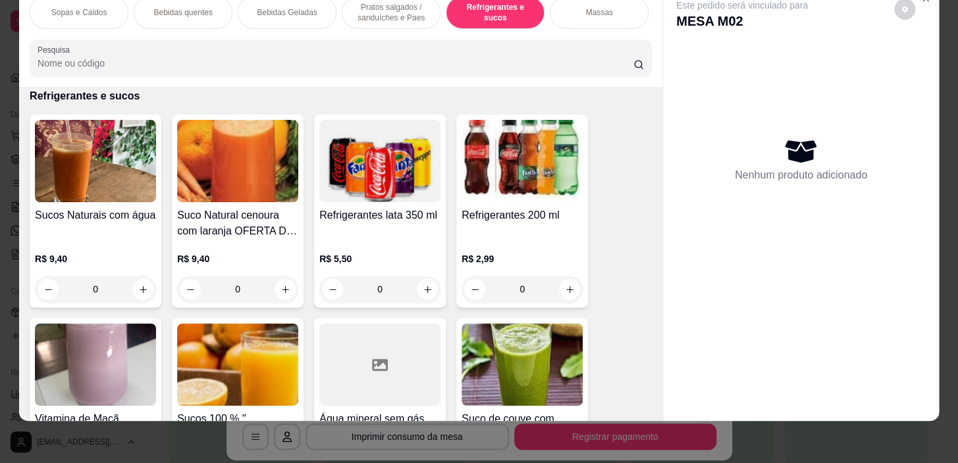
click at [138, 288] on div "0" at bounding box center [95, 289] width 121 height 26
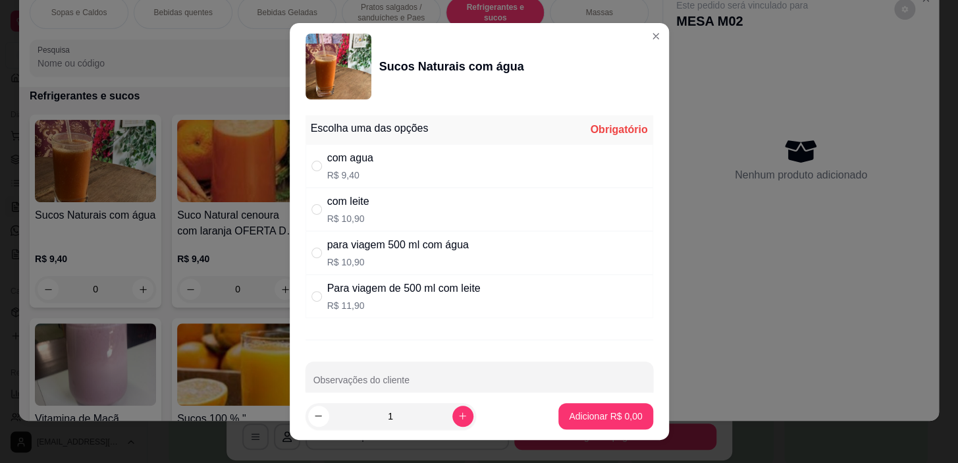
click at [363, 191] on div "com leite R$ 10,90" at bounding box center [480, 209] width 348 height 43
click at [402, 167] on div "com agua R$ 9,40" at bounding box center [480, 165] width 348 height 43
click at [597, 419] on p "Adicionar R$ 9,40" at bounding box center [605, 416] width 71 height 13
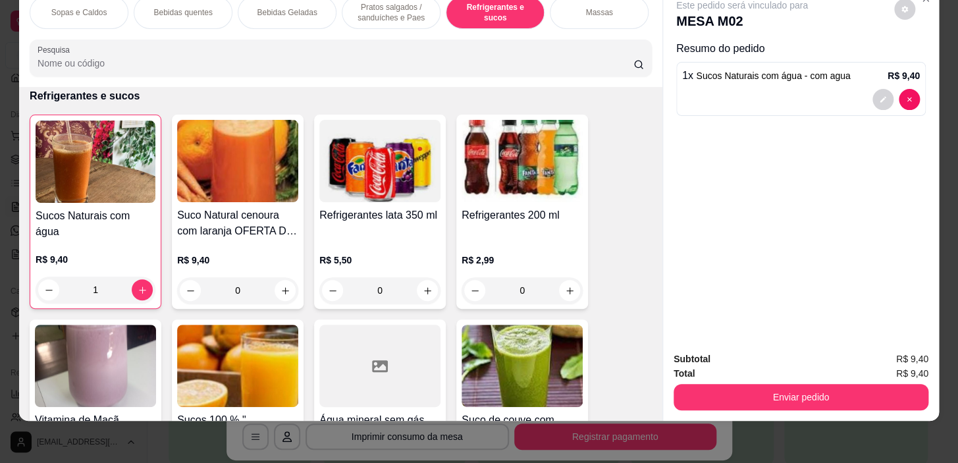
scroll to position [5565, 0]
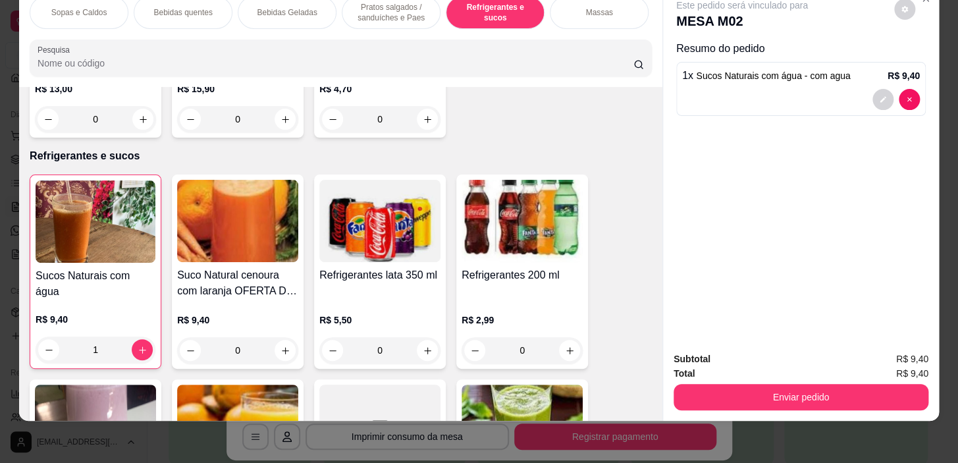
click at [573, 7] on div "Massas" at bounding box center [599, 12] width 99 height 33
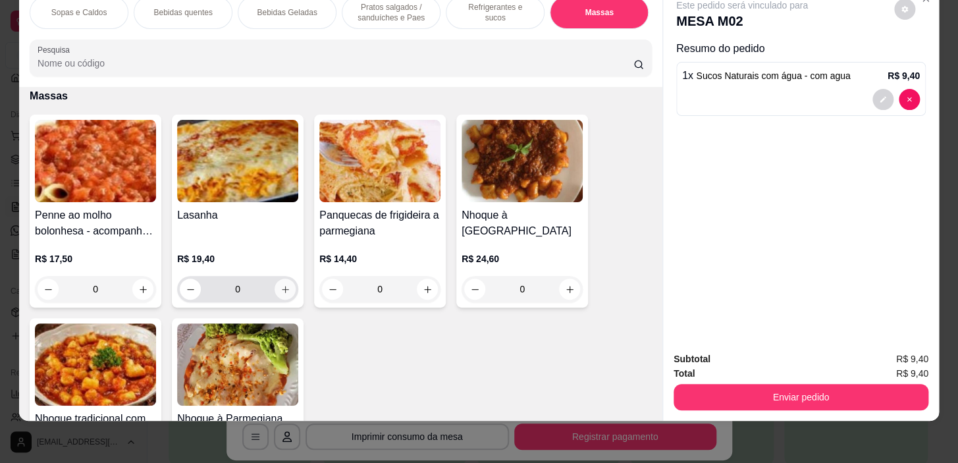
click at [281, 284] on icon "increase-product-quantity" at bounding box center [286, 289] width 10 height 10
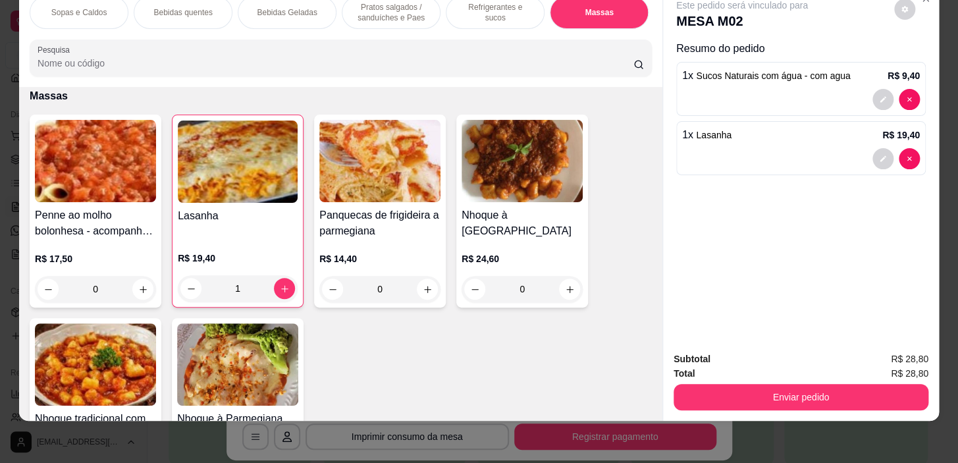
drag, startPoint x: 810, startPoint y: 417, endPoint x: 821, endPoint y: 402, distance: 18.3
click at [821, 402] on div "Sopas e Caldos Bebidas quentes Bebidas Geladas Pratos salgados / sanduíches e P…" at bounding box center [479, 231] width 958 height 463
click at [837, 388] on button "Enviar pedido" at bounding box center [801, 397] width 255 height 26
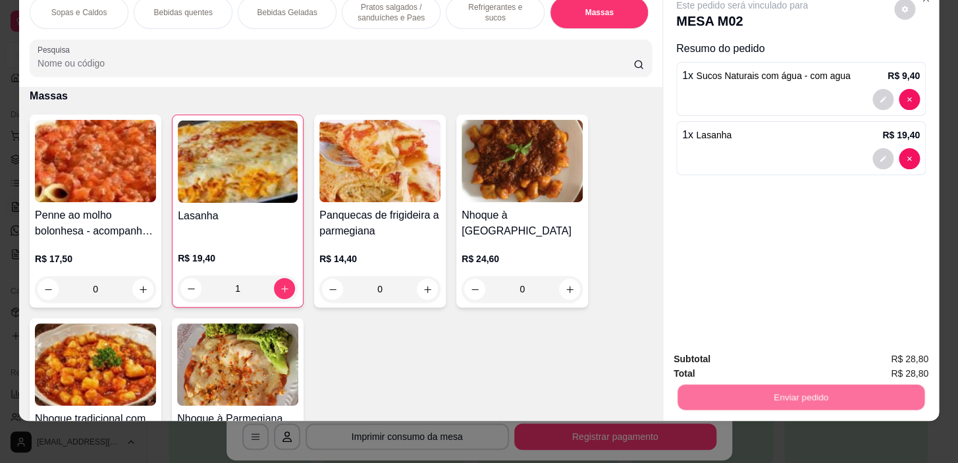
click at [882, 346] on button "Sim, quero registrar" at bounding box center [883, 355] width 98 height 25
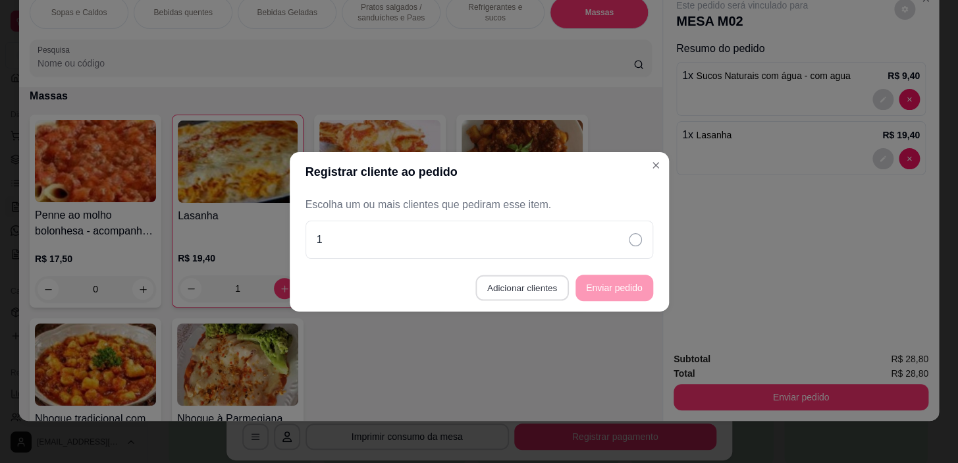
click at [558, 282] on button "Adicionar clientes" at bounding box center [521, 288] width 93 height 26
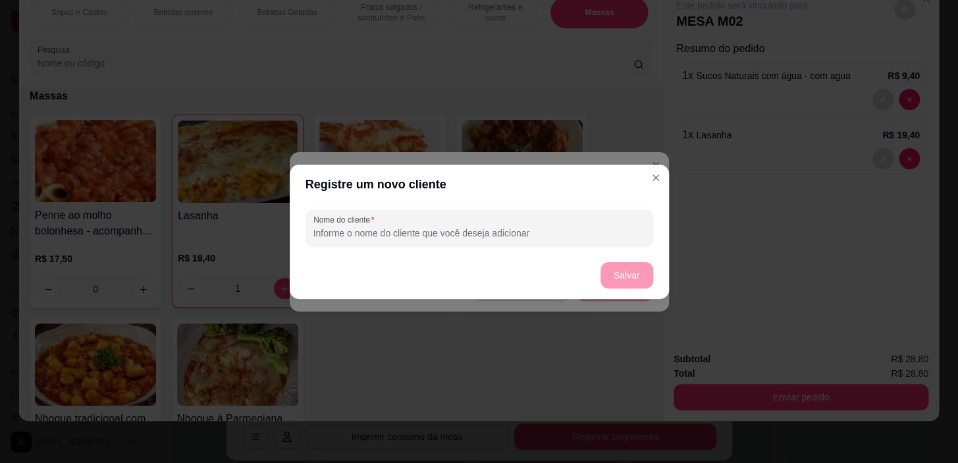
click at [598, 246] on div "Nome do cliente" at bounding box center [479, 227] width 379 height 47
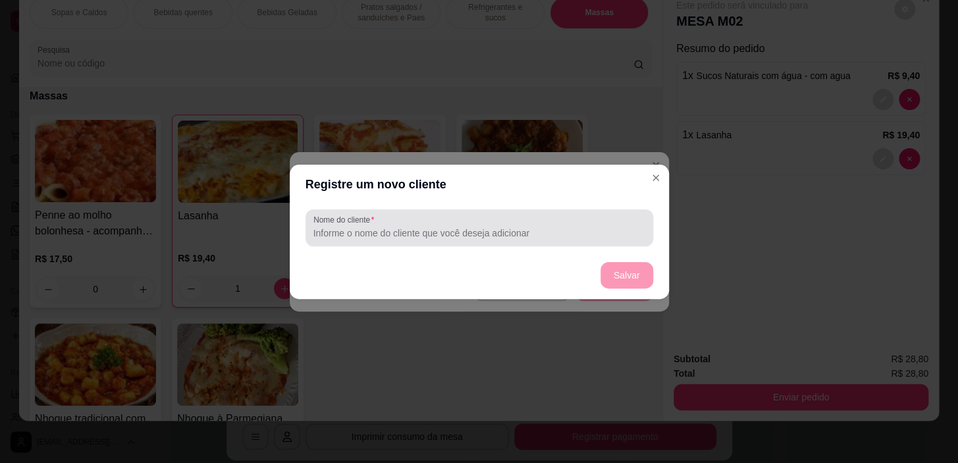
click at [631, 242] on div "Nome do cliente" at bounding box center [480, 227] width 348 height 37
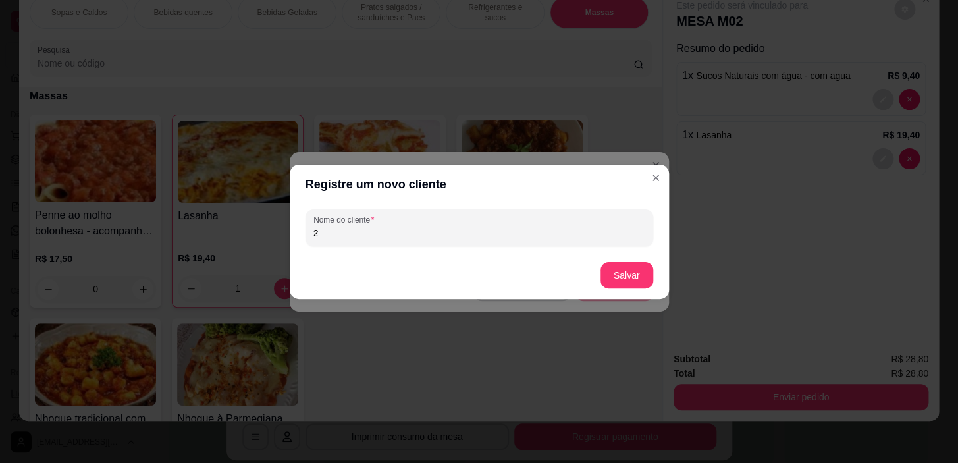
click at [635, 292] on div "Registre um novo cliente Nome do cliente 2 Salvar" at bounding box center [479, 231] width 958 height 463
click at [633, 280] on button "Salvar" at bounding box center [626, 275] width 51 height 26
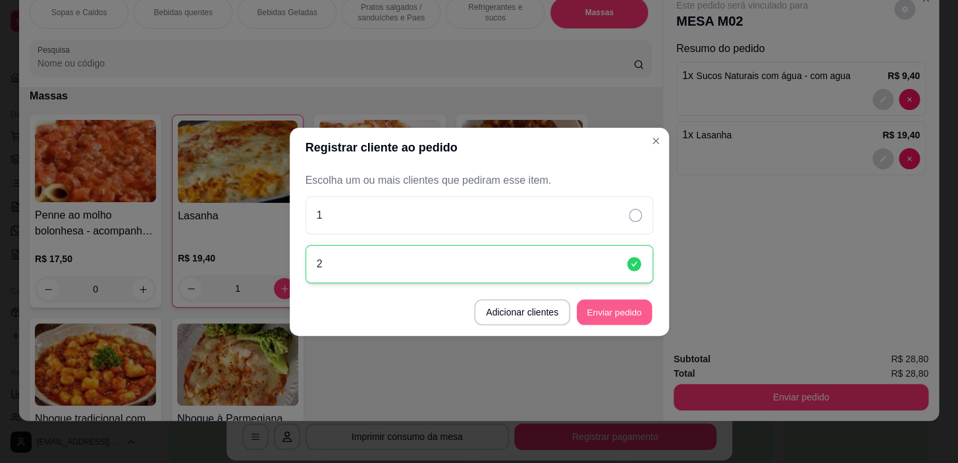
click at [604, 308] on button "Enviar pedido" at bounding box center [614, 312] width 75 height 26
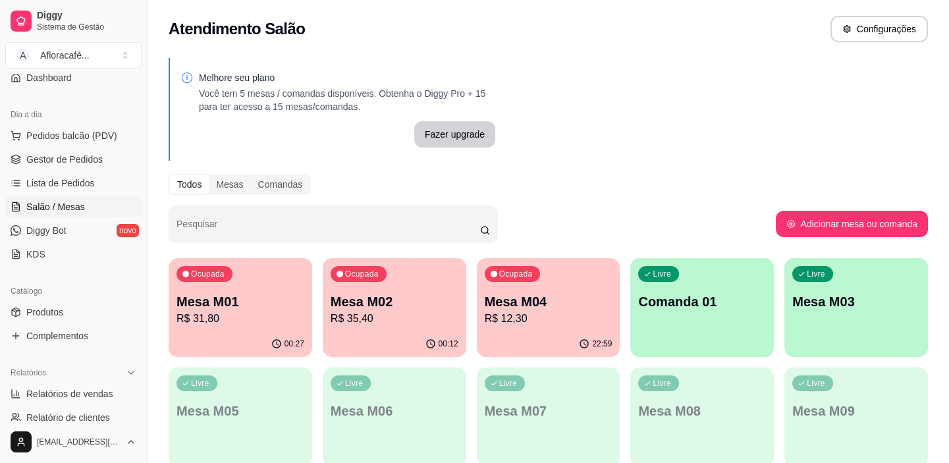
click at [266, 329] on div "Ocupada Mesa M01 R$ 31,80" at bounding box center [241, 294] width 144 height 73
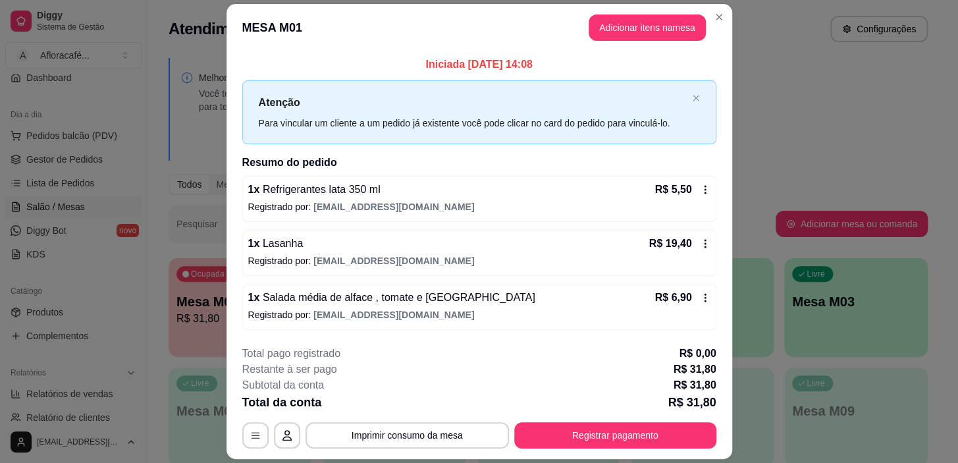
scroll to position [38, 0]
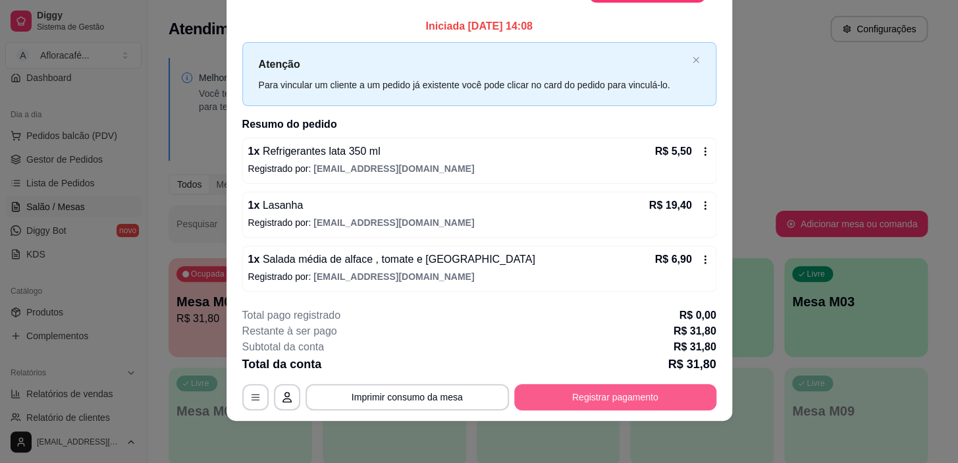
drag, startPoint x: 592, startPoint y: 385, endPoint x: 592, endPoint y: 401, distance: 15.8
click at [592, 391] on div "**********" at bounding box center [479, 359] width 474 height 103
click at [592, 401] on button "Registrar pagamento" at bounding box center [615, 398] width 196 height 26
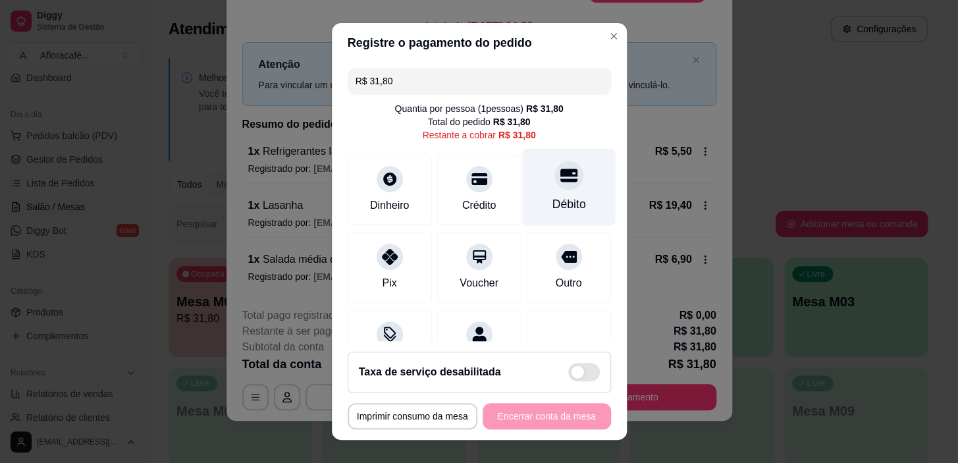
click at [559, 165] on div at bounding box center [568, 175] width 29 height 29
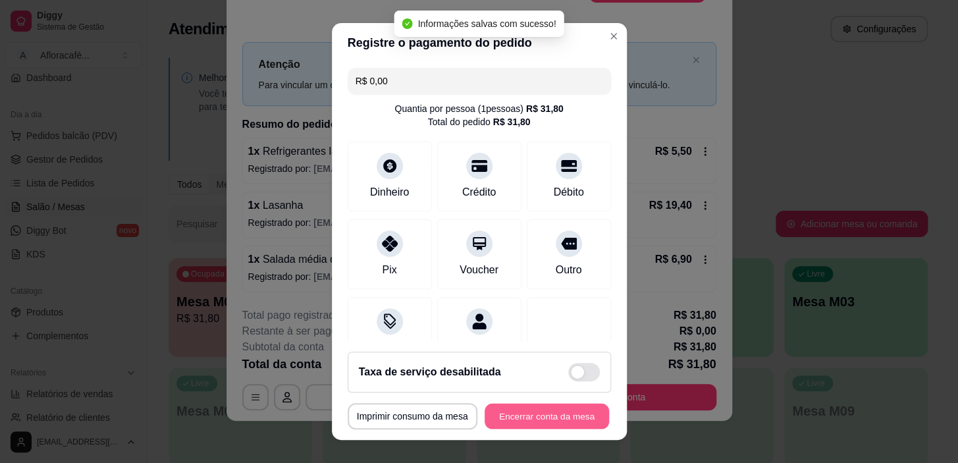
click at [524, 416] on button "Encerrar conta da mesa" at bounding box center [547, 416] width 124 height 26
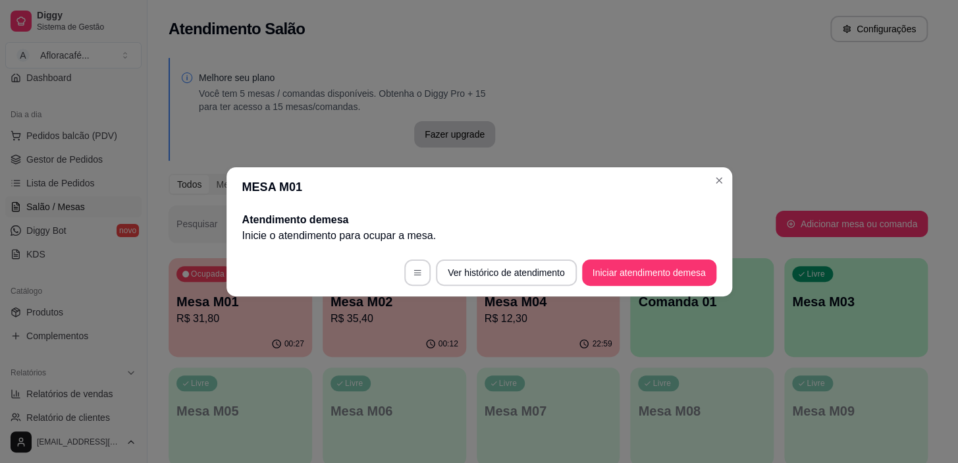
scroll to position [0, 0]
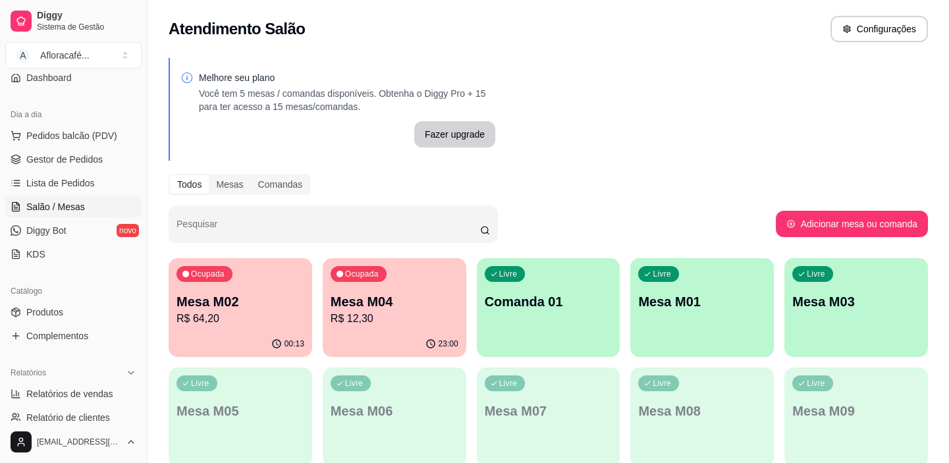
click at [186, 329] on div "Ocupada Mesa M02 R$ 64,20" at bounding box center [241, 294] width 144 height 73
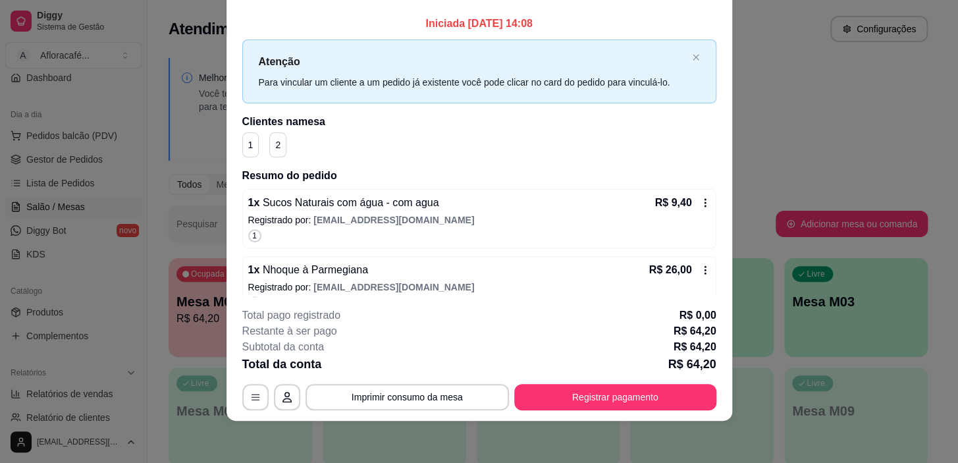
scroll to position [59, 0]
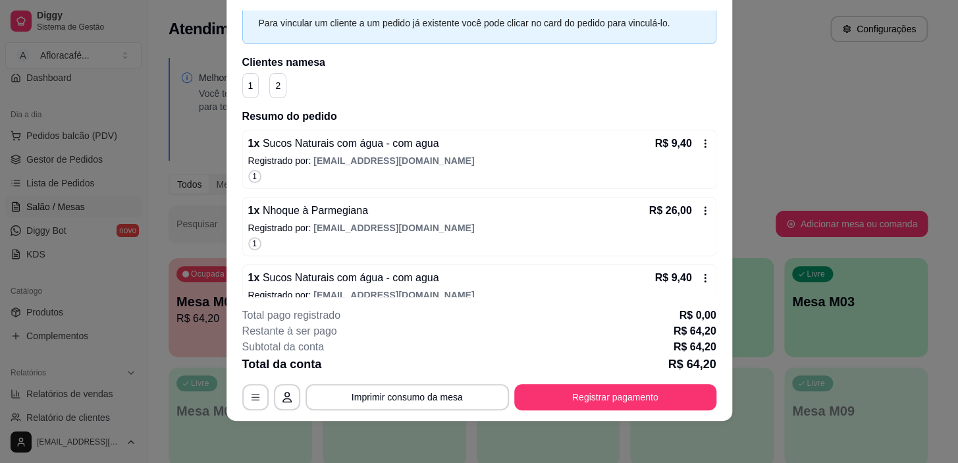
click at [616, 406] on button "Registrar pagamento" at bounding box center [615, 397] width 202 height 26
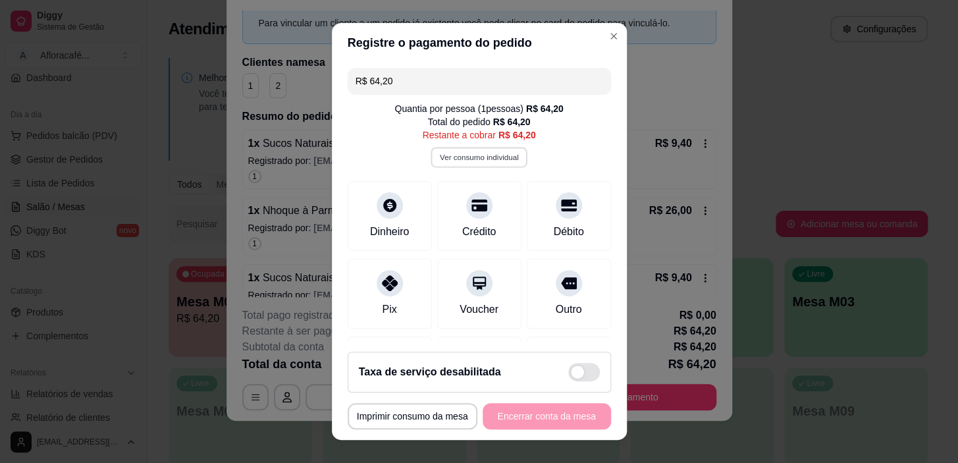
click at [493, 157] on button "Ver consumo individual" at bounding box center [479, 157] width 97 height 20
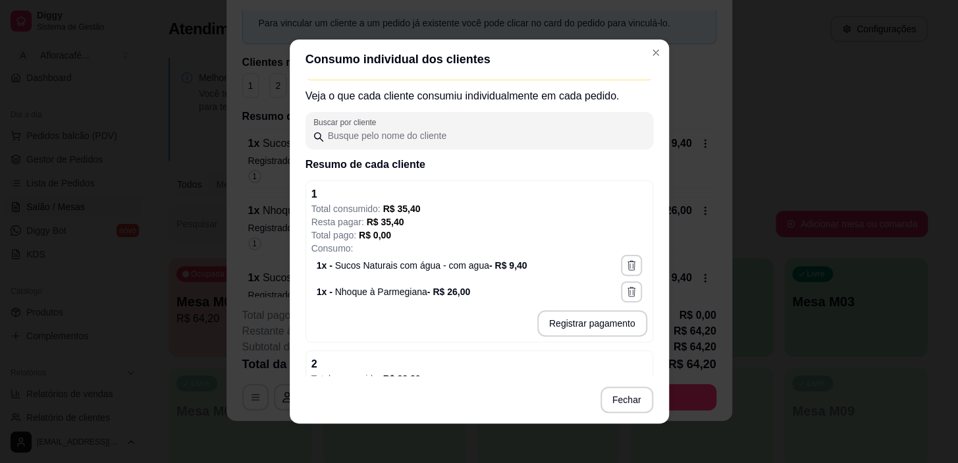
scroll to position [119, 0]
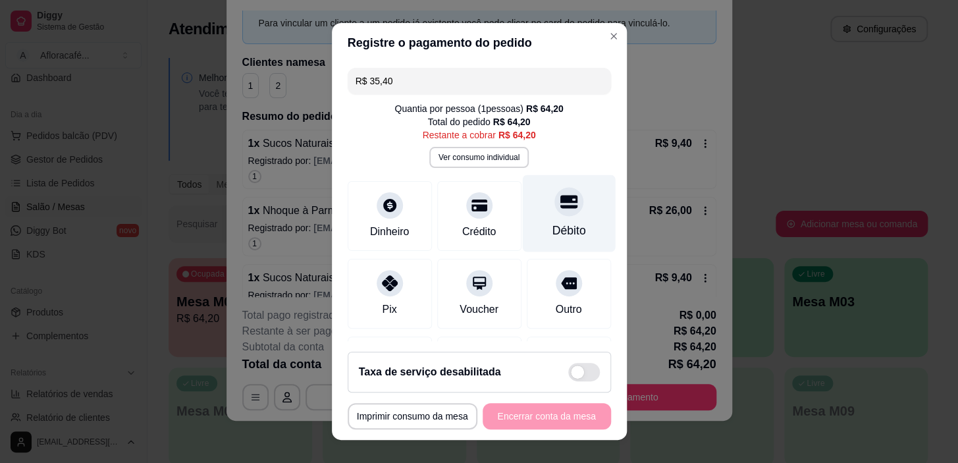
click at [527, 198] on div "Débito" at bounding box center [568, 213] width 93 height 77
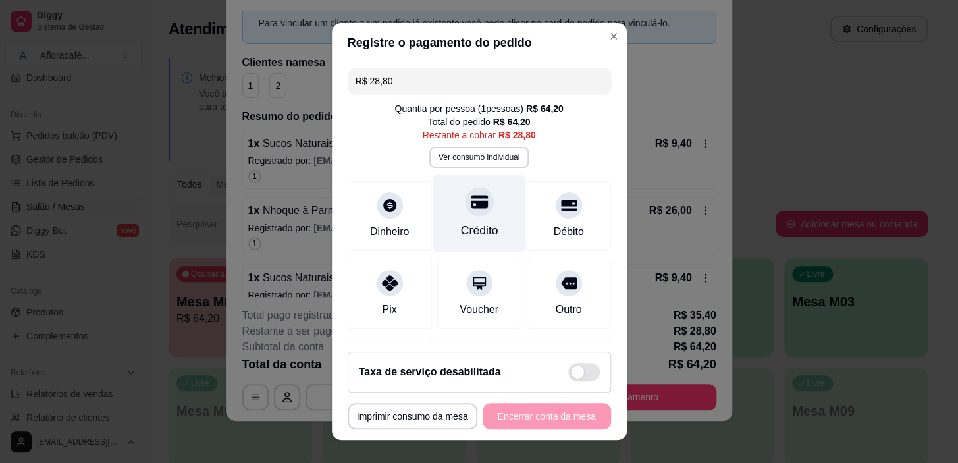
click at [460, 225] on div "Crédito" at bounding box center [479, 230] width 38 height 17
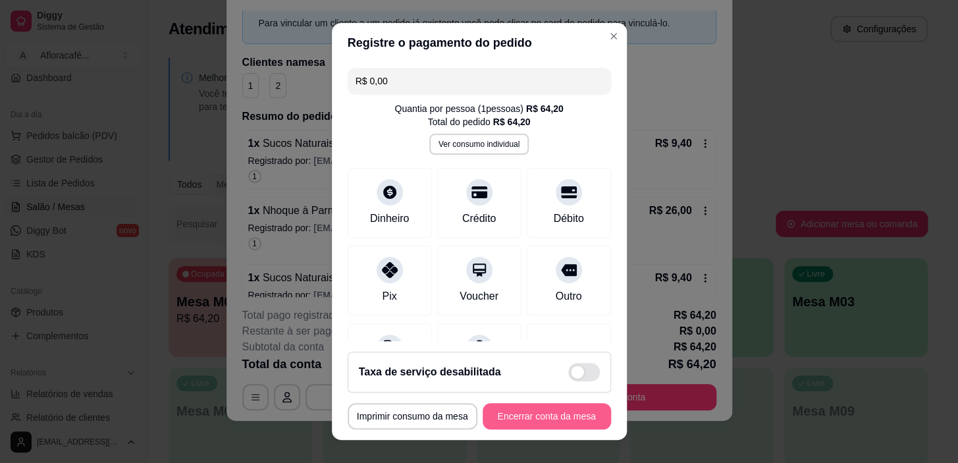
click at [571, 403] on button "Encerrar conta da mesa" at bounding box center [547, 416] width 128 height 26
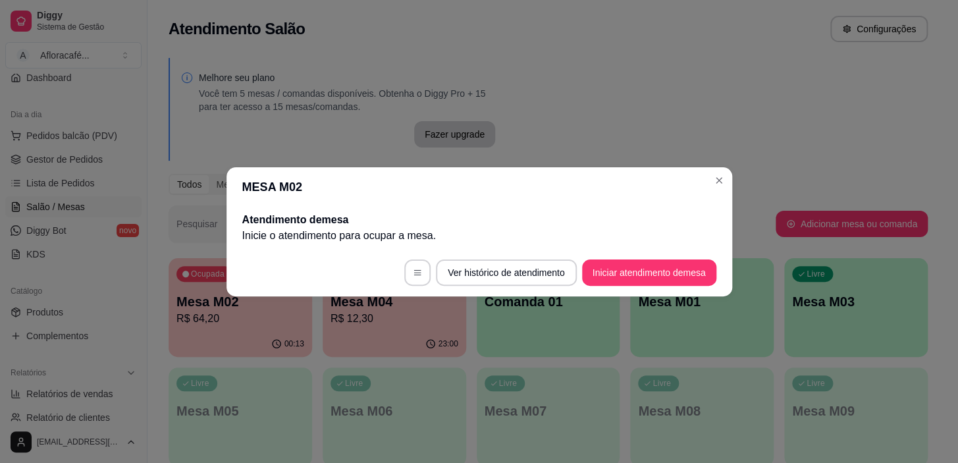
scroll to position [0, 0]
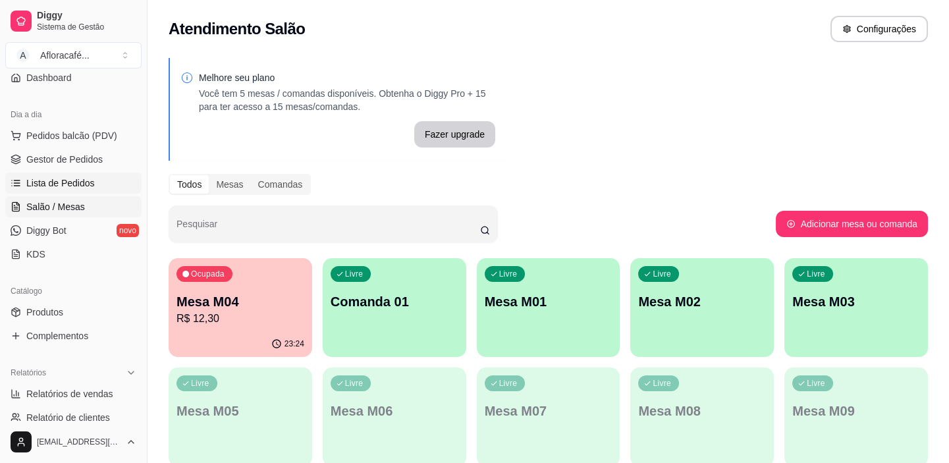
click at [73, 183] on span "Lista de Pedidos" at bounding box center [60, 182] width 68 height 13
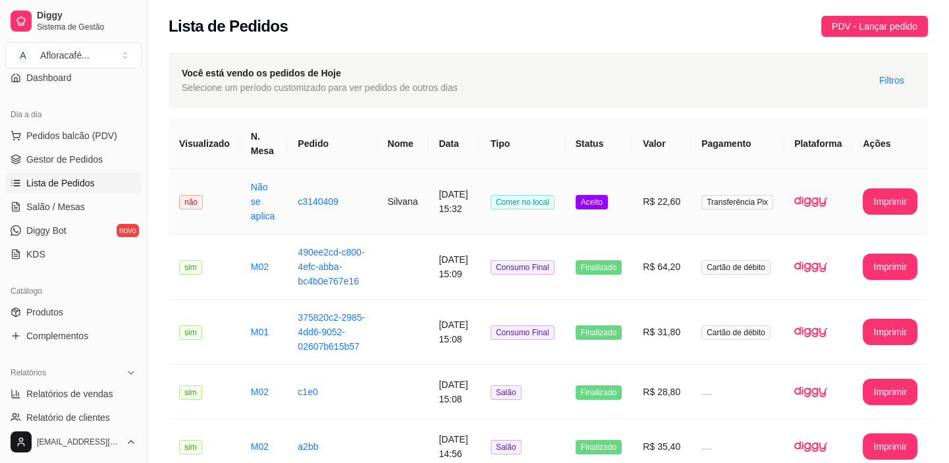
click at [500, 217] on td "Comer no local" at bounding box center [522, 201] width 85 height 65
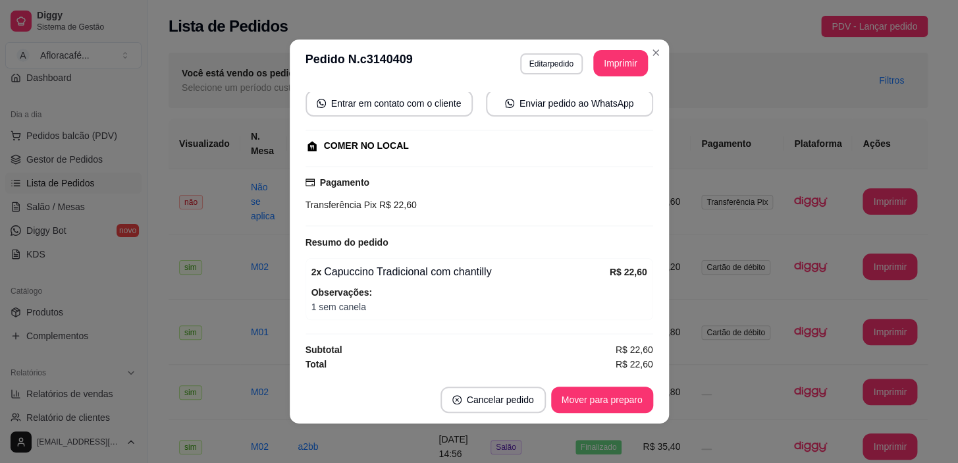
scroll to position [2, 0]
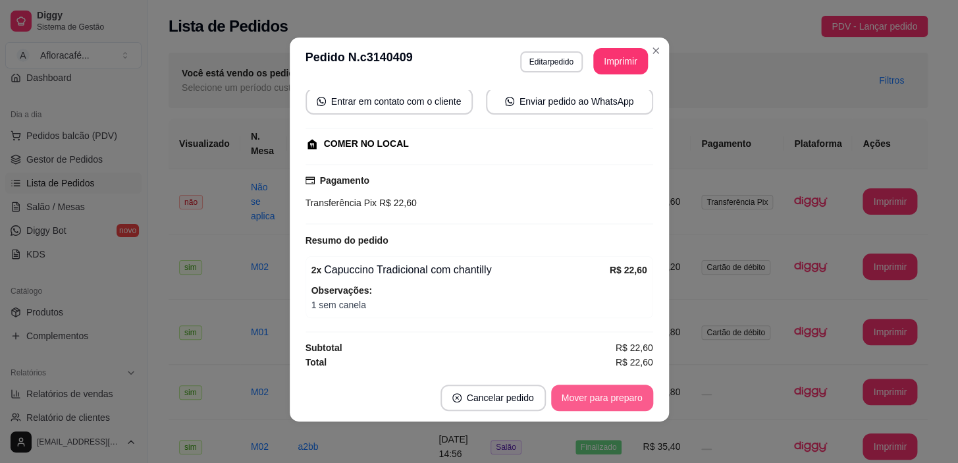
click at [614, 399] on button "Mover para preparo" at bounding box center [602, 398] width 102 height 26
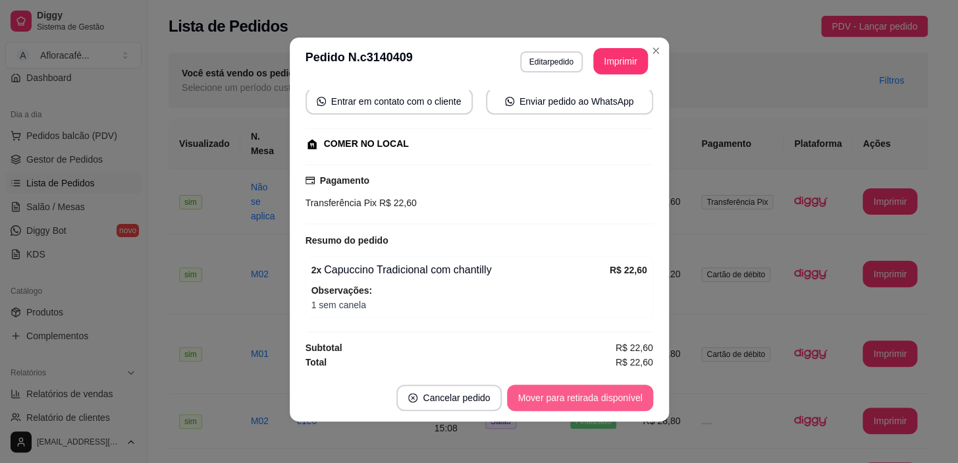
click at [585, 394] on button "Mover para retirada disponível" at bounding box center [580, 398] width 146 height 26
click at [585, 394] on button "Mover para retirada disponível" at bounding box center [580, 398] width 141 height 26
click at [585, 394] on button "Mover para finalizado" at bounding box center [598, 398] width 109 height 26
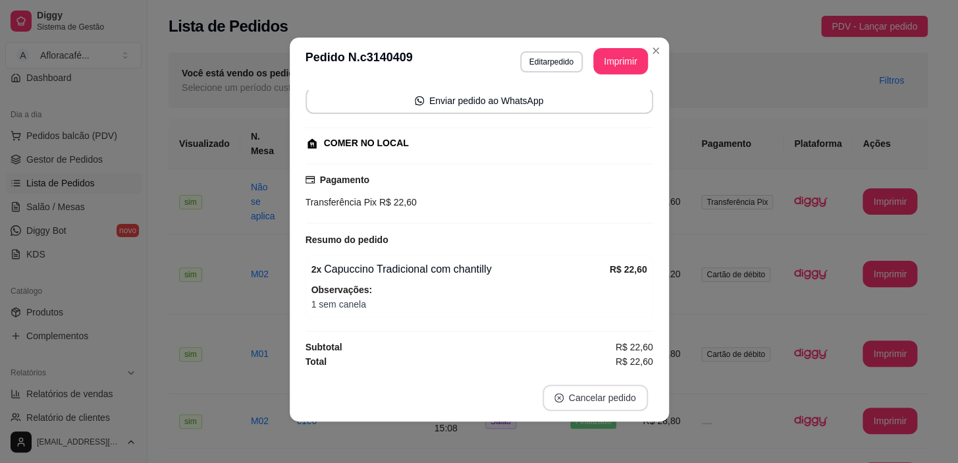
scroll to position [94, 0]
